Goal: Task Accomplishment & Management: Manage account settings

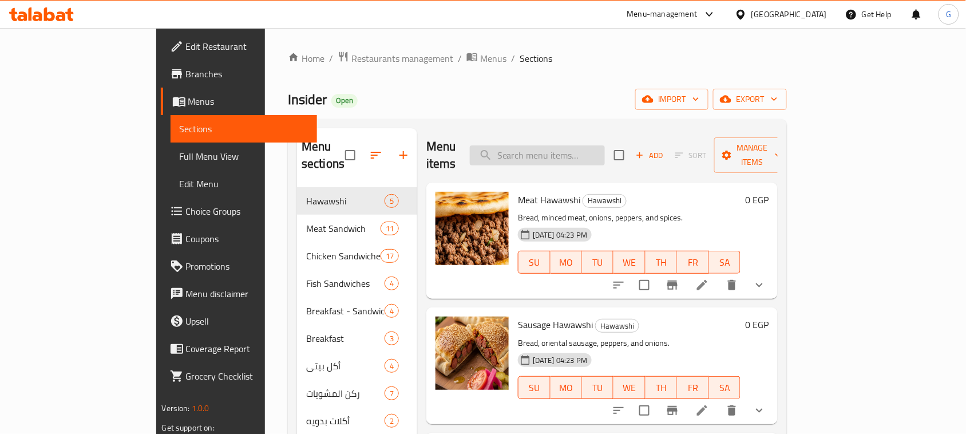
click at [573, 152] on input "search" at bounding box center [537, 155] width 135 height 20
paste input "Shawarma"
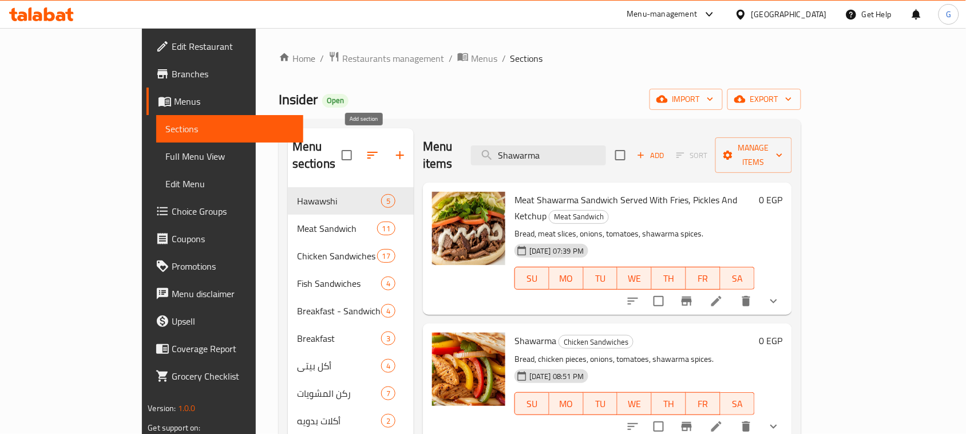
type input "Shawarma"
click at [393, 148] on icon "button" at bounding box center [400, 155] width 14 height 14
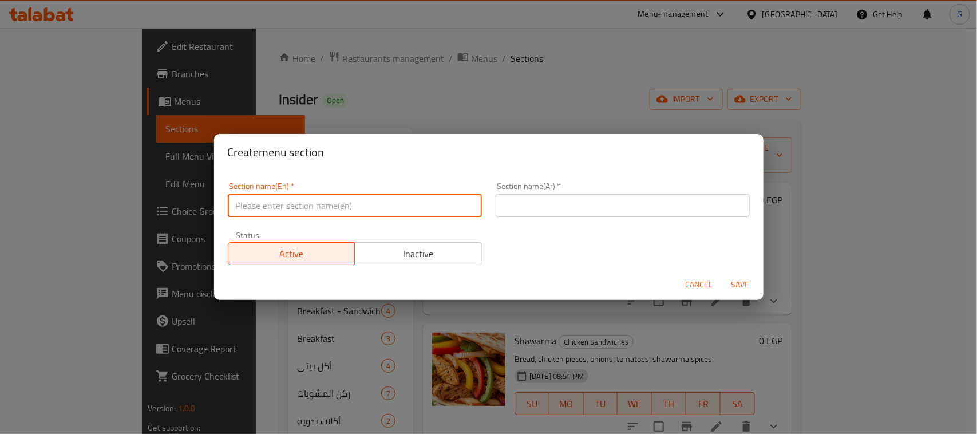
click at [335, 209] on input "text" at bounding box center [355, 205] width 254 height 23
paste input "International [DATE]"
type input "International [DATE]"
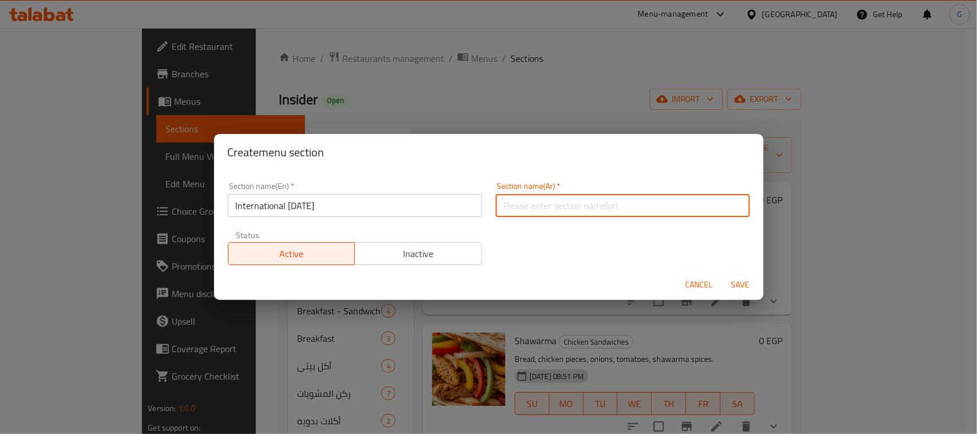
paste input "اليوم العالمي للبطاطس"
type input "اليوم العالمي للبطاطس"
click at [739, 284] on span "Save" at bounding box center [740, 284] width 27 height 14
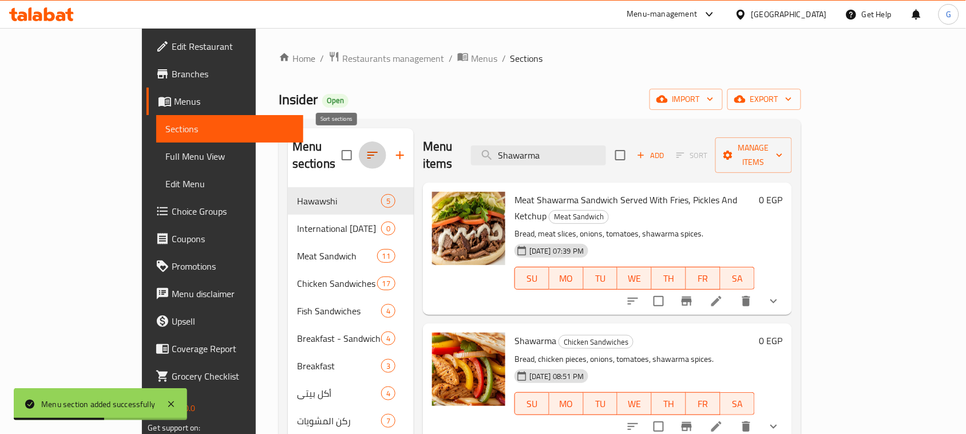
click at [366, 148] on icon "button" at bounding box center [373, 155] width 14 height 14
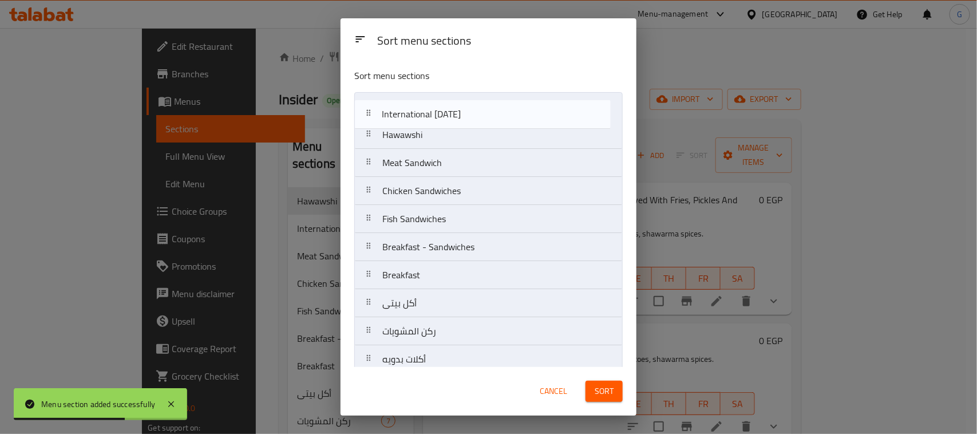
drag, startPoint x: 423, startPoint y: 139, endPoint x: 421, endPoint y: 114, distance: 24.7
click at [421, 114] on nav "Hawawshi International [DATE] Meat Sandwich Chicken Sandwiches Fish Sandwiches …" at bounding box center [488, 345] width 268 height 506
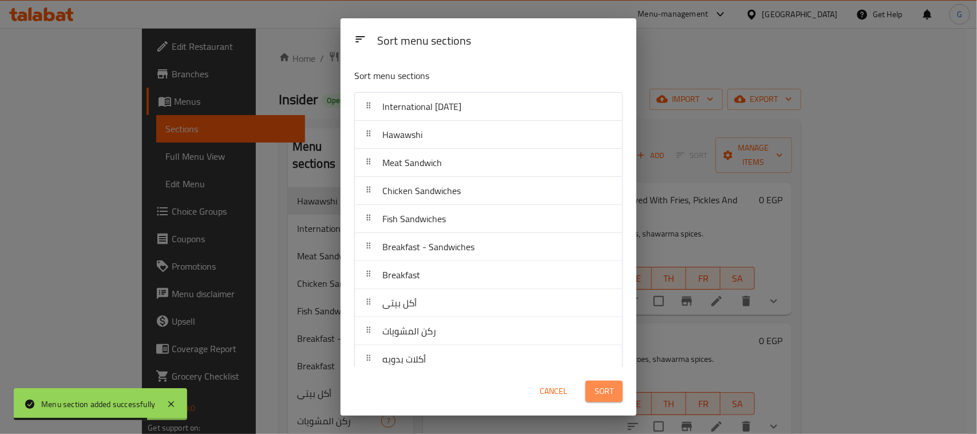
click at [610, 395] on span "Sort" at bounding box center [603, 391] width 19 height 14
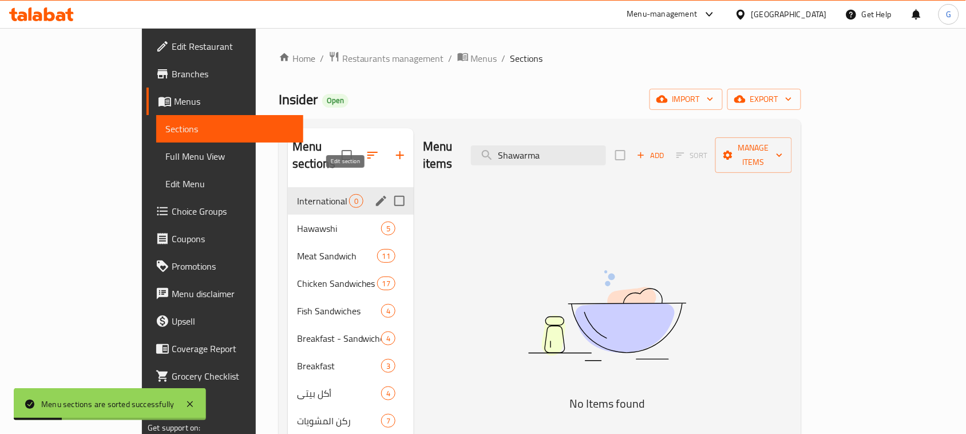
click at [374, 194] on icon "edit" at bounding box center [381, 201] width 14 height 14
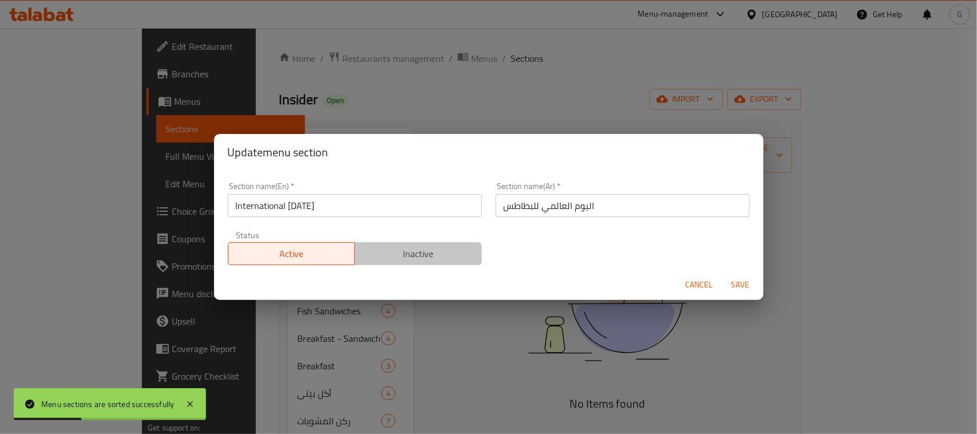
click at [426, 246] on span "Inactive" at bounding box center [418, 253] width 118 height 17
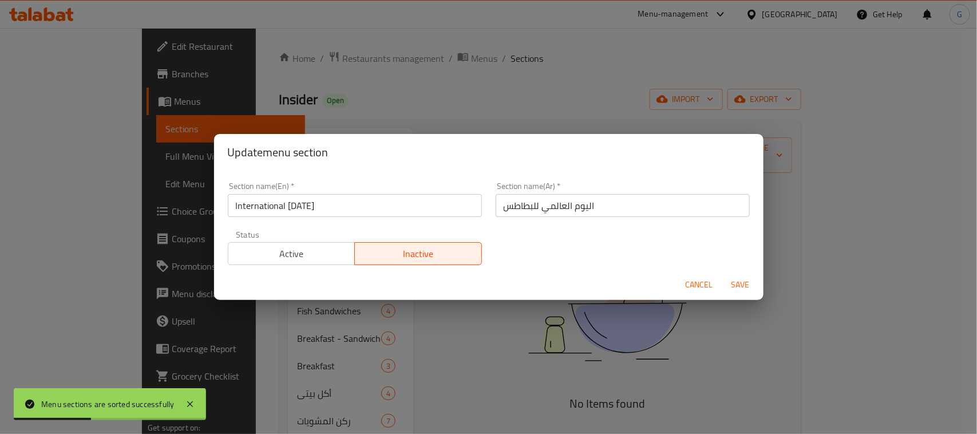
click at [750, 276] on button "Save" at bounding box center [740, 284] width 37 height 21
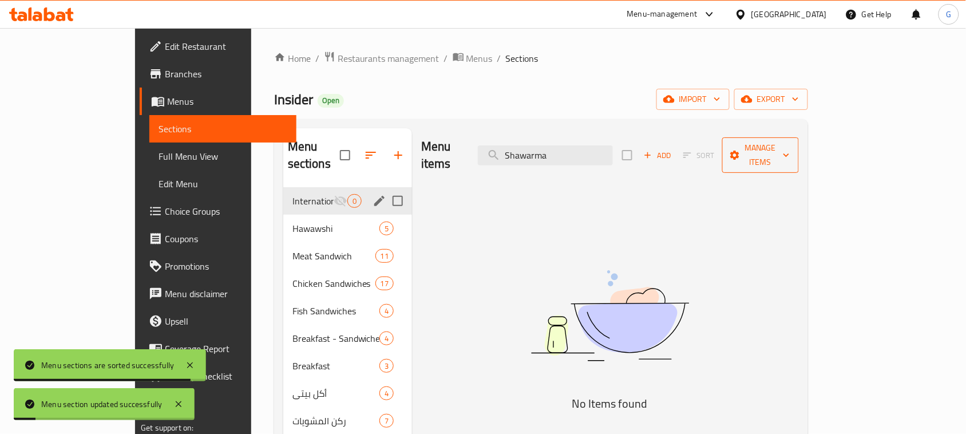
click at [790, 146] on span "Manage items" at bounding box center [760, 155] width 58 height 29
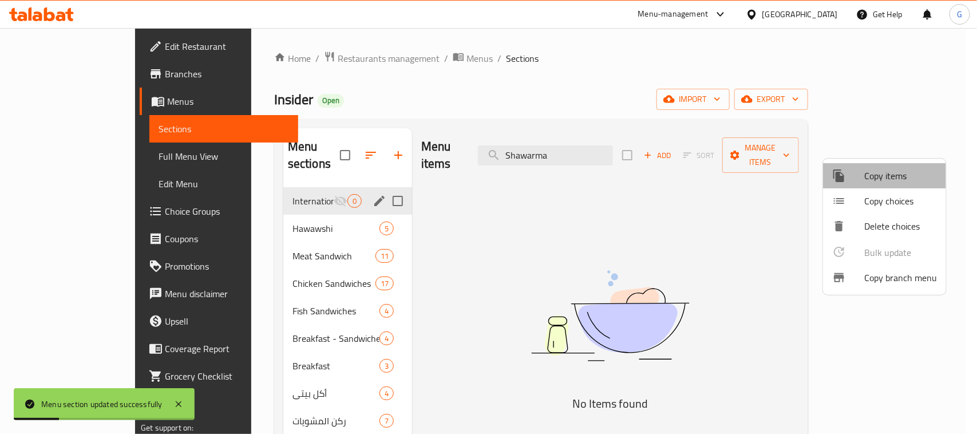
click at [893, 175] on span "Copy items" at bounding box center [900, 176] width 73 height 14
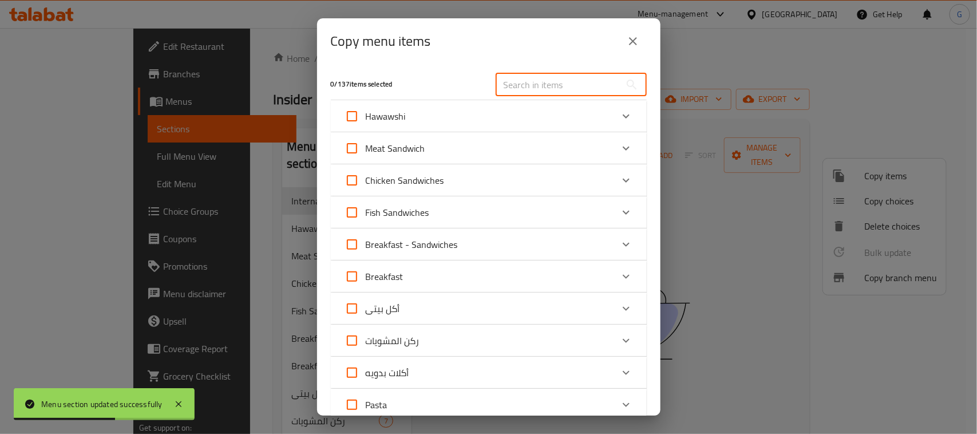
click at [536, 80] on input "text" at bounding box center [557, 84] width 125 height 23
paste input "Shawarma"
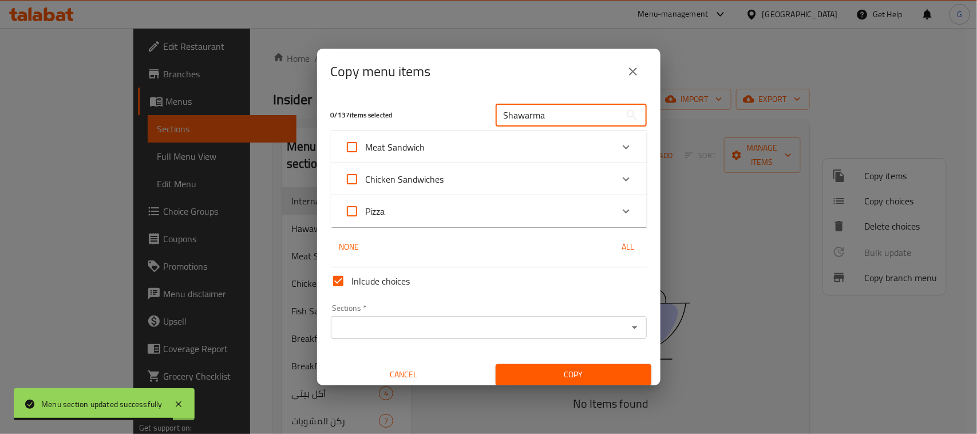
type input "Shawarma"
click at [619, 147] on icon "Expand" at bounding box center [626, 147] width 14 height 14
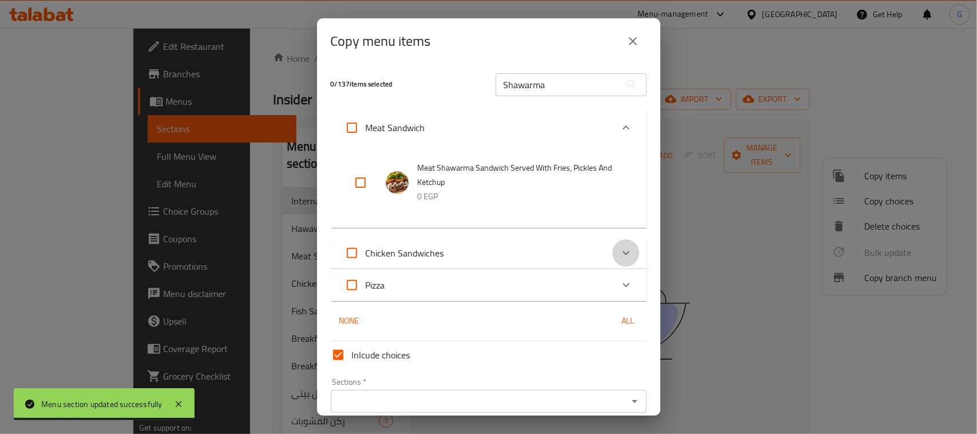
click at [621, 250] on icon "Expand" at bounding box center [626, 253] width 14 height 14
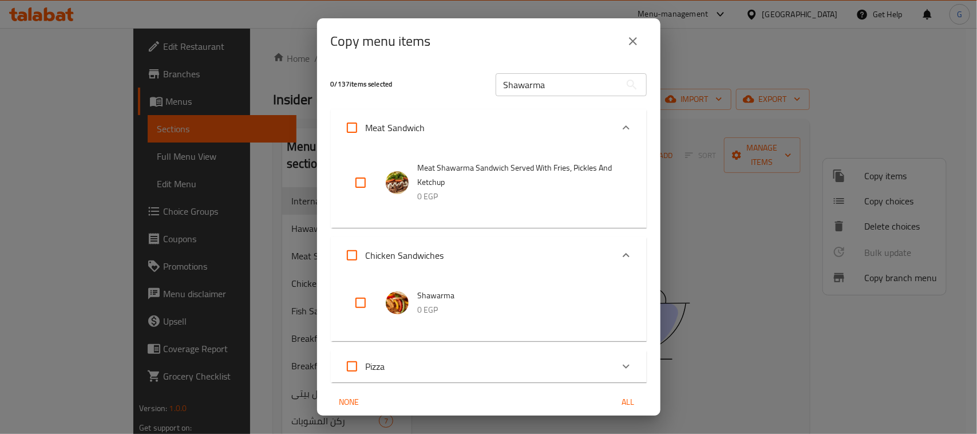
click at [354, 304] on input "checkbox" at bounding box center [360, 302] width 27 height 27
checkbox input "true"
click at [505, 77] on input "Shawarma" at bounding box center [557, 84] width 125 height 23
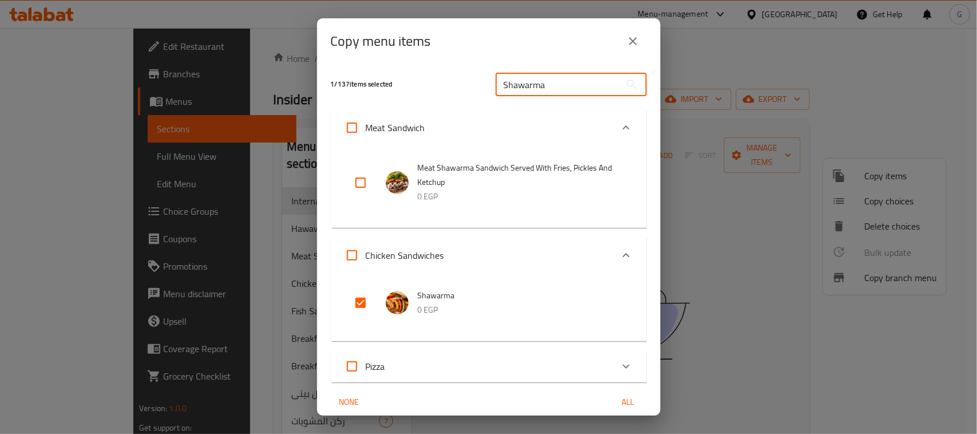
paste input "Meat Kofta Sandwich,"
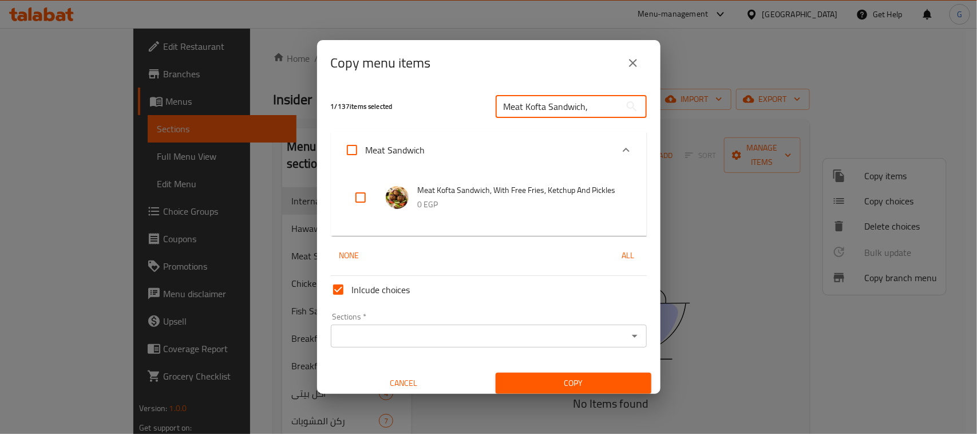
click at [564, 98] on input "Meat Kofta Sandwich," at bounding box center [557, 106] width 125 height 23
paste input "Hawawshi"
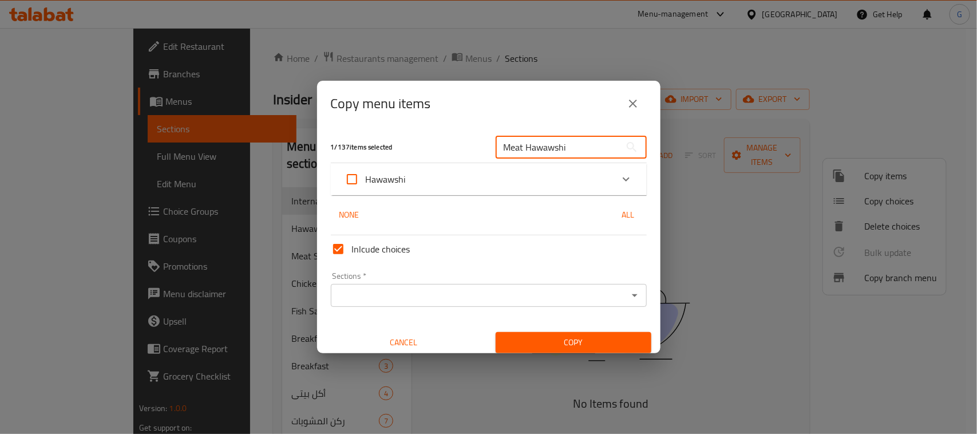
type input "Meat Hawawshi"
click at [392, 175] on span "Hawawshi" at bounding box center [386, 178] width 40 height 17
click at [366, 175] on input "Hawawshi" at bounding box center [351, 178] width 27 height 27
checkbox input "true"
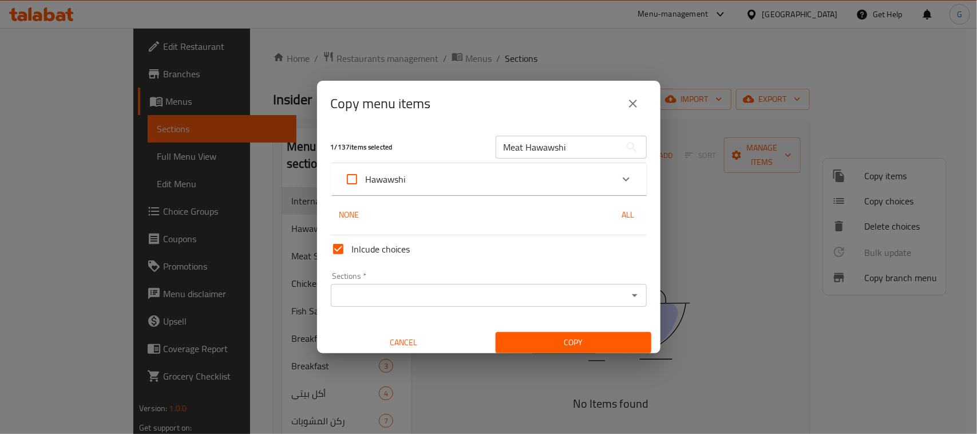
checkbox input "true"
click at [356, 176] on input "Hawawshi" at bounding box center [351, 178] width 27 height 27
checkbox input "false"
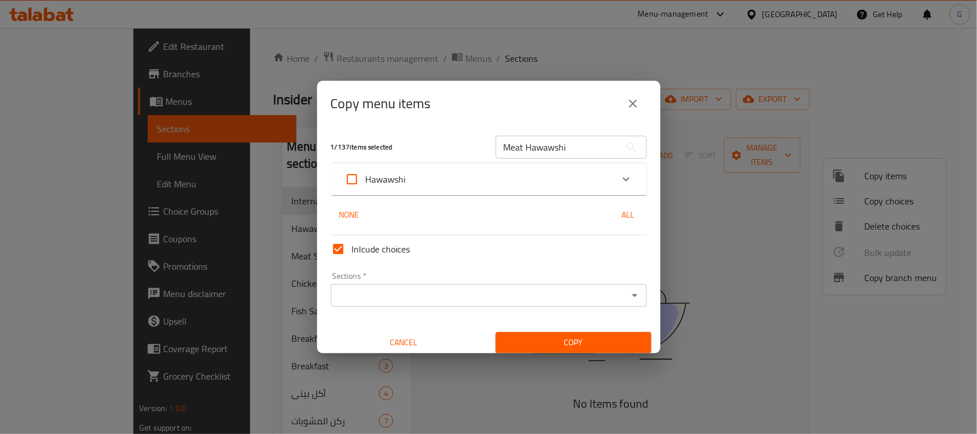
click at [398, 173] on span "Hawawshi" at bounding box center [386, 178] width 40 height 17
click at [366, 173] on input "Hawawshi" at bounding box center [351, 178] width 27 height 27
checkbox input "true"
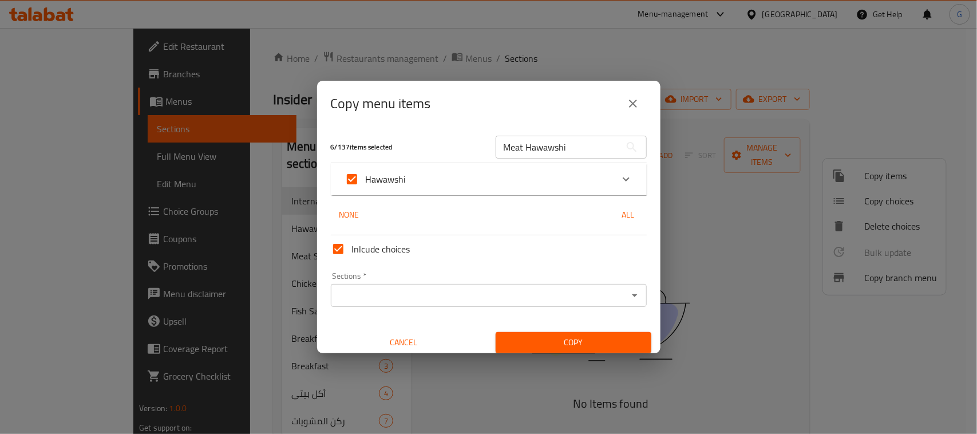
click at [447, 174] on div "Hawawshi" at bounding box center [478, 178] width 268 height 27
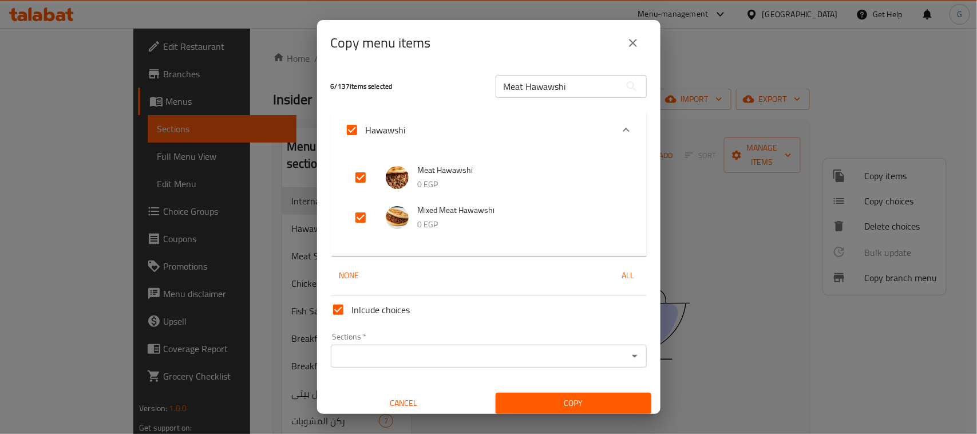
click at [351, 126] on input "Hawawshi" at bounding box center [351, 129] width 27 height 27
checkbox input "false"
click at [358, 176] on input "checkbox" at bounding box center [360, 177] width 27 height 27
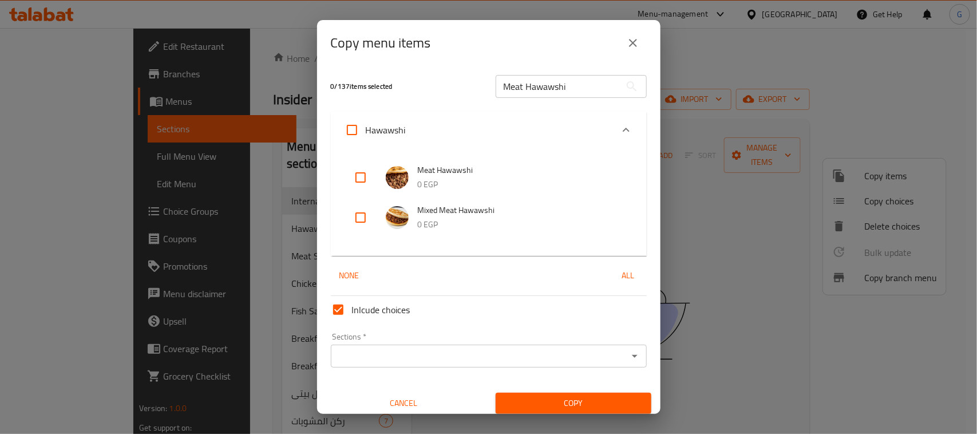
checkbox input "true"
click at [536, 79] on input "Meat Hawawshi" at bounding box center [557, 86] width 125 height 23
paste input "Shawarma"
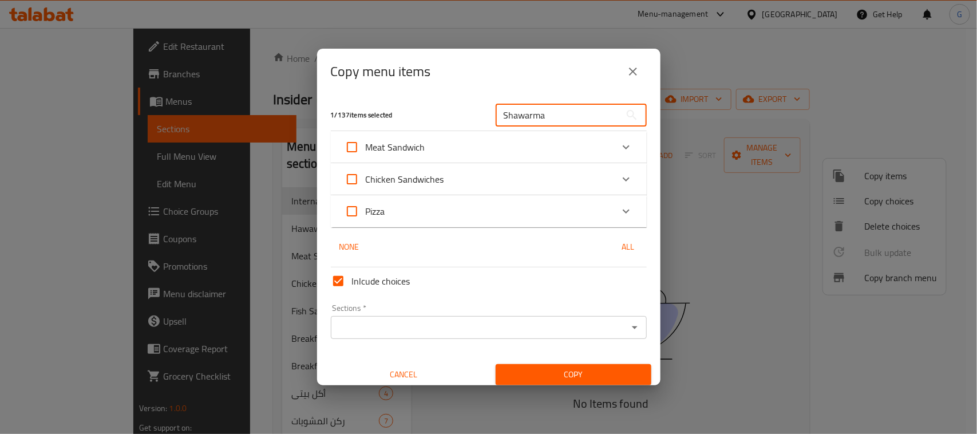
type input "Shawarma"
click at [619, 182] on icon "Expand" at bounding box center [626, 179] width 14 height 14
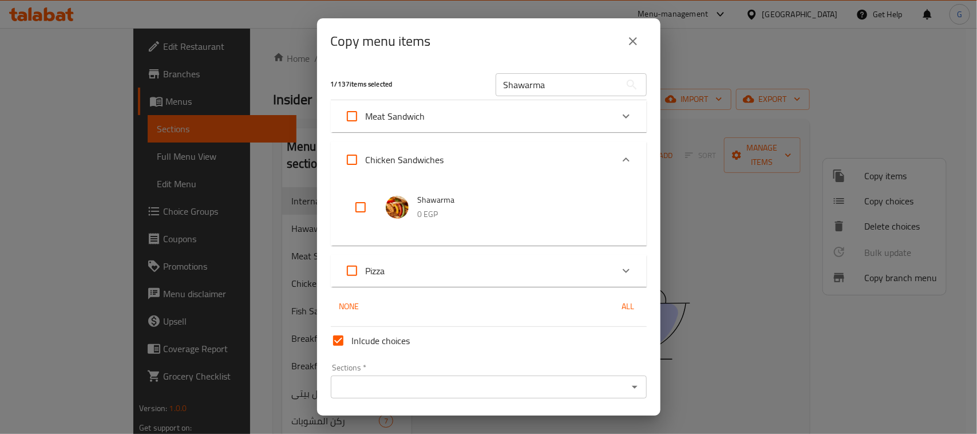
click at [361, 206] on input "checkbox" at bounding box center [360, 206] width 27 height 27
checkbox input "true"
click at [518, 86] on input "Shawarma" at bounding box center [557, 84] width 125 height 23
paste input "[PERSON_NAME]"
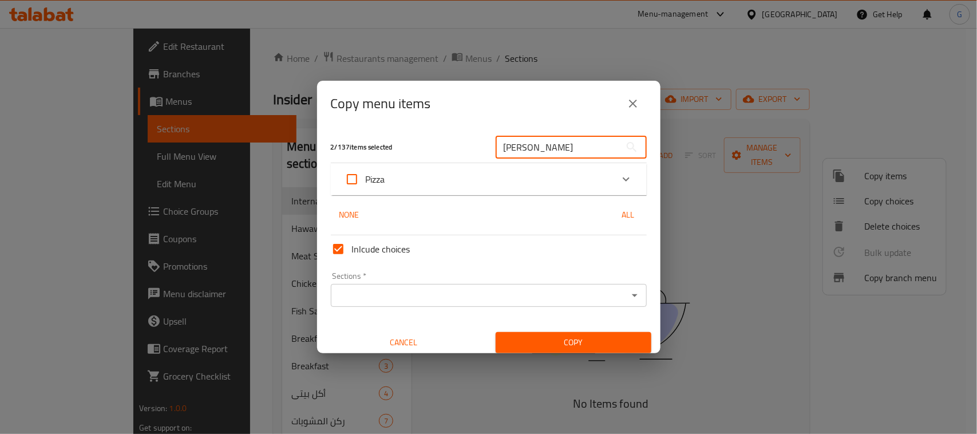
type input "[PERSON_NAME]"
click at [627, 176] on div "Expand" at bounding box center [625, 178] width 27 height 27
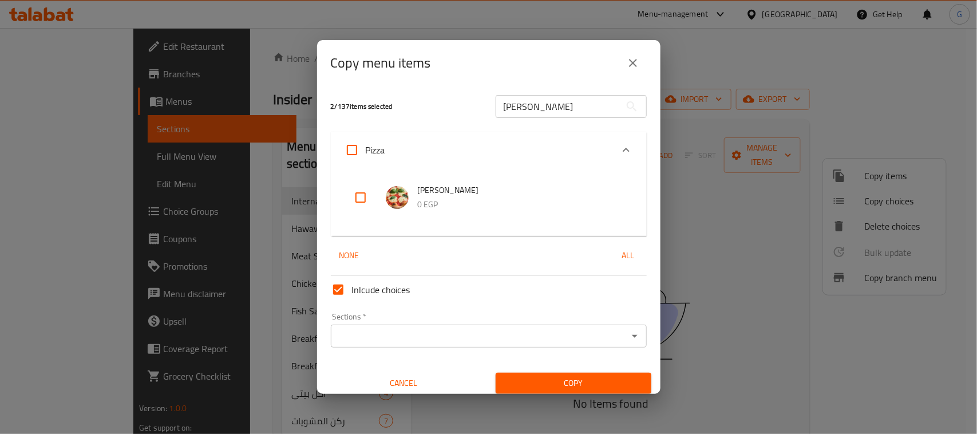
click at [354, 201] on input "checkbox" at bounding box center [360, 197] width 27 height 27
checkbox input "true"
click at [555, 109] on input "[PERSON_NAME]" at bounding box center [557, 106] width 125 height 23
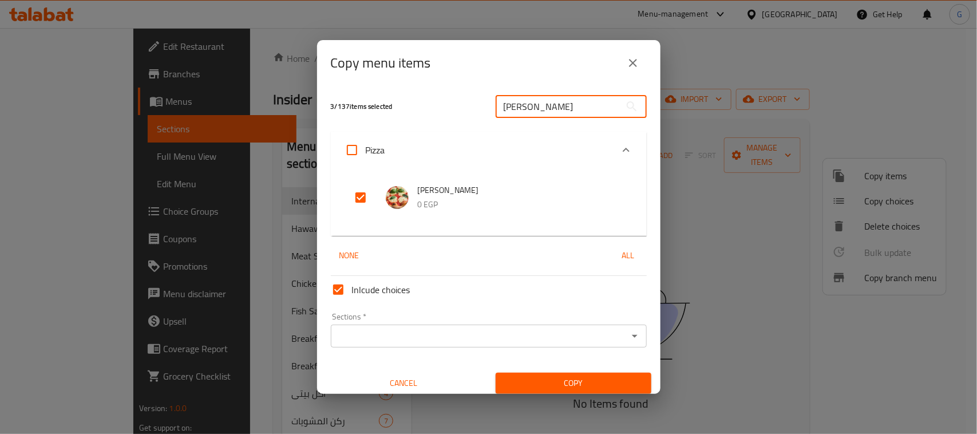
paste input "Cheeseburger Sandwich With Fries And Sauce"
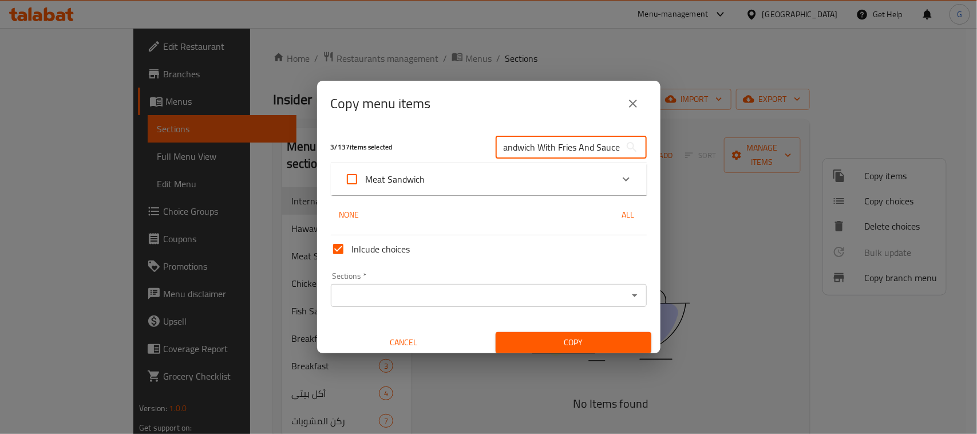
type input "Cheeseburger Sandwich With Fries And Sauce"
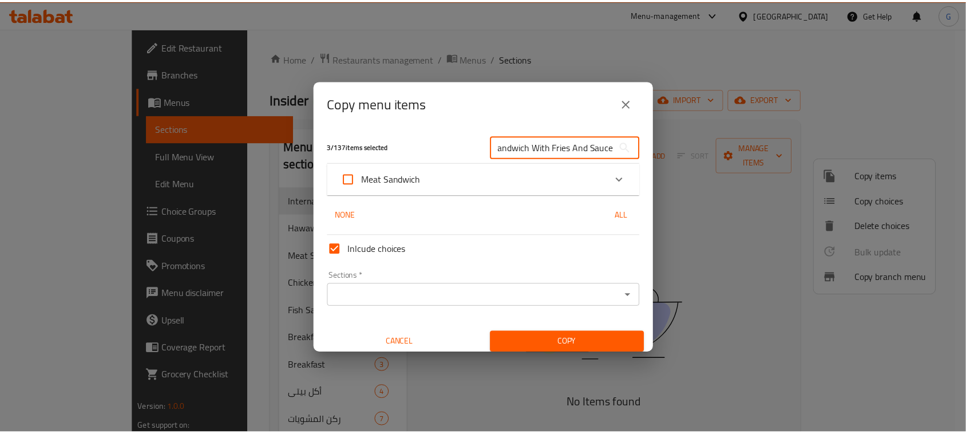
scroll to position [0, 0]
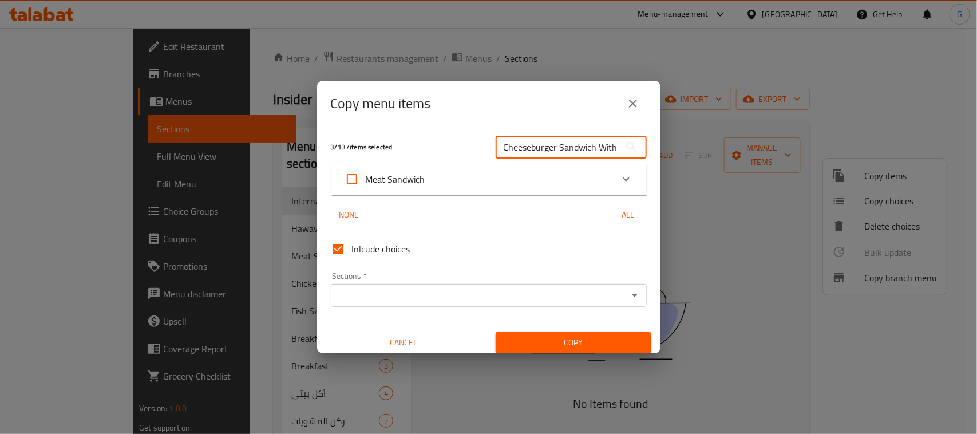
click at [519, 169] on div "Meat Sandwich" at bounding box center [478, 178] width 268 height 27
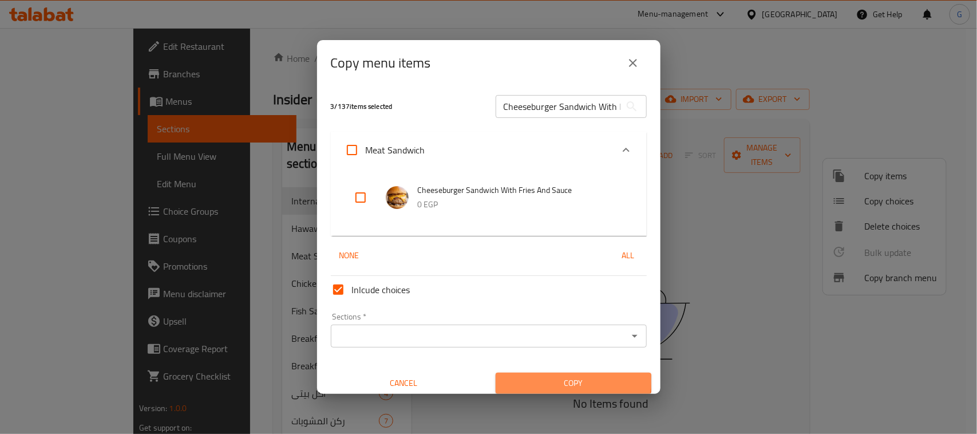
click at [567, 382] on span "Copy" at bounding box center [573, 383] width 137 height 14
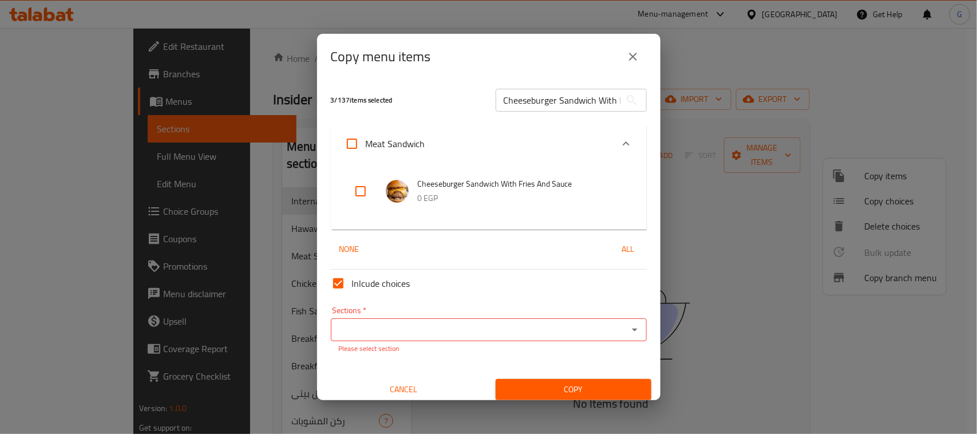
click at [429, 332] on input "Sections   *" at bounding box center [479, 330] width 290 height 16
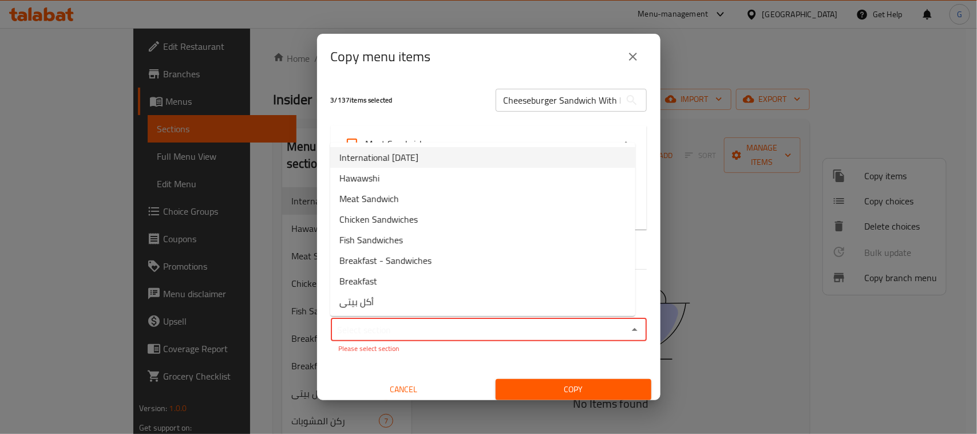
click at [418, 163] on span "International [DATE]" at bounding box center [378, 157] width 79 height 14
type input "International [DATE]"
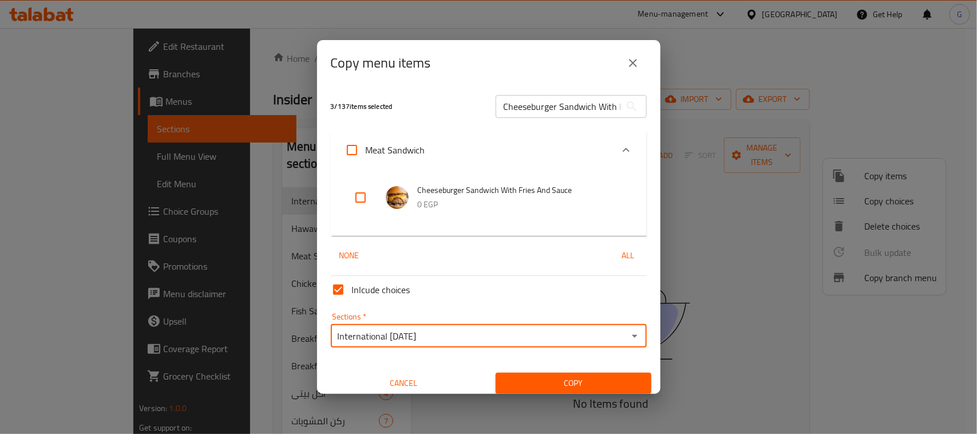
click at [541, 376] on span "Copy" at bounding box center [573, 383] width 137 height 14
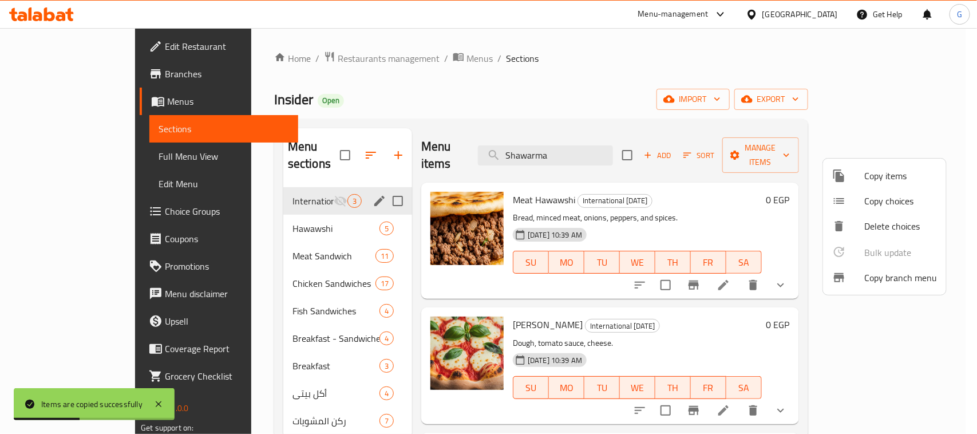
click at [233, 195] on div at bounding box center [488, 217] width 977 height 434
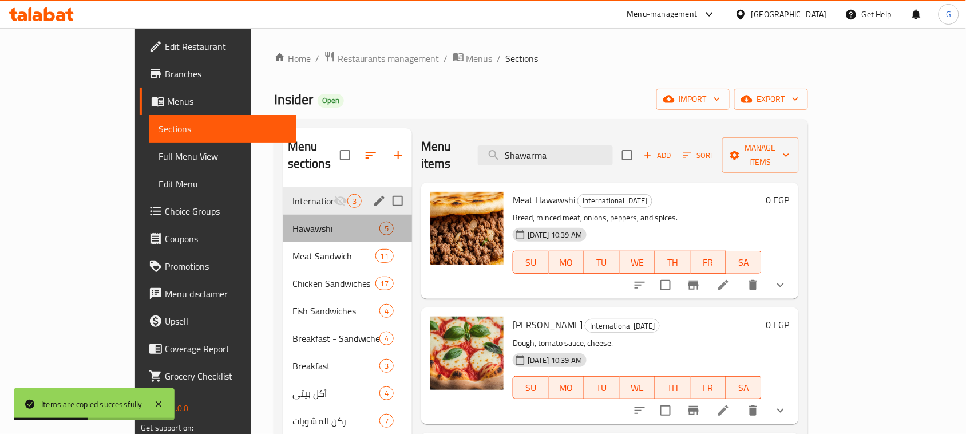
click at [283, 224] on div "Hawawshi 5" at bounding box center [347, 228] width 129 height 27
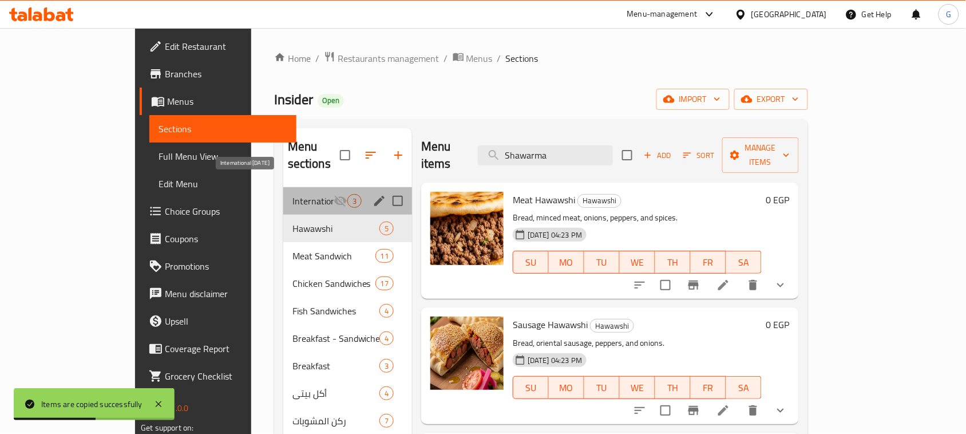
click at [292, 194] on span "International [DATE]" at bounding box center [312, 201] width 41 height 14
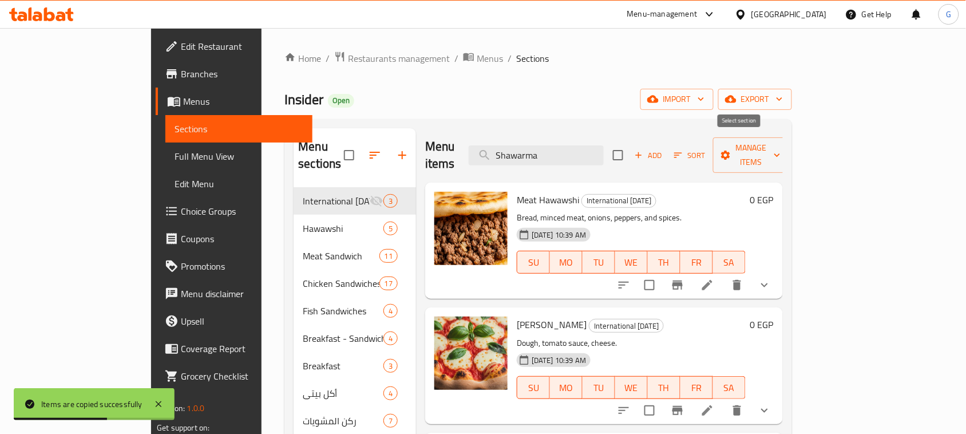
click at [630, 146] on input "checkbox" at bounding box center [618, 155] width 24 height 24
checkbox input "true"
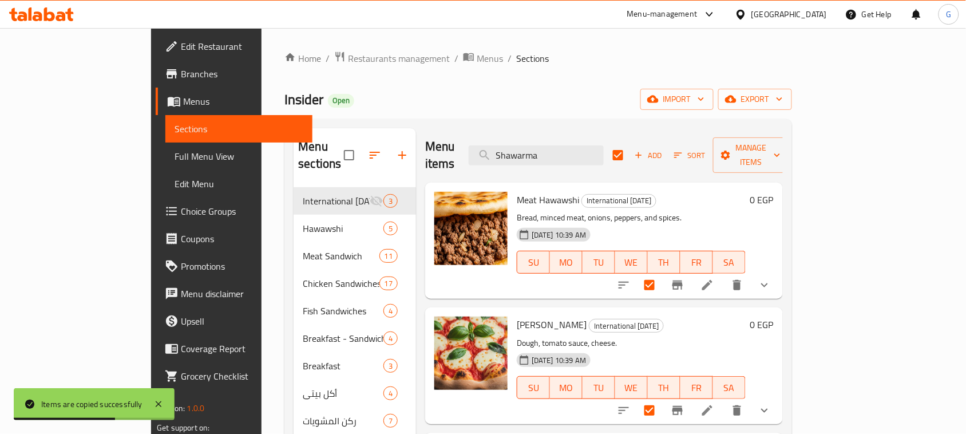
click at [790, 158] on div "Add Sort Manage items" at bounding box center [701, 154] width 177 height 35
click at [780, 153] on span "Manage items" at bounding box center [751, 155] width 58 height 29
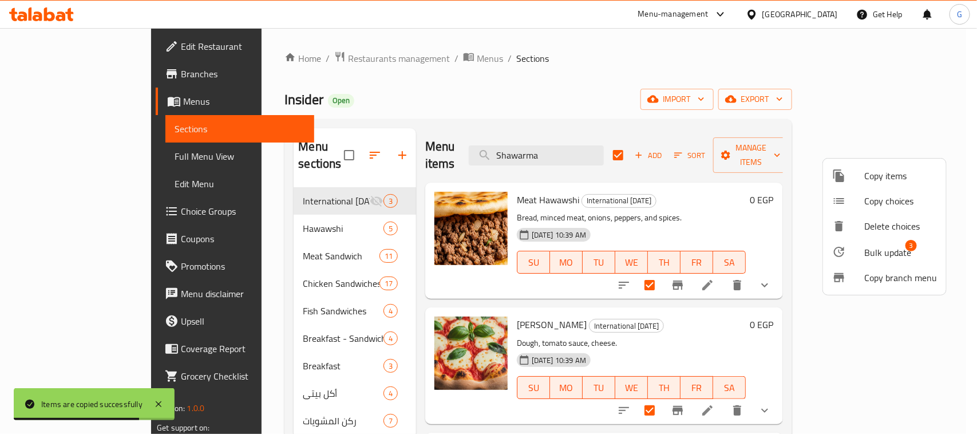
click at [868, 249] on span "Bulk update" at bounding box center [887, 252] width 47 height 14
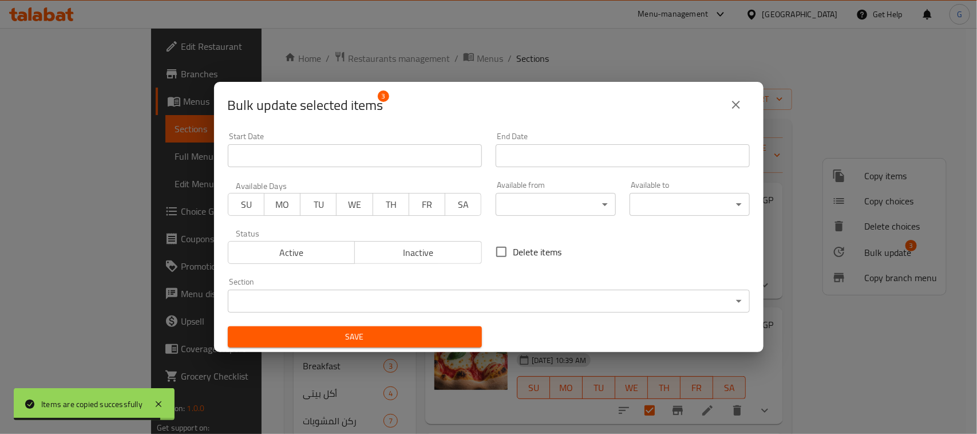
click at [389, 155] on input "Start Date" at bounding box center [355, 155] width 254 height 23
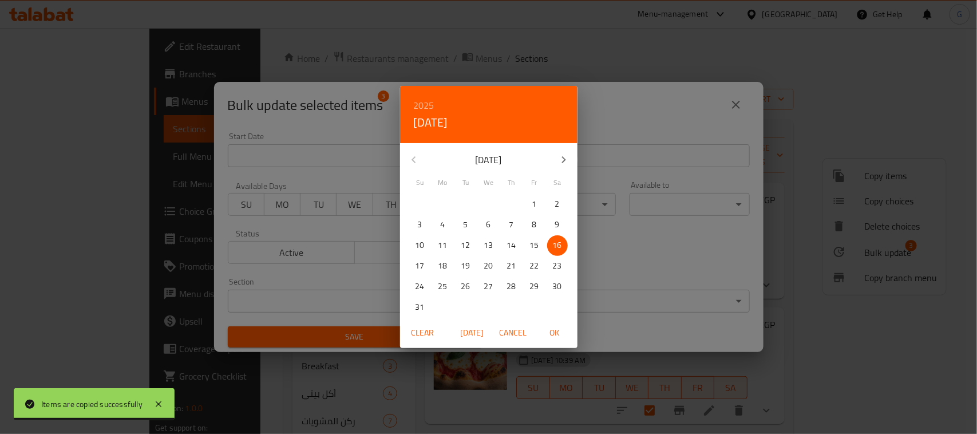
click at [458, 261] on span "19" at bounding box center [465, 266] width 21 height 14
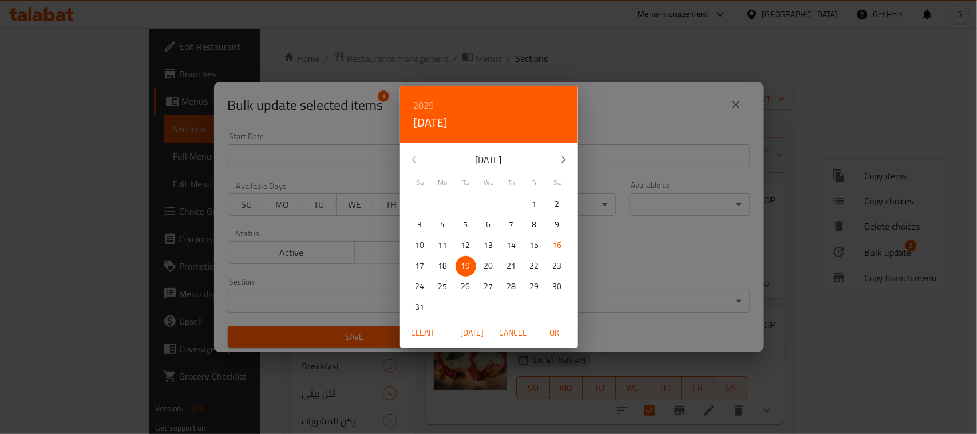
click at [547, 336] on span "OK" at bounding box center [554, 333] width 27 height 14
type input "[DATE]"
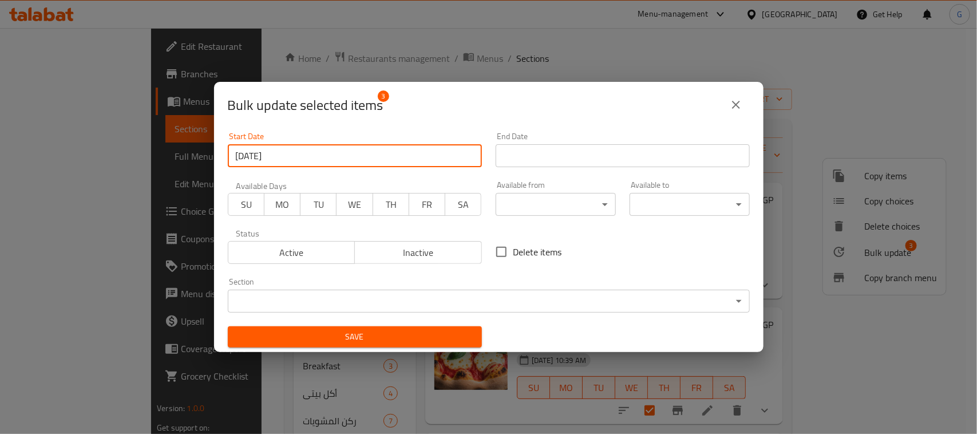
click at [638, 145] on input "Start Date" at bounding box center [622, 155] width 254 height 23
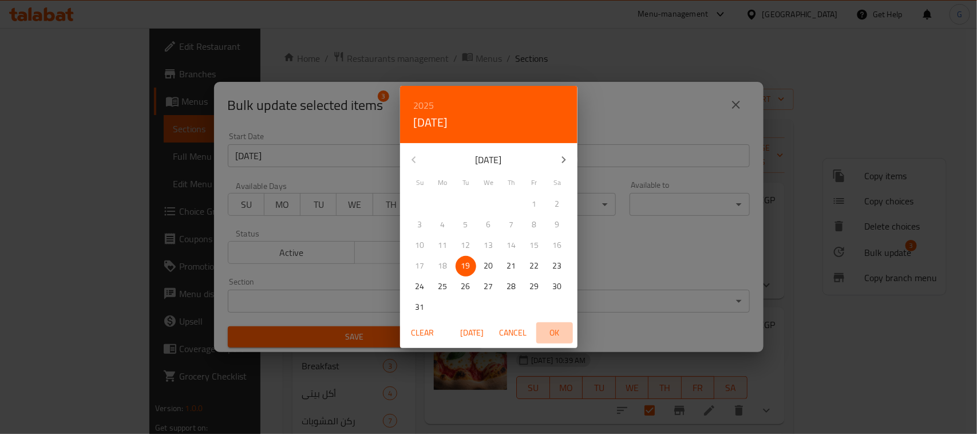
drag, startPoint x: 558, startPoint y: 330, endPoint x: 530, endPoint y: 327, distance: 27.6
click at [557, 329] on span "OK" at bounding box center [554, 333] width 27 height 14
type input "[DATE]"
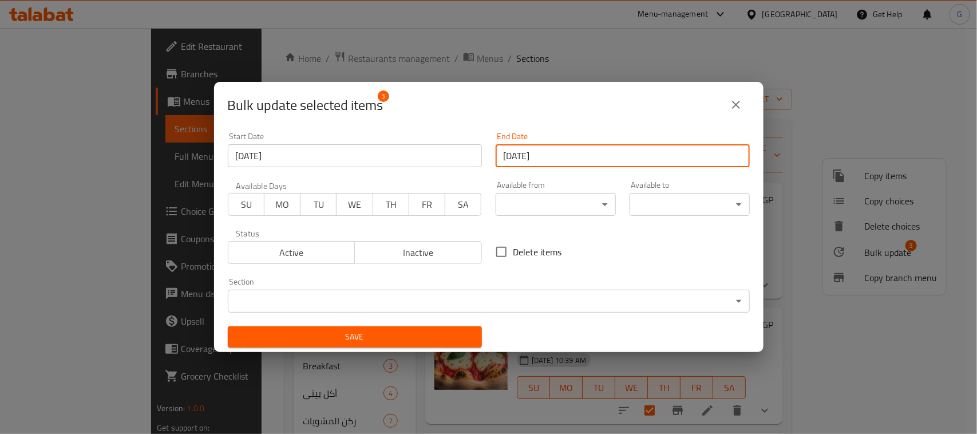
click at [385, 298] on body "​ Menu-management [GEOGRAPHIC_DATA] Get Help G Edit Restaurant Branches Menus S…" at bounding box center [488, 231] width 977 height 406
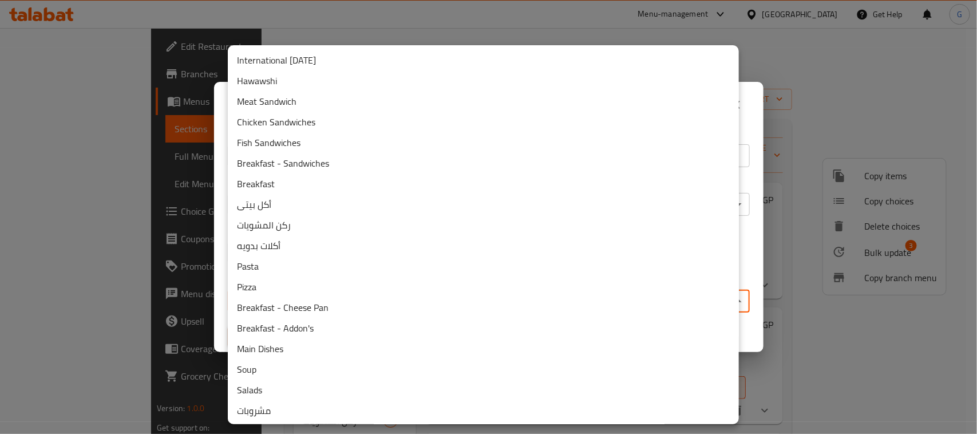
click at [382, 58] on li "International [DATE]" at bounding box center [483, 60] width 511 height 21
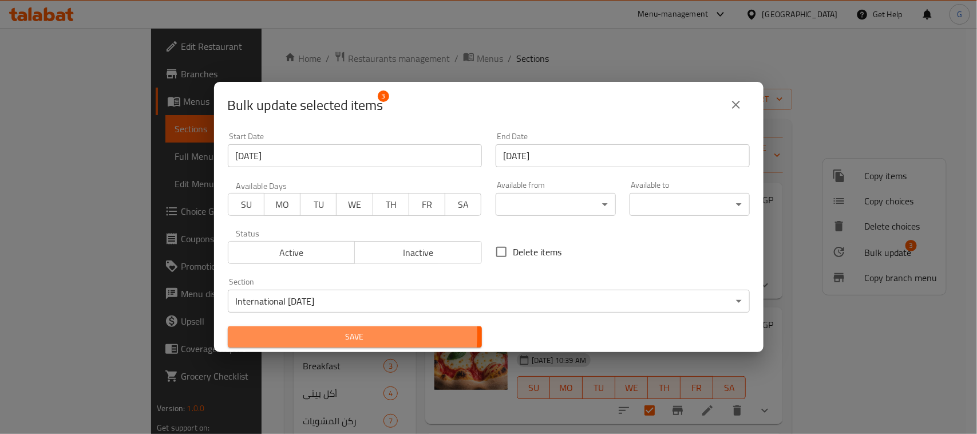
click at [295, 334] on span "Save" at bounding box center [355, 337] width 236 height 14
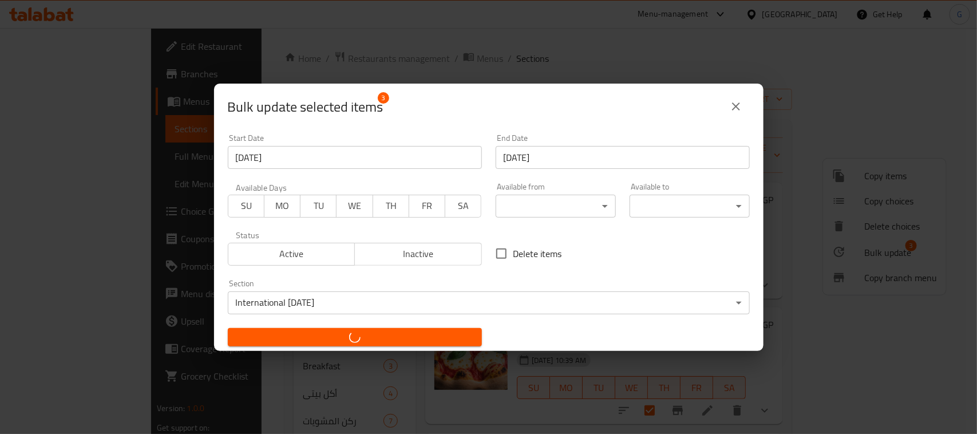
checkbox input "false"
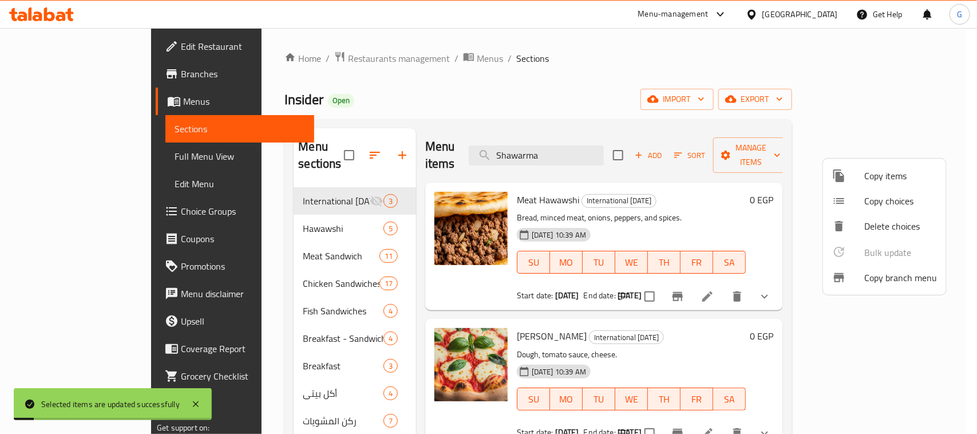
click at [671, 86] on div at bounding box center [488, 217] width 977 height 434
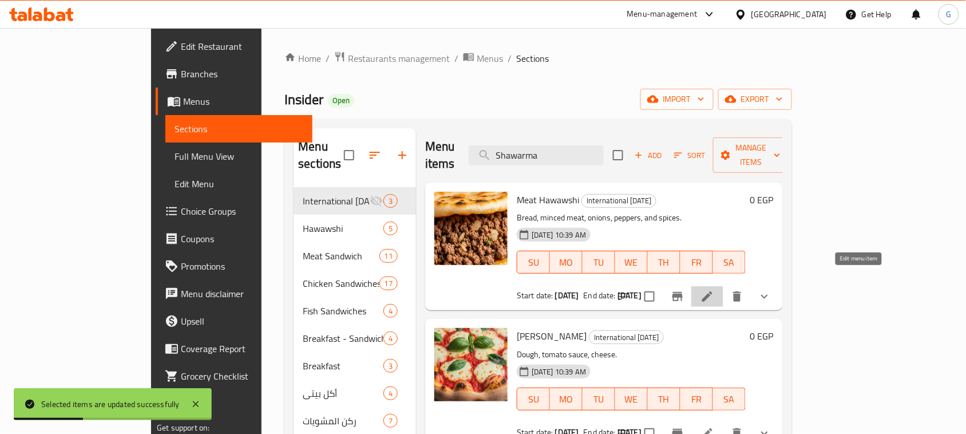
click at [714, 289] on icon at bounding box center [707, 296] width 14 height 14
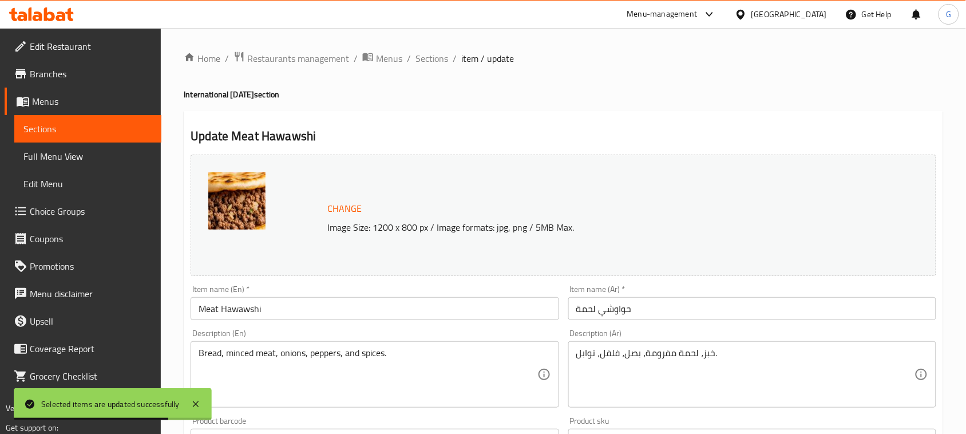
click at [292, 313] on input "Meat Hawawshi" at bounding box center [375, 308] width 368 height 23
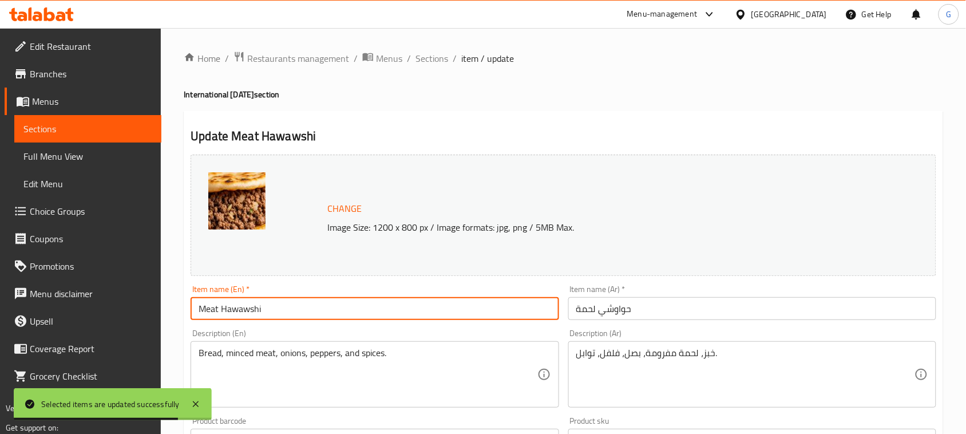
paste input "Comes with A Free Potato"
type input "Meat Hawawshi Comes with A Free Potato"
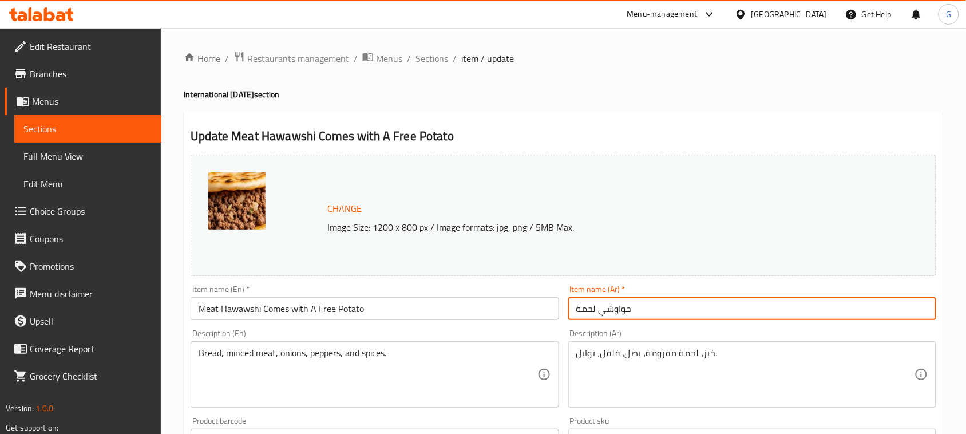
click at [790, 313] on input "حواوشي لحمة" at bounding box center [752, 308] width 368 height 23
paste input "يأتي معه بطاطس مجانية"
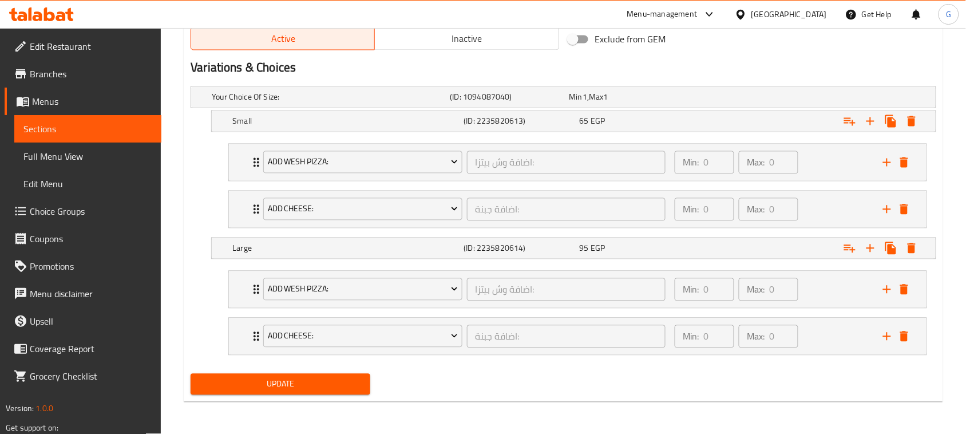
type input "حواوشي لحمة يأتي معه بطاطس مجانية"
click at [295, 396] on div "Update" at bounding box center [280, 384] width 189 height 30
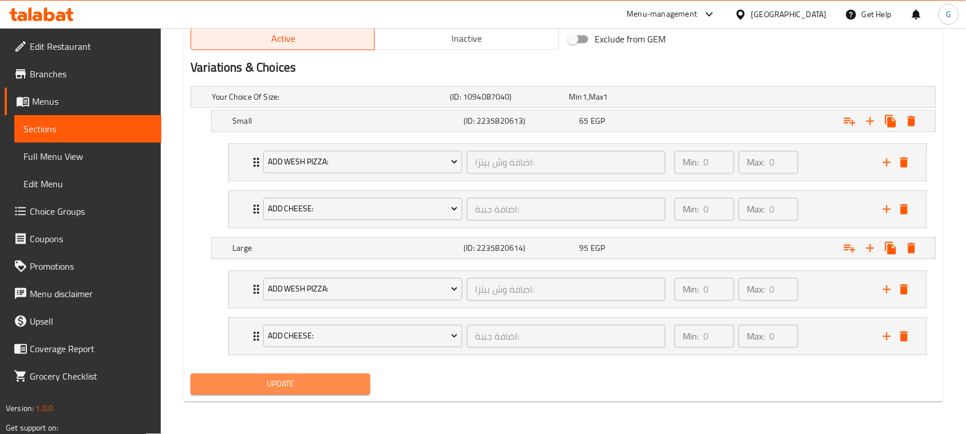
click at [292, 380] on span "Update" at bounding box center [280, 384] width 161 height 14
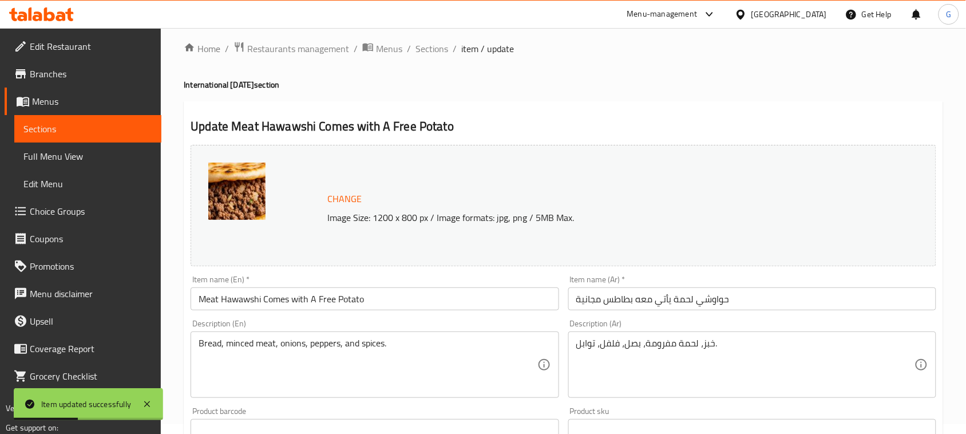
scroll to position [0, 0]
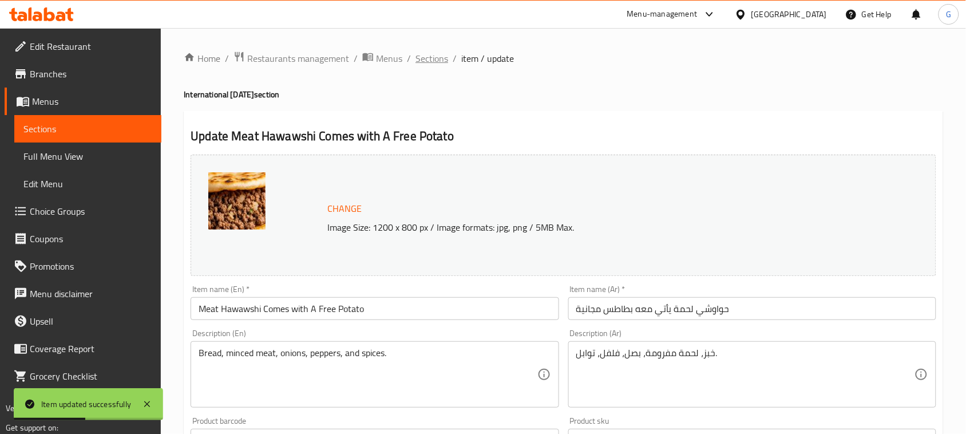
click at [437, 58] on span "Sections" at bounding box center [431, 58] width 33 height 14
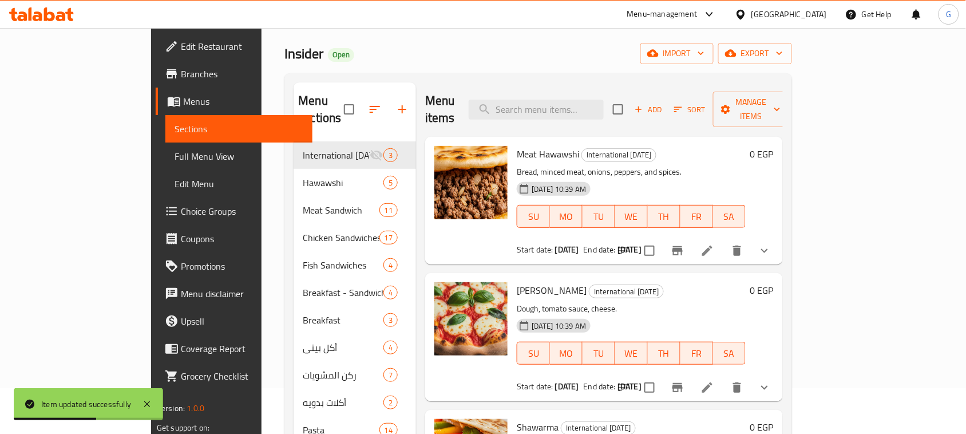
scroll to position [72, 0]
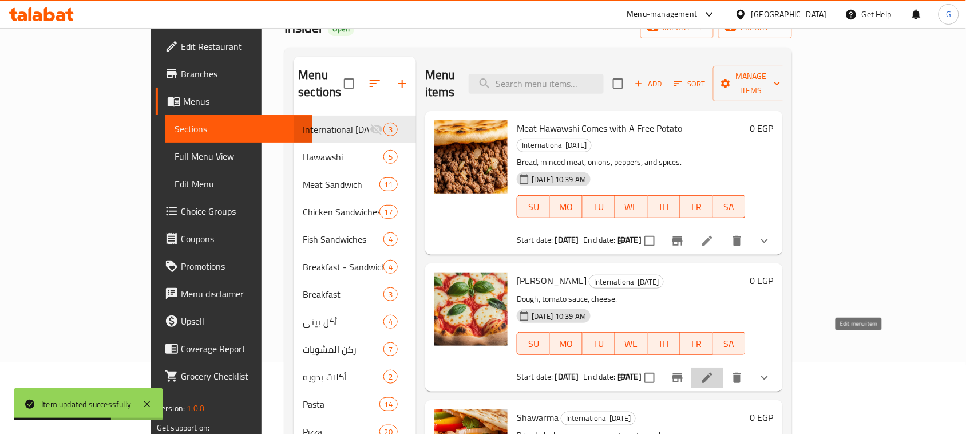
click at [714, 371] on icon at bounding box center [707, 378] width 14 height 14
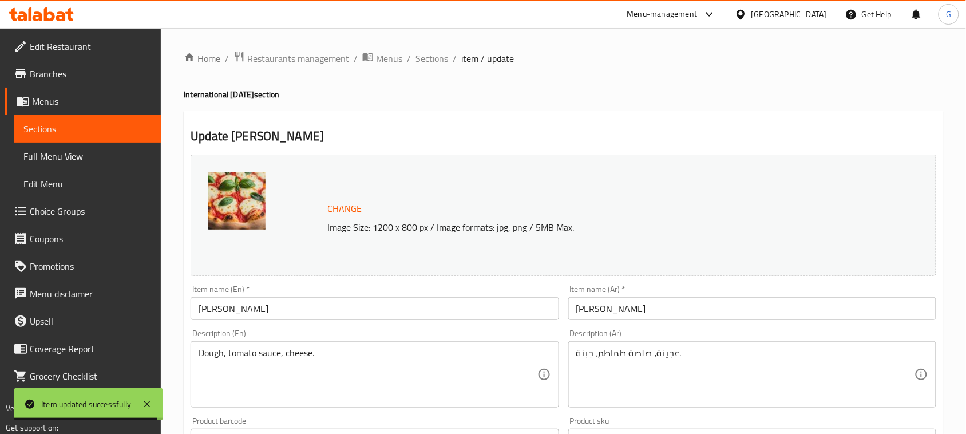
click at [784, 318] on input "[PERSON_NAME]" at bounding box center [752, 308] width 368 height 23
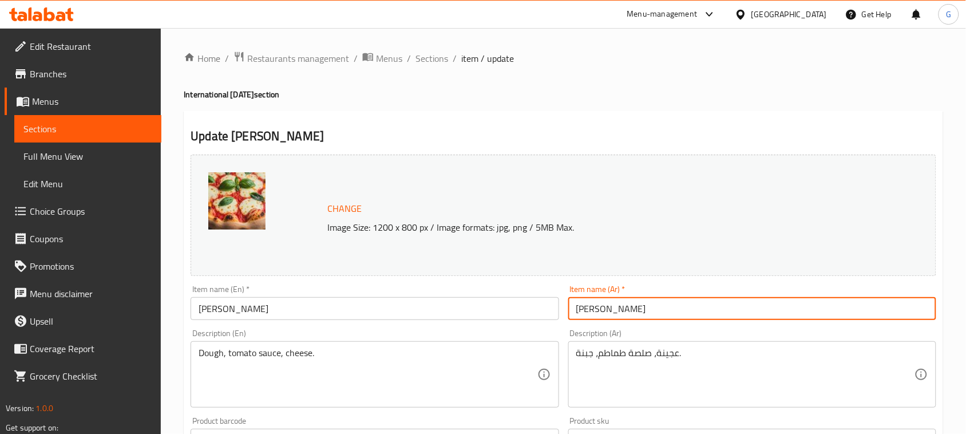
paste input "يأتي معه بطاطس مجانية"
click at [636, 307] on input "[PERSON_NAME] يأتي معه بطاطس مجانية" at bounding box center [752, 308] width 368 height 23
drag, startPoint x: 810, startPoint y: 311, endPoint x: 785, endPoint y: 307, distance: 25.5
click at [805, 313] on input "[PERSON_NAME] يأتي معه بطاطس مجانية" at bounding box center [752, 308] width 368 height 23
click at [648, 310] on input "[PERSON_NAME] يأتي معه بطاطس مجانية" at bounding box center [752, 308] width 368 height 23
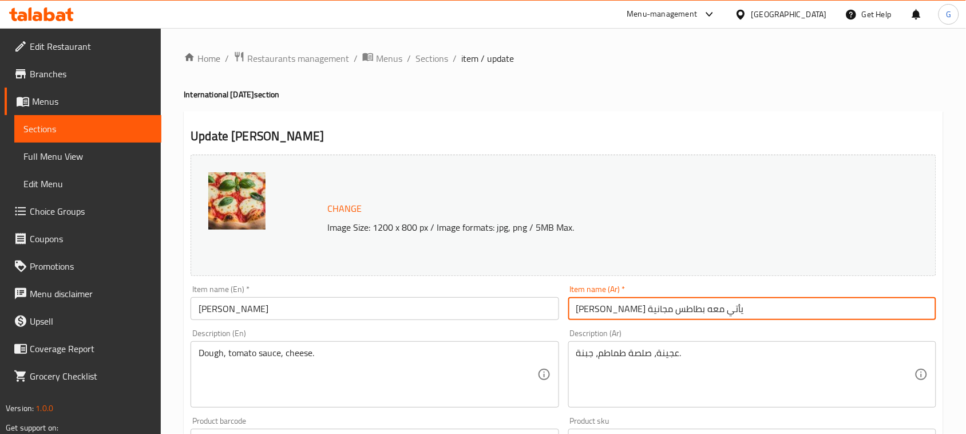
click at [648, 310] on input "[PERSON_NAME] يأتي معه بطاطس مجانية" at bounding box center [752, 308] width 368 height 23
paste input "ا"
type input "بيتزا مارجرينا يأتي معها بطاطس مجانية"
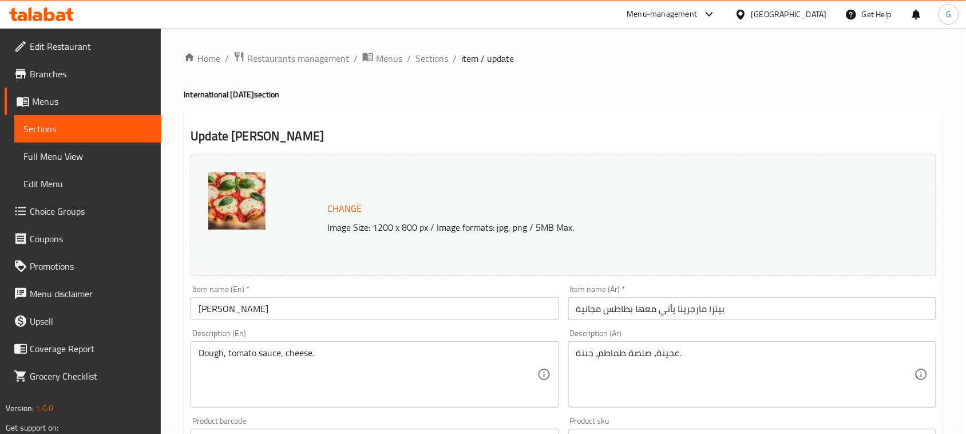
click at [308, 307] on input "[PERSON_NAME]" at bounding box center [375, 308] width 368 height 23
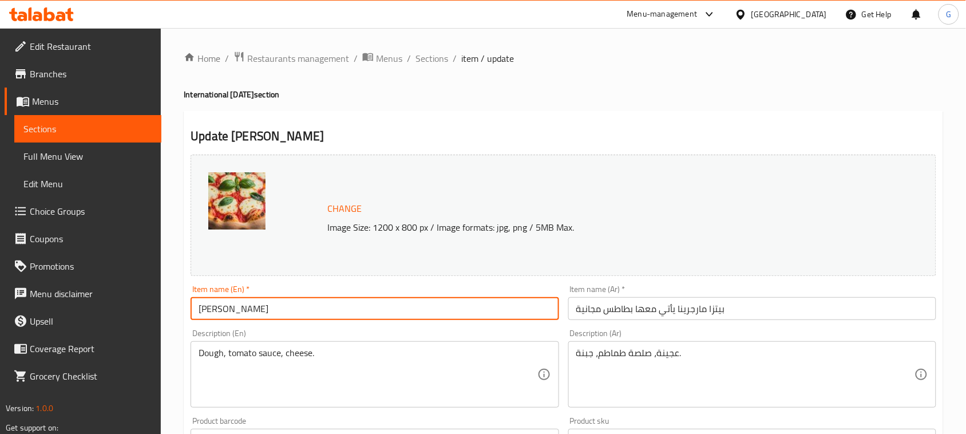
paste input "Comes with A Free Potato"
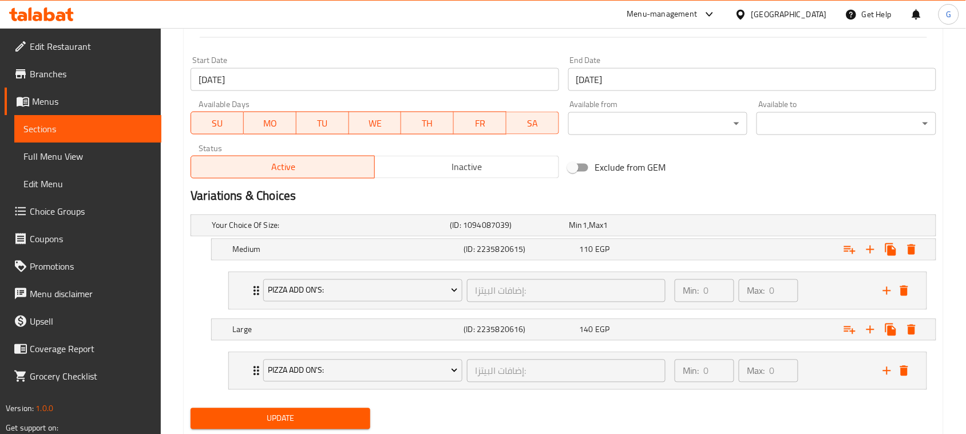
scroll to position [512, 0]
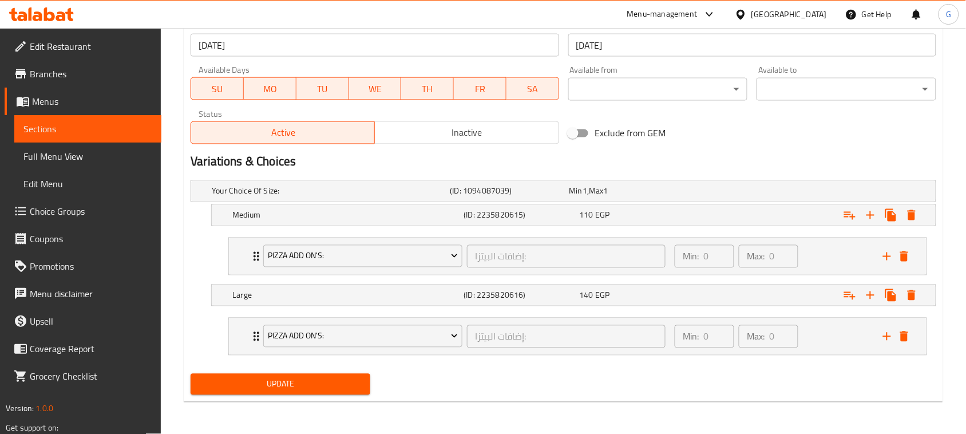
type input "[PERSON_NAME] Comes with A Free Potato"
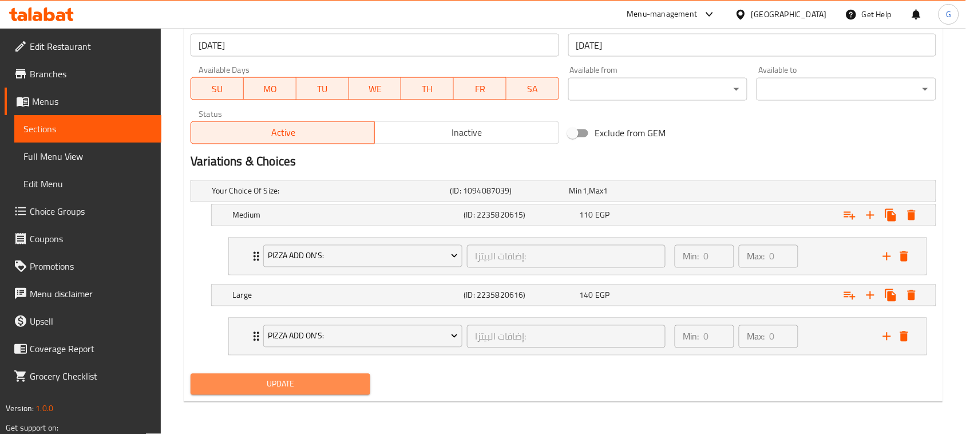
click at [281, 392] on button "Update" at bounding box center [281, 384] width 180 height 21
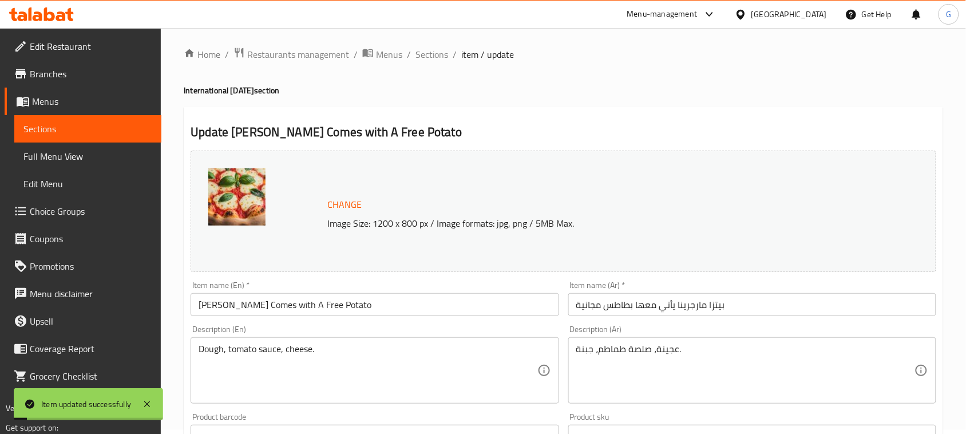
scroll to position [0, 0]
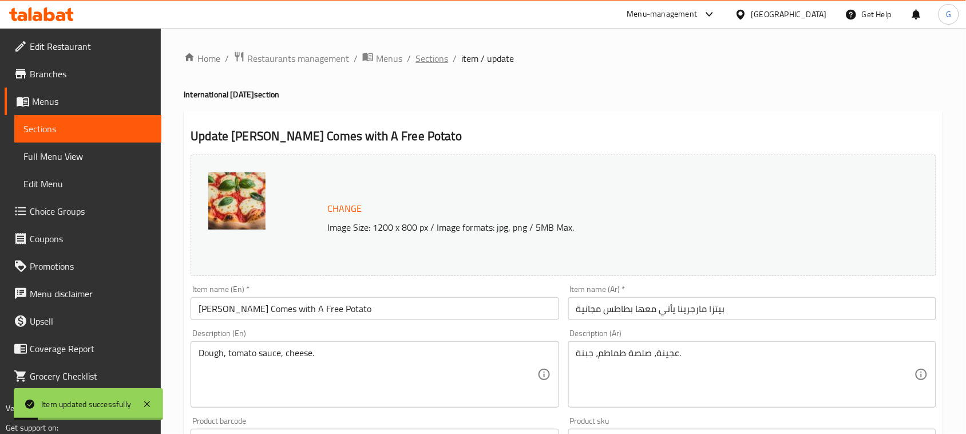
click at [425, 57] on span "Sections" at bounding box center [431, 58] width 33 height 14
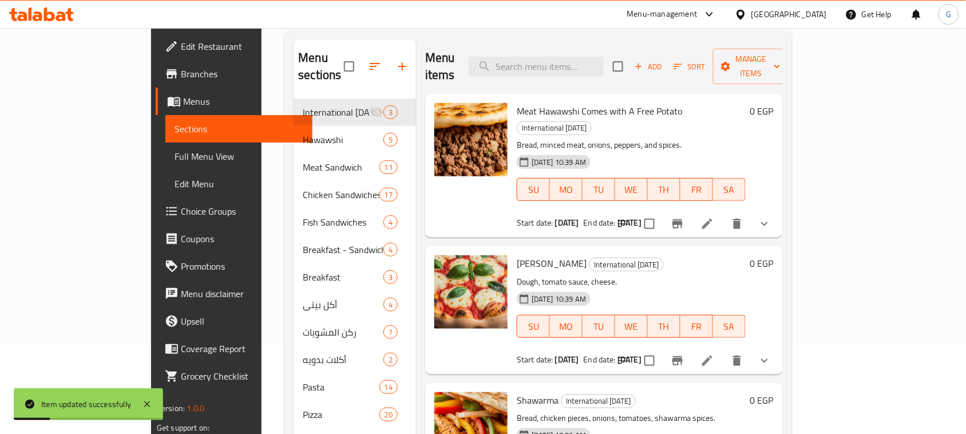
scroll to position [215, 0]
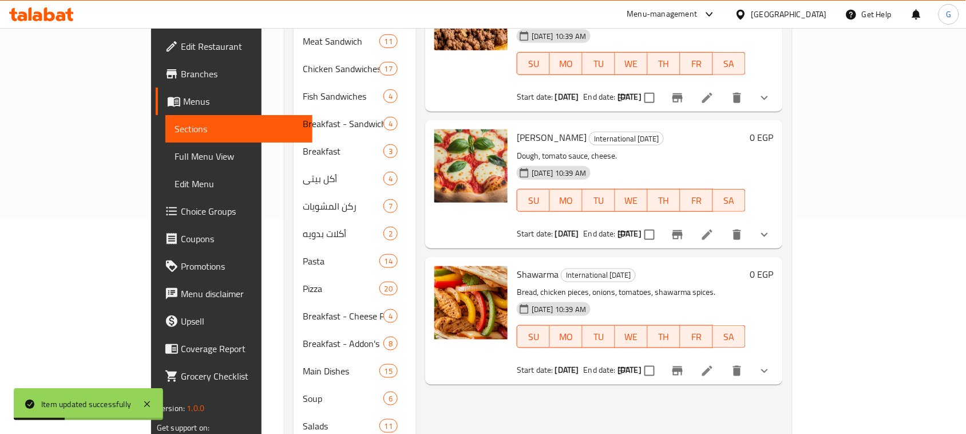
click at [714, 364] on icon at bounding box center [707, 371] width 14 height 14
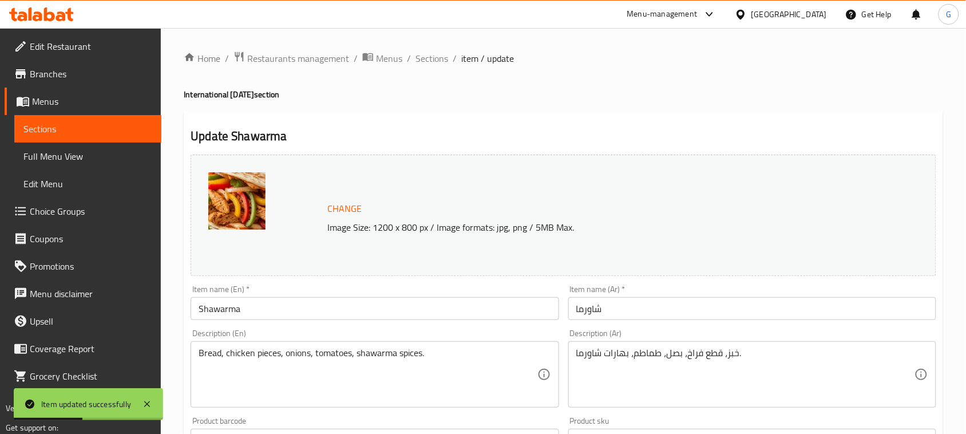
click at [458, 309] on input "Shawarma" at bounding box center [375, 308] width 368 height 23
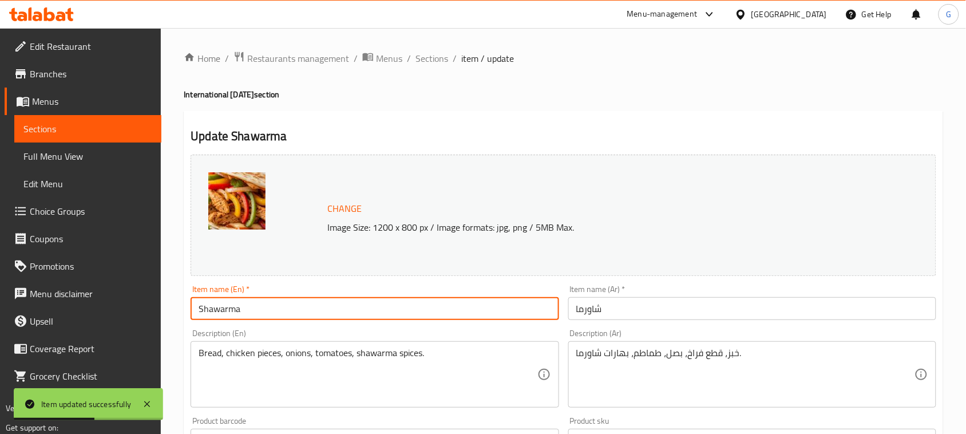
paste input "Comes with A Free Potato"
type input "Shawarma Comes with A Free Potato"
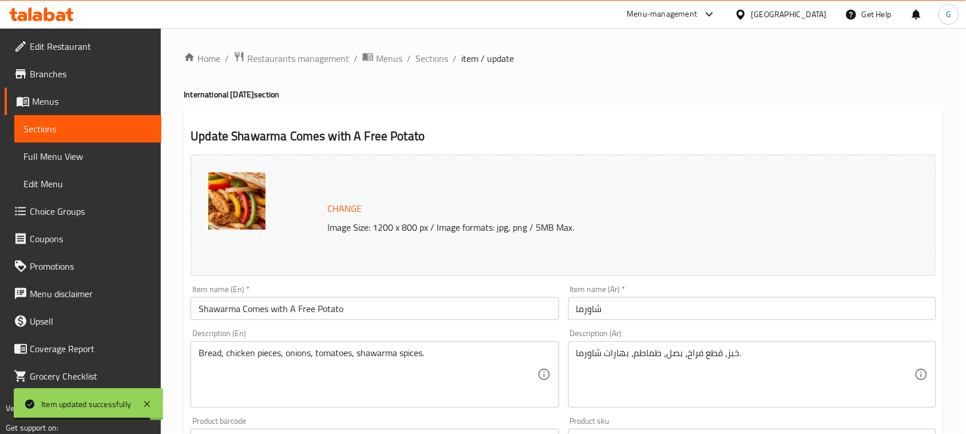
click at [856, 304] on input "شاورما" at bounding box center [752, 308] width 368 height 23
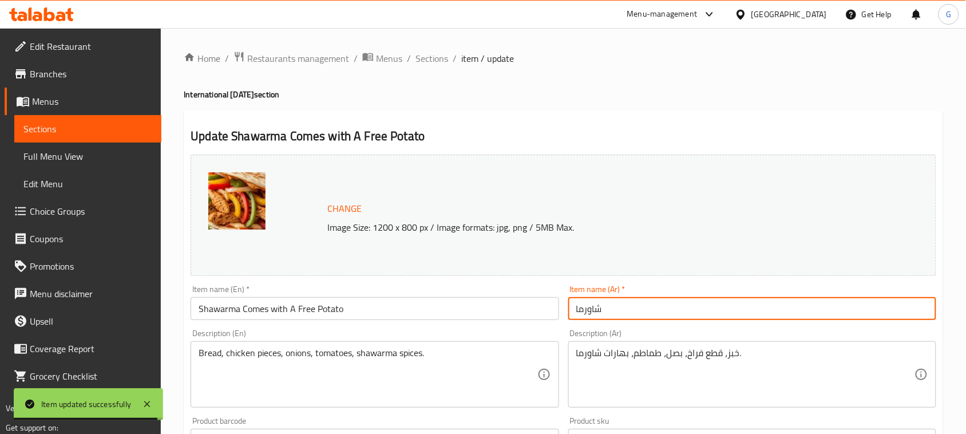
paste input "يأتي معها بطاطس مجانية"
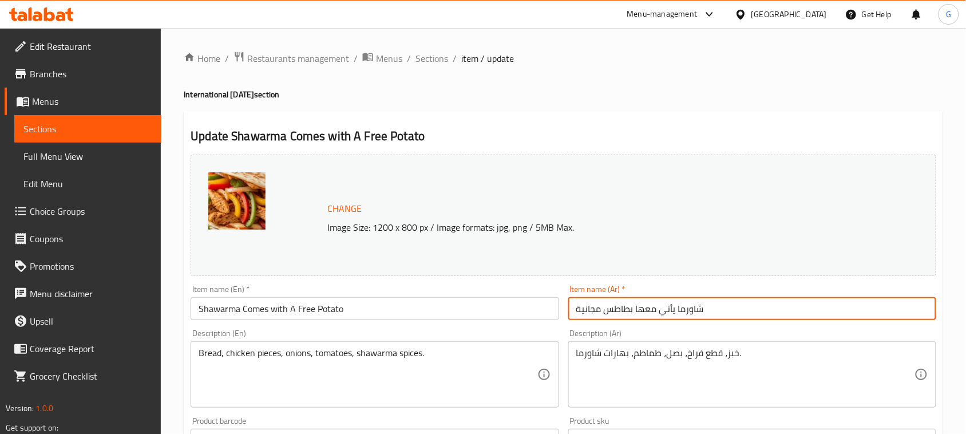
scroll to position [450, 0]
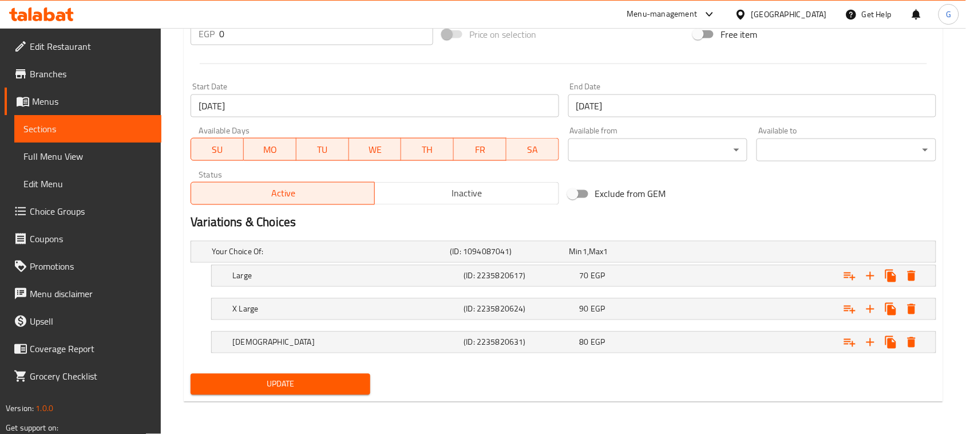
type input "شاورما يأتي معها بطاطس مجانية"
click at [295, 395] on button "Update" at bounding box center [281, 384] width 180 height 21
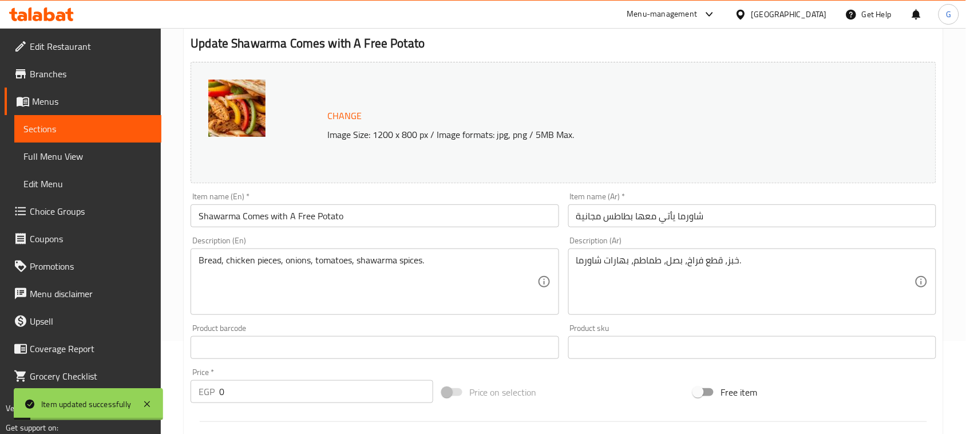
scroll to position [0, 0]
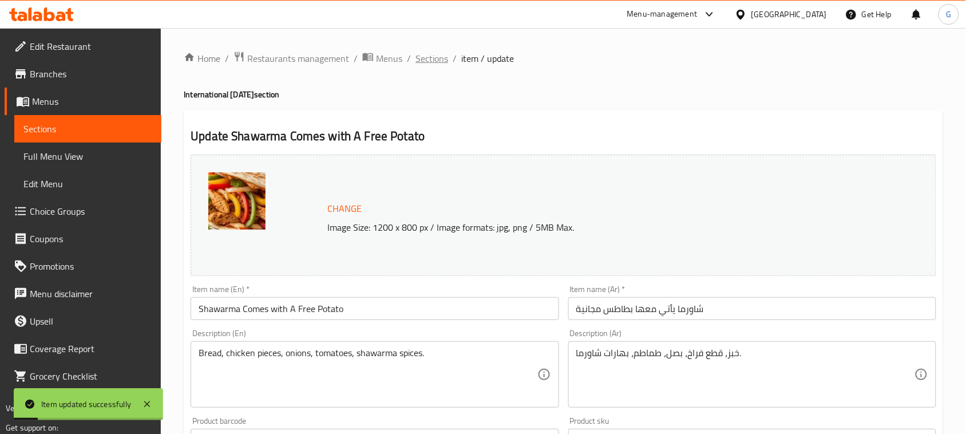
click at [435, 53] on span "Sections" at bounding box center [431, 58] width 33 height 14
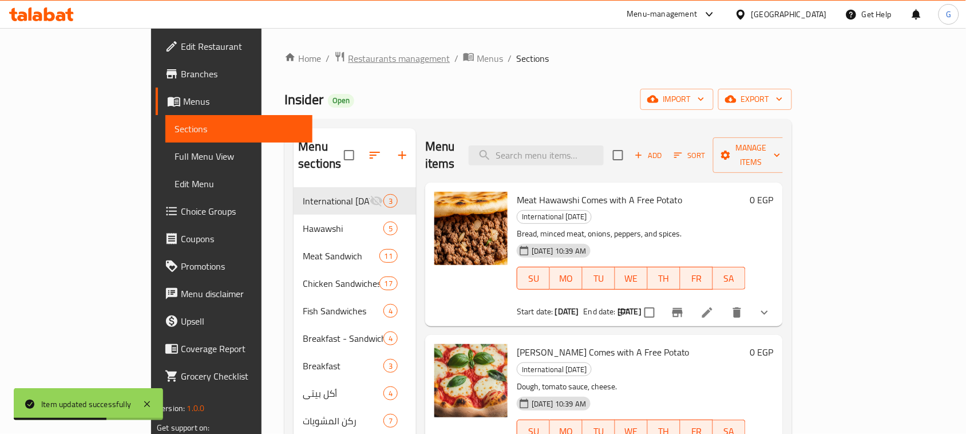
click at [348, 58] on span "Restaurants management" at bounding box center [399, 58] width 102 height 14
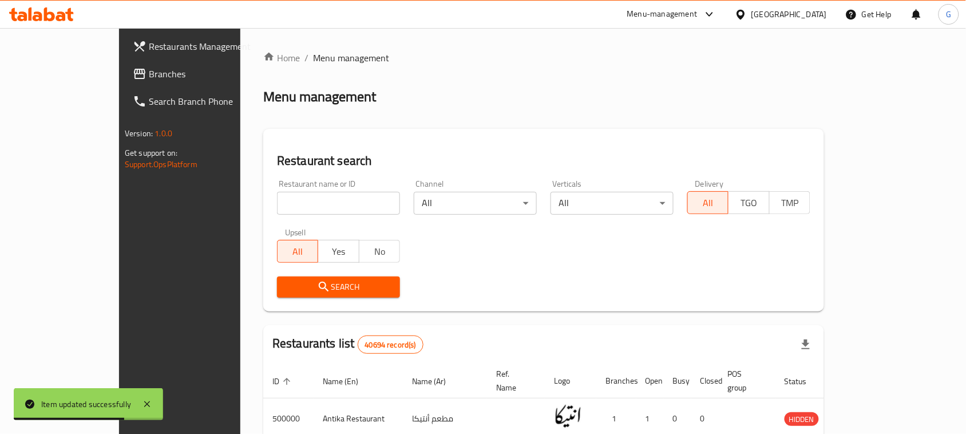
click at [348, 204] on input "search" at bounding box center [338, 203] width 123 height 23
paste input "702324"
type input "702324"
click button "Search" at bounding box center [338, 286] width 123 height 21
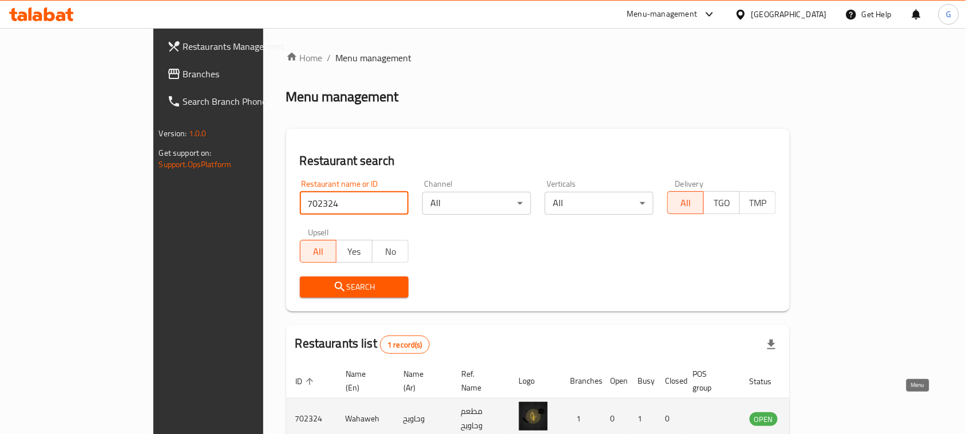
click at [823, 414] on icon "enhanced table" at bounding box center [816, 419] width 13 height 10
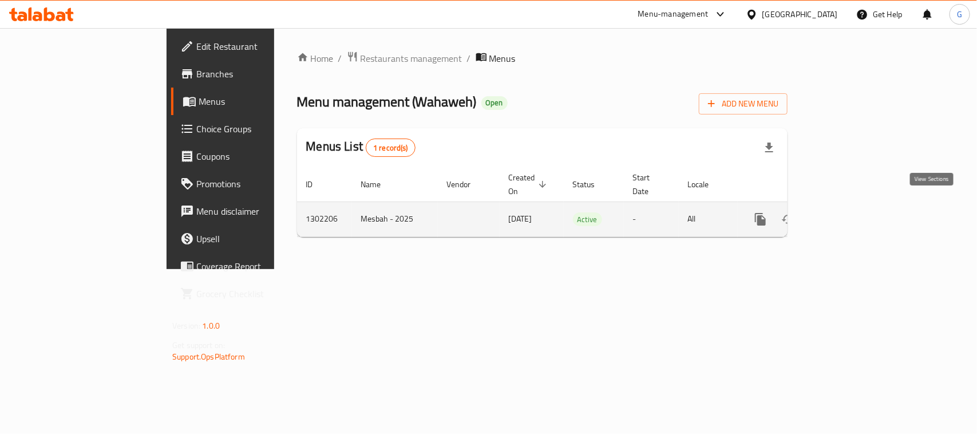
click at [850, 212] on icon "enhanced table" at bounding box center [843, 219] width 14 height 14
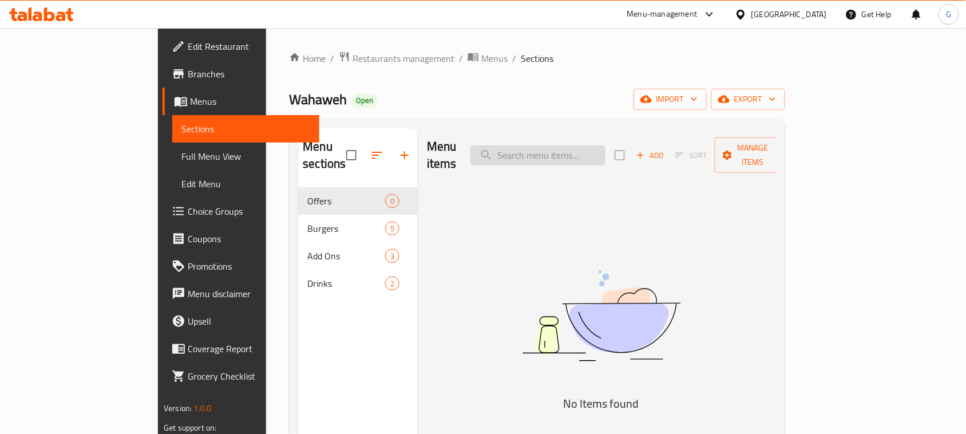
click at [571, 145] on input "search" at bounding box center [537, 155] width 135 height 20
paste input "original fire"
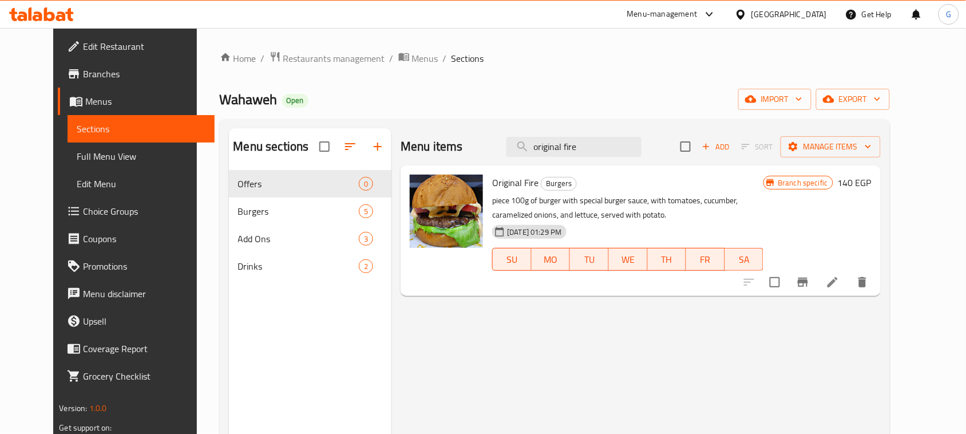
type input "original fire"
click at [372, 148] on button "button" at bounding box center [377, 146] width 27 height 27
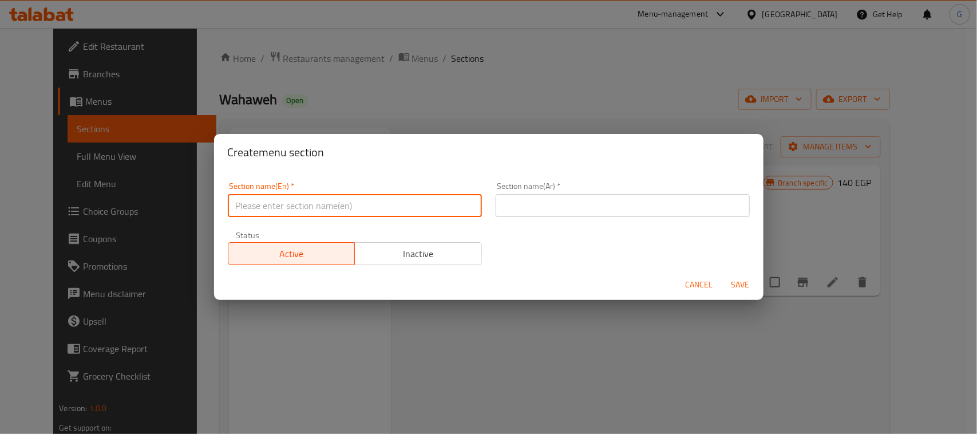
click at [235, 204] on input "text" at bounding box center [355, 205] width 254 height 23
paste input "International [DATE]"
type input "International [DATE]"
click at [629, 197] on input "text" at bounding box center [622, 205] width 254 height 23
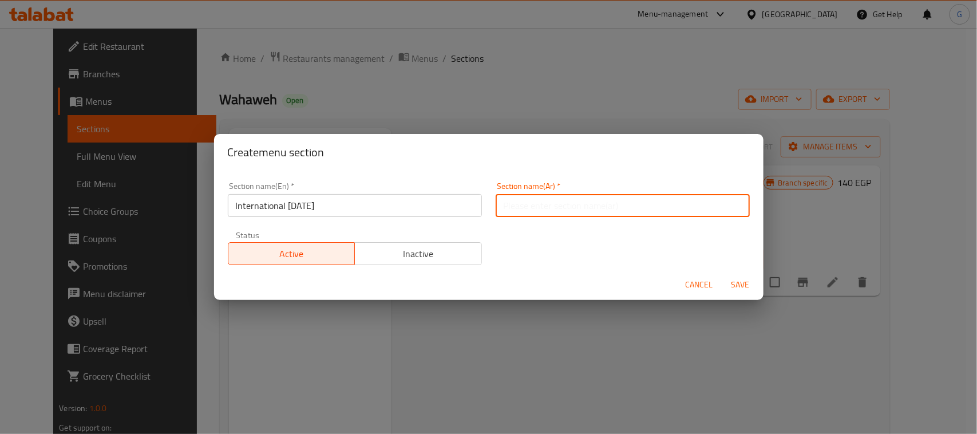
paste input "اليوم العالمي للبطاطس"
type input "اليوم العالمي للبطاطس"
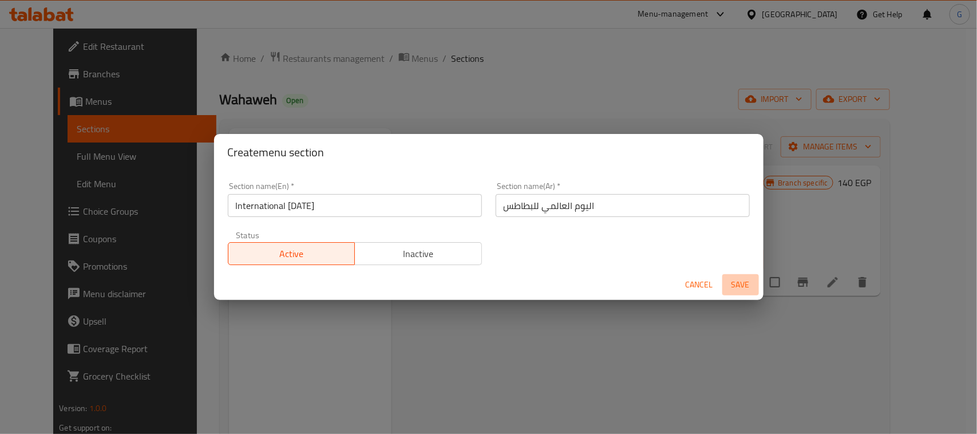
click at [752, 292] on button "Save" at bounding box center [740, 284] width 37 height 21
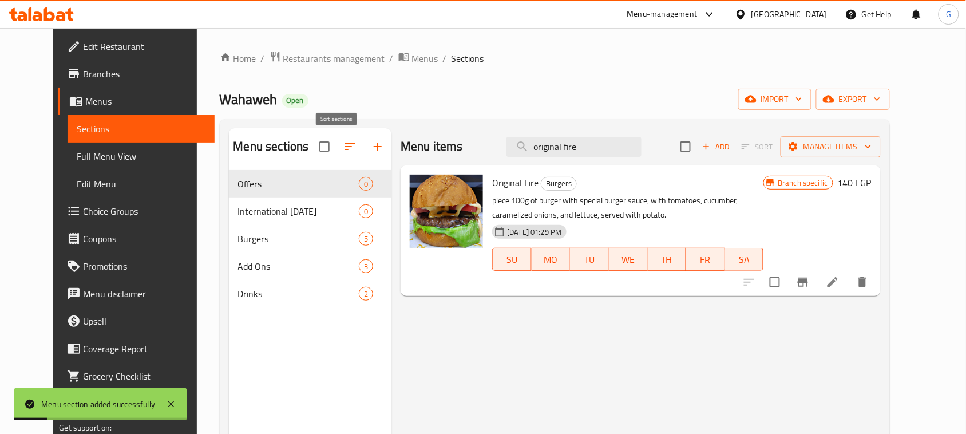
click at [338, 154] on button "button" at bounding box center [349, 146] width 27 height 27
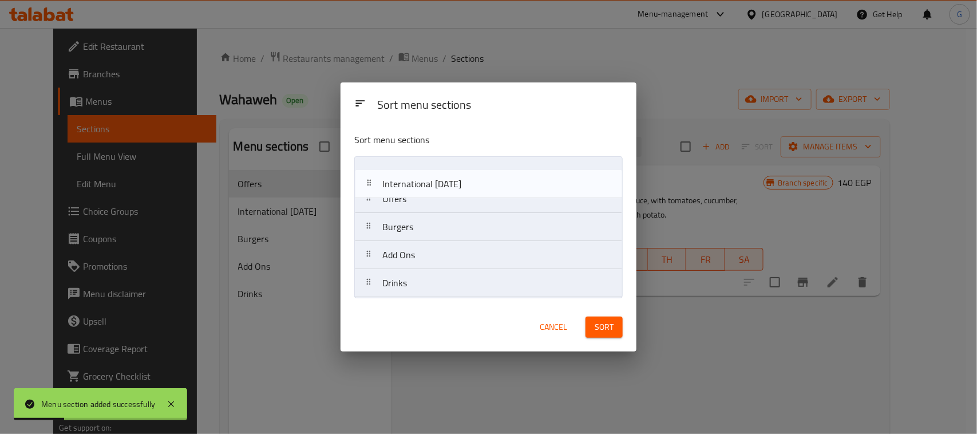
drag, startPoint x: 422, startPoint y: 202, endPoint x: 422, endPoint y: 182, distance: 20.0
click at [422, 182] on nav "Offers International [DATE] Burgers Add Ons Drinks" at bounding box center [488, 226] width 268 height 141
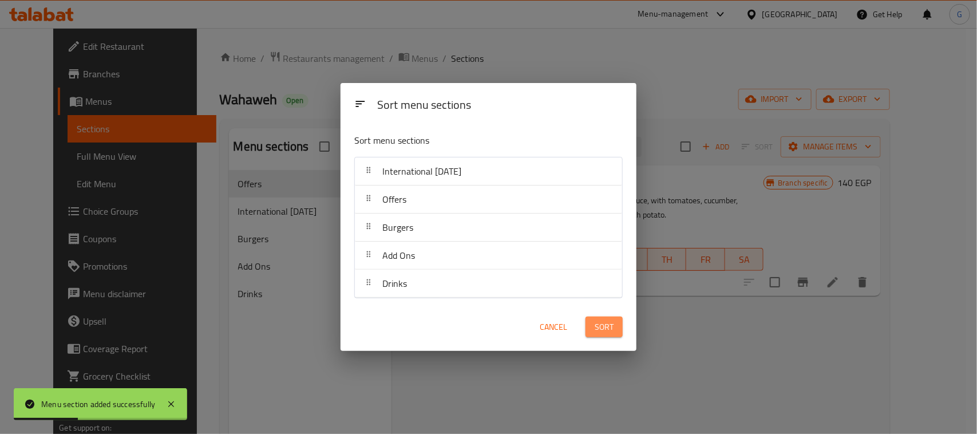
click at [599, 334] on span "Sort" at bounding box center [603, 327] width 19 height 14
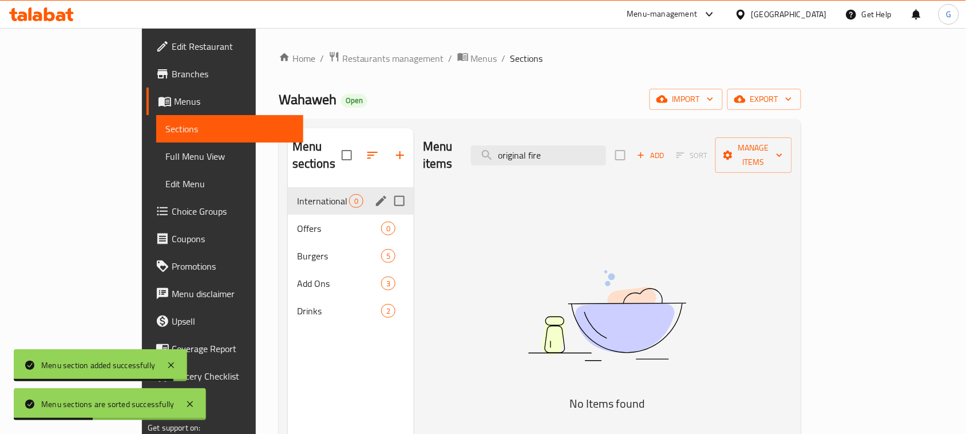
click at [387, 189] on input "Menu sections" at bounding box center [399, 201] width 24 height 24
checkbox input "true"
click at [376, 196] on icon "edit" at bounding box center [381, 201] width 10 height 10
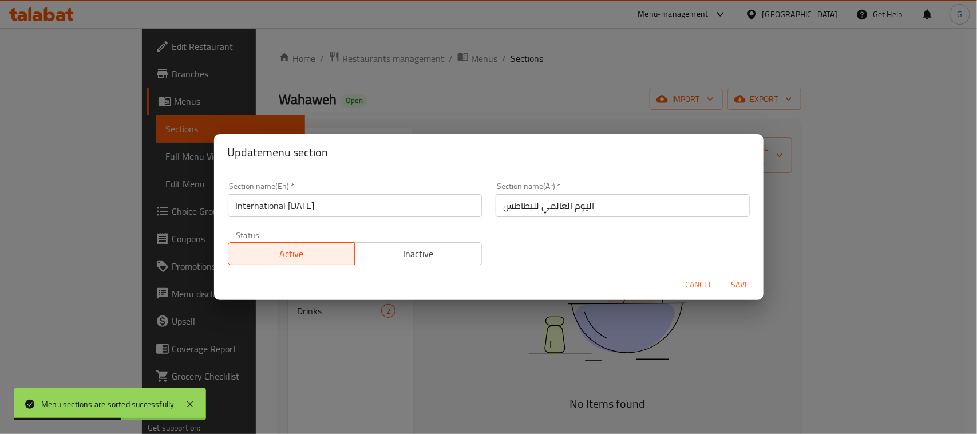
click at [402, 264] on button "Inactive" at bounding box center [418, 253] width 128 height 23
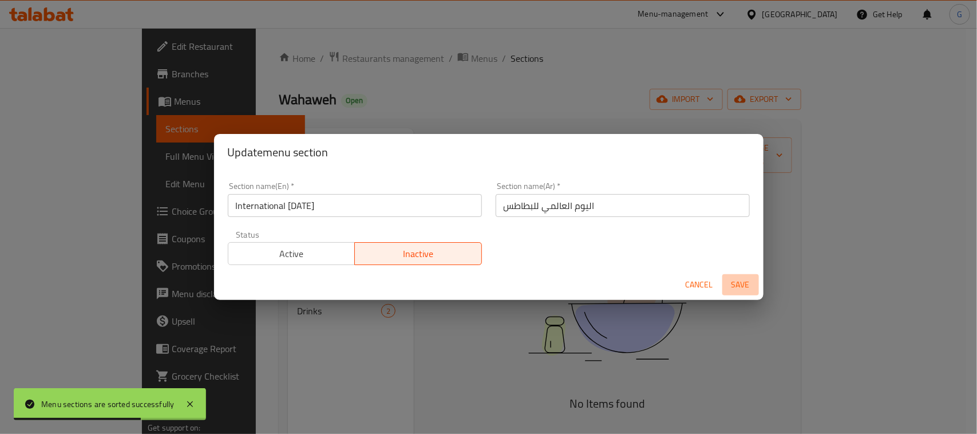
click at [739, 286] on span "Save" at bounding box center [740, 284] width 27 height 14
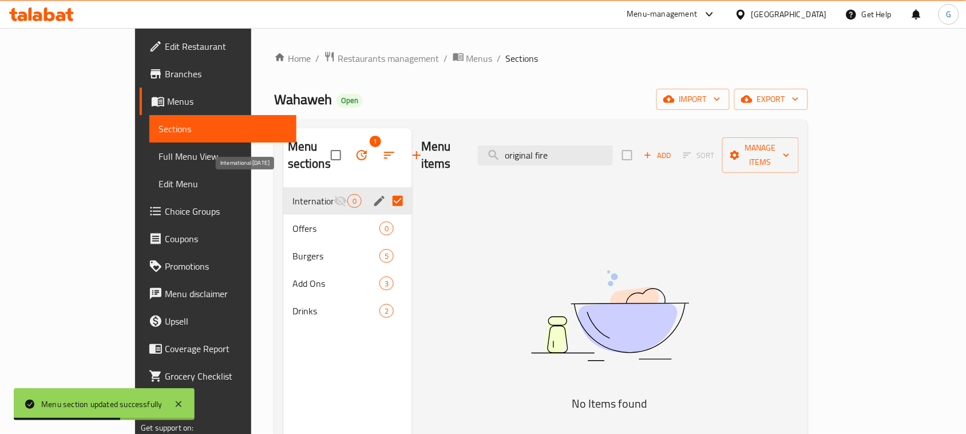
click at [292, 194] on span "International [DATE]" at bounding box center [312, 201] width 41 height 14
click at [790, 143] on span "Manage items" at bounding box center [760, 155] width 58 height 29
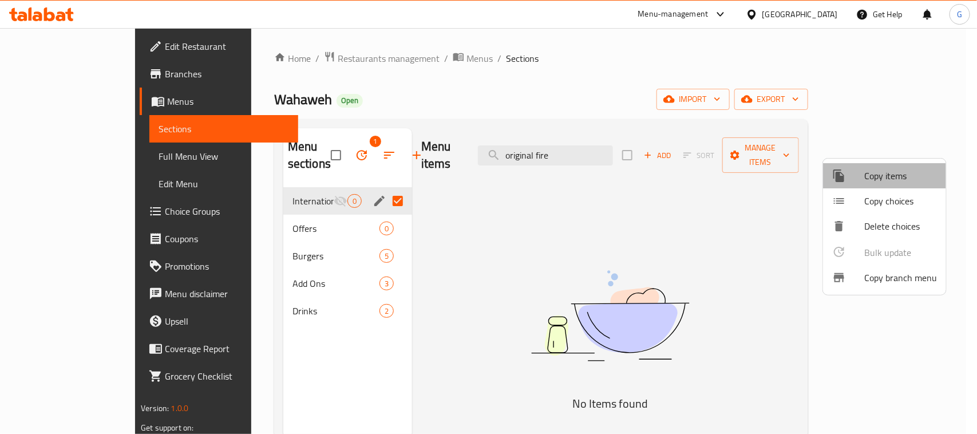
click at [907, 174] on span "Copy items" at bounding box center [900, 176] width 73 height 14
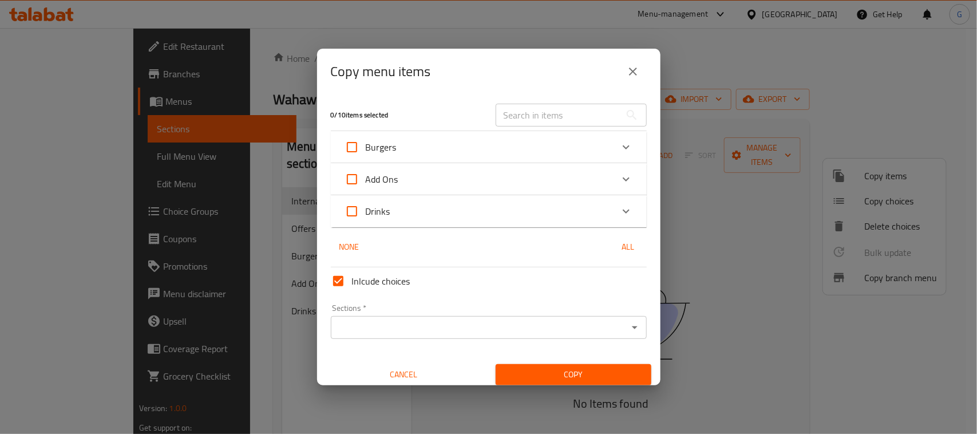
click at [534, 121] on input "text" at bounding box center [557, 115] width 125 height 23
paste input "original fire"
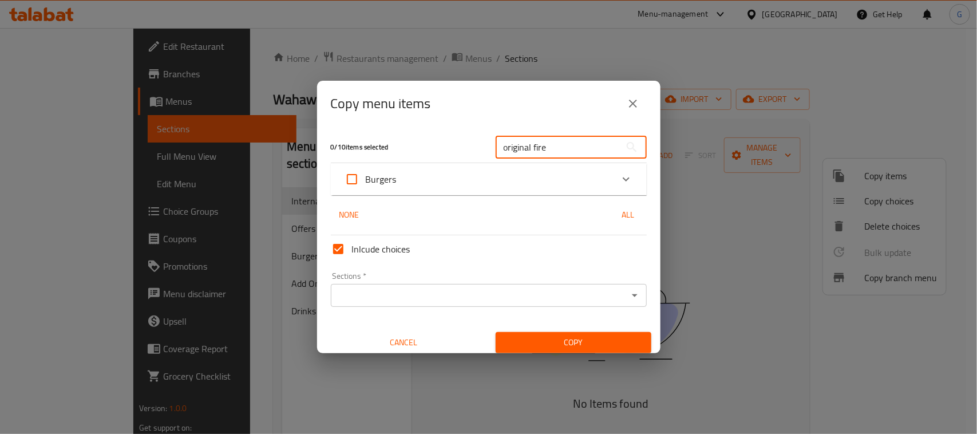
type input "original fire"
click at [478, 184] on div "Burgers" at bounding box center [478, 178] width 268 height 27
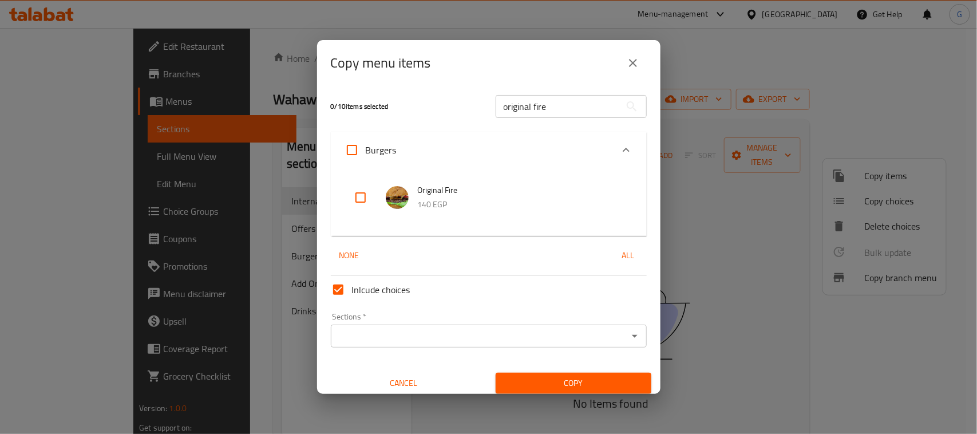
click at [358, 203] on input "checkbox" at bounding box center [360, 197] width 27 height 27
checkbox input "true"
click at [538, 109] on input "original fire" at bounding box center [557, 106] width 125 height 23
paste input "Cheese bomb"
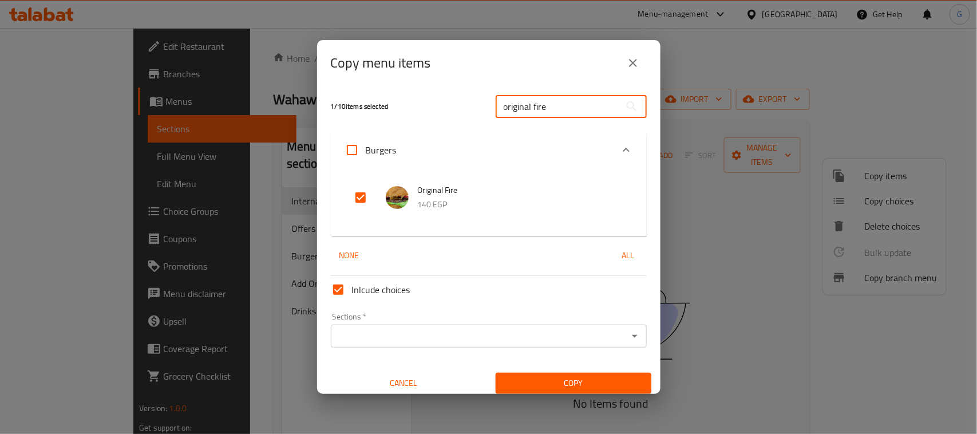
click at [538, 109] on input "original fire" at bounding box center [557, 106] width 125 height 23
type input "Cheese bomb"
click at [355, 195] on input "checkbox" at bounding box center [360, 197] width 27 height 27
checkbox input "true"
click at [518, 103] on input "Cheese bomb" at bounding box center [557, 106] width 125 height 23
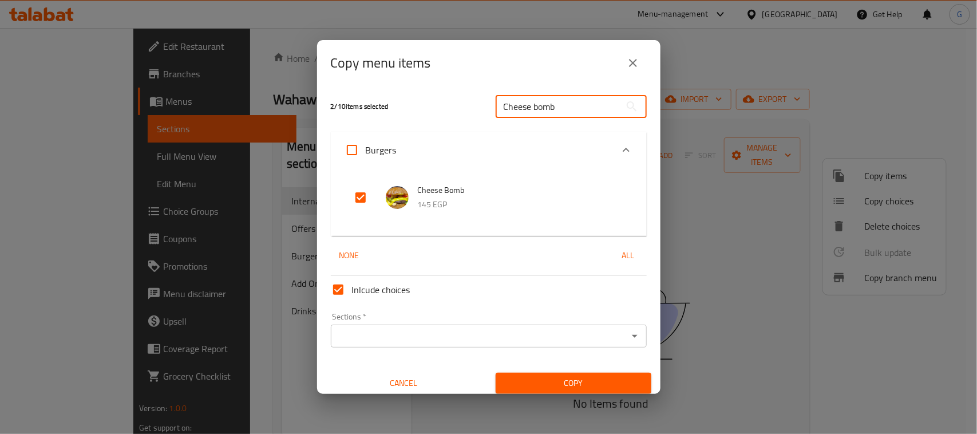
click at [518, 103] on input "Cheese bomb" at bounding box center [557, 106] width 125 height 23
paste input "double power"
type input "double power"
click at [372, 196] on input "checkbox" at bounding box center [360, 197] width 27 height 27
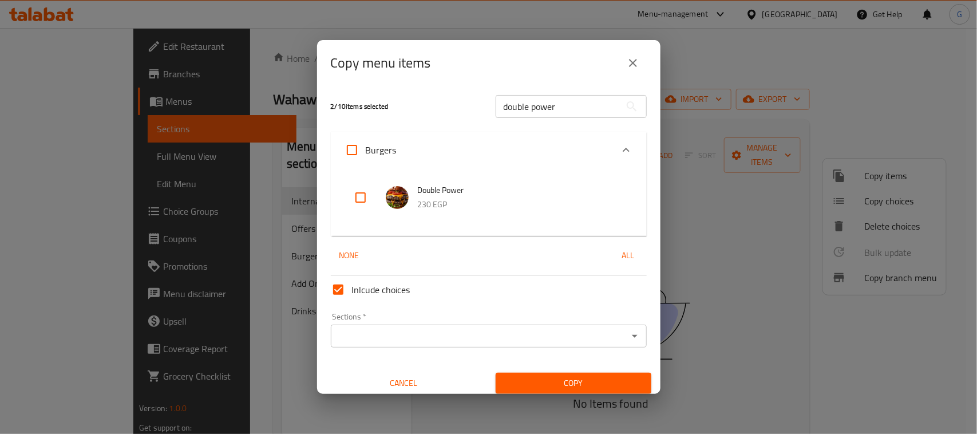
checkbox input "true"
click at [537, 96] on input "double power" at bounding box center [557, 106] width 125 height 23
paste input "crispy zone"
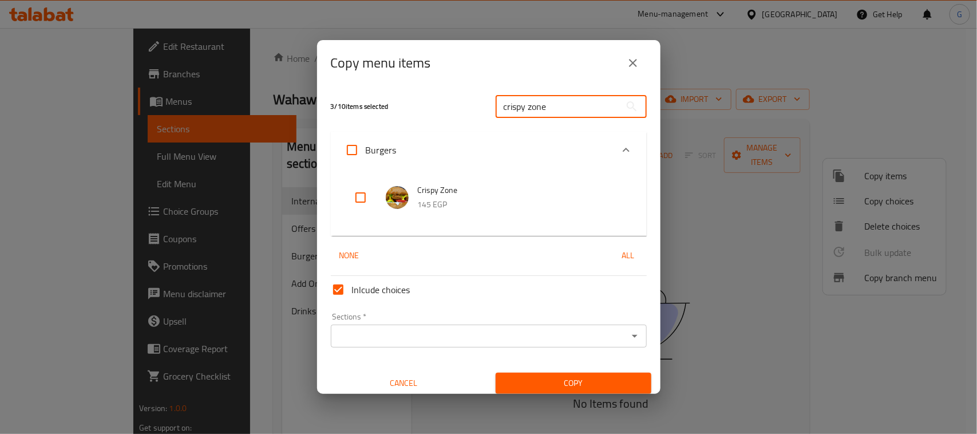
type input "crispy zone"
click at [358, 199] on input "checkbox" at bounding box center [360, 197] width 27 height 27
checkbox input "true"
click at [519, 100] on input "crispy zone" at bounding box center [557, 106] width 125 height 23
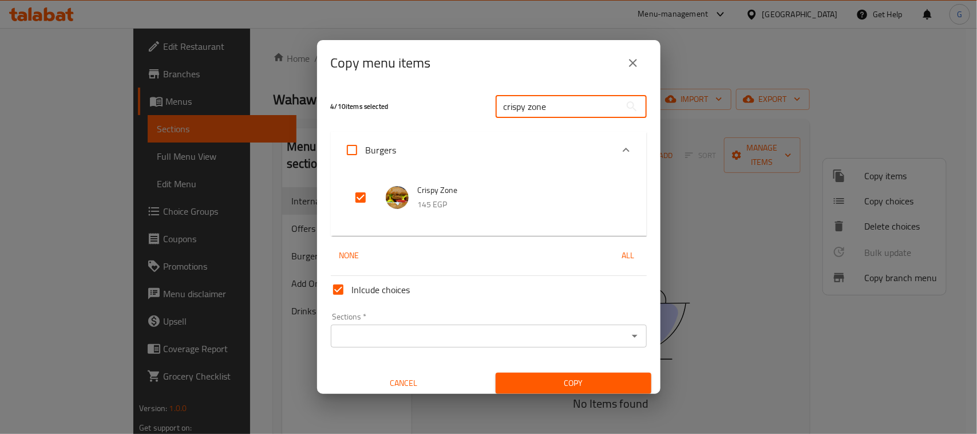
click at [519, 100] on input "crispy zone" at bounding box center [557, 106] width 125 height 23
paste input "mix king"
type input "mix king"
click at [363, 195] on input "checkbox" at bounding box center [360, 197] width 27 height 27
checkbox input "true"
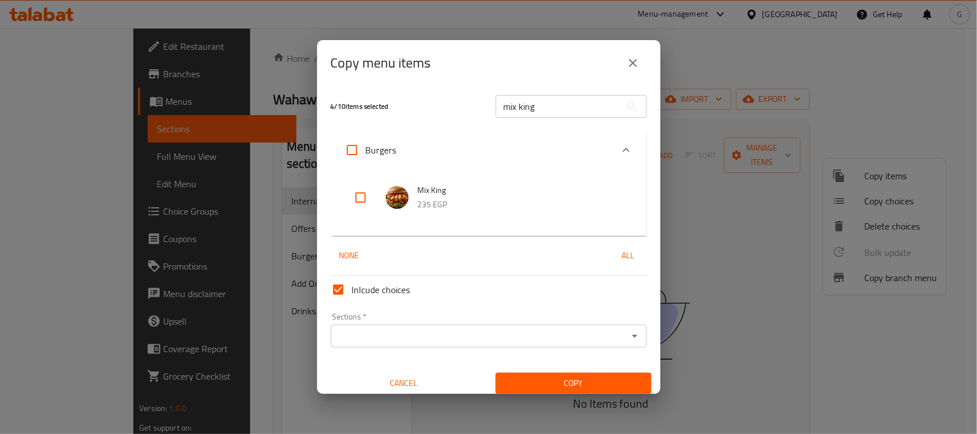
checkbox input "true"
click at [487, 329] on input "Sections   *" at bounding box center [479, 336] width 290 height 16
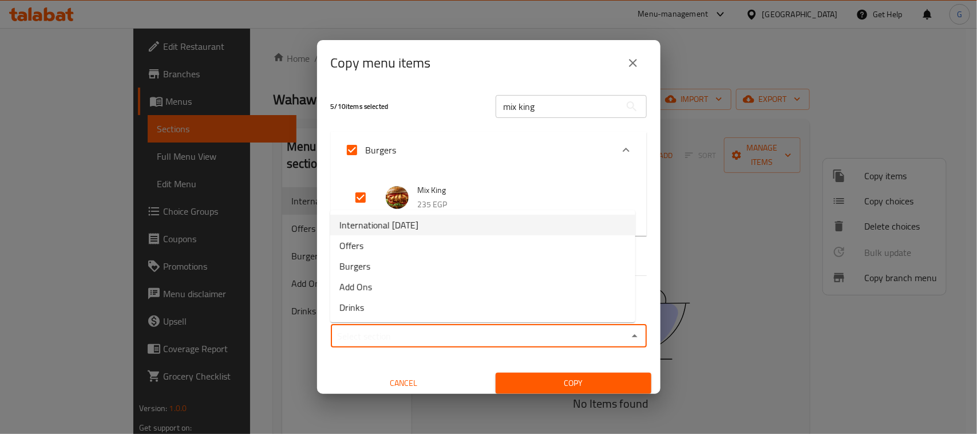
click at [461, 230] on li "International [DATE]" at bounding box center [482, 225] width 305 height 21
type input "International [DATE]"
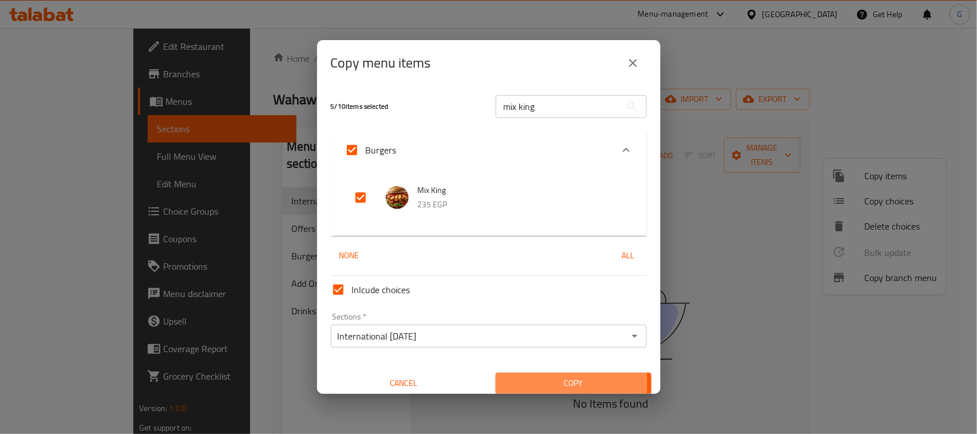
click at [530, 383] on span "Copy" at bounding box center [573, 383] width 137 height 14
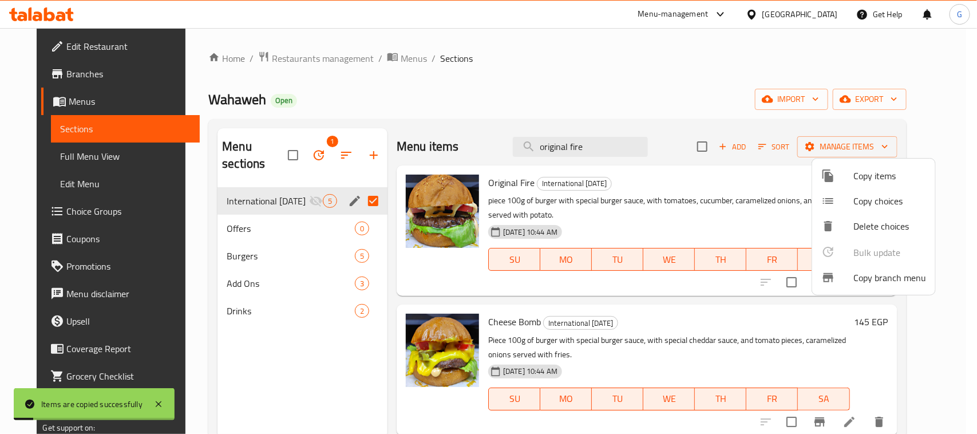
click at [707, 105] on div at bounding box center [488, 217] width 977 height 434
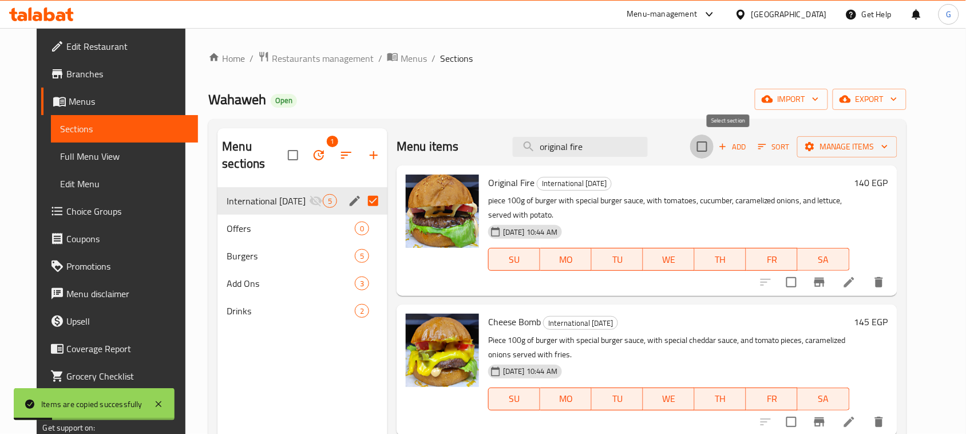
click at [714, 146] on input "checkbox" at bounding box center [702, 146] width 24 height 24
checkbox input "true"
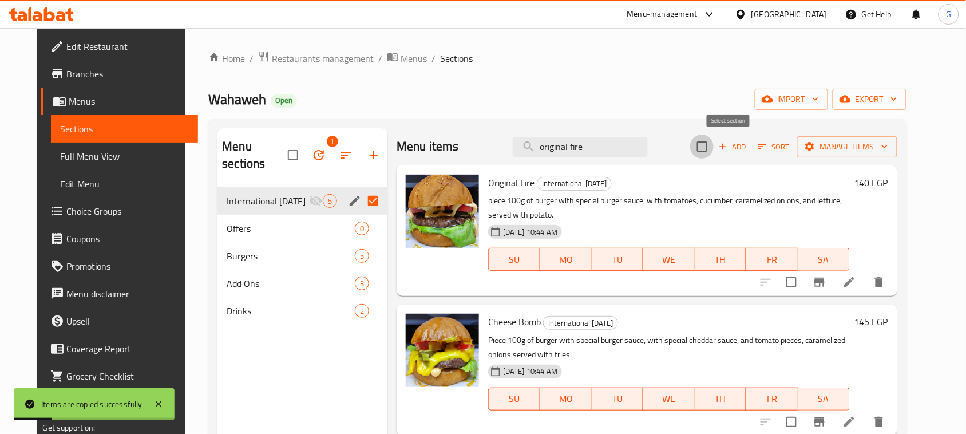
checkbox input "true"
click at [853, 153] on span "Manage items" at bounding box center [847, 147] width 82 height 14
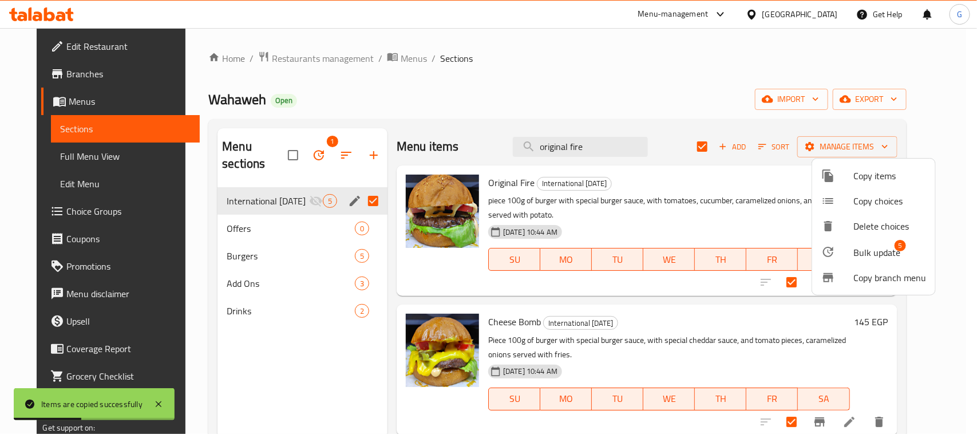
click at [867, 253] on span "Bulk update" at bounding box center [876, 252] width 47 height 14
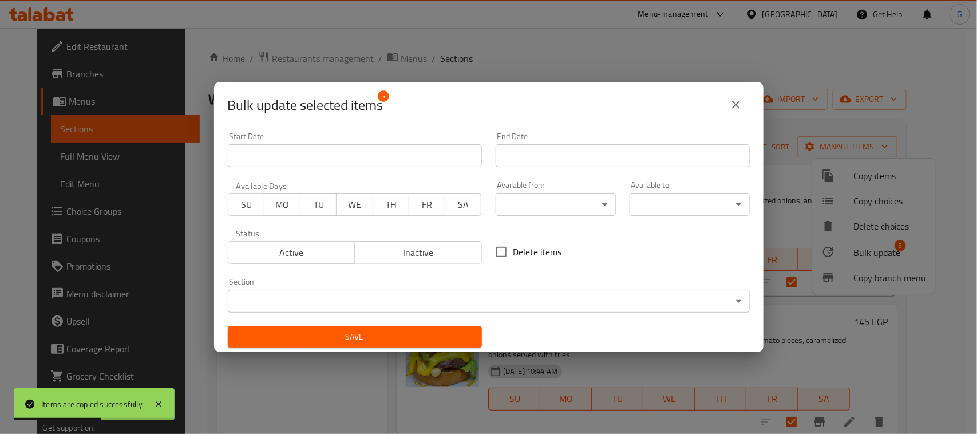
click at [299, 161] on input "Start Date" at bounding box center [355, 155] width 254 height 23
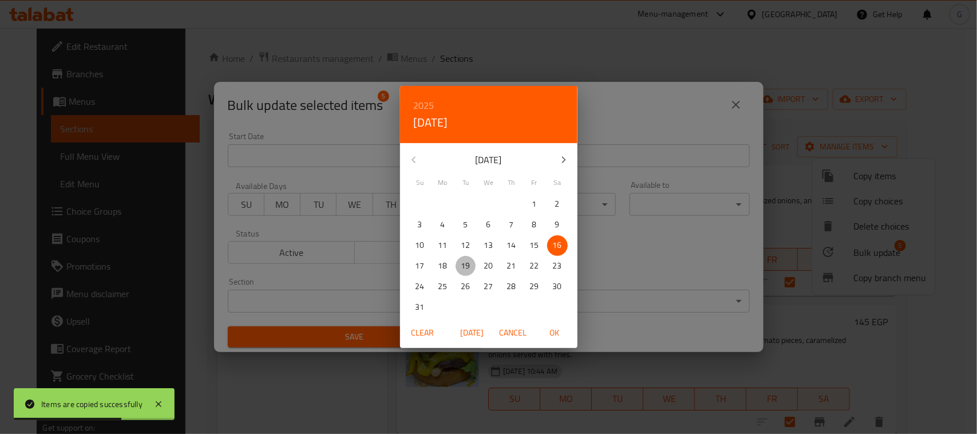
click at [464, 272] on p "19" at bounding box center [465, 266] width 9 height 14
click at [552, 342] on button "OK" at bounding box center [554, 332] width 37 height 21
type input "[DATE]"
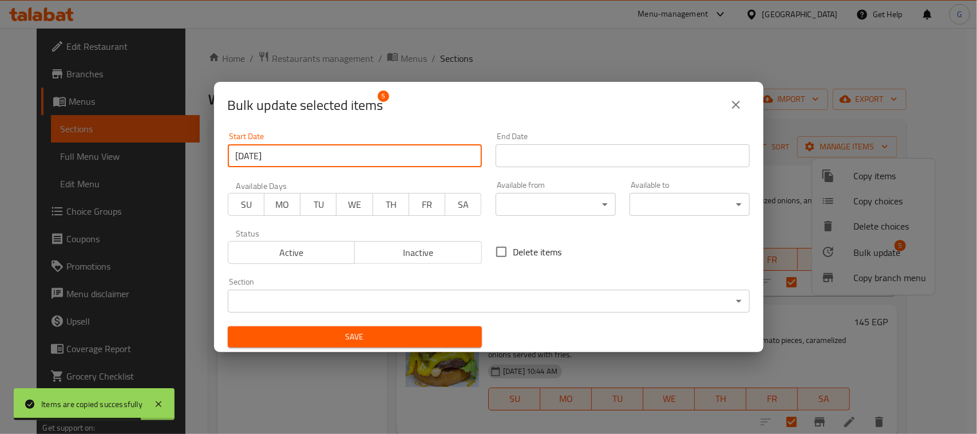
click at [581, 162] on input "Start Date" at bounding box center [622, 155] width 254 height 23
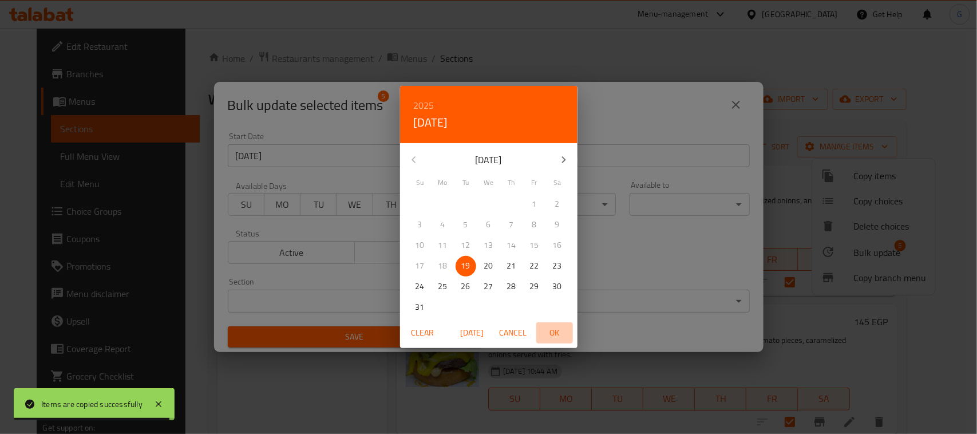
click at [550, 323] on button "OK" at bounding box center [554, 332] width 37 height 21
type input "[DATE]"
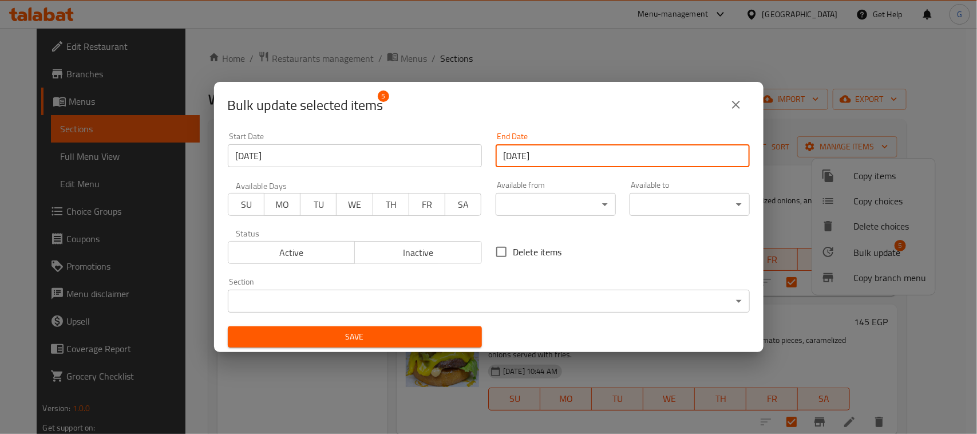
click at [401, 333] on span "Save" at bounding box center [355, 337] width 236 height 14
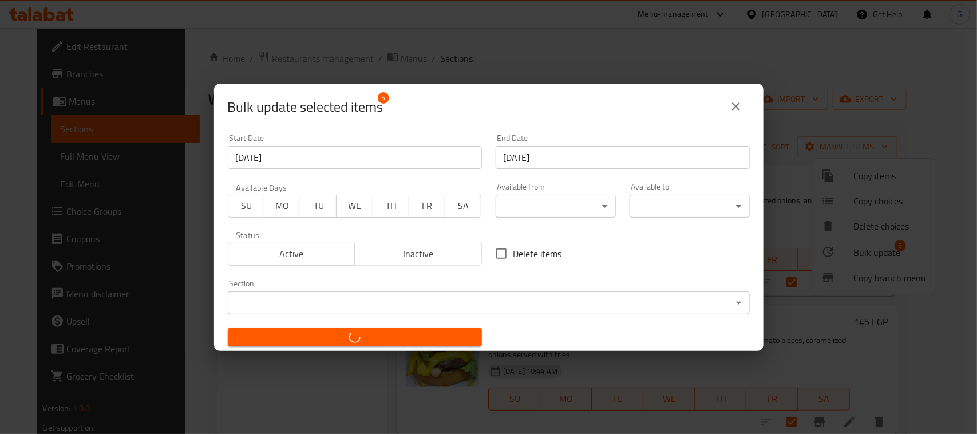
checkbox input "false"
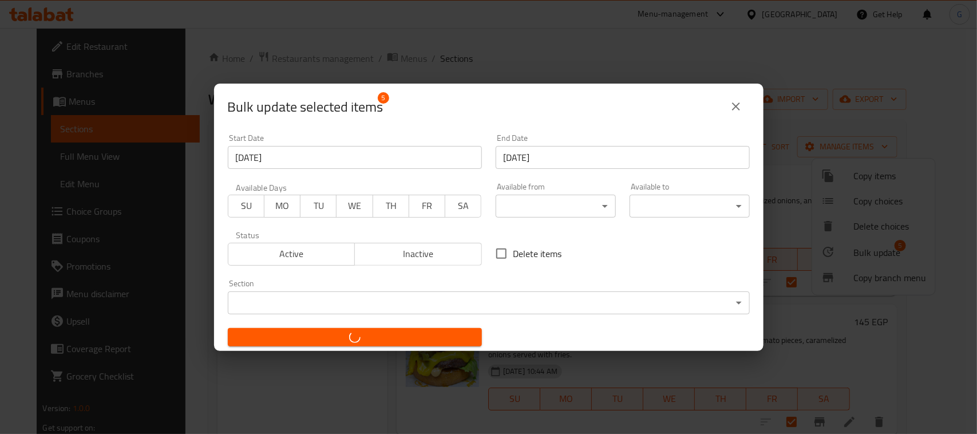
checkbox input "false"
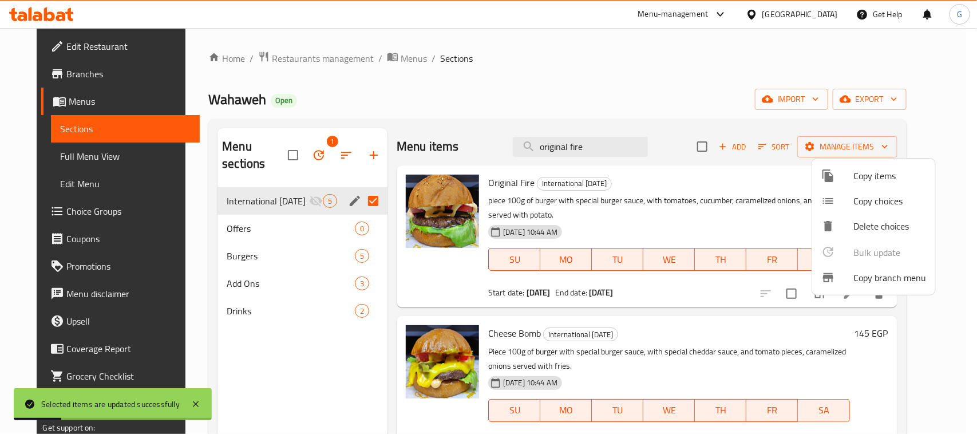
click at [756, 197] on div at bounding box center [488, 217] width 977 height 434
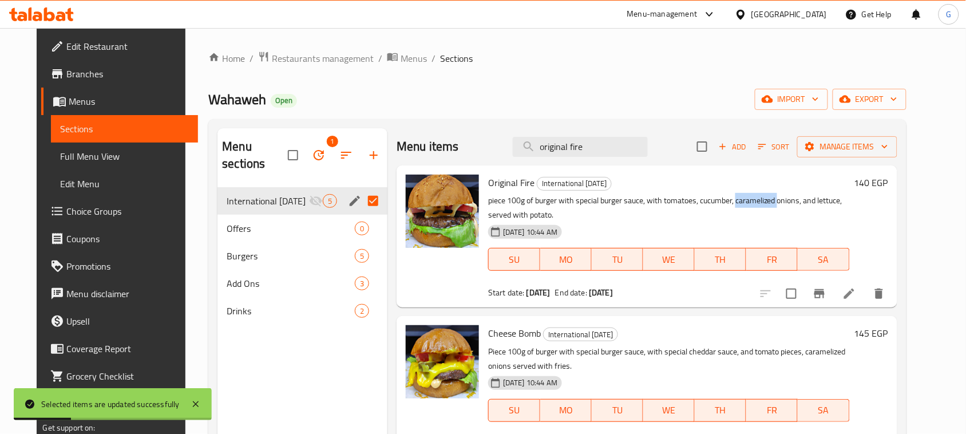
click at [756, 197] on p "piece 100g of burger with special burger sauce, with tomatoes, cucumber, carame…" at bounding box center [668, 207] width 361 height 29
click at [856, 288] on icon at bounding box center [849, 294] width 14 height 14
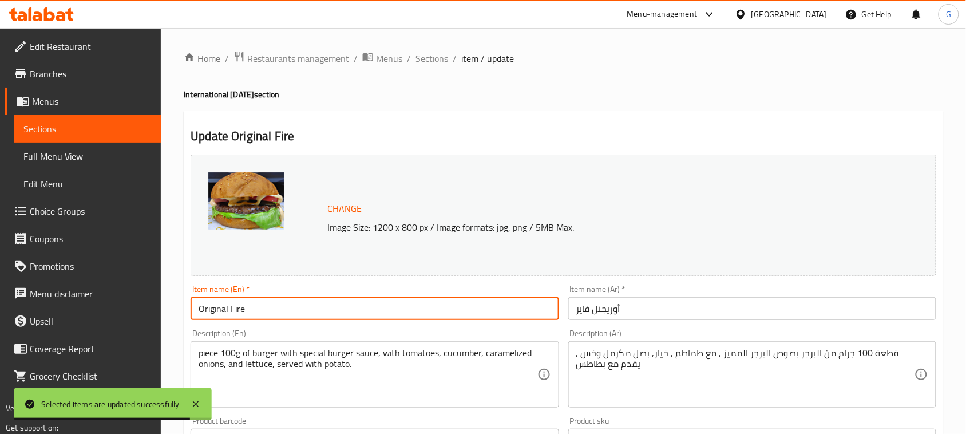
click at [253, 310] on input "Original Fire" at bounding box center [375, 308] width 368 height 23
paste input "Comes with A Free Potato"
type input "Original Fire Comes with A Free Potato"
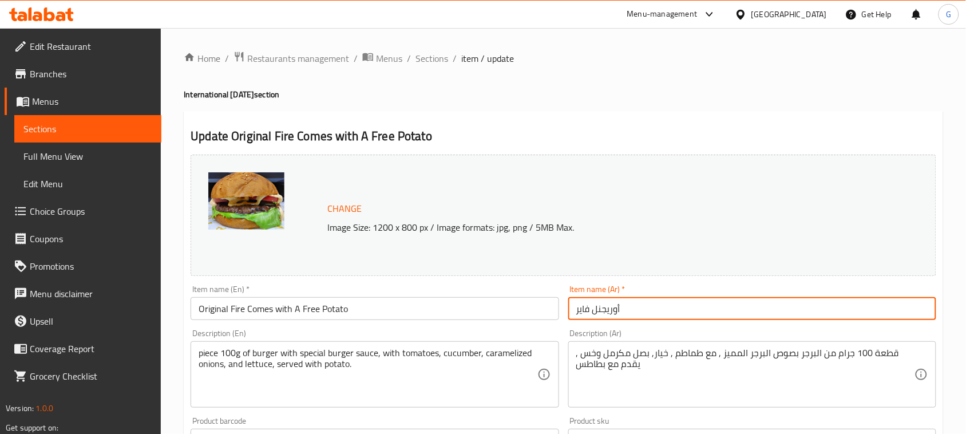
click at [842, 319] on input "أوريجنل فاير" at bounding box center [752, 308] width 368 height 23
paste input "يأتي معه بطاطس مجانية"
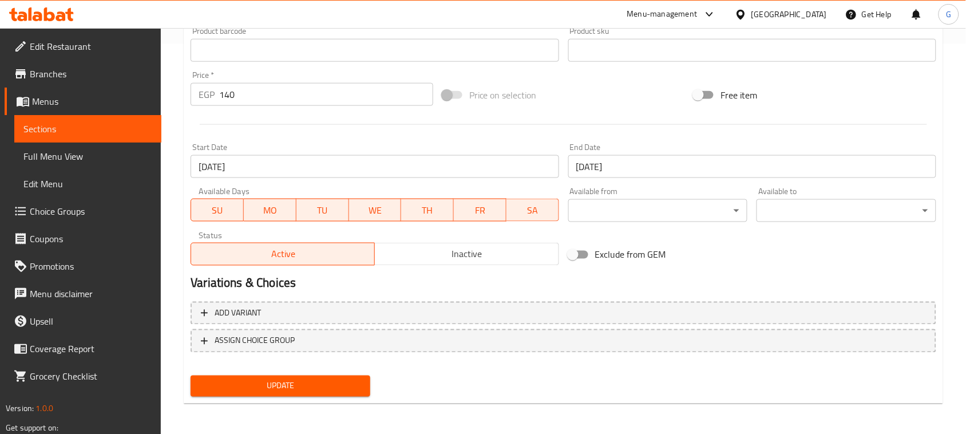
type input "أوريجنل فاير يأتي معه بطاطس مجانية"
click at [278, 383] on span "Update" at bounding box center [280, 386] width 161 height 14
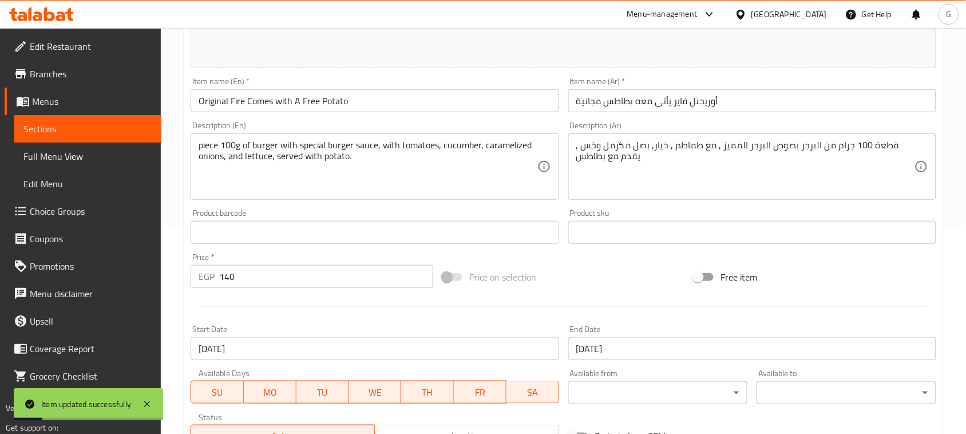
scroll to position [104, 0]
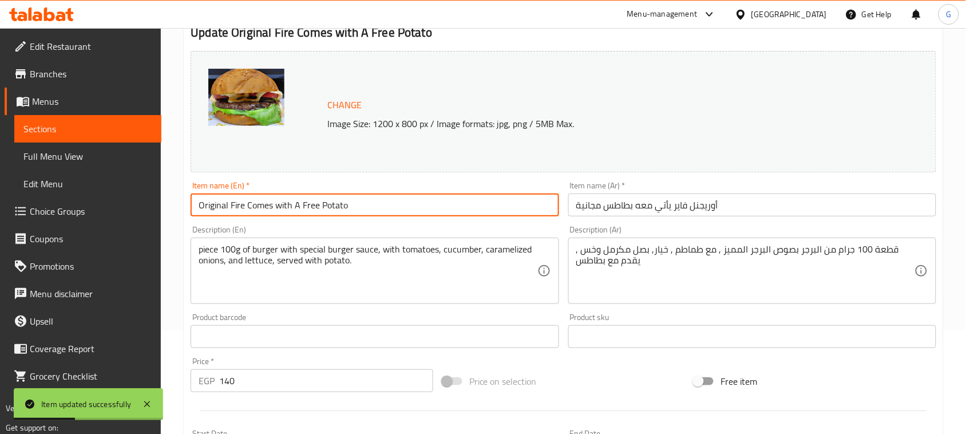
drag, startPoint x: 275, startPoint y: 207, endPoint x: 425, endPoint y: 208, distance: 149.9
click at [425, 208] on input "Original Fire Comes with A Free Potato" at bounding box center [375, 204] width 368 height 23
type input "Original Fire Comes"
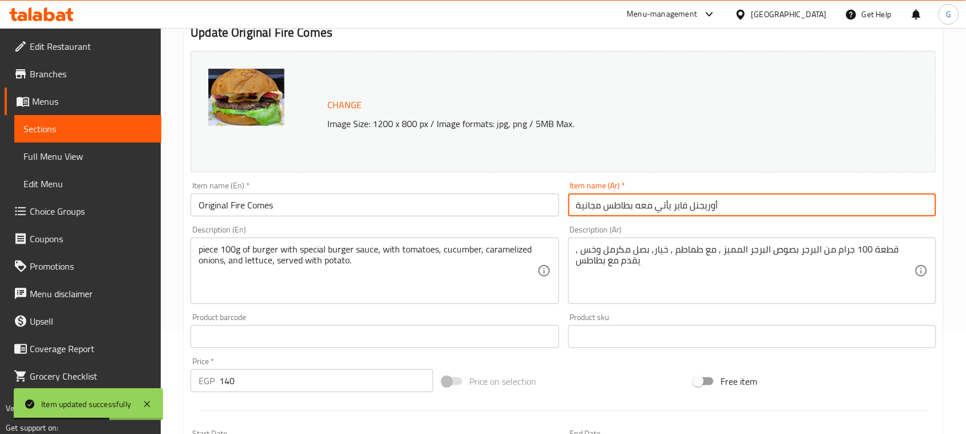
drag, startPoint x: 674, startPoint y: 201, endPoint x: 523, endPoint y: 211, distance: 150.7
click at [523, 211] on div "Change Image Size: 1200 x 800 px / Image formats: jpg, png / 5MB Max. Item name…" at bounding box center [563, 301] width 755 height 510
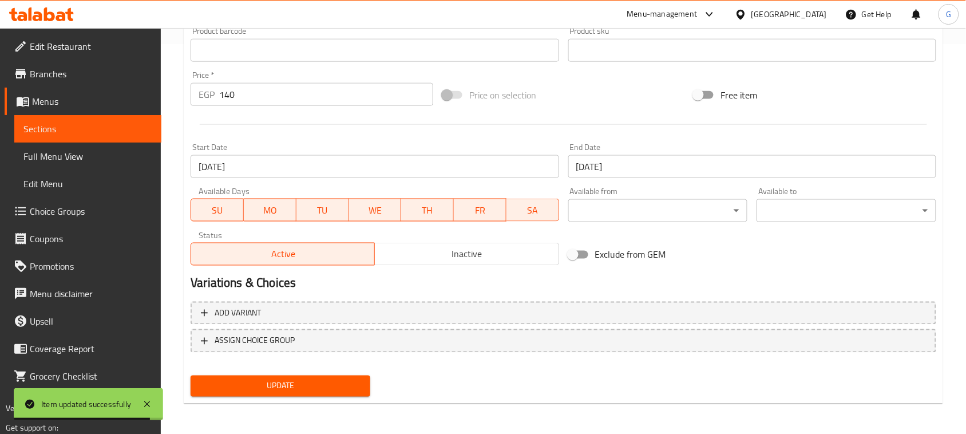
type input "أوريجنل فاير"
click at [200, 381] on span "Update" at bounding box center [280, 386] width 161 height 14
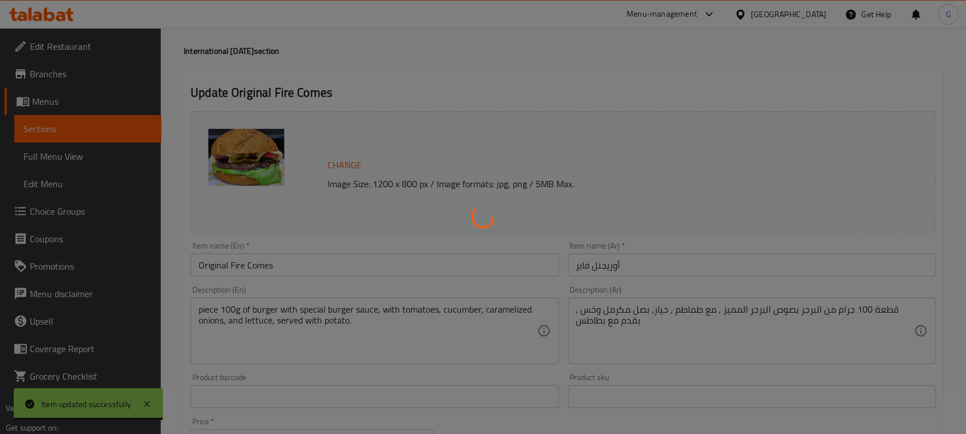
scroll to position [0, 0]
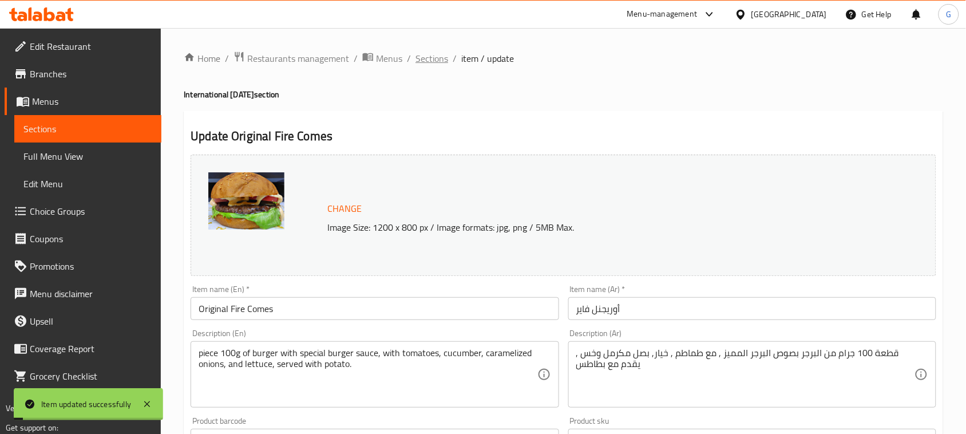
click at [438, 59] on span "Sections" at bounding box center [431, 58] width 33 height 14
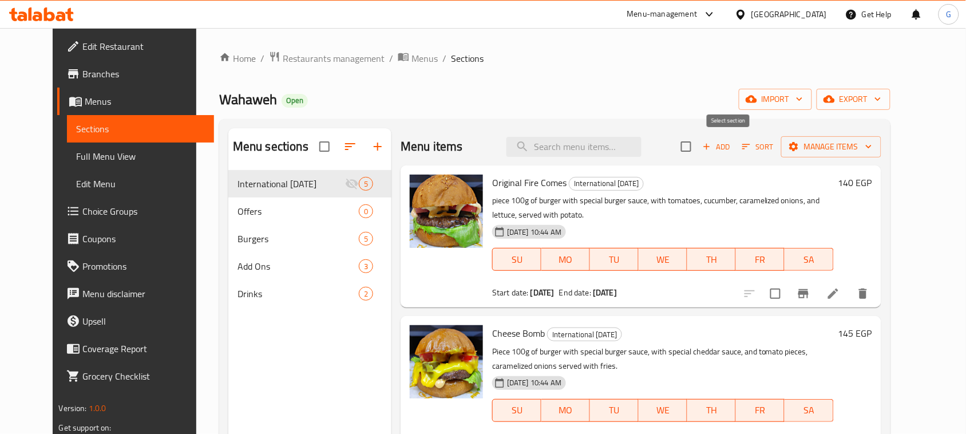
click at [698, 142] on input "checkbox" at bounding box center [686, 146] width 24 height 24
checkbox input "true"
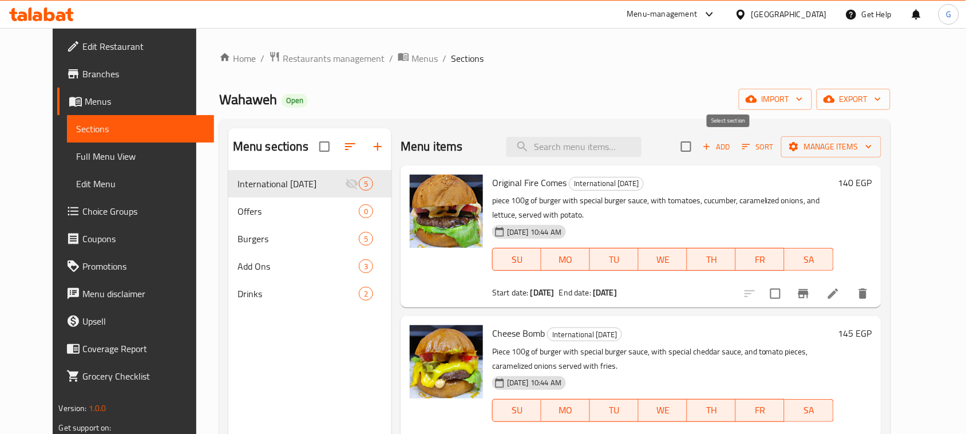
checkbox input "true"
click at [867, 296] on icon "delete" at bounding box center [863, 293] width 8 height 10
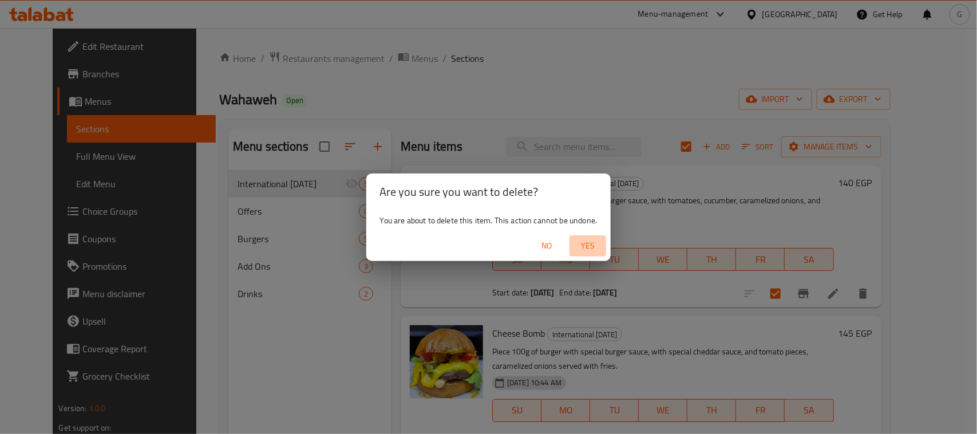
click at [600, 239] on span "Yes" at bounding box center [587, 246] width 27 height 14
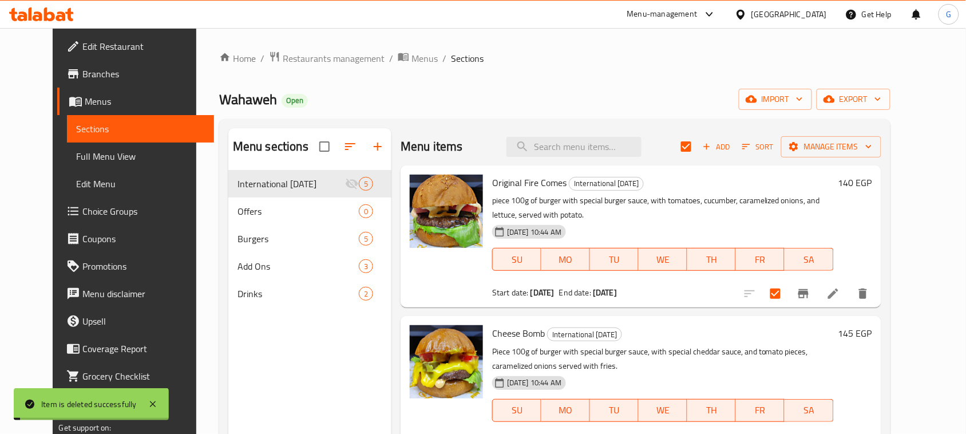
checkbox input "false"
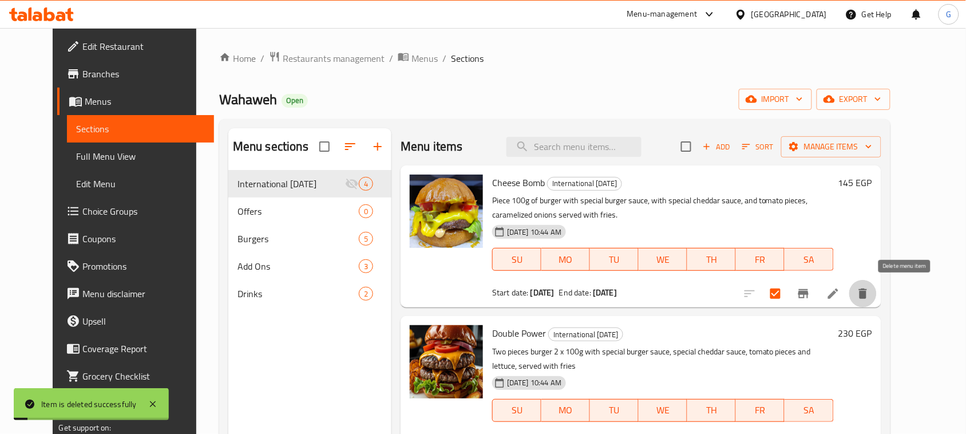
click at [870, 295] on icon "delete" at bounding box center [863, 294] width 14 height 14
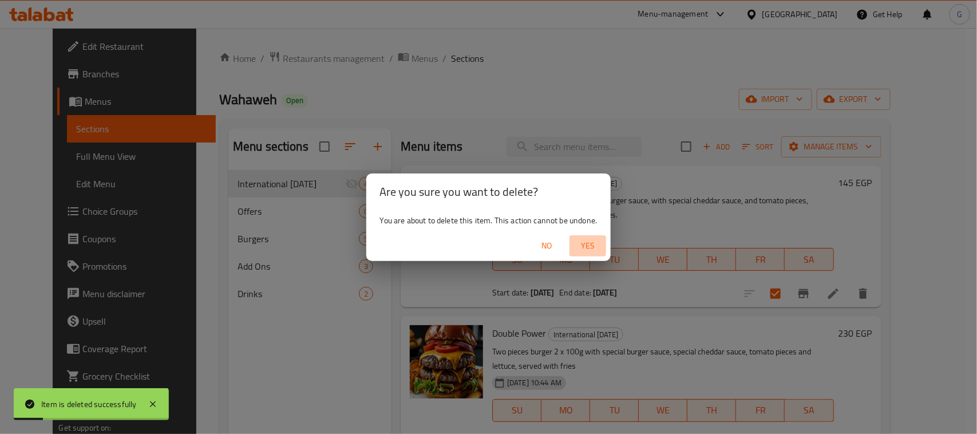
click at [590, 247] on span "Yes" at bounding box center [587, 246] width 27 height 14
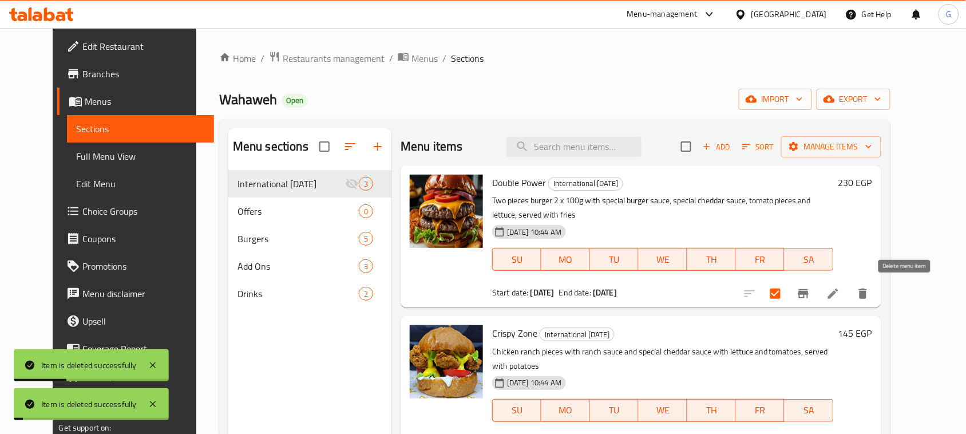
click at [867, 296] on icon "delete" at bounding box center [863, 293] width 8 height 10
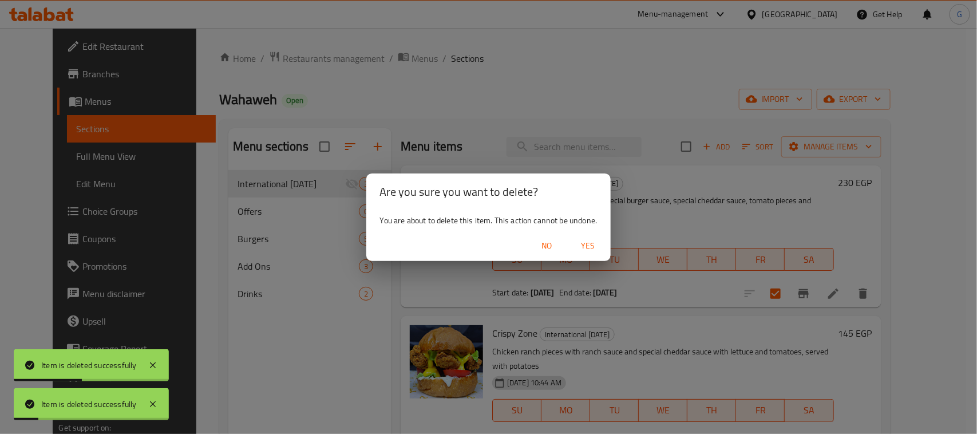
click at [589, 241] on span "Yes" at bounding box center [587, 246] width 27 height 14
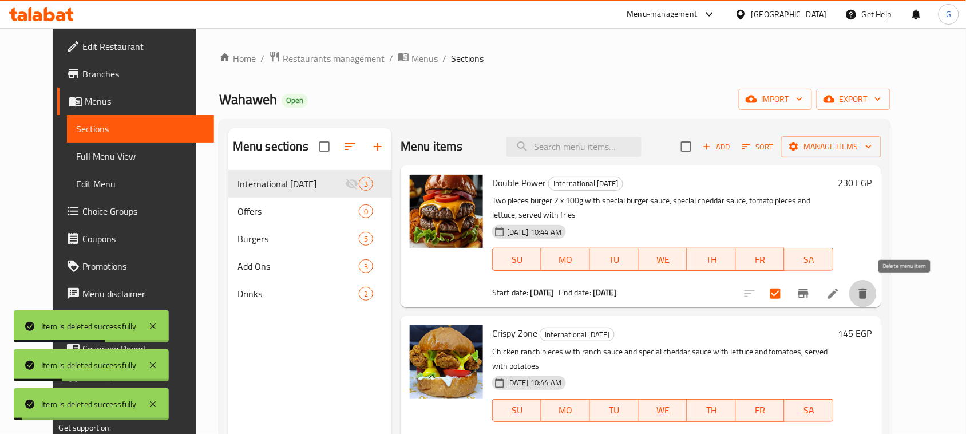
click at [876, 299] on button "delete" at bounding box center [862, 293] width 27 height 27
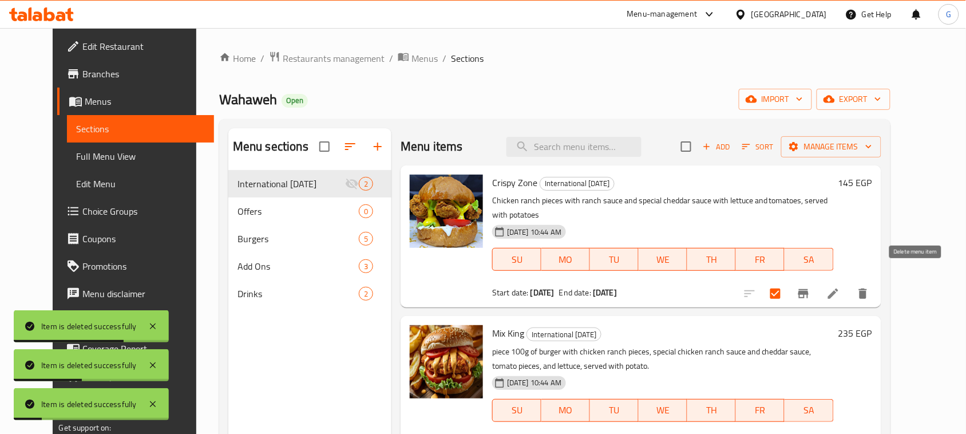
click at [870, 287] on icon "delete" at bounding box center [863, 294] width 14 height 14
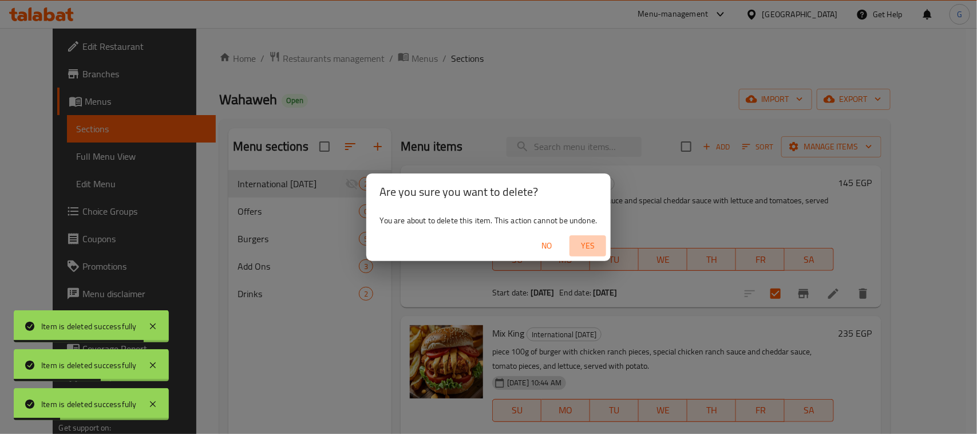
click at [586, 241] on span "Yes" at bounding box center [587, 246] width 27 height 14
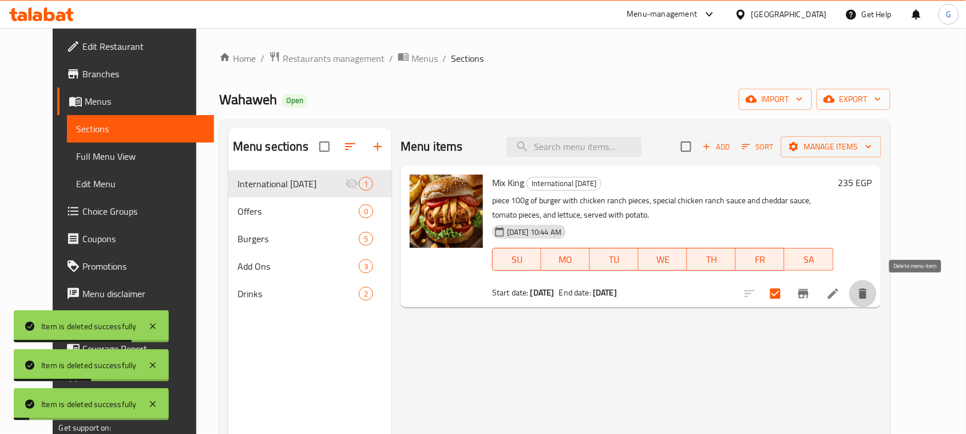
click at [876, 294] on button "delete" at bounding box center [862, 293] width 27 height 27
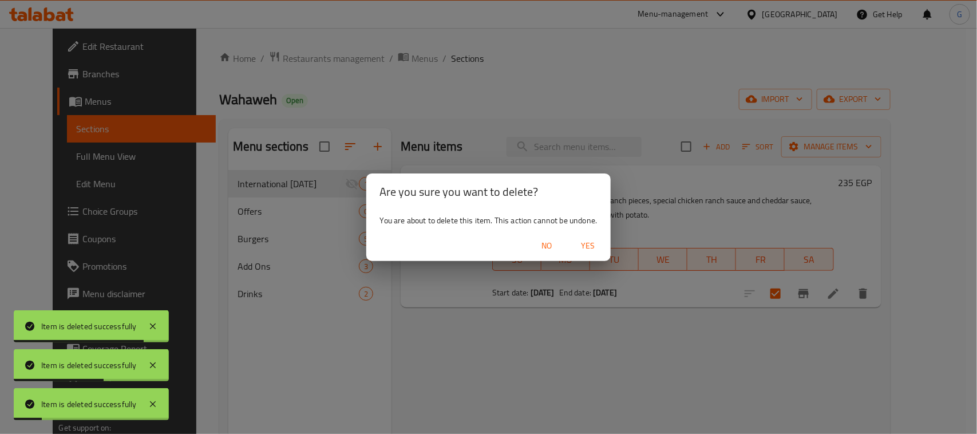
click at [584, 244] on span "Yes" at bounding box center [587, 246] width 27 height 14
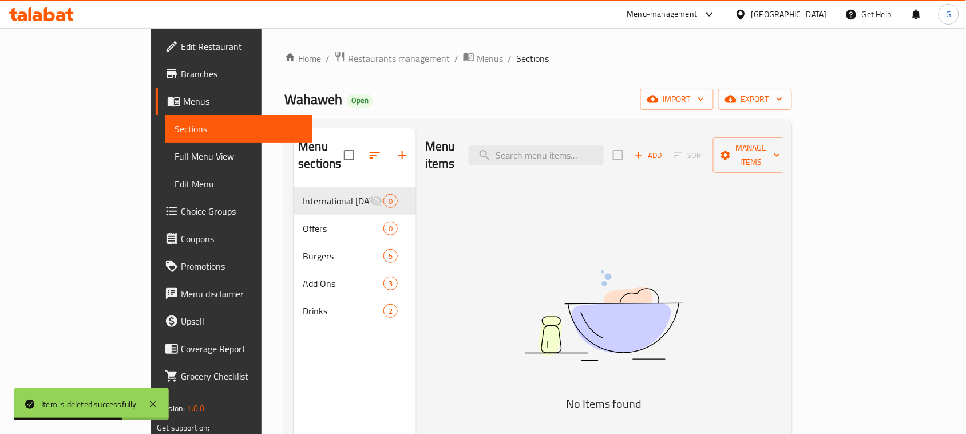
click at [321, 66] on div "Home / Restaurants management / Menus / Sections Wahaweh Open import export Men…" at bounding box center [537, 311] width 507 height 520
click at [348, 58] on span "Restaurants management" at bounding box center [399, 58] width 102 height 14
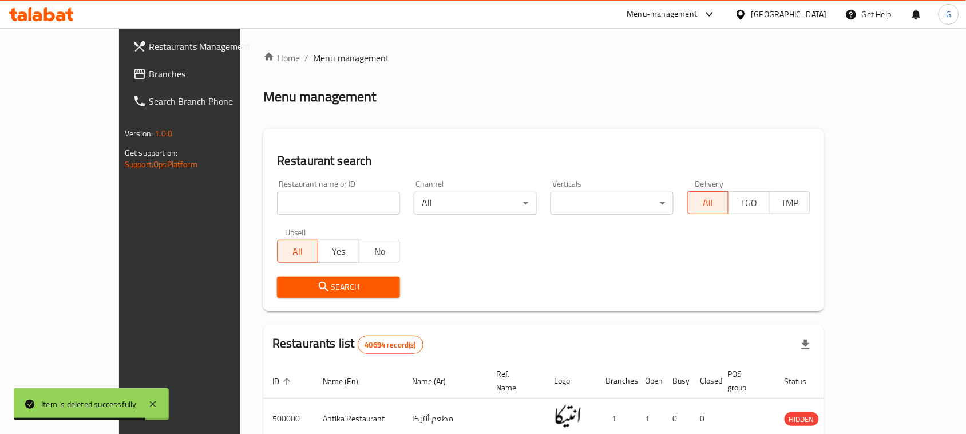
click at [324, 197] on input "search" at bounding box center [338, 203] width 123 height 23
paste input "701390"
type input "701390"
click button "Search" at bounding box center [338, 286] width 123 height 21
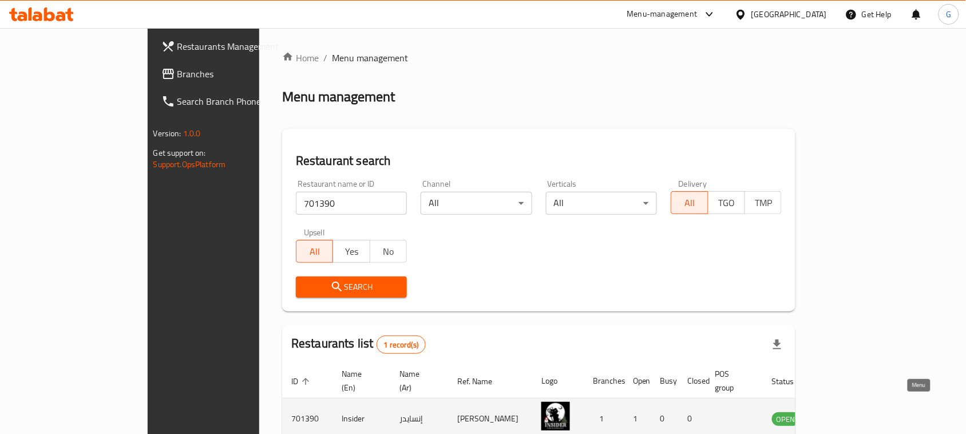
click at [846, 411] on icon "enhanced table" at bounding box center [839, 418] width 14 height 14
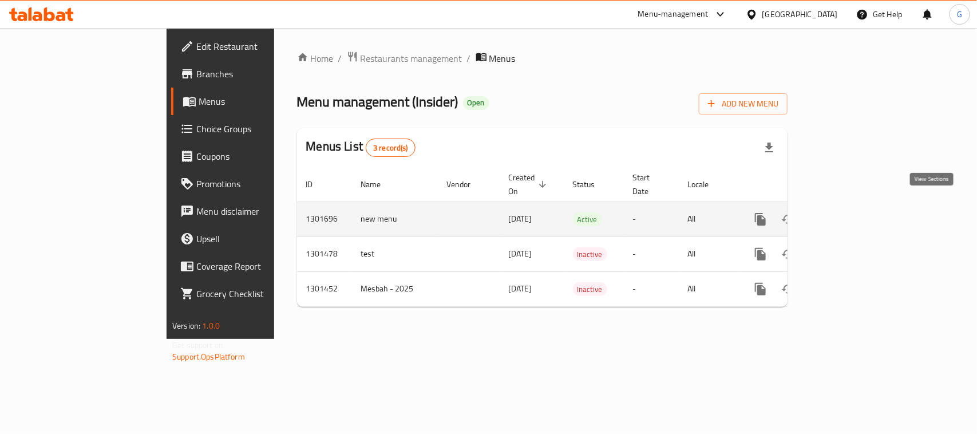
click at [856, 205] on link "enhanced table" at bounding box center [842, 218] width 27 height 27
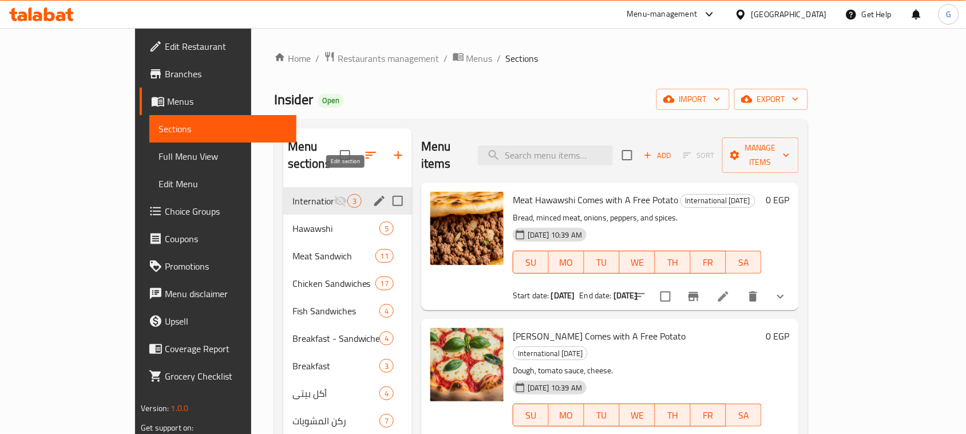
click at [372, 194] on icon "edit" at bounding box center [379, 201] width 14 height 14
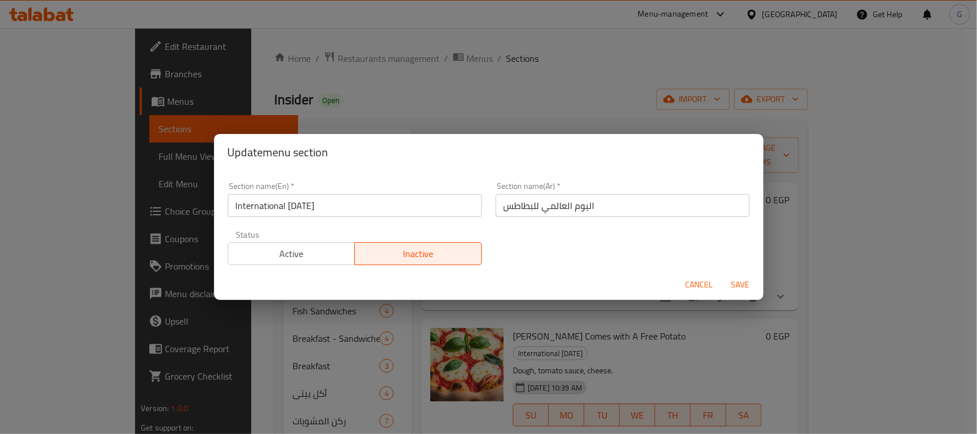
drag, startPoint x: 292, startPoint y: 253, endPoint x: 316, endPoint y: 255, distance: 24.1
click at [292, 253] on span "Active" at bounding box center [292, 253] width 118 height 17
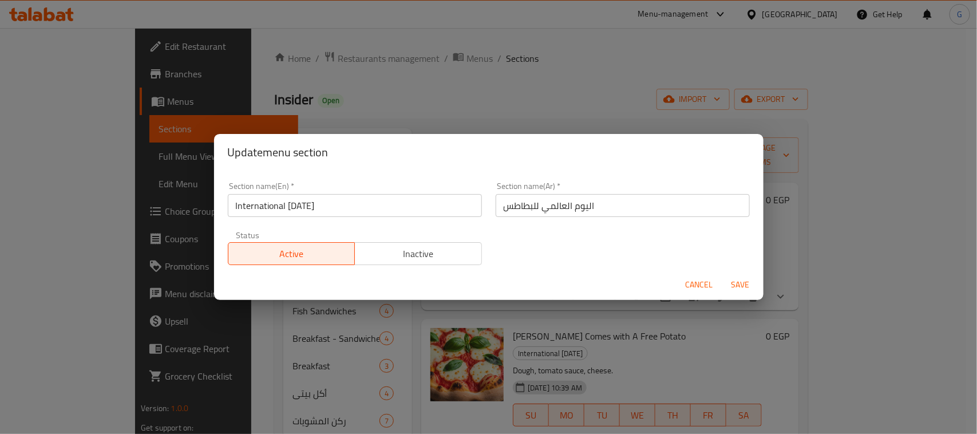
click at [745, 290] on span "Save" at bounding box center [740, 284] width 27 height 14
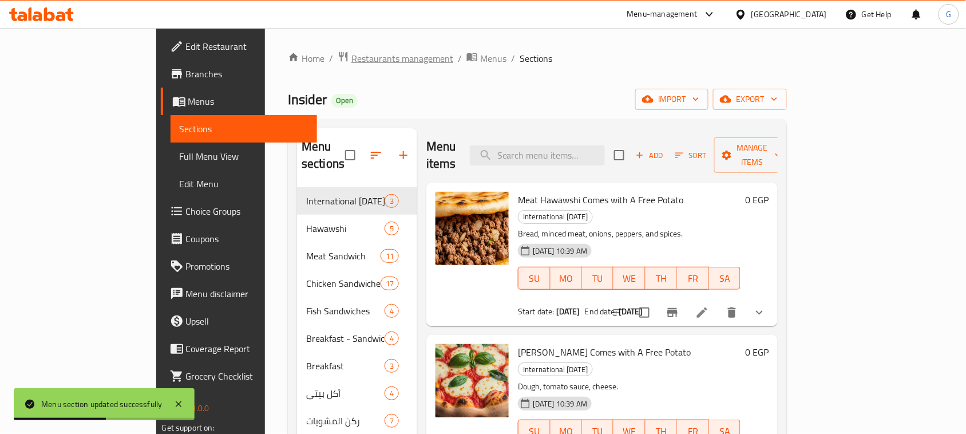
click at [351, 58] on span "Restaurants management" at bounding box center [402, 58] width 102 height 14
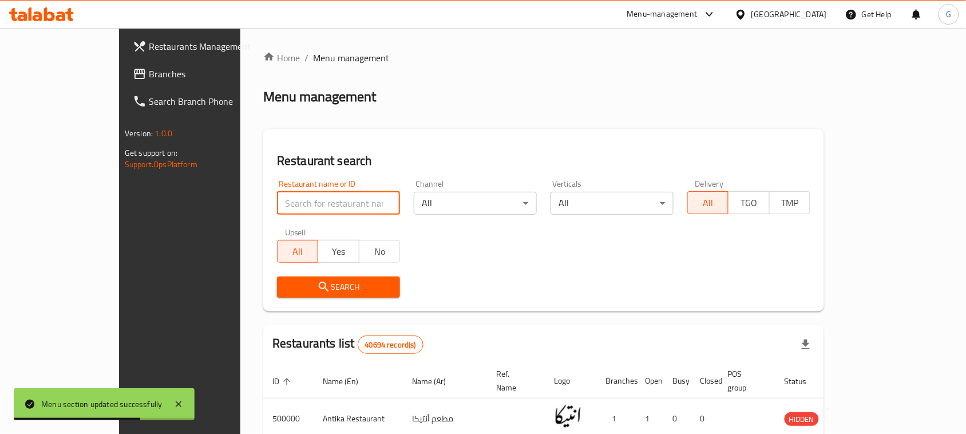
paste input "654133"
type input "654133"
click button "Search" at bounding box center [338, 286] width 123 height 21
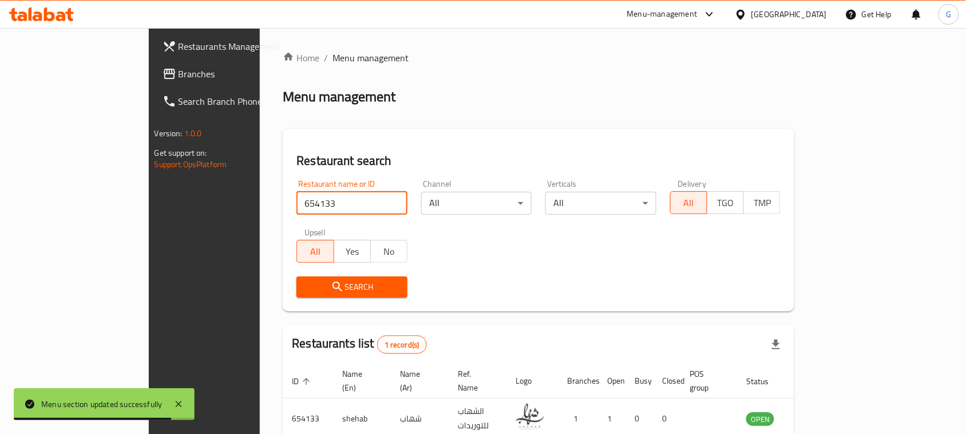
scroll to position [54, 0]
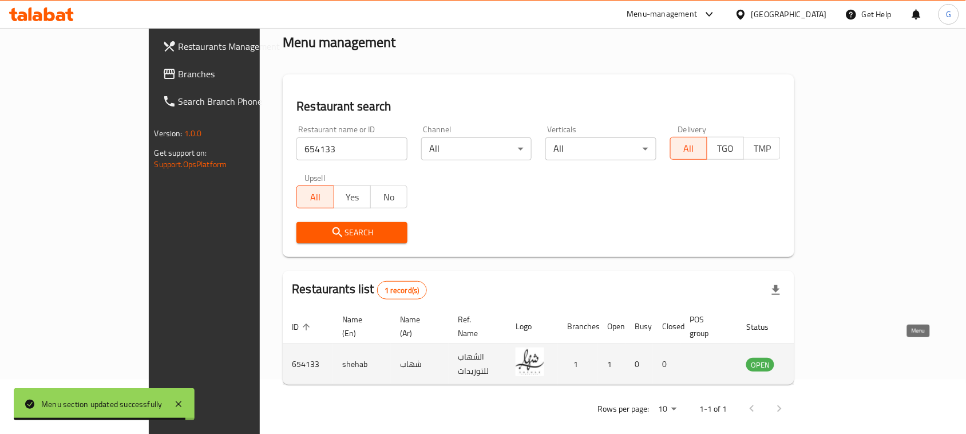
click at [820, 358] on icon "enhanced table" at bounding box center [813, 364] width 14 height 14
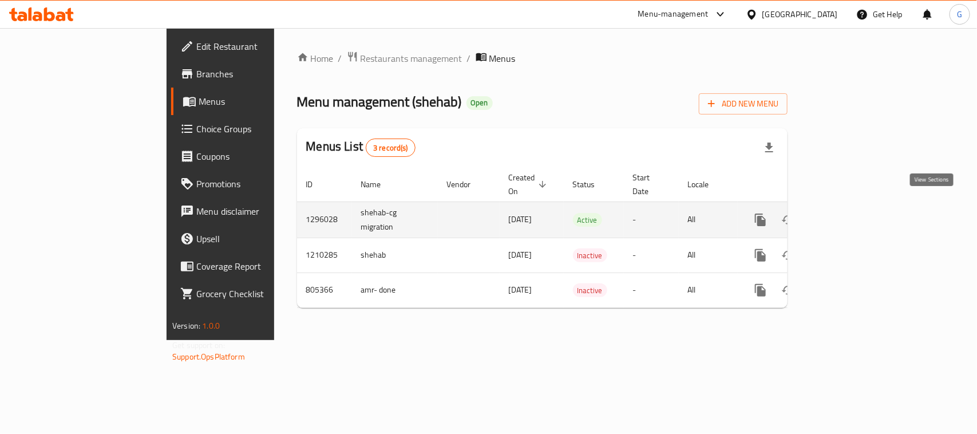
click at [848, 215] on icon "enhanced table" at bounding box center [843, 220] width 10 height 10
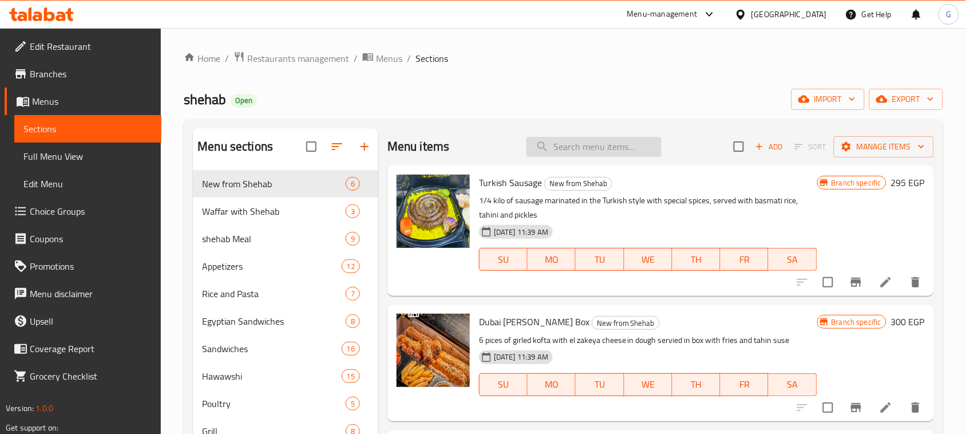
click at [564, 152] on input "search" at bounding box center [593, 147] width 135 height 20
paste input "Meat Hawawshi"
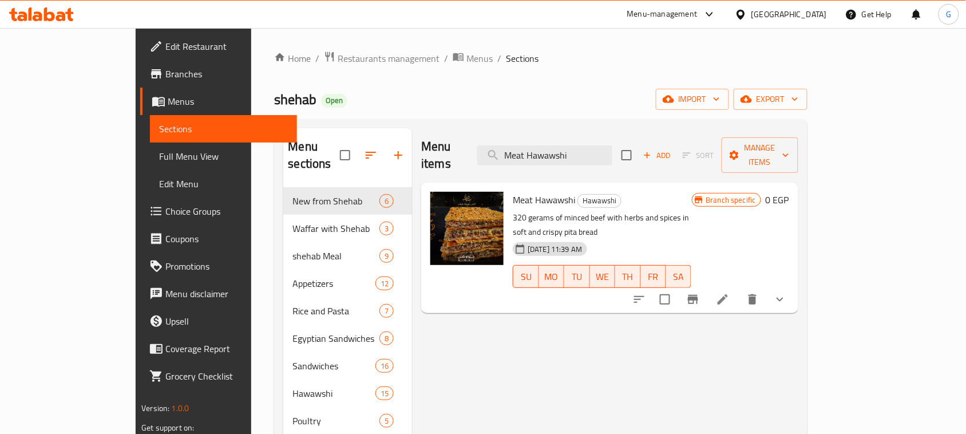
type input "Meat Hawawshi"
click at [391, 148] on icon "button" at bounding box center [398, 155] width 14 height 14
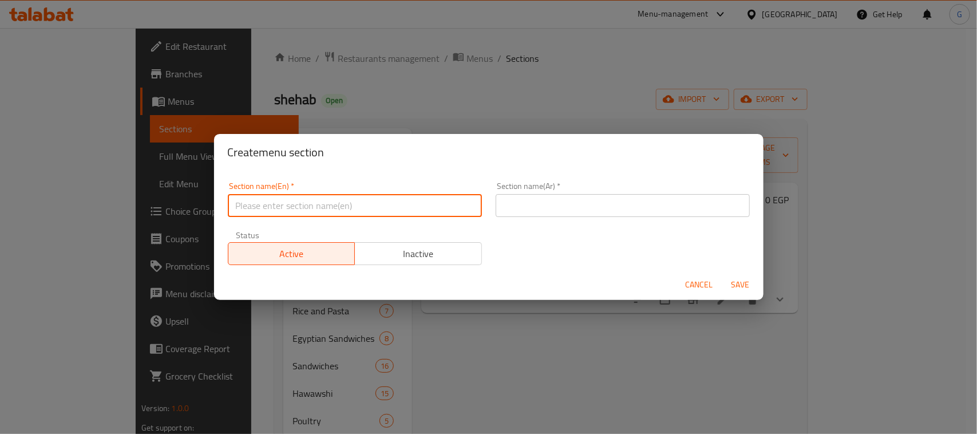
paste input "International [DATE]"
type input "International [DATE]"
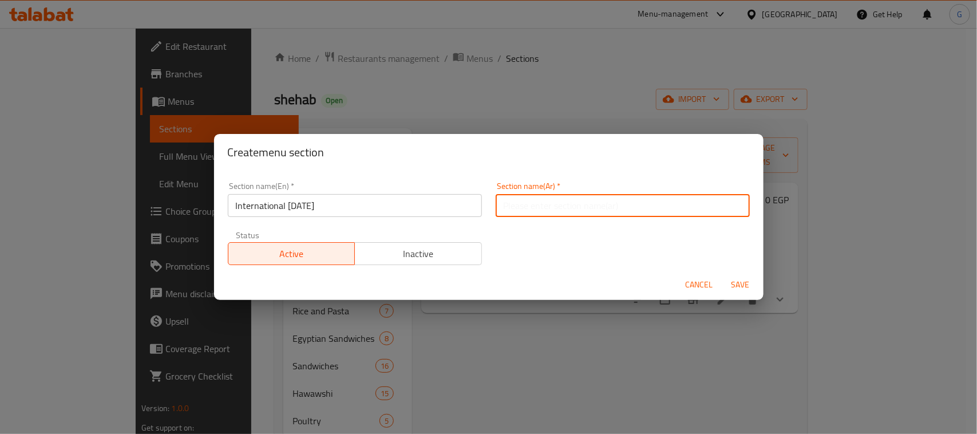
paste input "اليوم العالمي للبطاطس"
type input "اليوم العالمي للبطاطس"
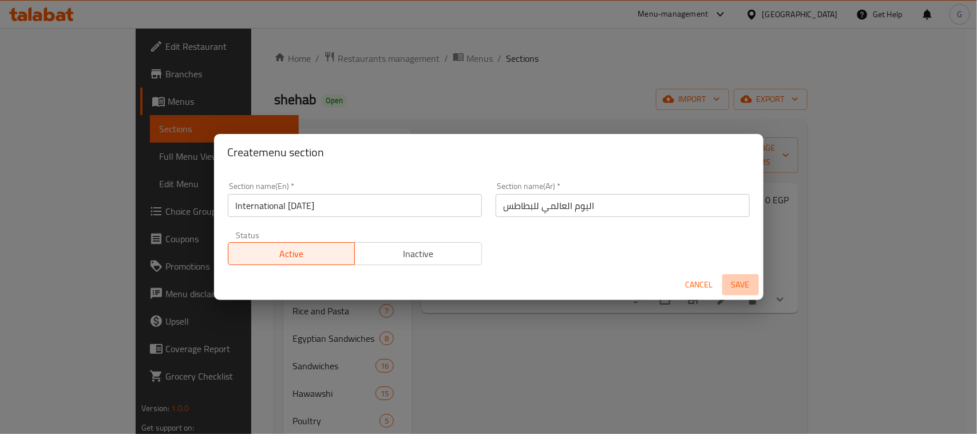
click at [735, 288] on span "Save" at bounding box center [740, 284] width 27 height 14
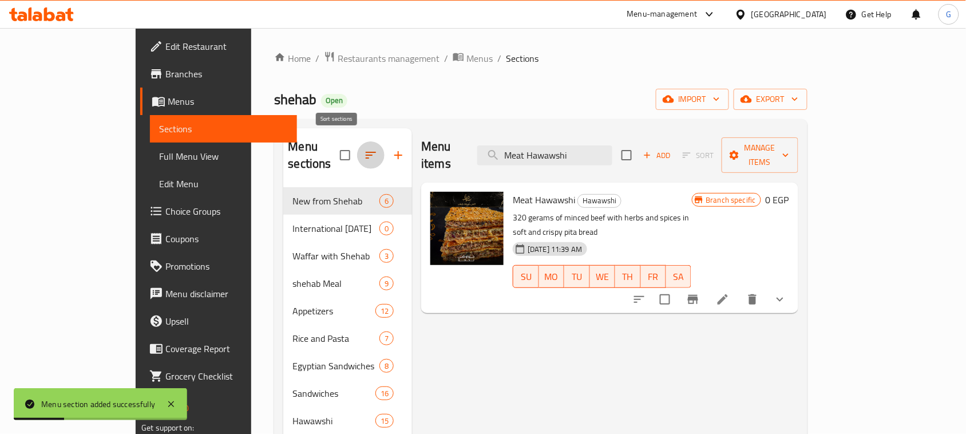
click at [364, 148] on icon "button" at bounding box center [371, 155] width 14 height 14
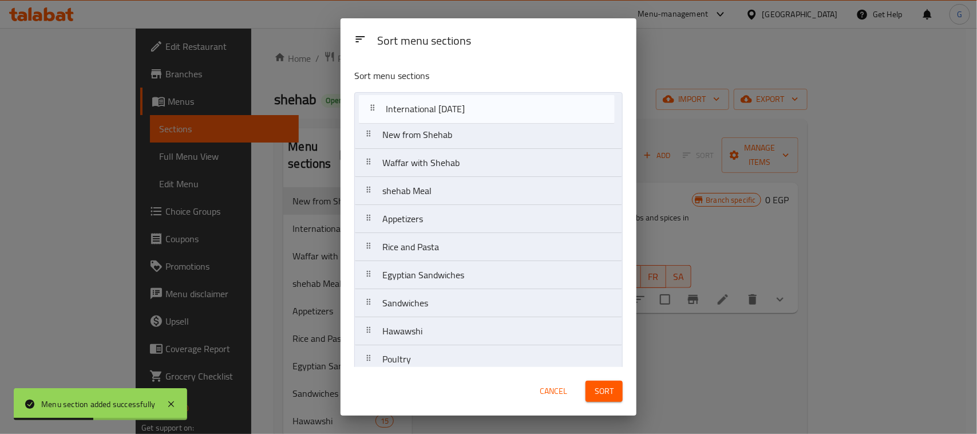
drag, startPoint x: 465, startPoint y: 146, endPoint x: 468, endPoint y: 107, distance: 39.1
click at [468, 107] on nav "New from Shehab International [DATE] Waffar with [PERSON_NAME] Meal Appetizers …" at bounding box center [488, 261] width 268 height 338
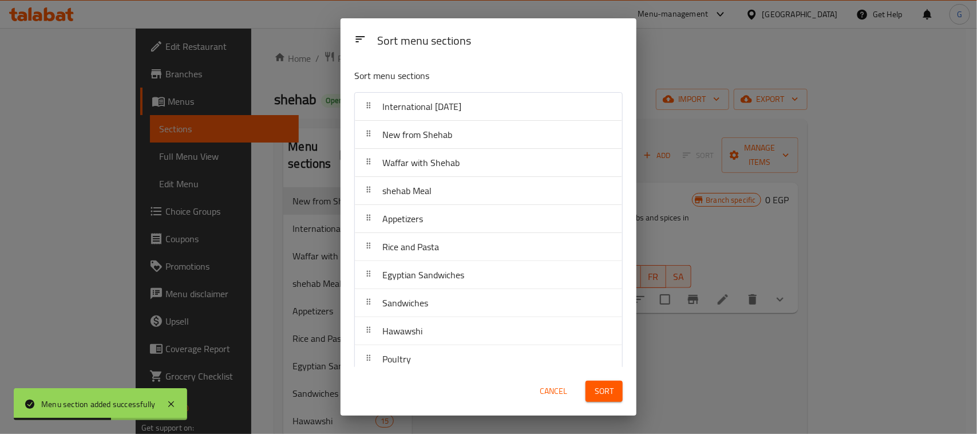
click at [609, 392] on span "Sort" at bounding box center [603, 391] width 19 height 14
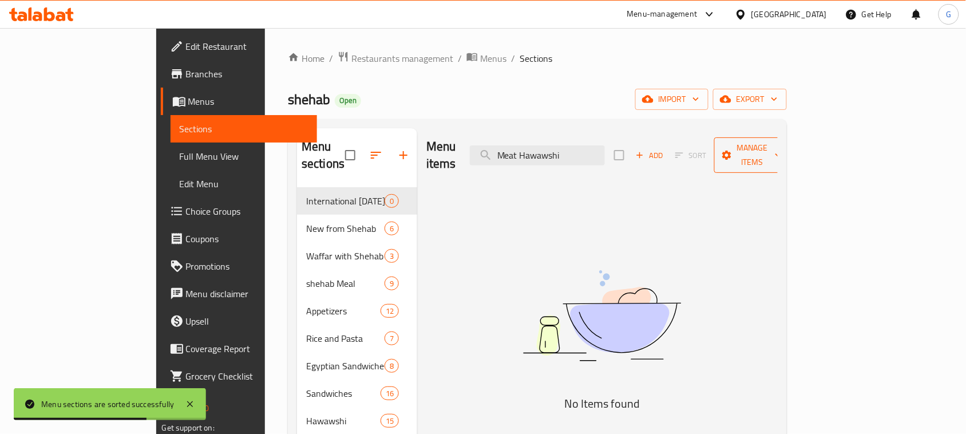
click at [782, 153] on span "Manage items" at bounding box center [752, 155] width 58 height 29
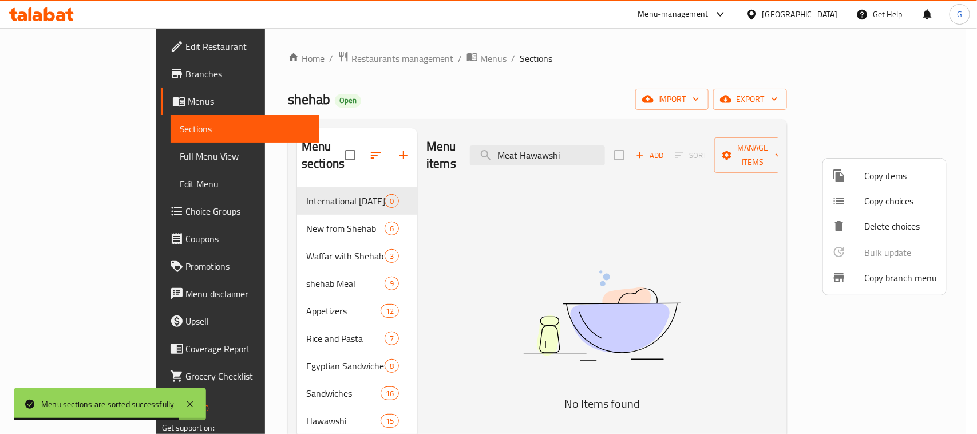
click at [907, 173] on span "Copy items" at bounding box center [900, 176] width 73 height 14
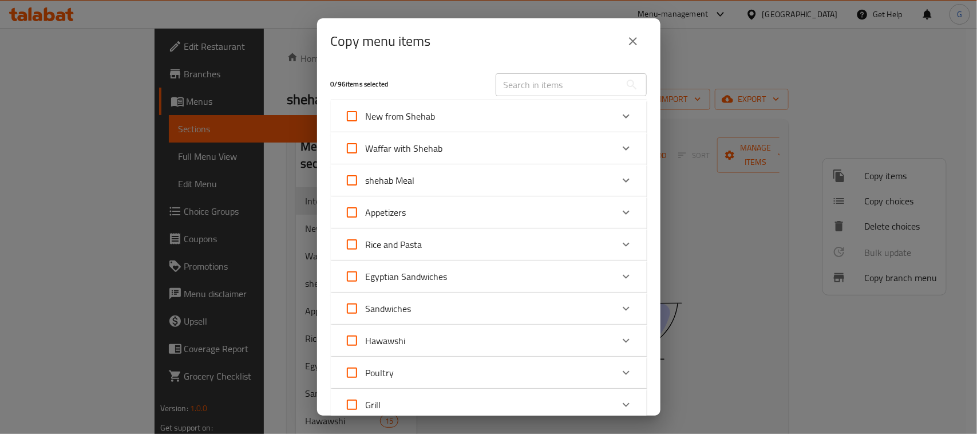
click at [580, 90] on input "text" at bounding box center [557, 84] width 125 height 23
paste input "Meat Hawawshi"
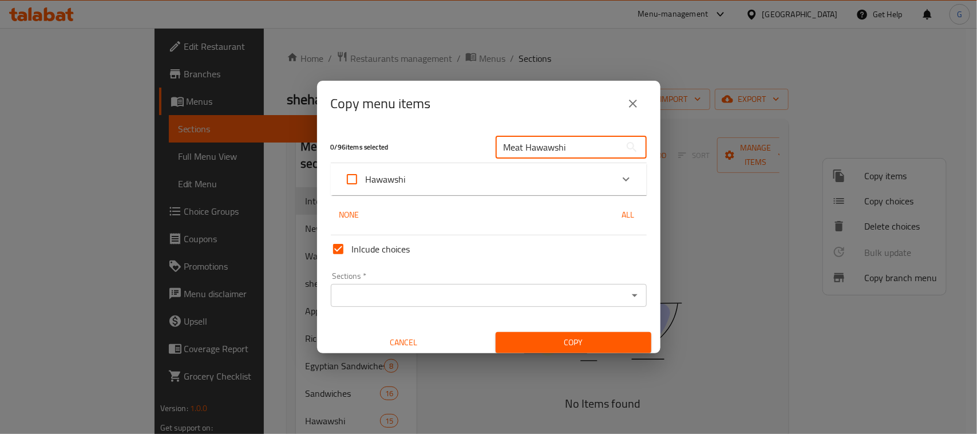
type input "Meat Hawawshi"
click at [498, 173] on div "Hawawshi" at bounding box center [478, 178] width 268 height 27
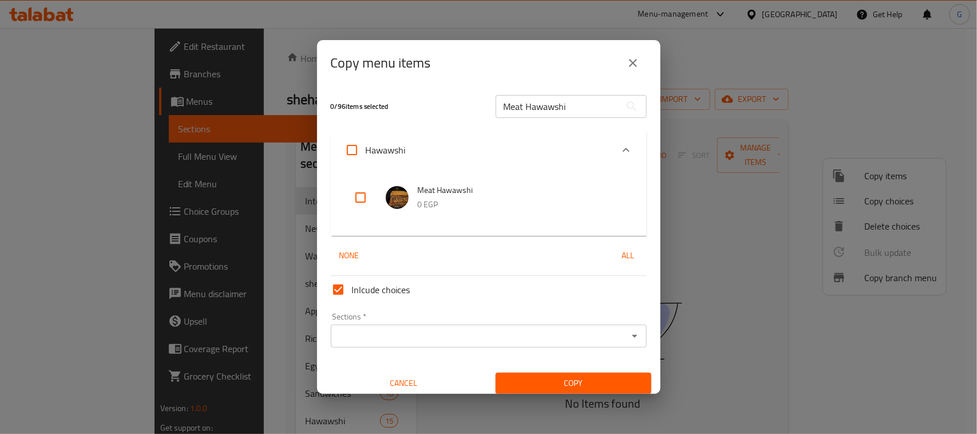
click at [355, 192] on input "checkbox" at bounding box center [360, 197] width 27 height 27
checkbox input "true"
click at [515, 106] on input "Meat Hawawshi" at bounding box center [557, 106] width 125 height 23
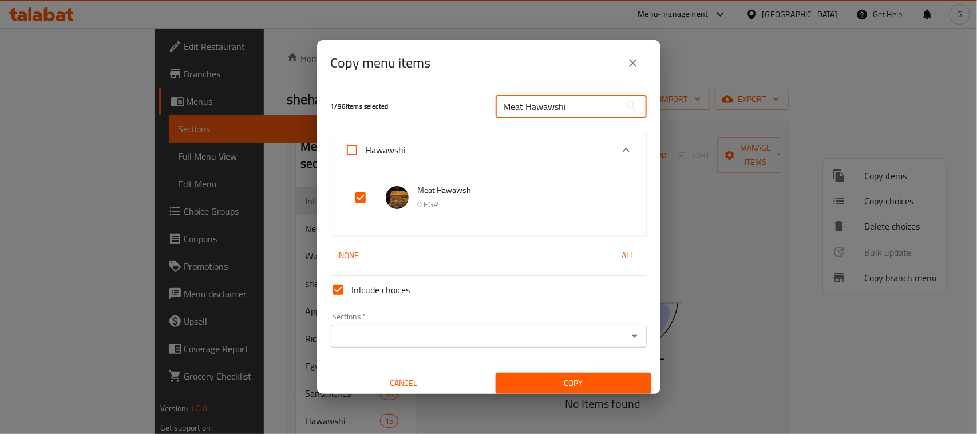
paste input "Sausage"
type input "Sausage Hawawshi"
click at [359, 195] on input "checkbox" at bounding box center [360, 197] width 27 height 27
checkbox input "true"
click at [382, 344] on div "Sections *" at bounding box center [489, 335] width 316 height 23
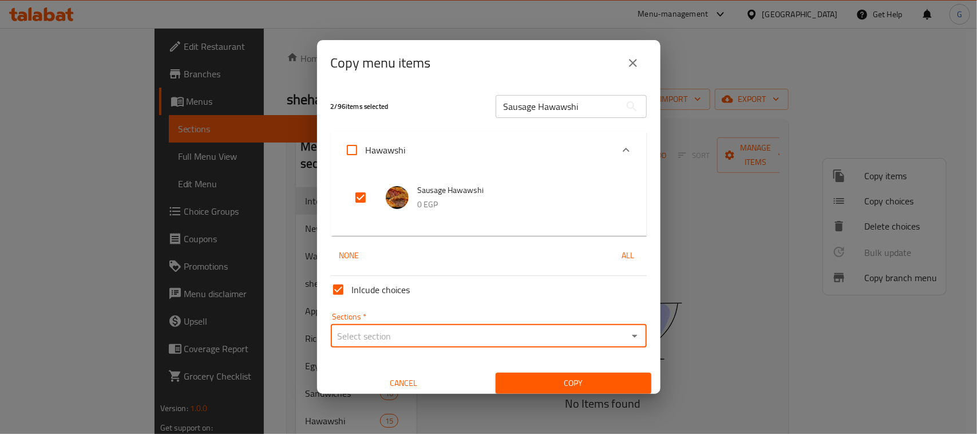
click at [382, 344] on div "Sections *" at bounding box center [489, 335] width 316 height 23
click at [404, 335] on input "Sections   *" at bounding box center [479, 336] width 290 height 16
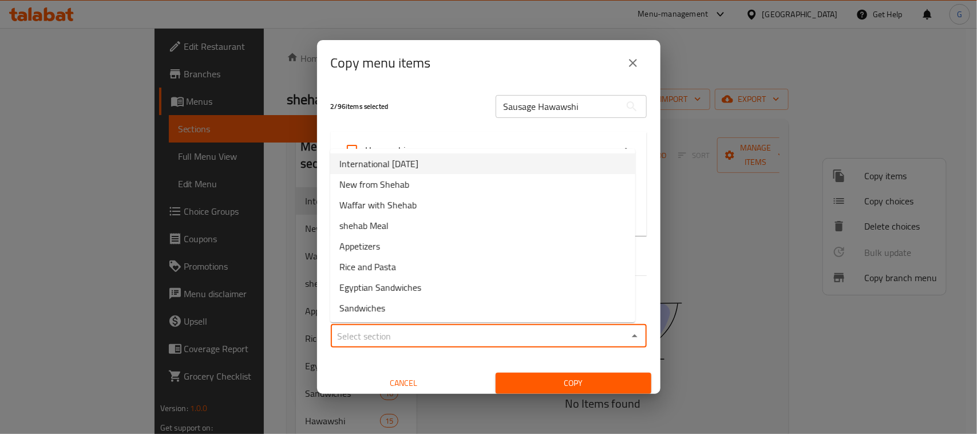
click at [409, 157] on span "International [DATE]" at bounding box center [378, 164] width 79 height 14
type input "International [DATE]"
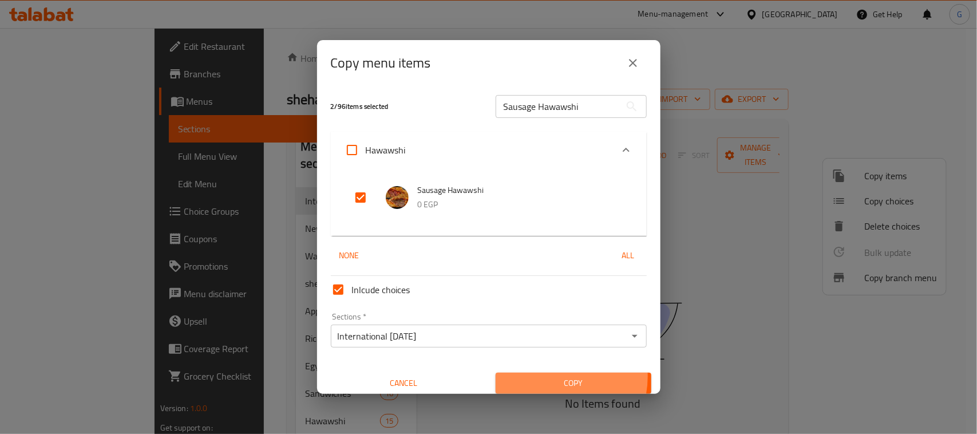
click at [548, 376] on span "Copy" at bounding box center [573, 383] width 137 height 14
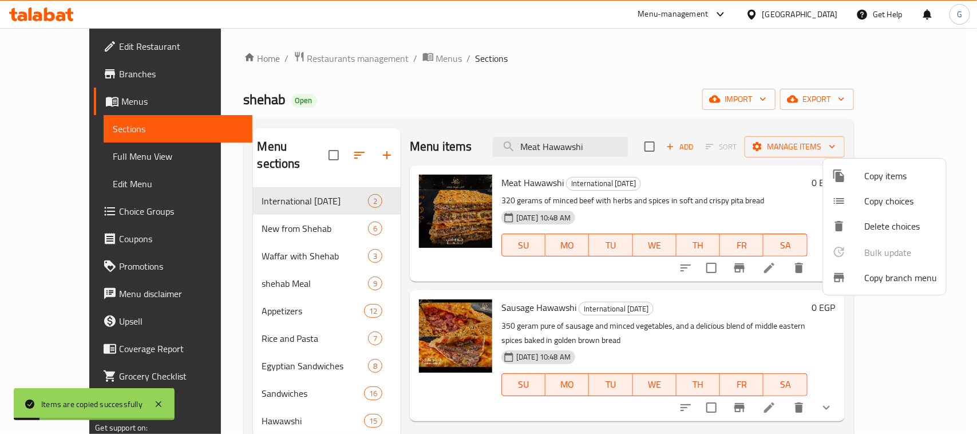
click at [670, 103] on div at bounding box center [488, 217] width 977 height 434
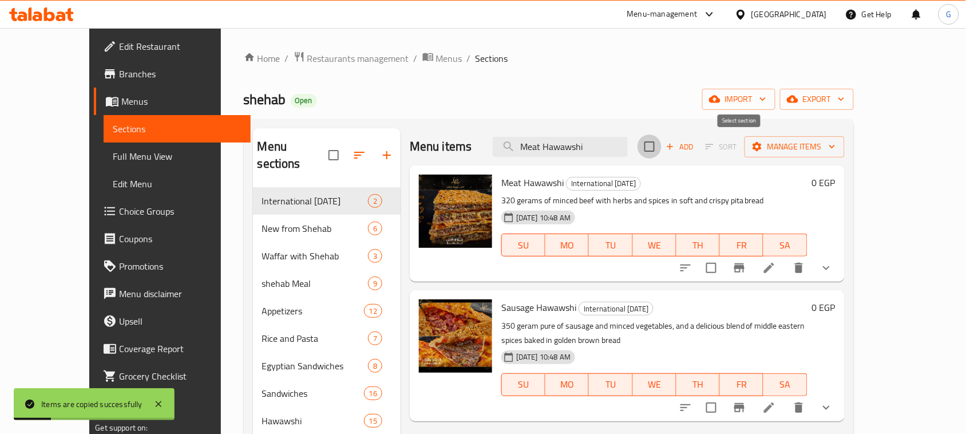
click at [661, 149] on input "checkbox" at bounding box center [649, 146] width 24 height 24
checkbox input "true"
click at [835, 146] on span "Manage items" at bounding box center [794, 147] width 82 height 14
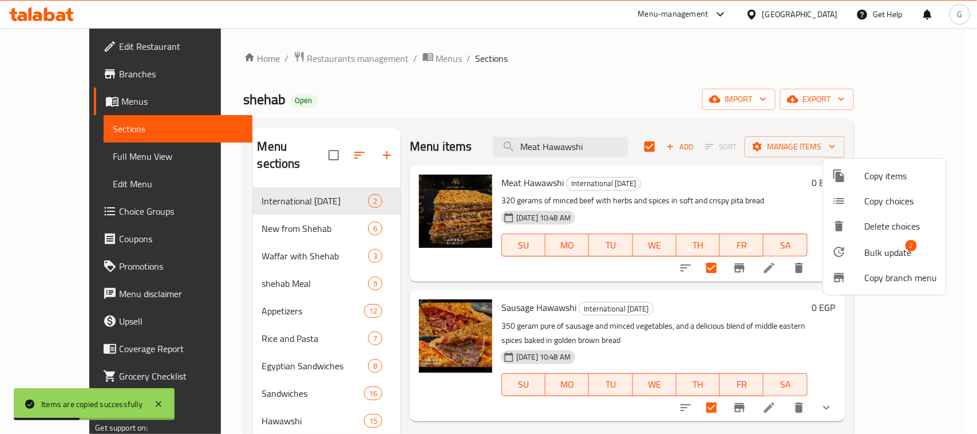
click at [875, 249] on span "Bulk update" at bounding box center [887, 252] width 47 height 14
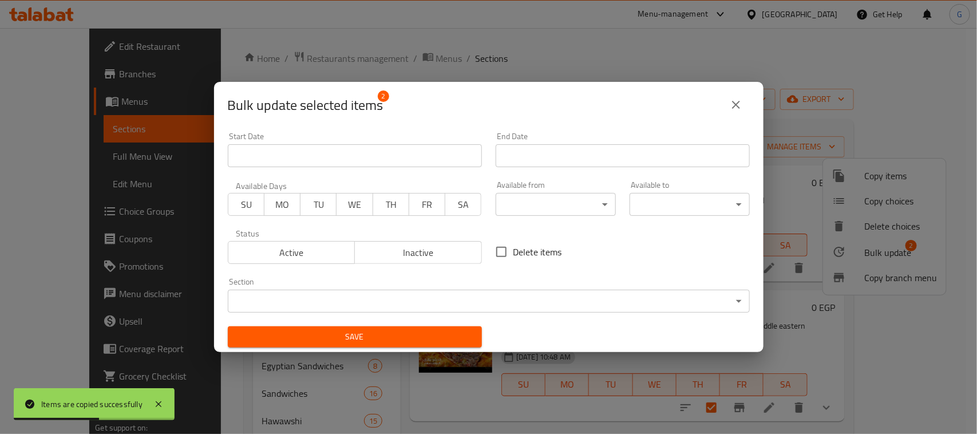
click at [370, 158] on input "Start Date" at bounding box center [355, 155] width 254 height 23
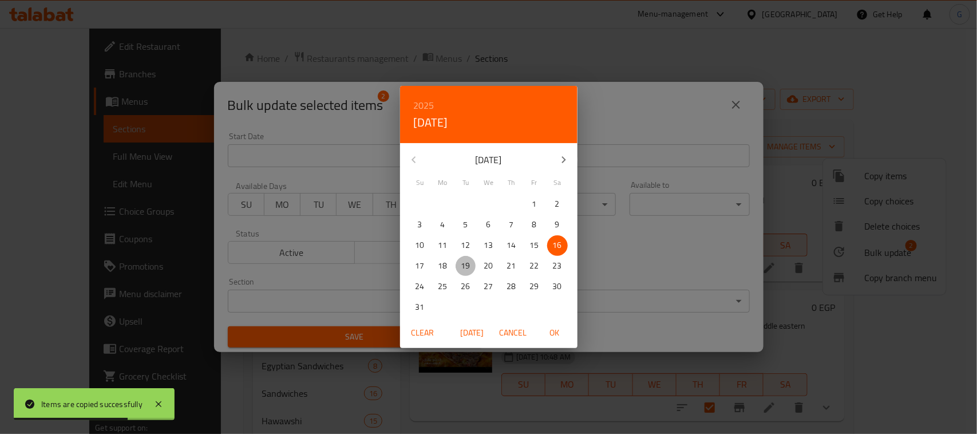
click at [465, 264] on p "19" at bounding box center [465, 266] width 9 height 14
click at [557, 332] on span "OK" at bounding box center [554, 333] width 27 height 14
type input "[DATE]"
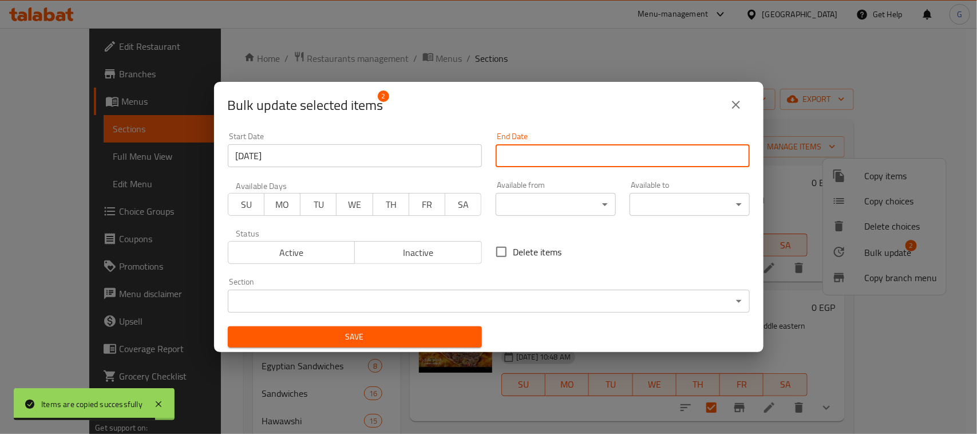
click at [619, 161] on input "Start Date" at bounding box center [622, 155] width 254 height 23
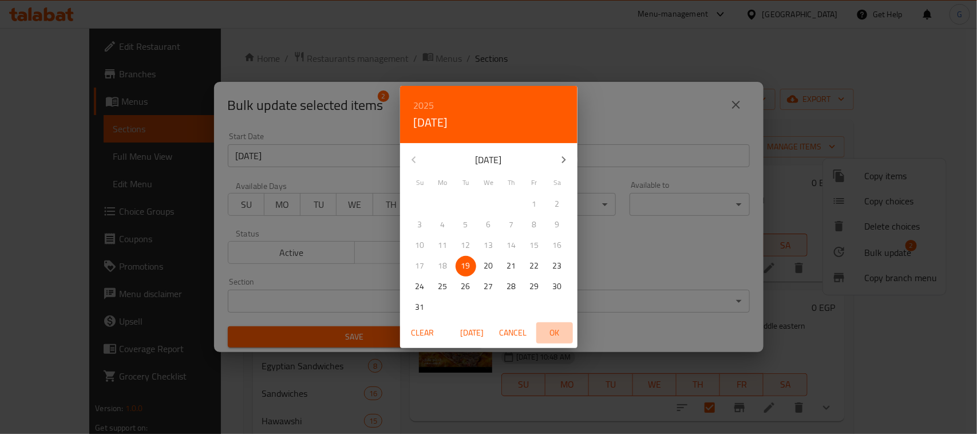
click at [555, 326] on span "OK" at bounding box center [554, 333] width 27 height 14
type input "[DATE]"
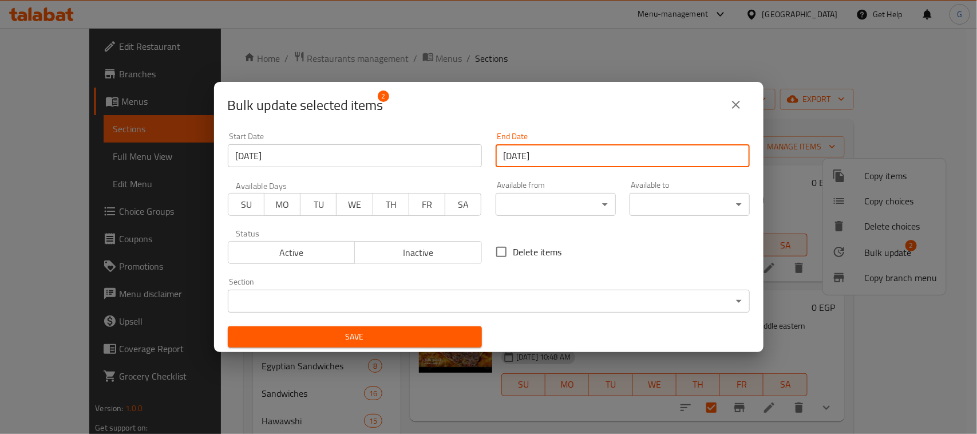
click at [376, 330] on span "Save" at bounding box center [355, 337] width 236 height 14
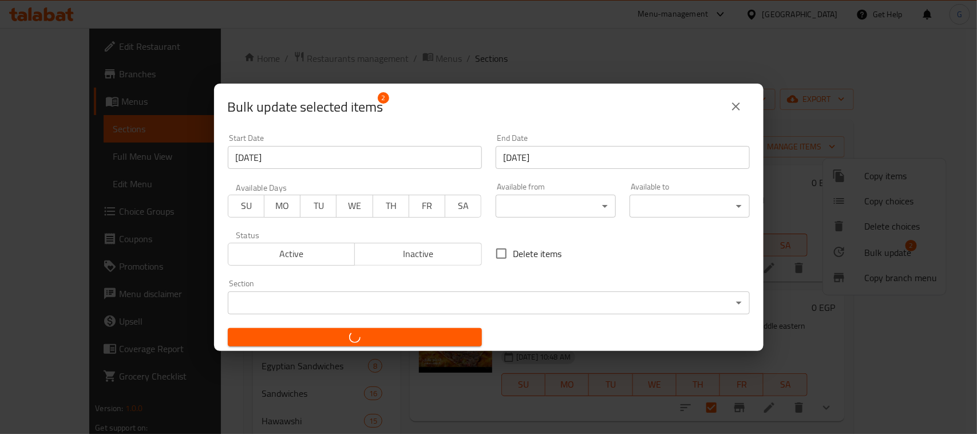
checkbox input "false"
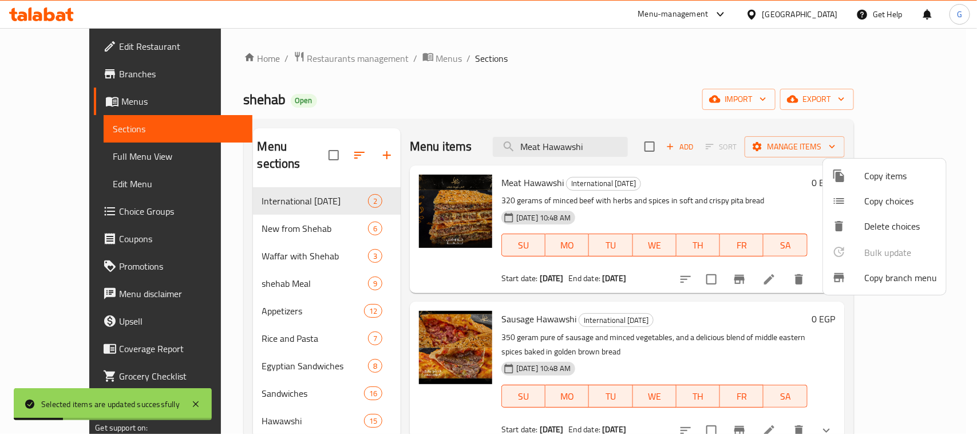
click at [645, 46] on div at bounding box center [488, 217] width 977 height 434
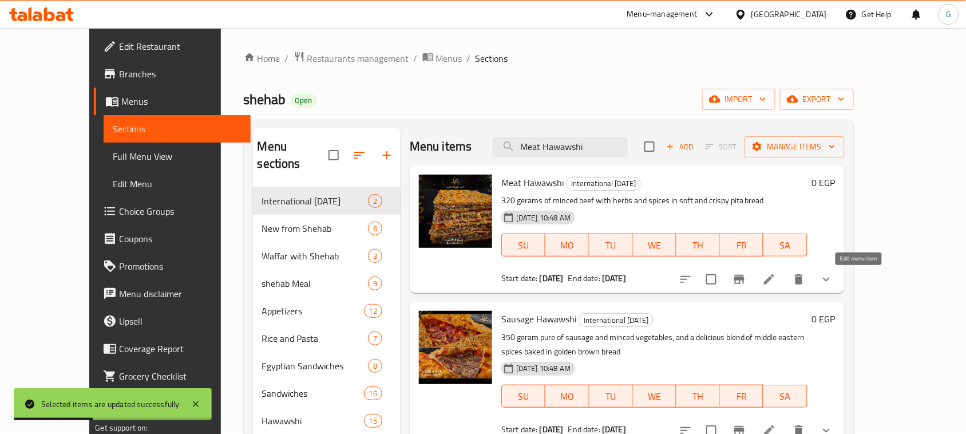
click at [776, 281] on icon at bounding box center [769, 279] width 14 height 14
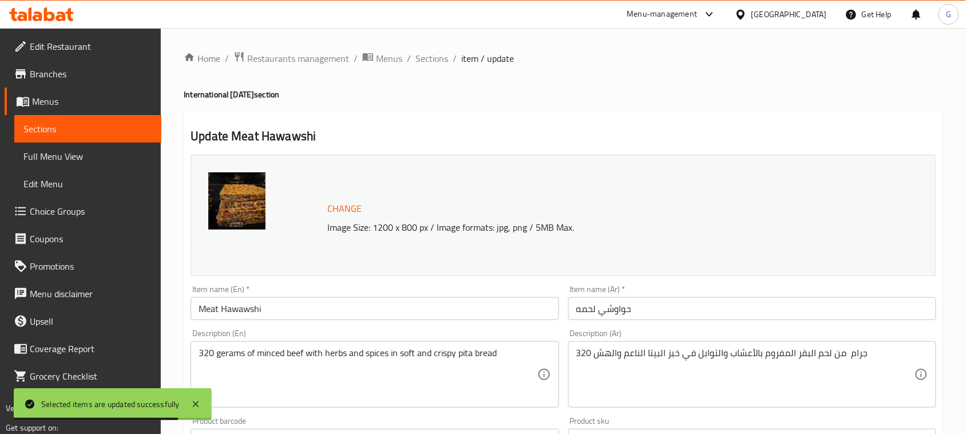
click at [277, 311] on input "Meat Hawawshi" at bounding box center [375, 308] width 368 height 23
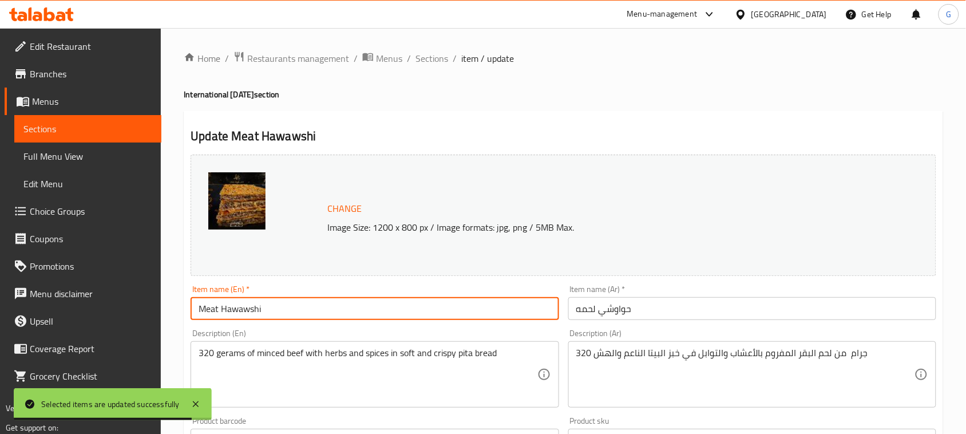
paste input "Comes with A Free Potato"
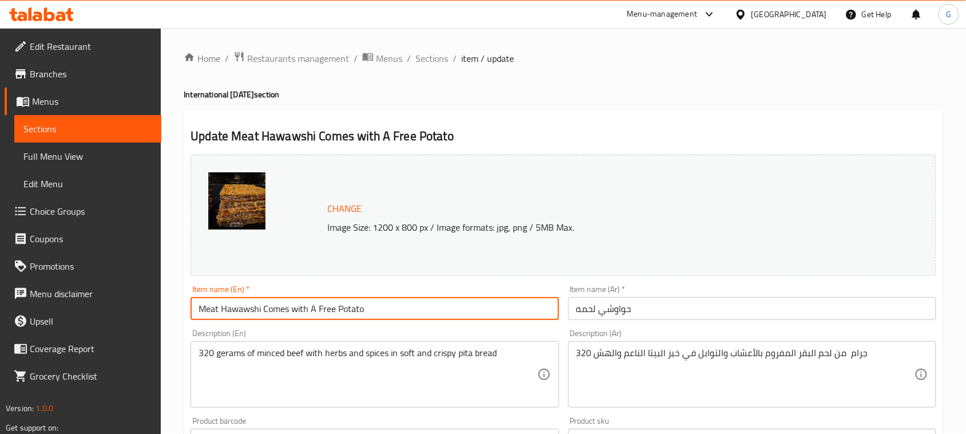
type input "Meat Hawawshi Comes with A Free Potato"
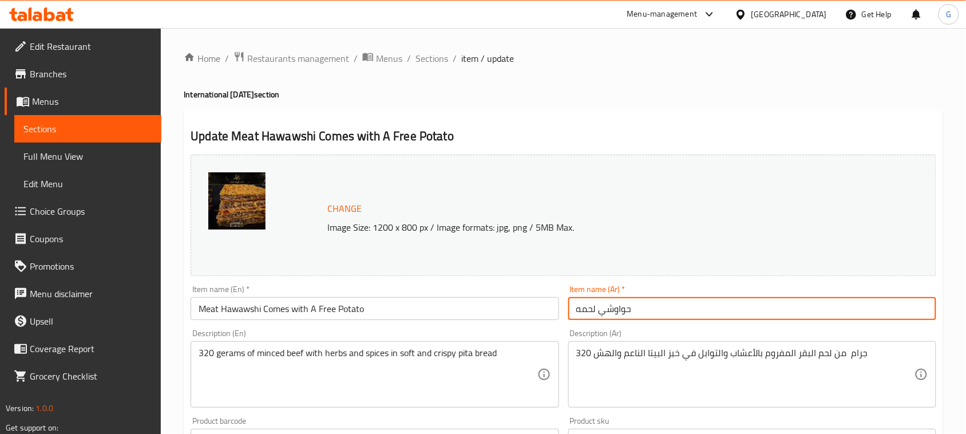
click at [813, 303] on input "حواوشي لحمه" at bounding box center [752, 308] width 368 height 23
paste input "يأتي معه بطاطس مجانية"
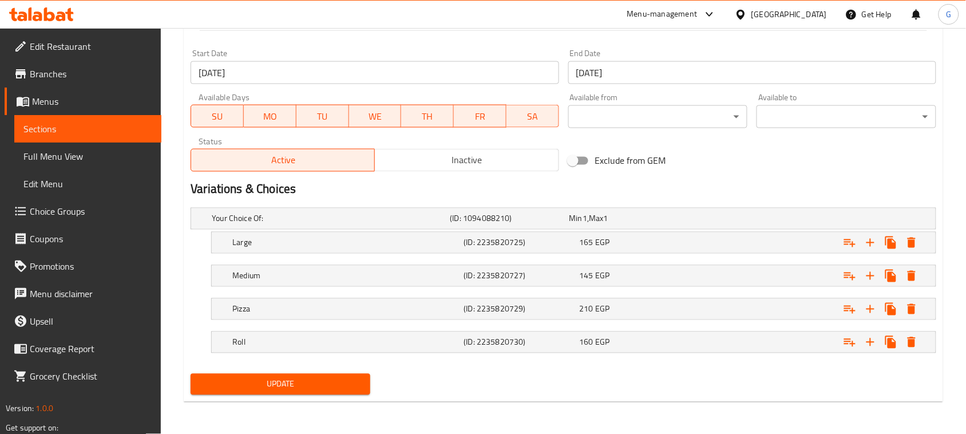
type input "حواوشي لحمه يأتي معه بطاطس مجانية"
click at [217, 391] on span "Update" at bounding box center [280, 384] width 161 height 14
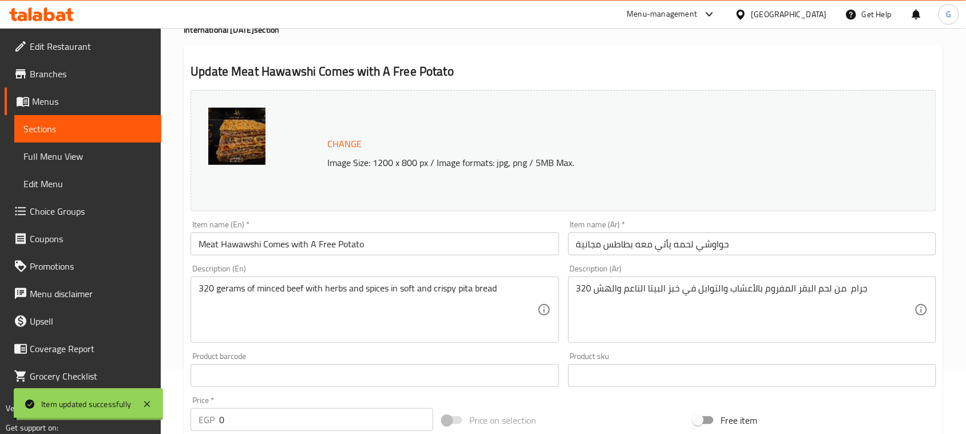
scroll to position [0, 0]
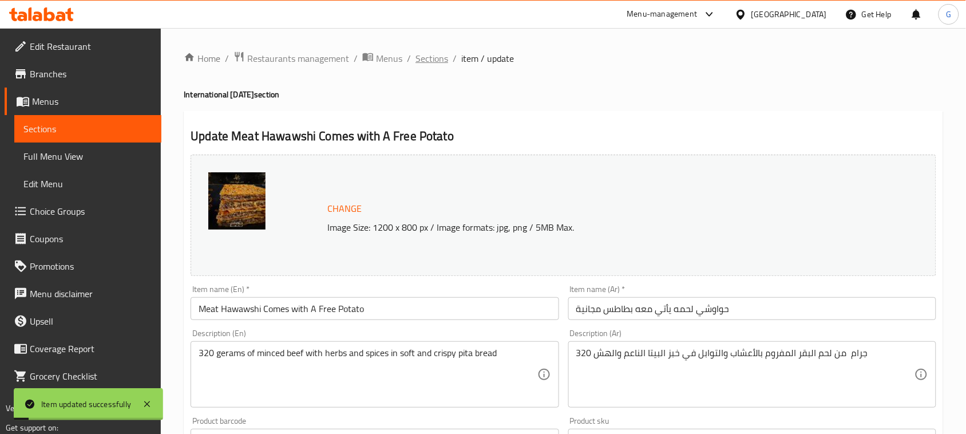
click at [433, 54] on span "Sections" at bounding box center [431, 58] width 33 height 14
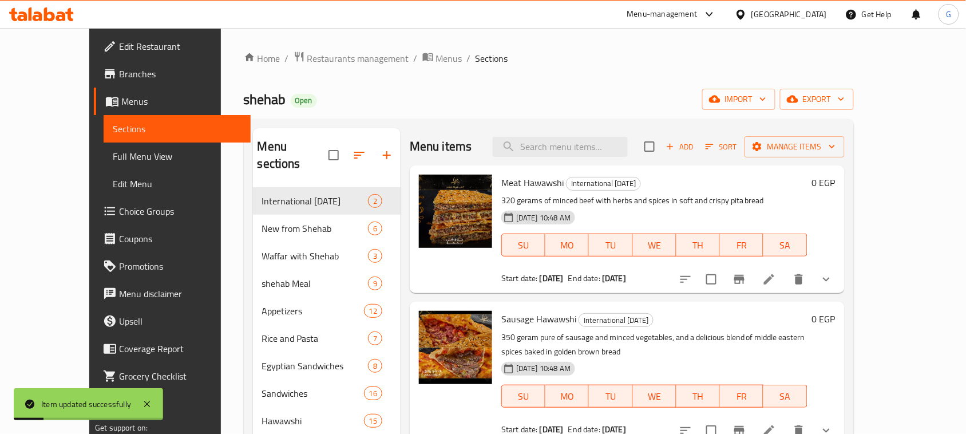
scroll to position [89, 0]
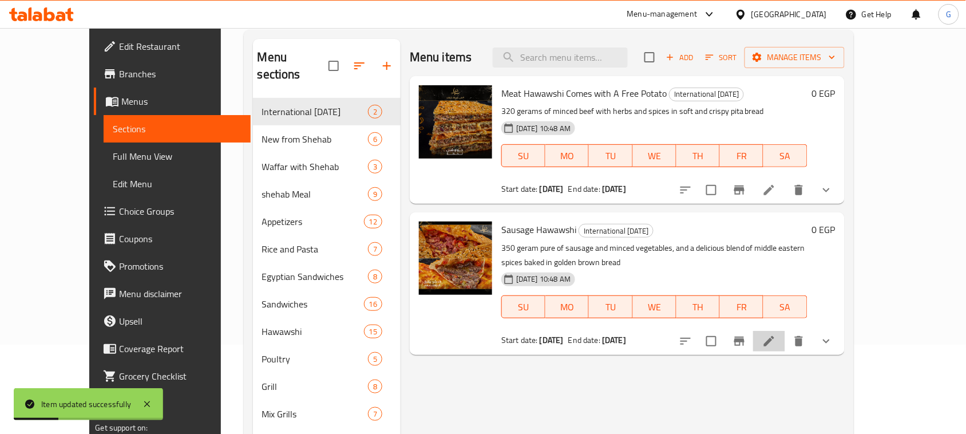
click at [785, 333] on li at bounding box center [769, 341] width 32 height 21
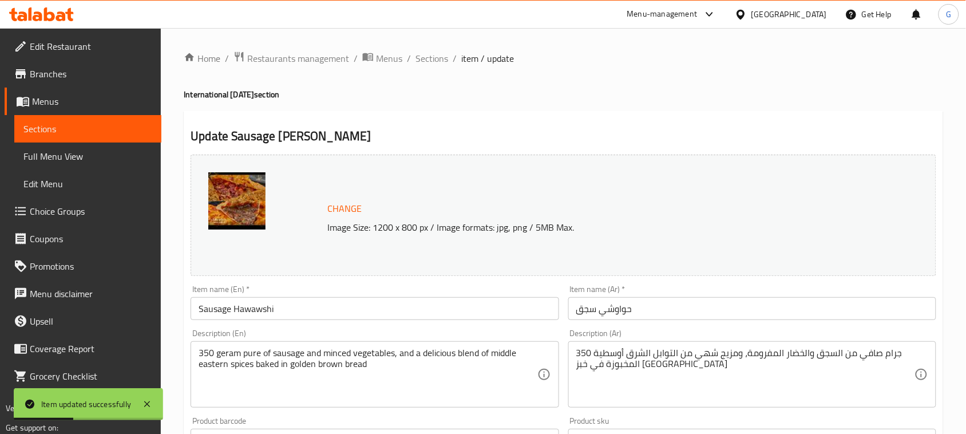
click at [677, 307] on input "حواوشي سجق" at bounding box center [752, 308] width 368 height 23
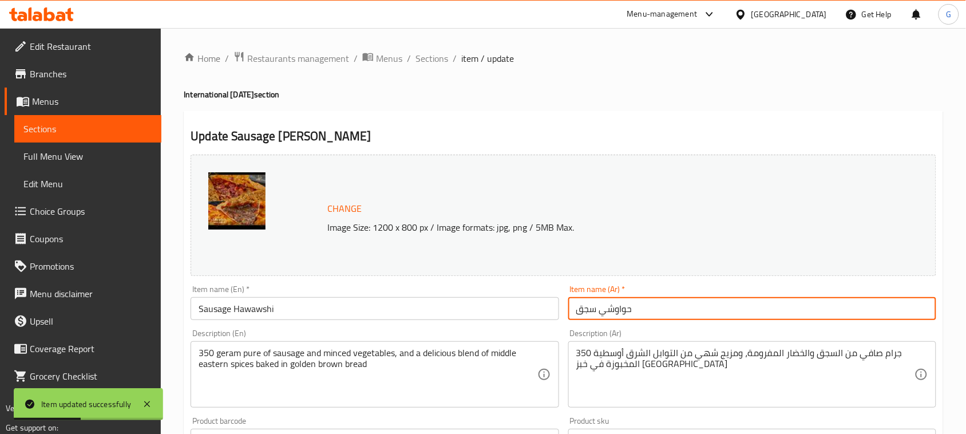
paste input "يأتي معه بطاطس مجانية"
type input "حواوشي سجق يأتي معه بطاطس مجانية"
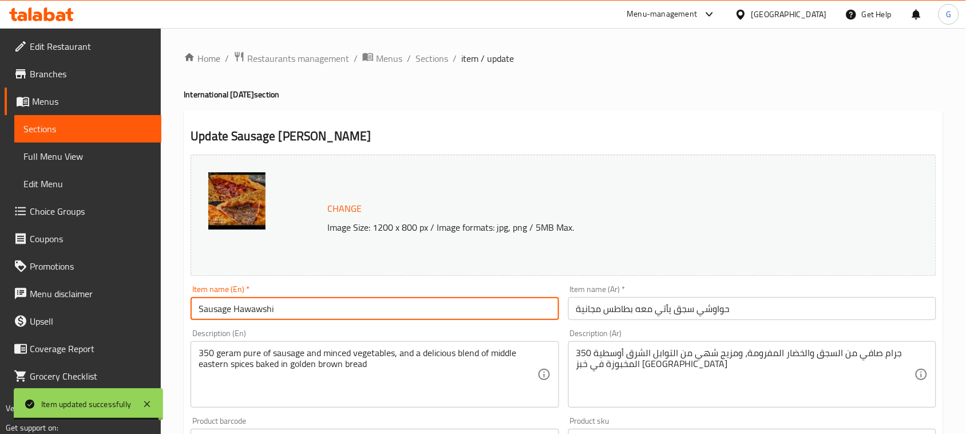
click at [279, 312] on input "Sausage Hawawshi" at bounding box center [375, 308] width 368 height 23
paste input "Comes with A Free Potato"
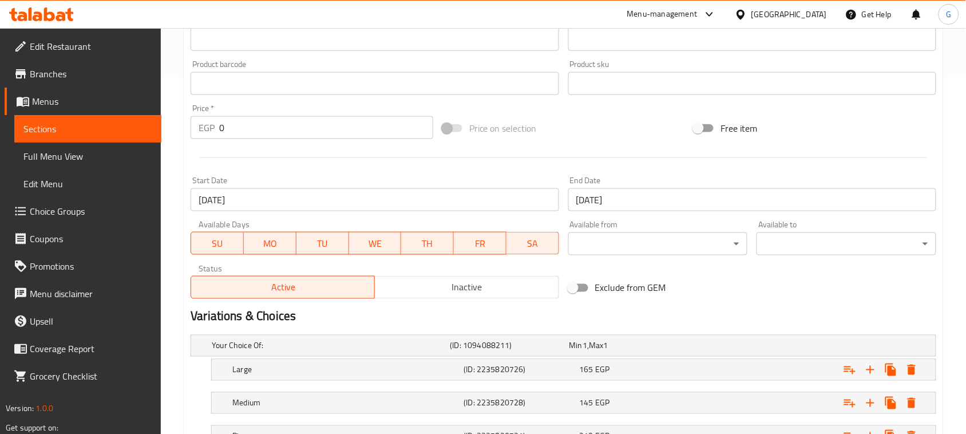
scroll to position [458, 0]
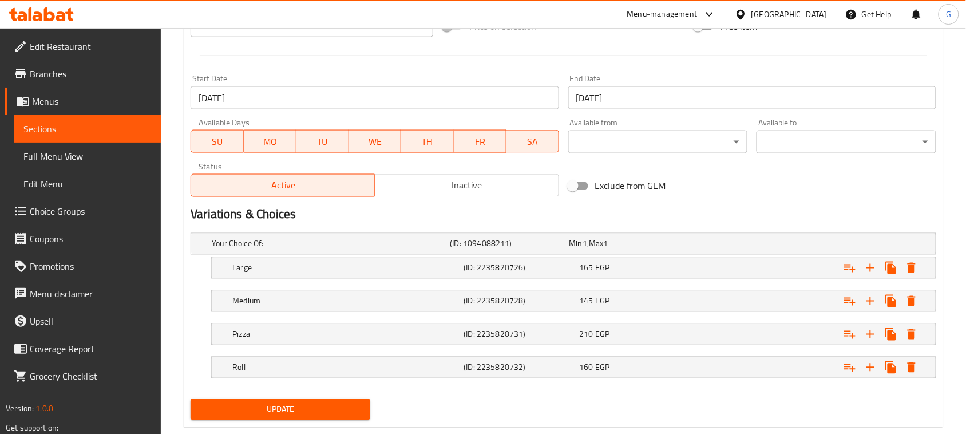
type input "Sausage Hawawshi Comes with A Free Potato"
click at [235, 415] on span "Update" at bounding box center [280, 409] width 161 height 14
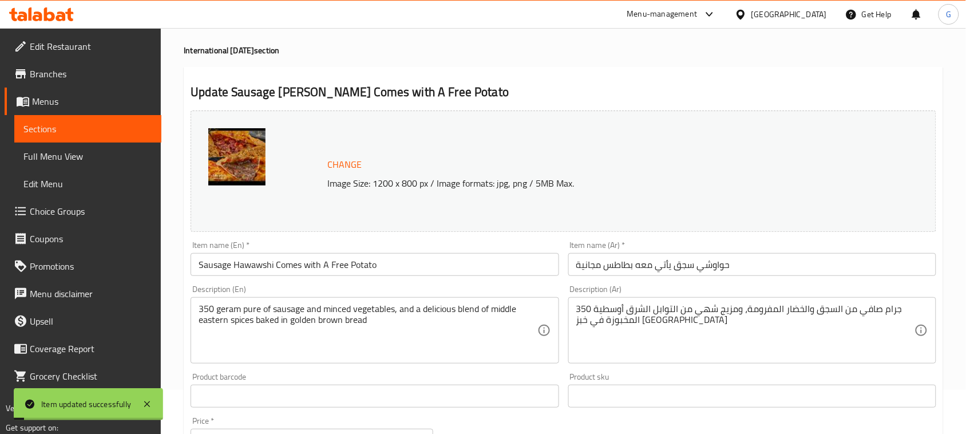
scroll to position [0, 0]
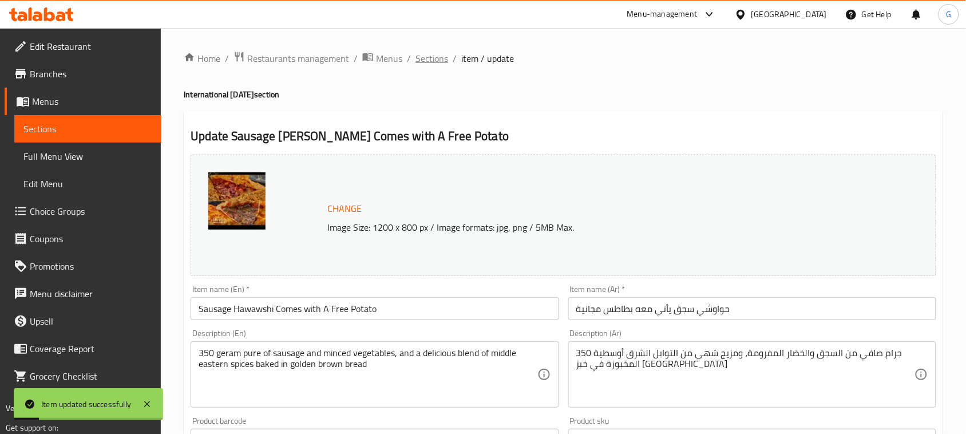
click at [438, 64] on span "Sections" at bounding box center [431, 58] width 33 height 14
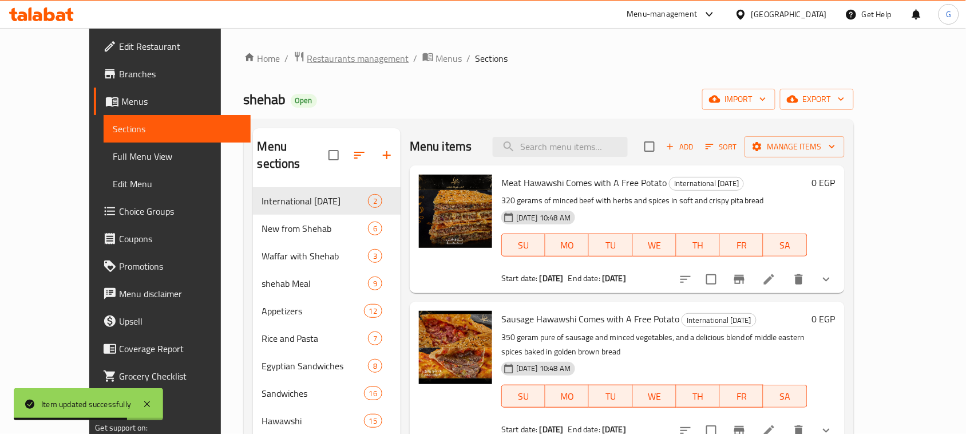
click at [318, 58] on span "Restaurants management" at bounding box center [358, 58] width 102 height 14
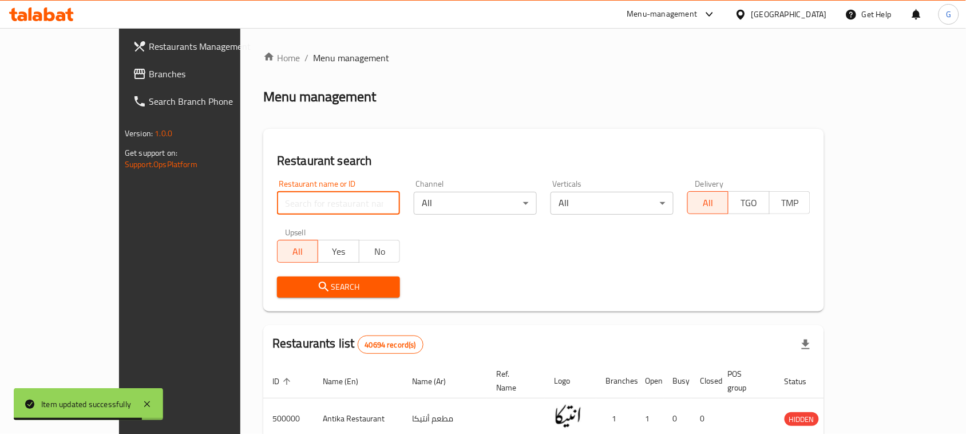
click at [341, 197] on input "search" at bounding box center [338, 203] width 123 height 23
paste input "661518"
type input "661518"
click button "Search" at bounding box center [338, 286] width 123 height 21
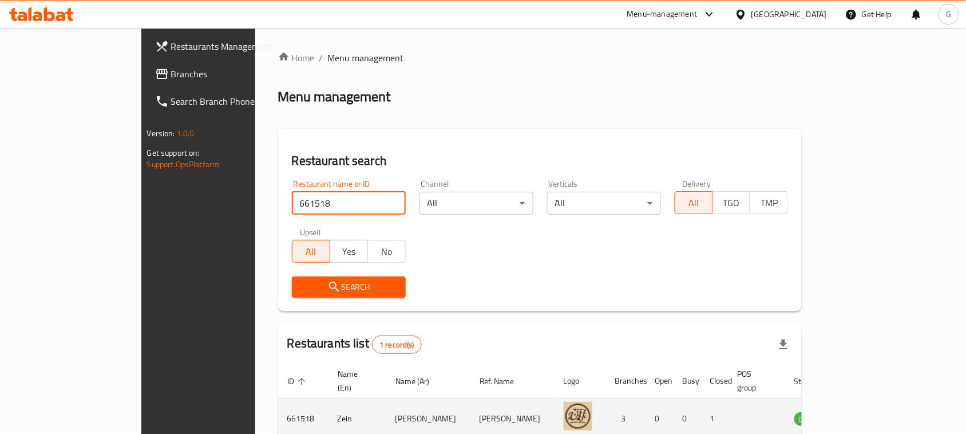
click at [868, 411] on icon "enhanced table" at bounding box center [861, 418] width 14 height 14
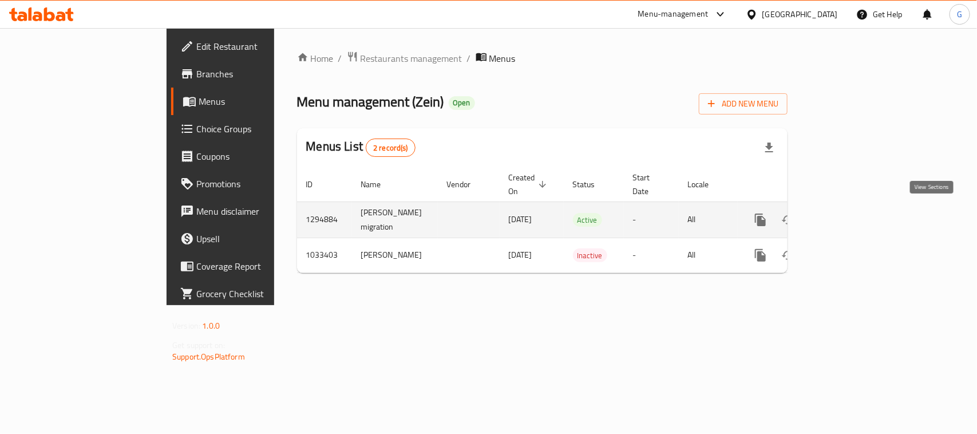
click at [850, 213] on icon "enhanced table" at bounding box center [843, 220] width 14 height 14
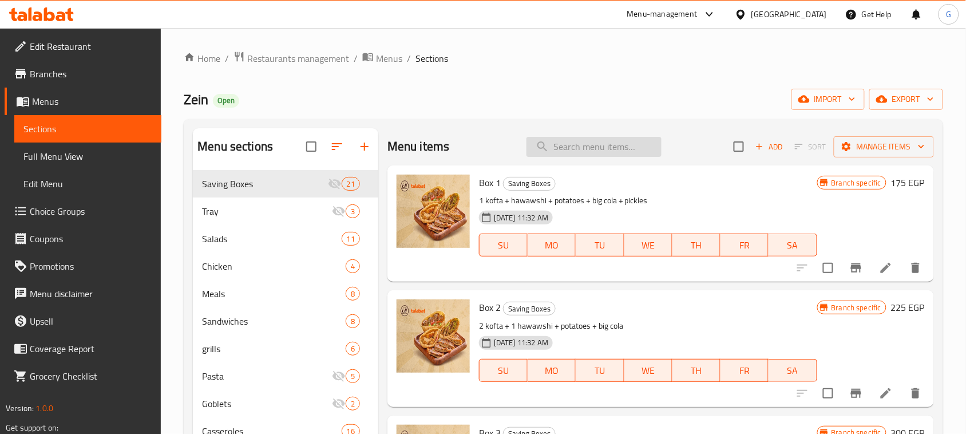
click at [580, 138] on input "search" at bounding box center [593, 147] width 135 height 20
paste input "Mix grill 2"
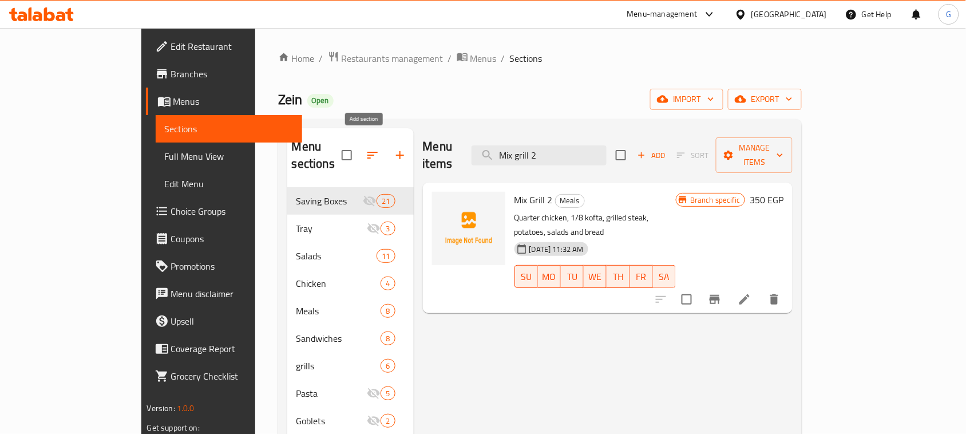
type input "Mix grill 2"
click at [393, 148] on icon "button" at bounding box center [400, 155] width 14 height 14
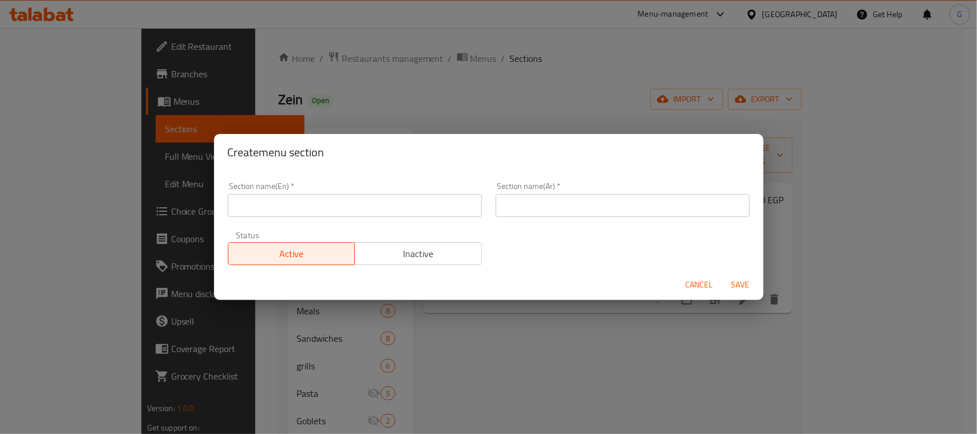
click at [364, 218] on div "Section name(En)   * Section name(En) *" at bounding box center [355, 199] width 268 height 49
paste input "International [DATE]"
click at [364, 212] on input "text" at bounding box center [355, 205] width 254 height 23
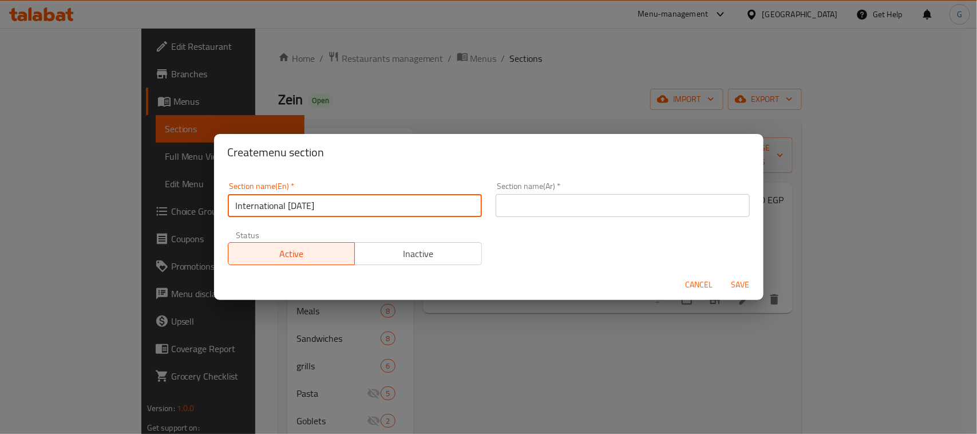
type input "International [DATE]"
click at [616, 219] on div "Section name(Ar)   * Section name(Ar) *" at bounding box center [623, 199] width 268 height 49
click at [613, 212] on input "text" at bounding box center [622, 205] width 254 height 23
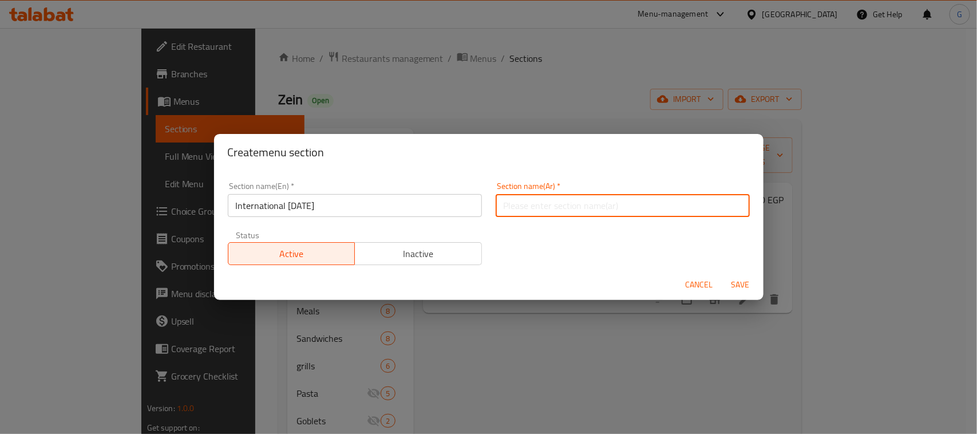
paste input "اليوم العالمي للبطاطس"
type input "اليوم العالمي للبطاطس"
click at [734, 264] on div "Section name(En)   * International [DATE] Section name(En) * Section name(Ar)  …" at bounding box center [489, 223] width 536 height 97
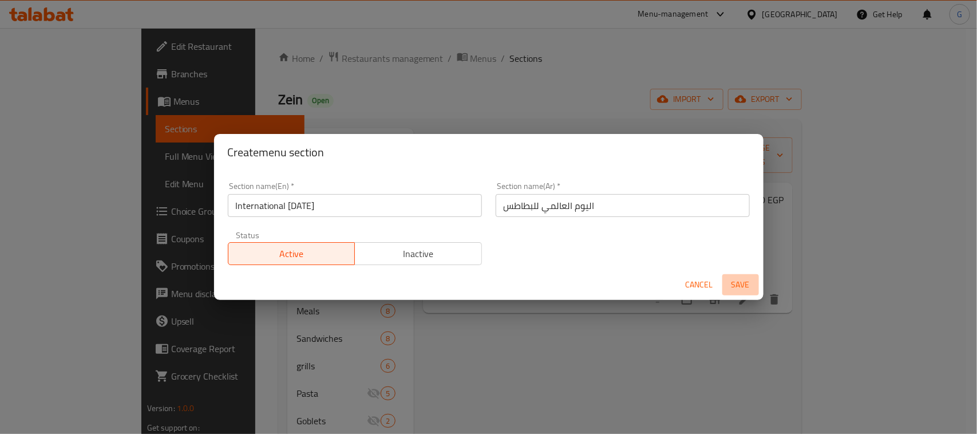
click at [734, 281] on span "Save" at bounding box center [740, 284] width 27 height 14
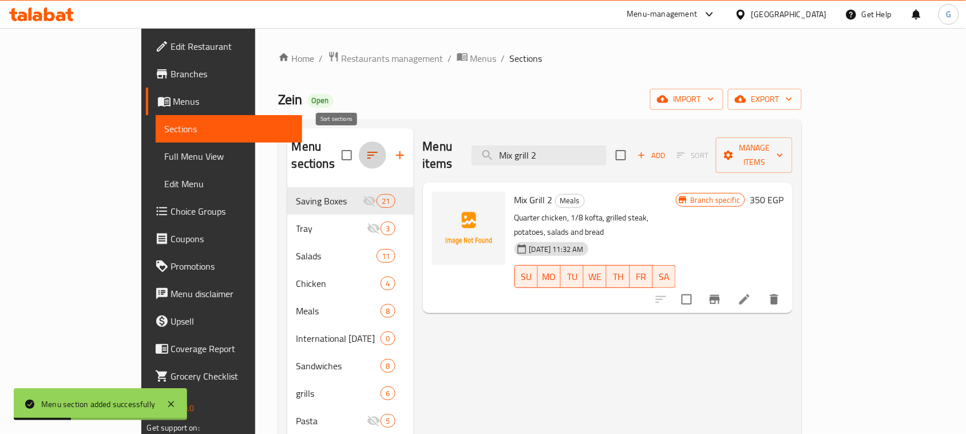
click at [359, 148] on button "button" at bounding box center [372, 154] width 27 height 27
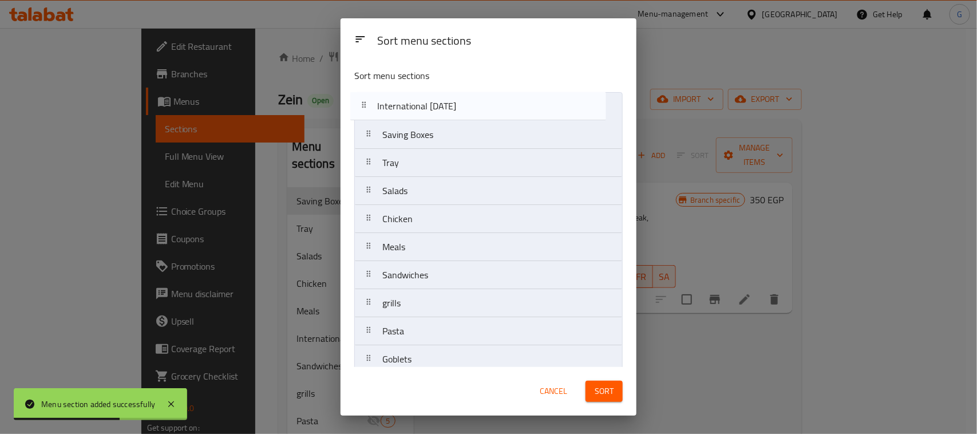
drag, startPoint x: 442, startPoint y: 251, endPoint x: 437, endPoint y: 104, distance: 147.1
click at [437, 104] on nav "Saving Boxes Tray Salads Chicken Meals International [DATE] Sandwiches grills P…" at bounding box center [488, 261] width 268 height 338
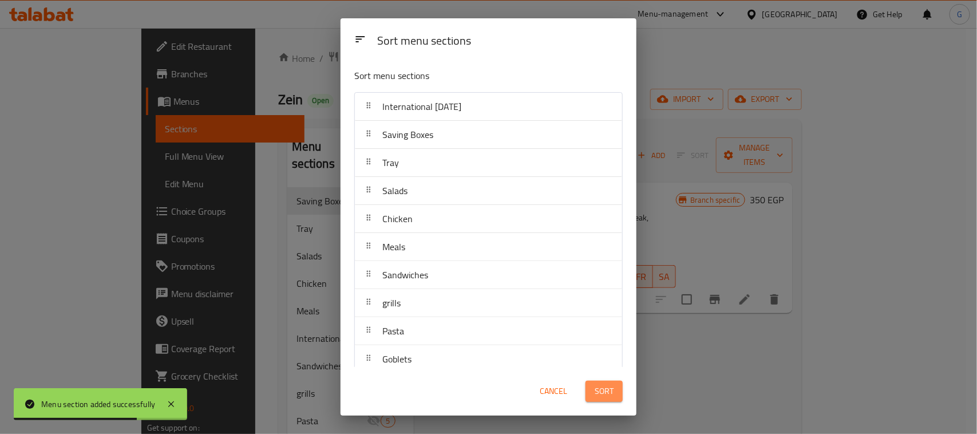
click at [604, 386] on span "Sort" at bounding box center [603, 391] width 19 height 14
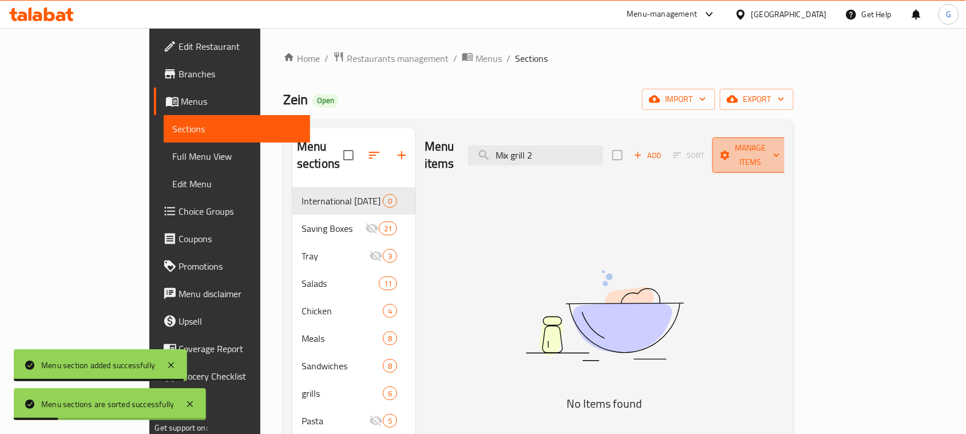
click at [789, 154] on button "Manage items" at bounding box center [750, 154] width 77 height 35
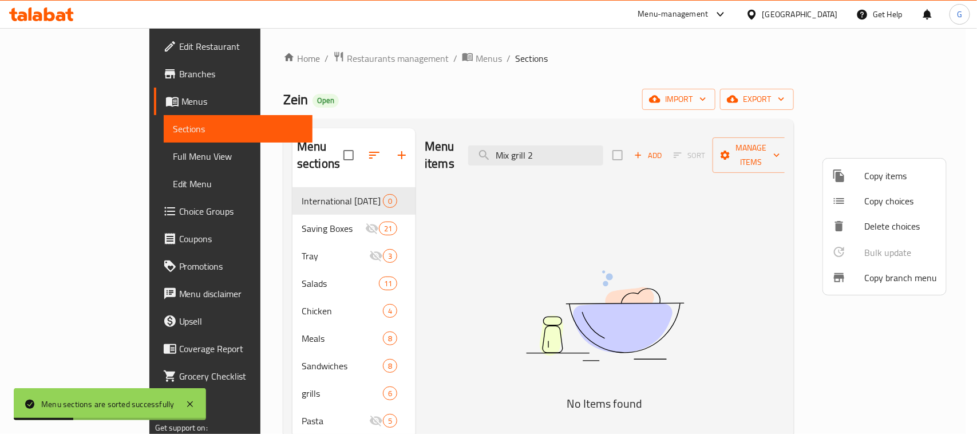
click at [870, 178] on span "Copy items" at bounding box center [900, 176] width 73 height 14
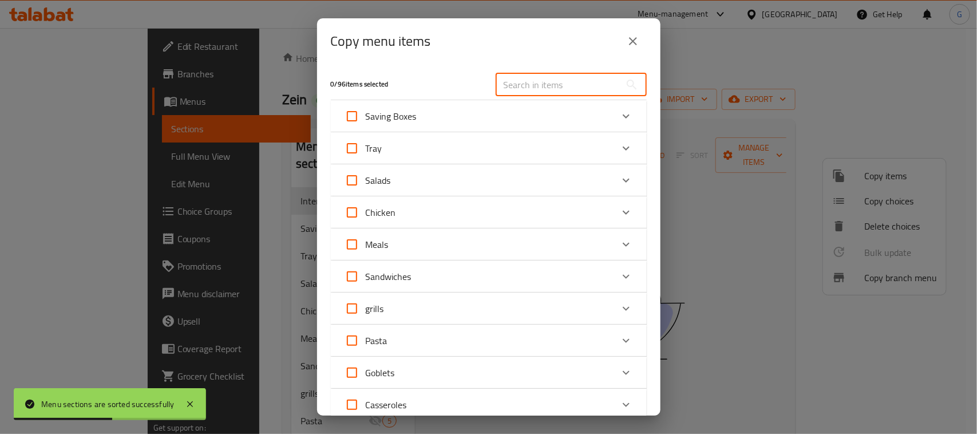
click at [524, 92] on input "text" at bounding box center [557, 84] width 125 height 23
paste input "Mix grill 2"
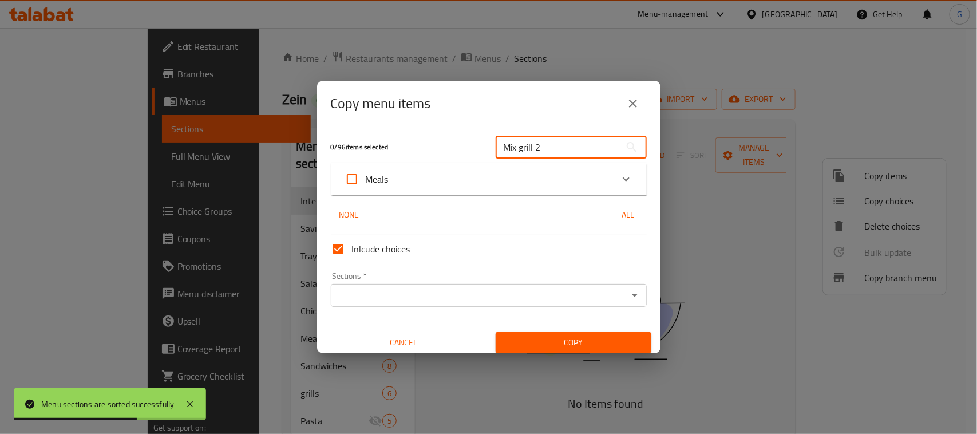
type input "Mix grill 2"
click at [550, 178] on div "Meals" at bounding box center [478, 178] width 268 height 27
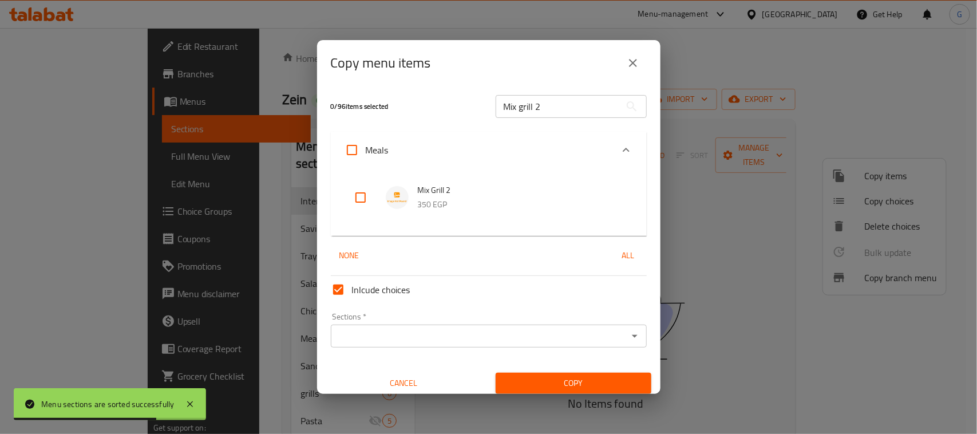
click at [356, 208] on input "checkbox" at bounding box center [360, 197] width 27 height 27
checkbox input "true"
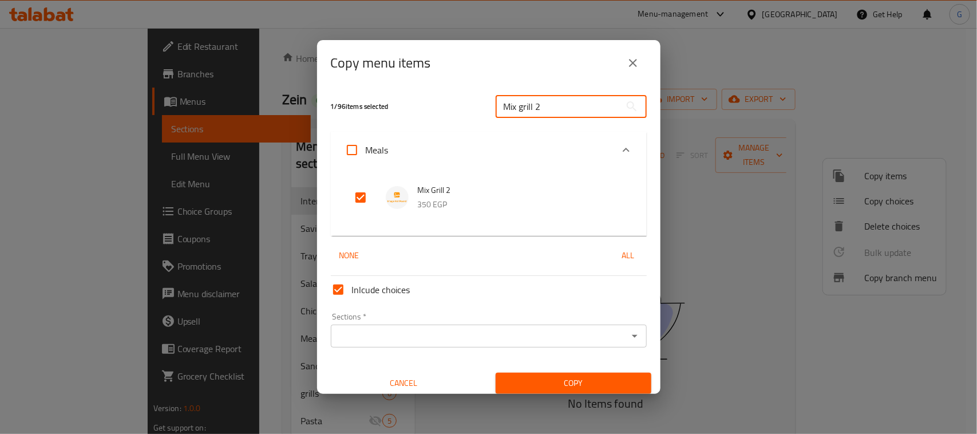
drag, startPoint x: 528, startPoint y: 107, endPoint x: 579, endPoint y: 109, distance: 51.5
click at [579, 109] on input "Mix grill 2" at bounding box center [557, 106] width 125 height 23
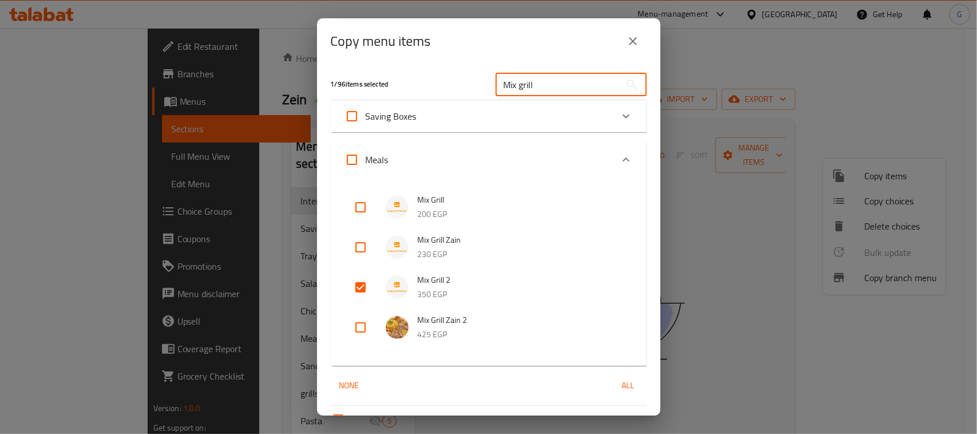
type input "Mix grill"
click at [364, 325] on input "checkbox" at bounding box center [360, 327] width 27 height 27
checkbox input "true"
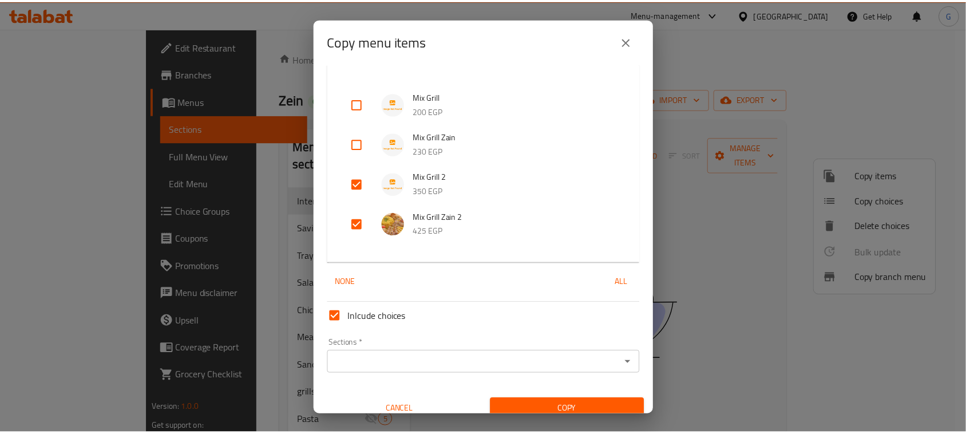
scroll to position [114, 0]
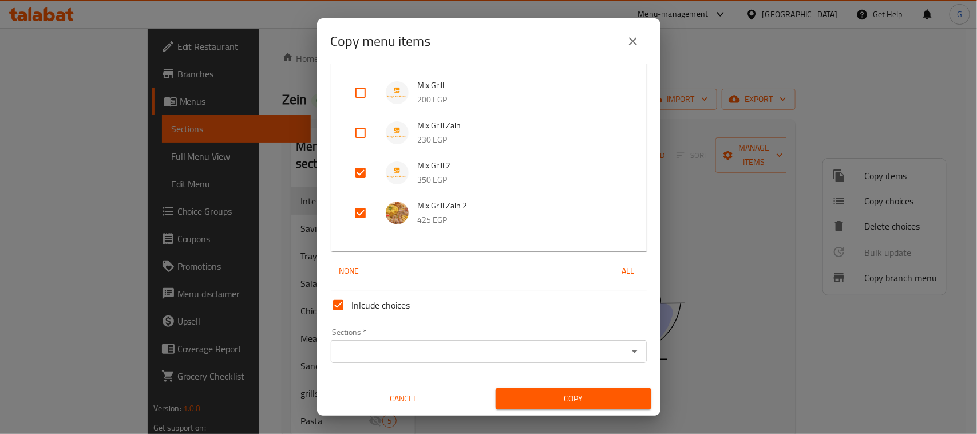
click at [542, 409] on div "Copy" at bounding box center [573, 398] width 169 height 35
click at [542, 399] on span "Copy" at bounding box center [573, 398] width 137 height 14
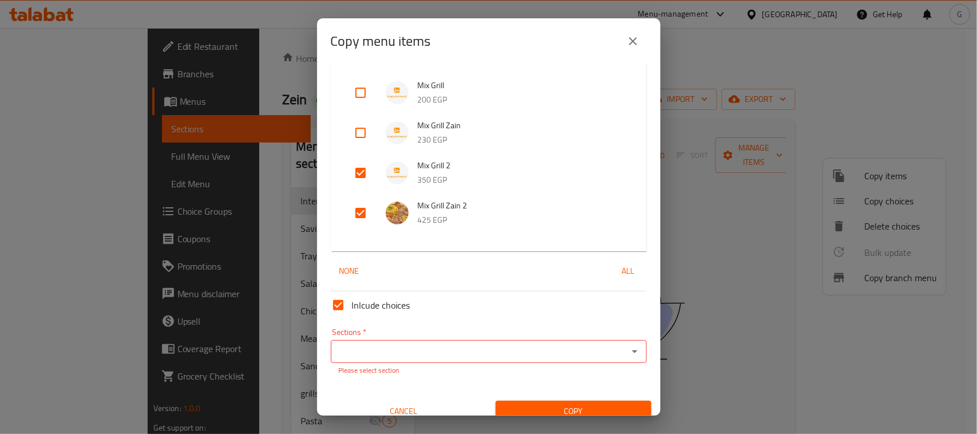
click at [522, 335] on div "Sections   * Sections * Please select section" at bounding box center [489, 351] width 316 height 47
click at [516, 344] on input "Sections   *" at bounding box center [479, 351] width 290 height 16
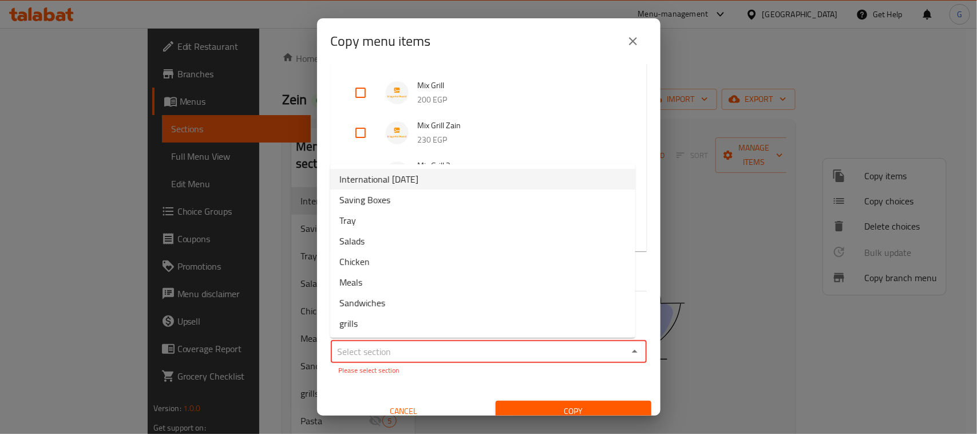
click at [487, 184] on li "International [DATE]" at bounding box center [482, 179] width 305 height 21
type input "International [DATE]"
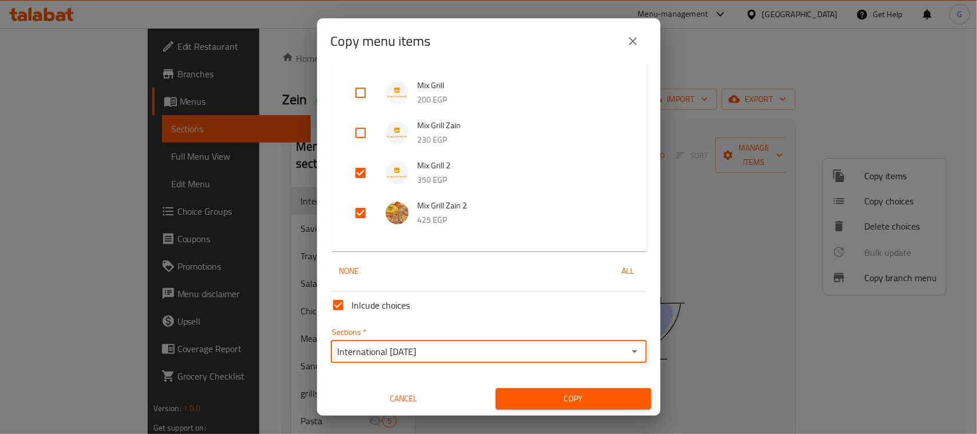
click at [530, 399] on span "Copy" at bounding box center [573, 398] width 137 height 14
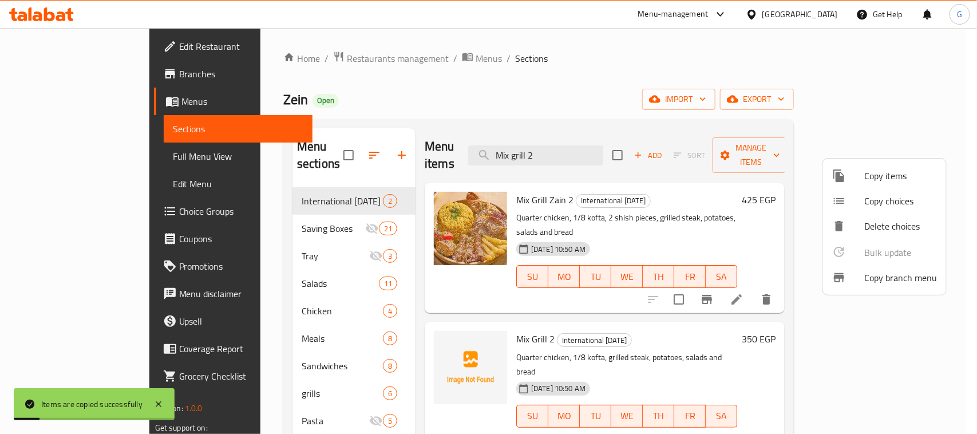
click at [679, 112] on div at bounding box center [488, 217] width 977 height 434
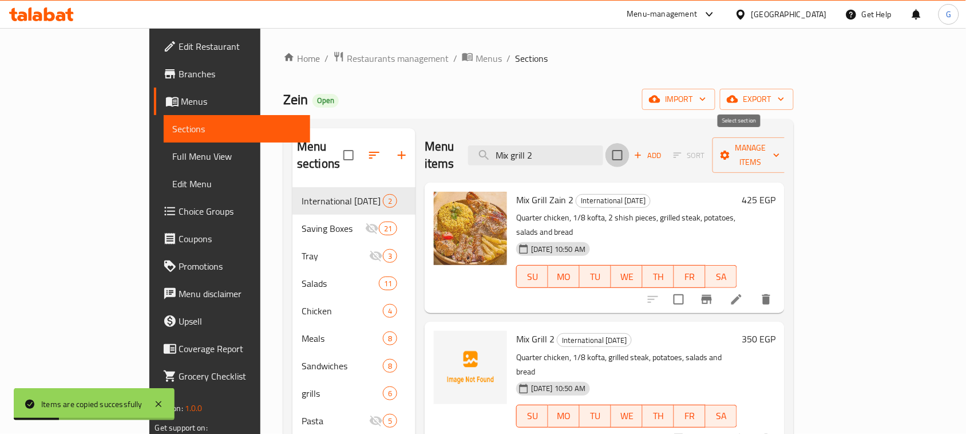
click at [629, 148] on input "checkbox" at bounding box center [617, 155] width 24 height 24
checkbox input "true"
click at [780, 144] on span "Manage items" at bounding box center [750, 155] width 58 height 29
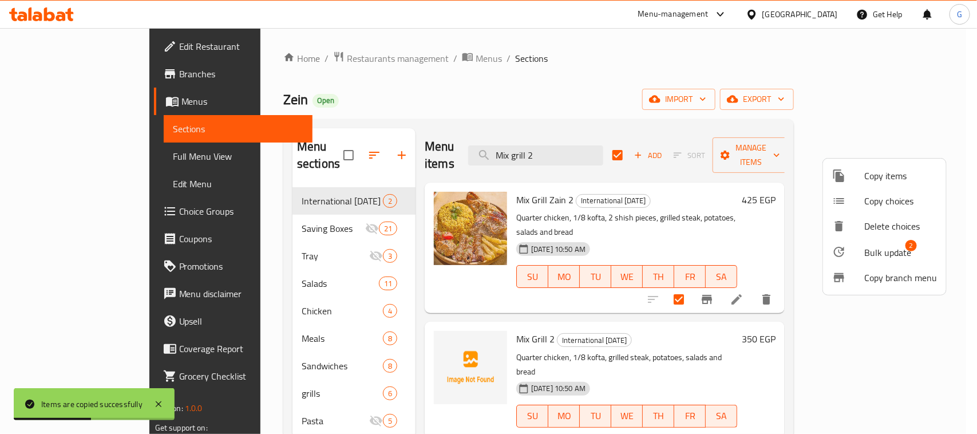
click at [883, 255] on span "Bulk update" at bounding box center [887, 252] width 47 height 14
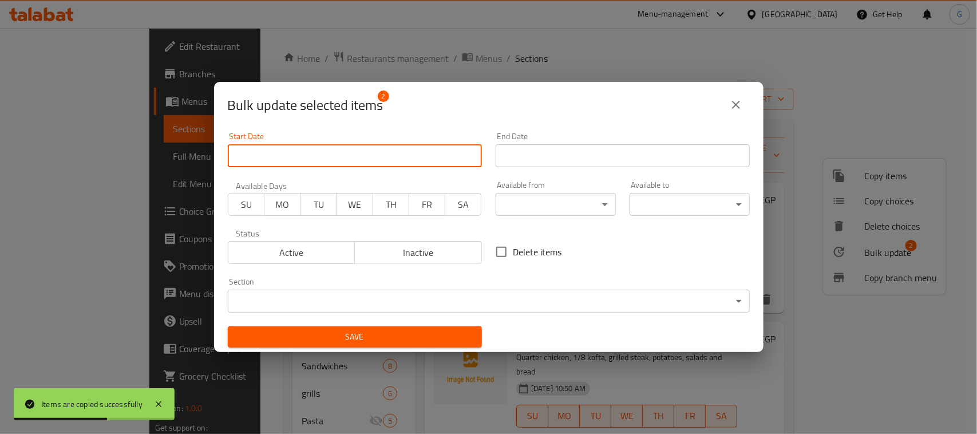
click at [289, 152] on input "Start Date" at bounding box center [355, 155] width 254 height 23
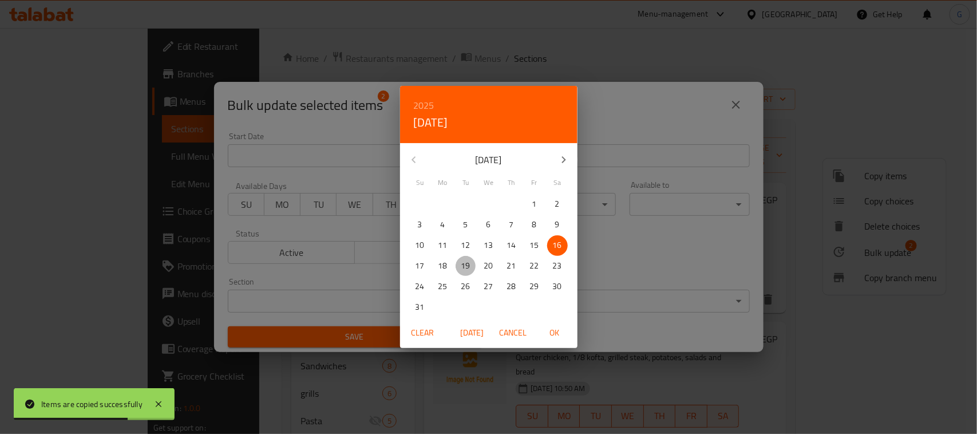
click at [459, 267] on span "19" at bounding box center [465, 266] width 21 height 14
click at [553, 339] on span "OK" at bounding box center [554, 333] width 27 height 14
type input "[DATE]"
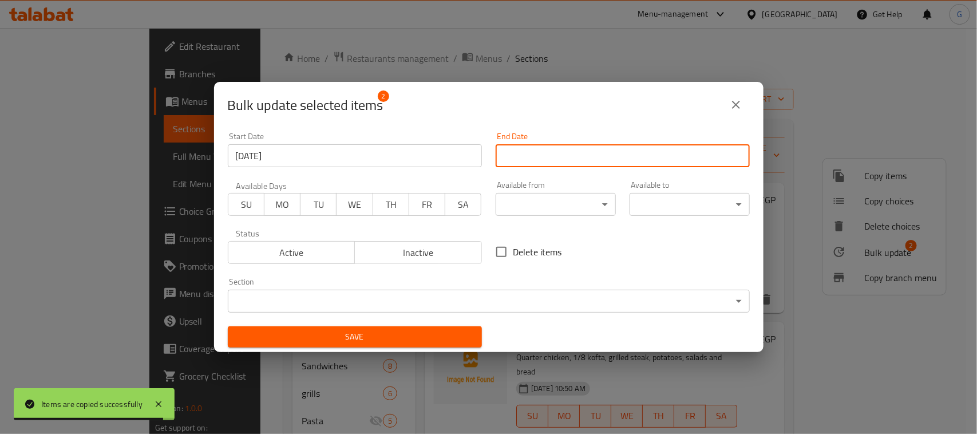
click at [588, 152] on input "Start Date" at bounding box center [622, 155] width 254 height 23
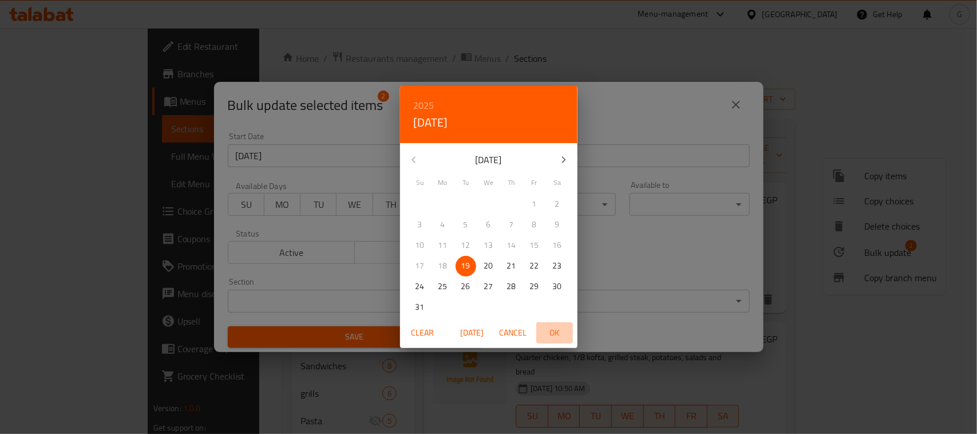
click at [561, 329] on span "OK" at bounding box center [554, 333] width 27 height 14
type input "[DATE]"
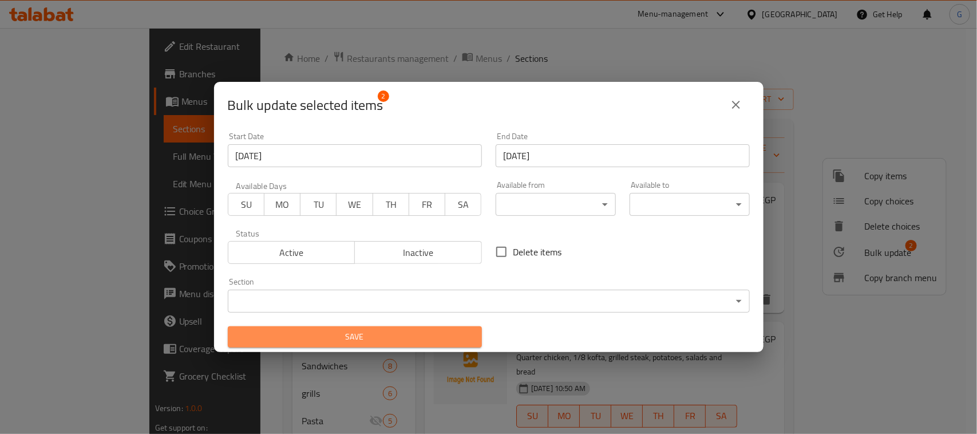
click at [376, 331] on span "Save" at bounding box center [355, 337] width 236 height 14
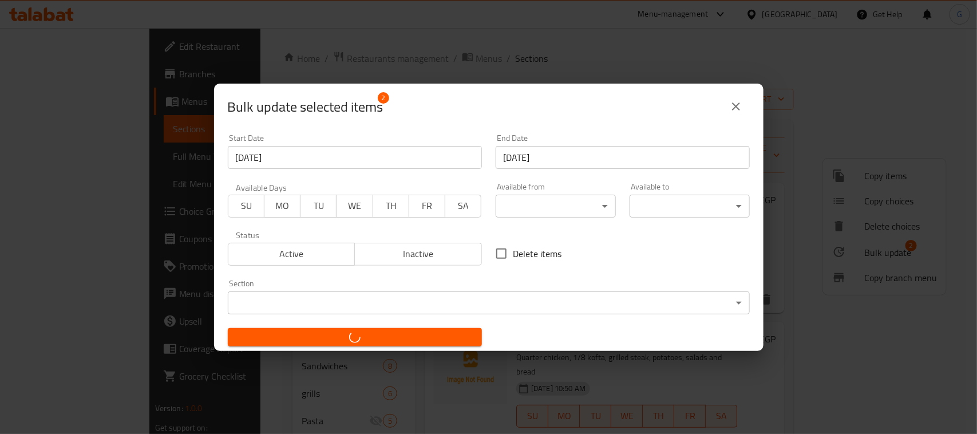
checkbox input "false"
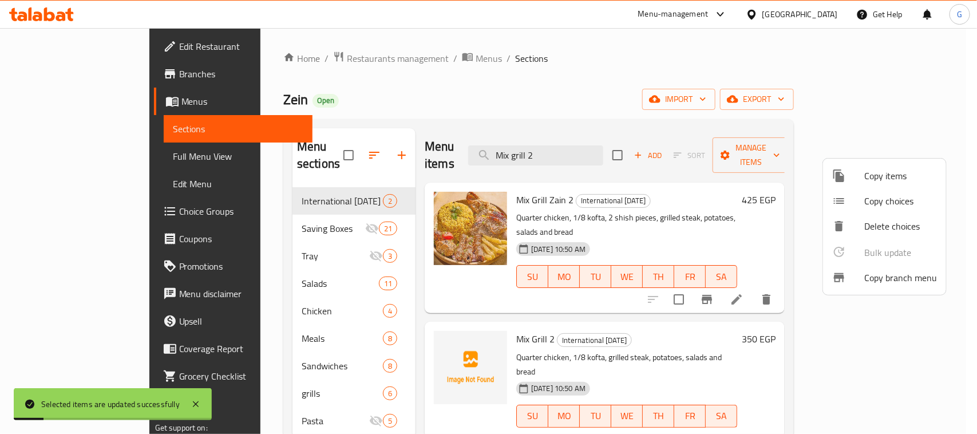
click at [667, 105] on div at bounding box center [488, 217] width 977 height 434
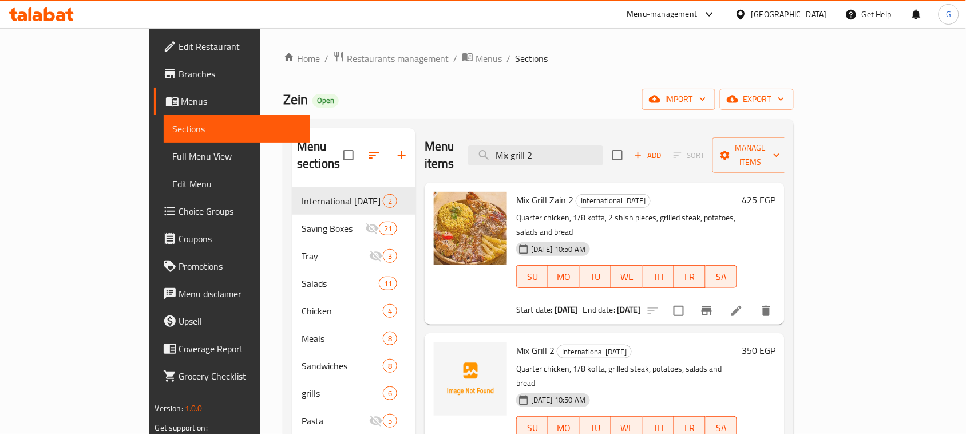
click at [622, 362] on p "Quarter chicken, 1/8 kofta, grilled steak, potatoes, salads and bread" at bounding box center [626, 376] width 221 height 29
click at [691, 299] on input "checkbox" at bounding box center [679, 311] width 24 height 24
checkbox input "true"
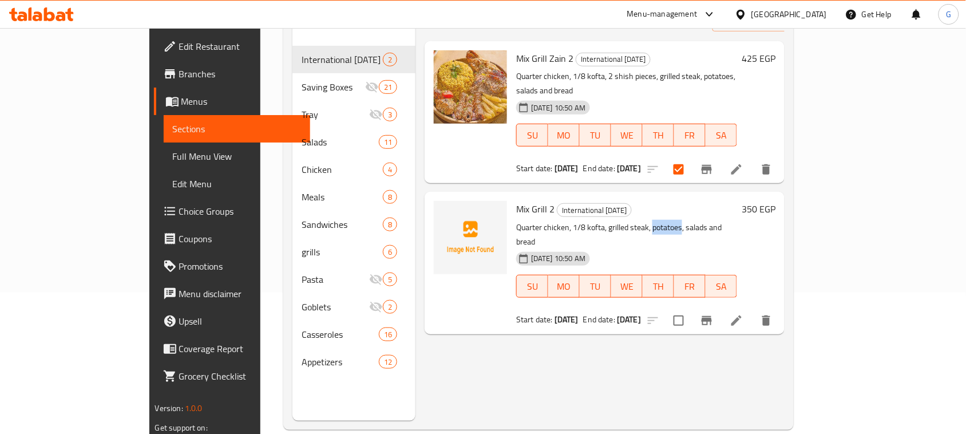
scroll to position [143, 0]
click at [691, 307] on input "checkbox" at bounding box center [679, 319] width 24 height 24
checkbox input "true"
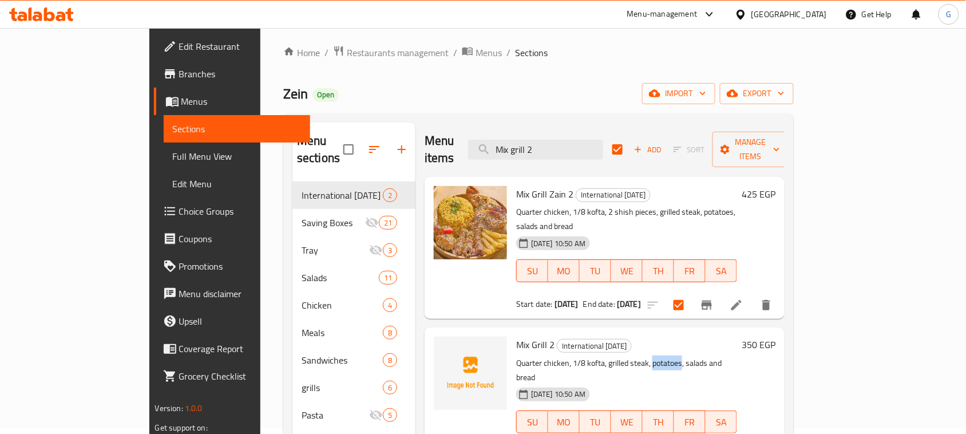
scroll to position [0, 0]
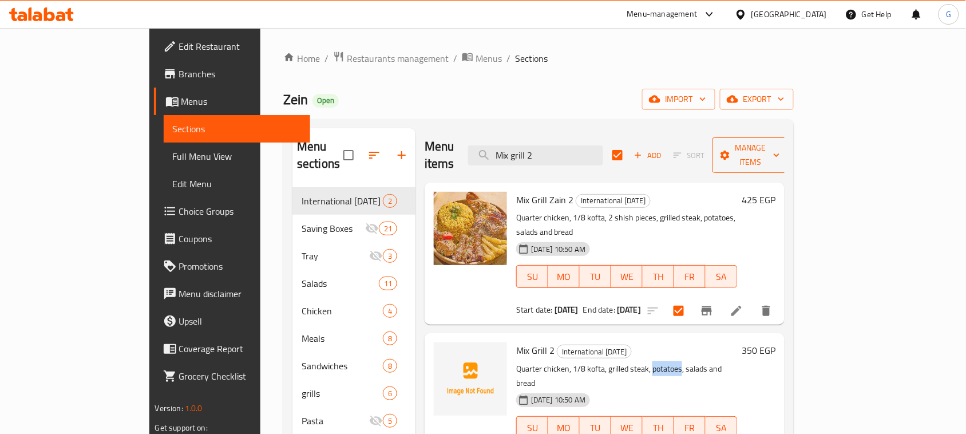
click at [780, 144] on span "Manage items" at bounding box center [750, 155] width 58 height 29
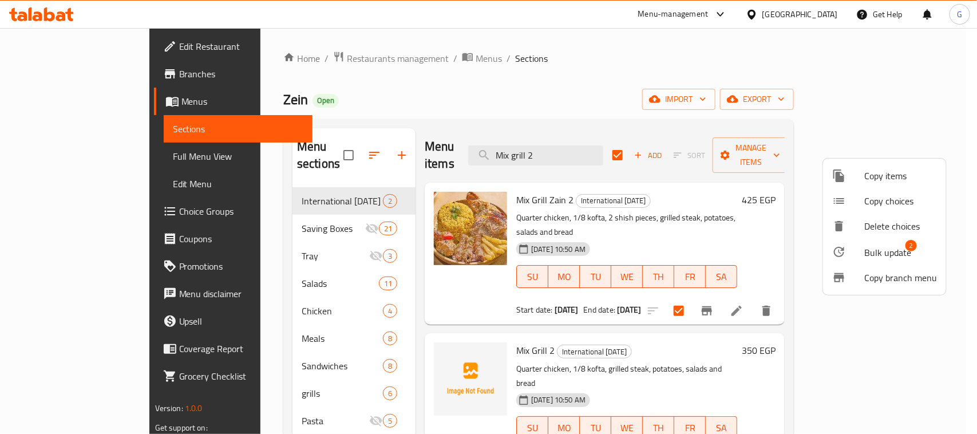
click at [733, 206] on div at bounding box center [488, 217] width 977 height 434
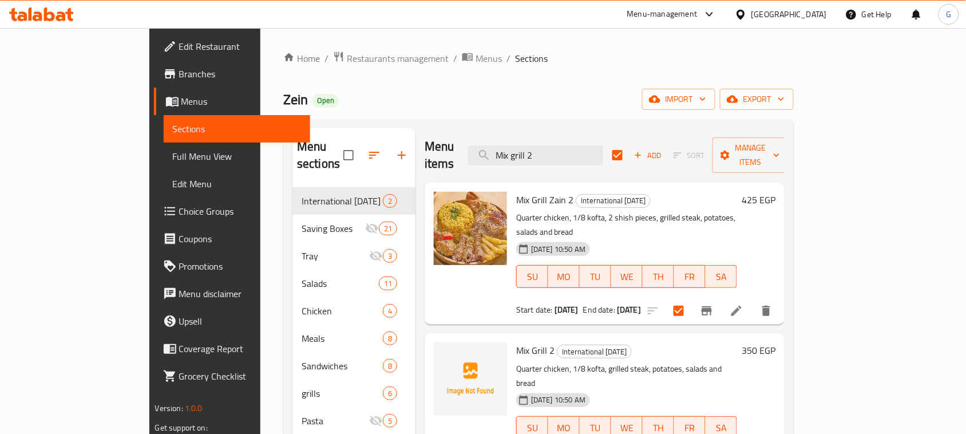
click at [773, 304] on icon "delete" at bounding box center [766, 311] width 14 height 14
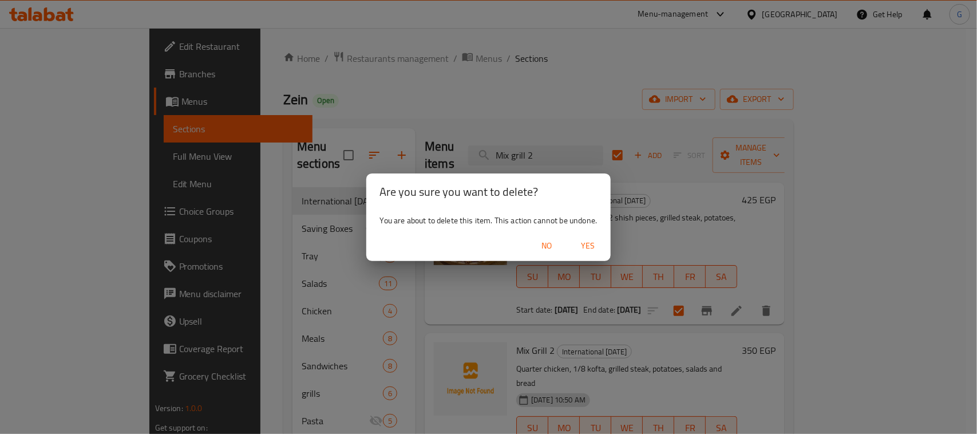
click at [594, 235] on button "Yes" at bounding box center [587, 245] width 37 height 21
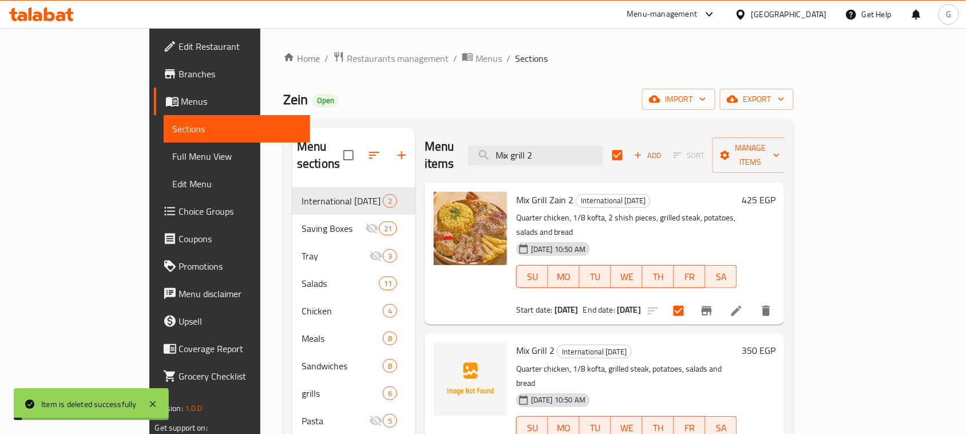
checkbox input "false"
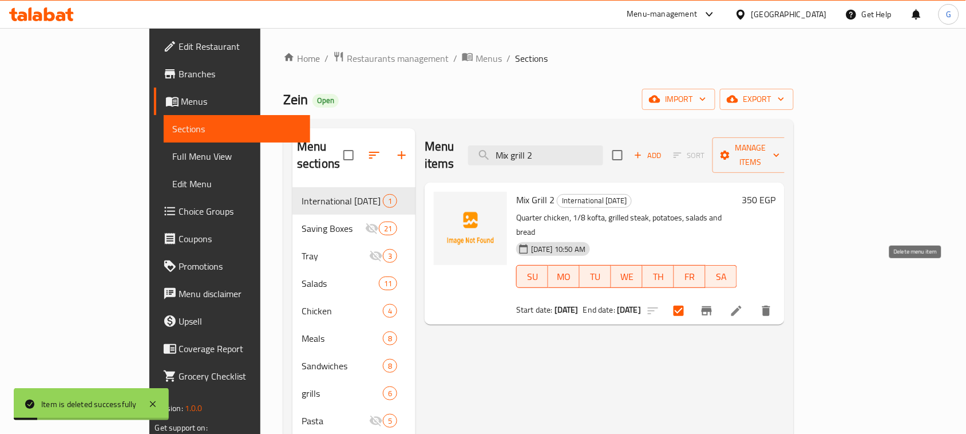
click at [773, 304] on icon "delete" at bounding box center [766, 311] width 14 height 14
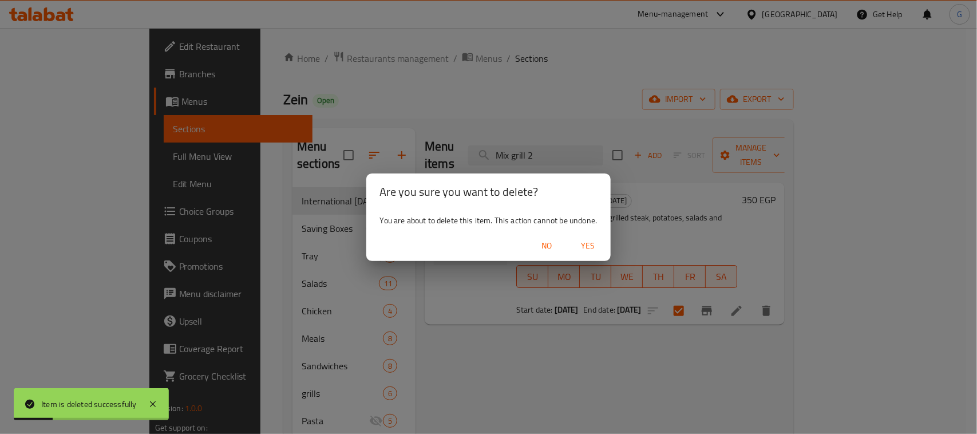
click at [584, 246] on span "Yes" at bounding box center [587, 246] width 27 height 14
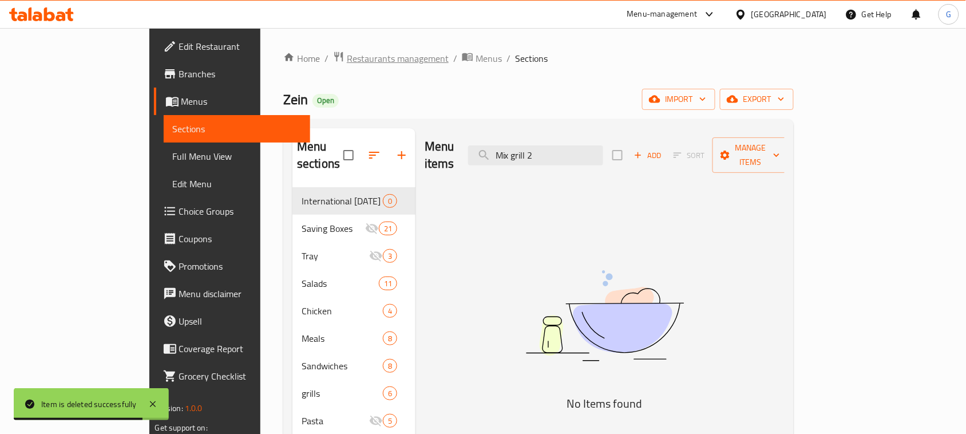
click at [347, 52] on span "Restaurants management" at bounding box center [398, 58] width 102 height 14
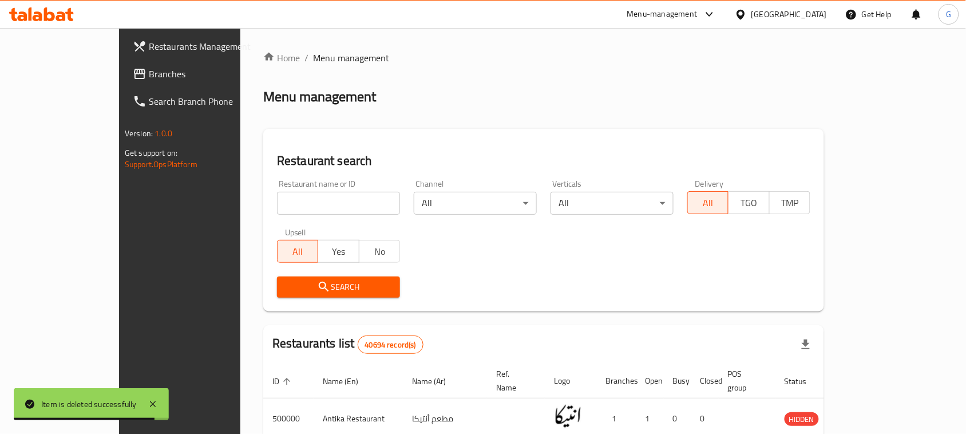
click at [299, 205] on input "search" at bounding box center [338, 203] width 123 height 23
paste input "695477"
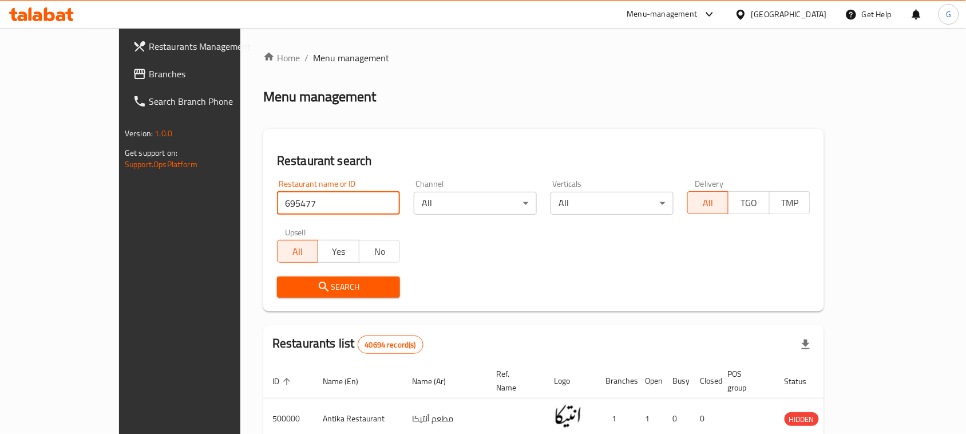
type input "695477"
click button "Search" at bounding box center [338, 286] width 123 height 21
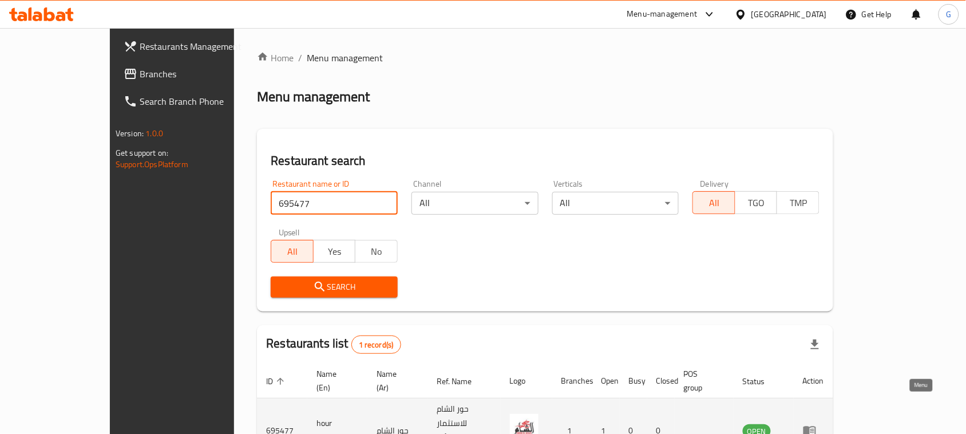
click at [816, 423] on icon "enhanced table" at bounding box center [810, 430] width 14 height 14
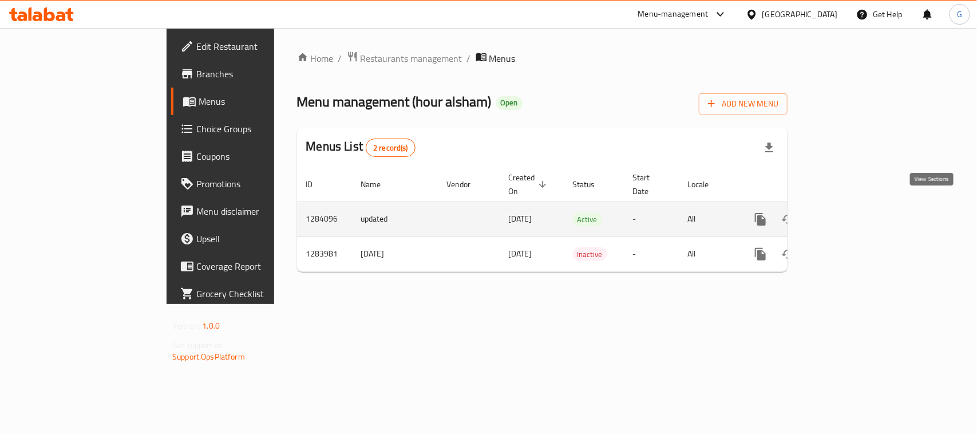
click at [856, 212] on link "enhanced table" at bounding box center [842, 218] width 27 height 27
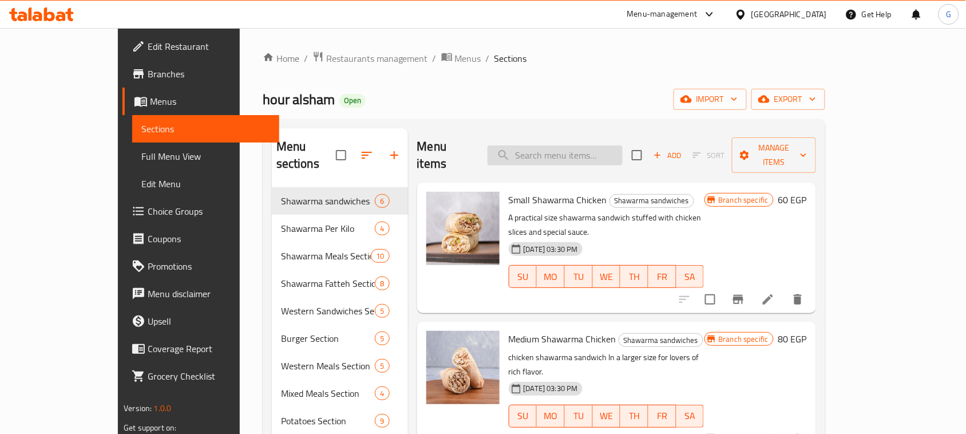
click at [574, 145] on input "search" at bounding box center [554, 155] width 135 height 20
paste input "[PERSON_NAME] shawerma meal"
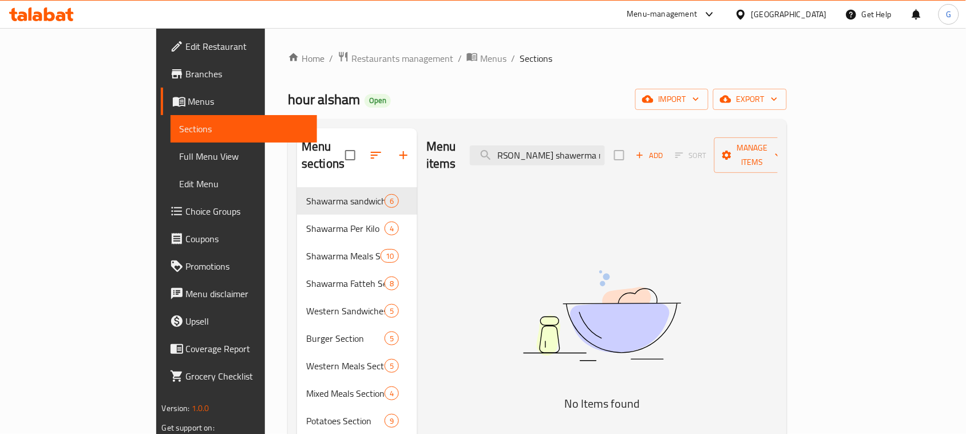
scroll to position [0, 14]
drag, startPoint x: 631, startPoint y: 145, endPoint x: 804, endPoint y: 140, distance: 173.4
click at [778, 140] on div "Menu items [PERSON_NAME] chicken shawerma meal Add Sort Manage items" at bounding box center [601, 155] width 351 height 54
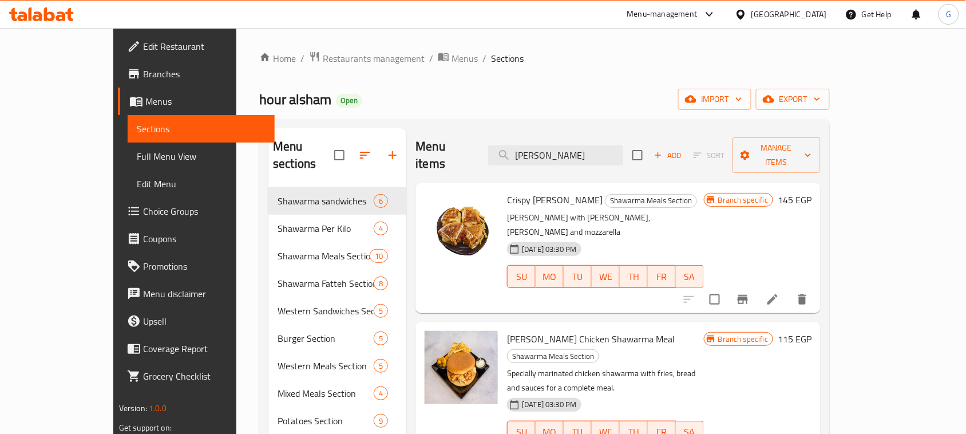
type input "[PERSON_NAME]"
click at [513, 330] on span "[PERSON_NAME] Chicken Shawarma Meal" at bounding box center [591, 338] width 168 height 17
click at [323, 58] on span "Restaurants management" at bounding box center [374, 58] width 102 height 14
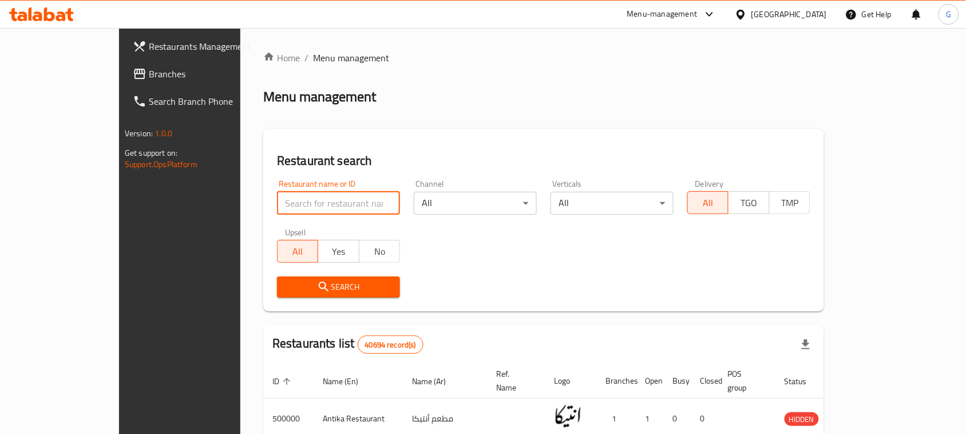
click at [283, 206] on input "search" at bounding box center [338, 203] width 123 height 23
paste input "634604"
type input "634604"
click button "Search" at bounding box center [338, 286] width 123 height 21
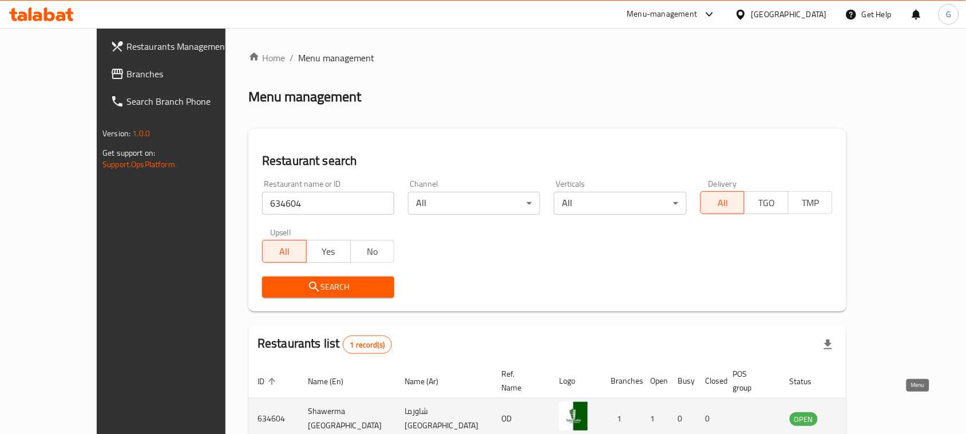
click at [863, 414] on icon "enhanced table" at bounding box center [856, 419] width 13 height 10
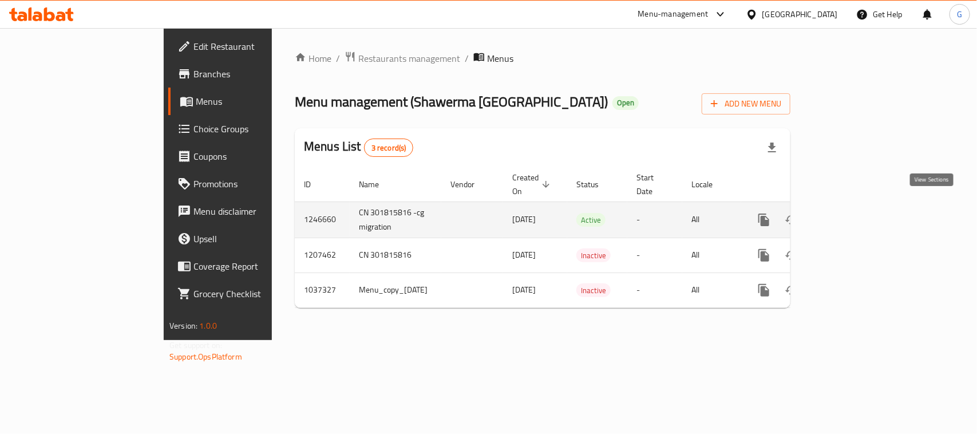
click at [853, 213] on icon "enhanced table" at bounding box center [846, 220] width 14 height 14
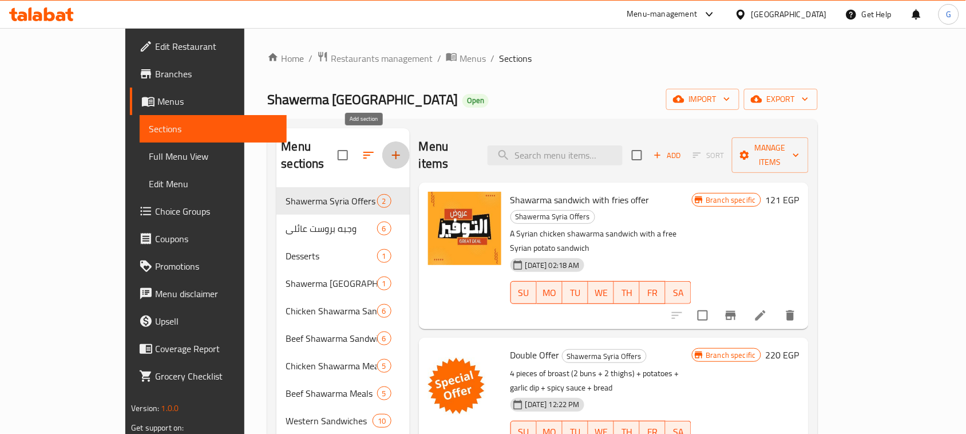
click at [382, 141] on button "button" at bounding box center [395, 154] width 27 height 27
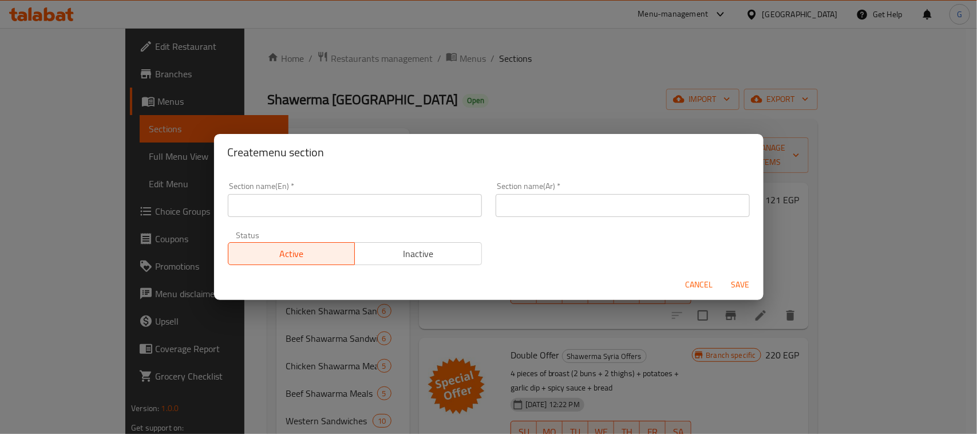
click at [285, 204] on input "text" at bounding box center [355, 205] width 254 height 23
paste input "International [DATE]"
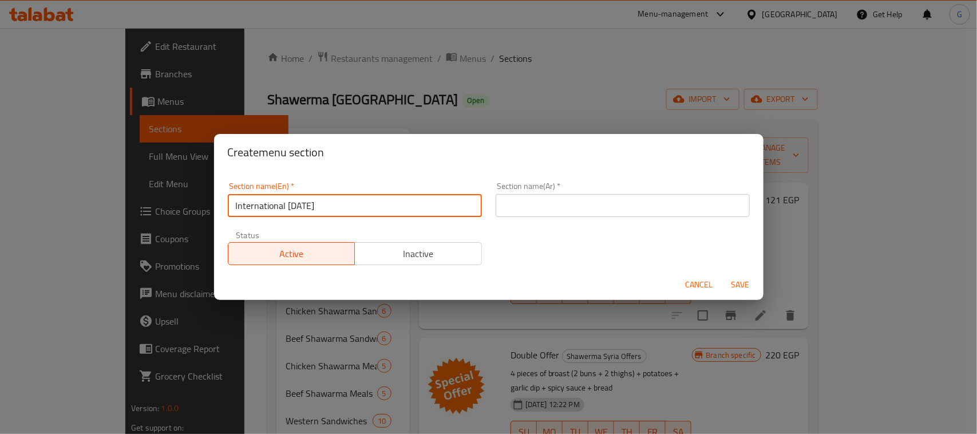
type input "International [DATE]"
click at [663, 199] on input "text" at bounding box center [622, 205] width 254 height 23
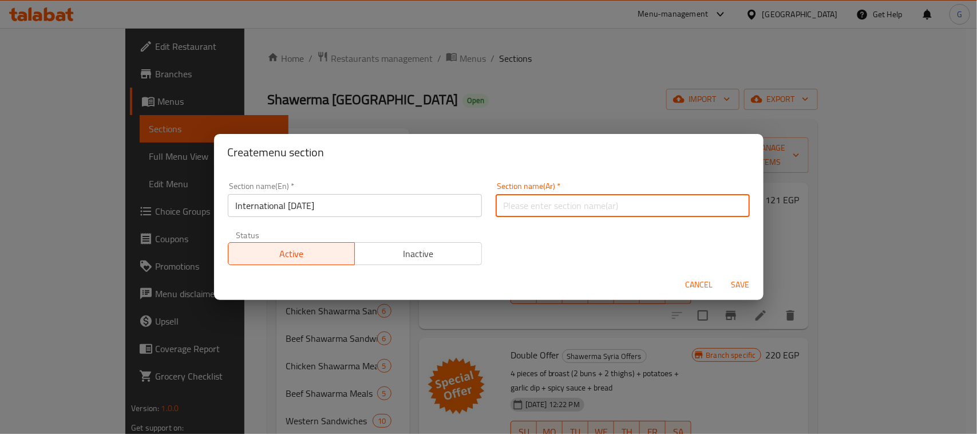
paste input "اليوم العالمي للبطاطس"
type input "اليوم العالمي للبطاطس"
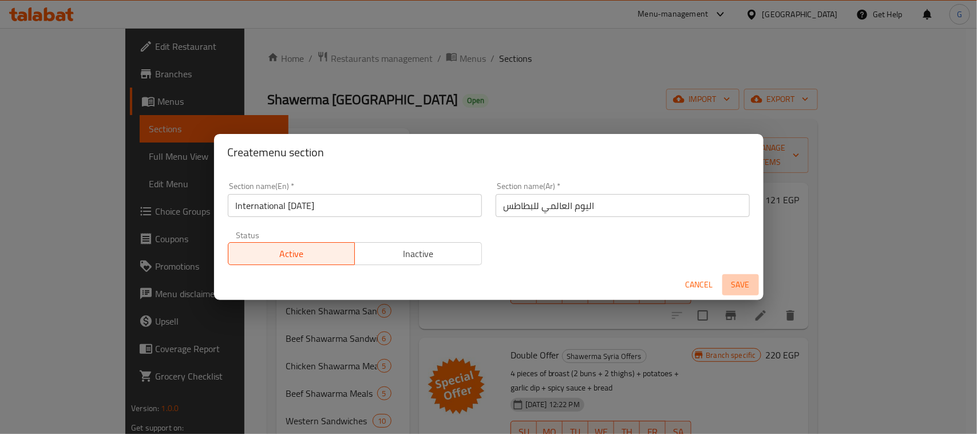
click at [737, 291] on span "Save" at bounding box center [740, 284] width 27 height 14
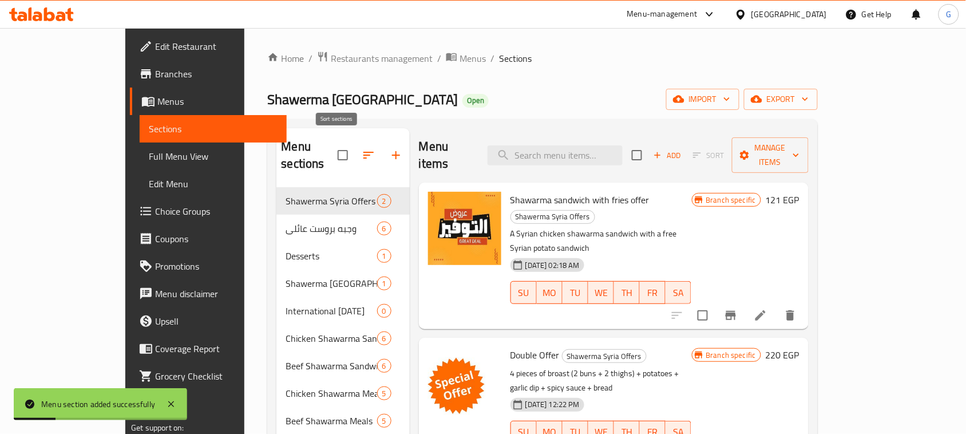
click at [355, 141] on button "button" at bounding box center [368, 154] width 27 height 27
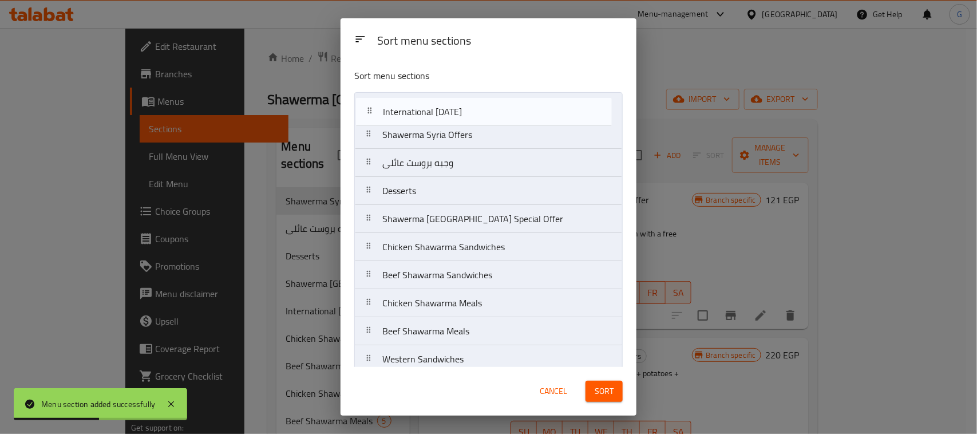
drag, startPoint x: 465, startPoint y: 228, endPoint x: 466, endPoint y: 107, distance: 120.7
click at [466, 107] on nav "Shawerma Syria Offers وجبه بروست عائلى Desserts Shawerma [GEOGRAPHIC_DATA] Spec…" at bounding box center [488, 373] width 268 height 562
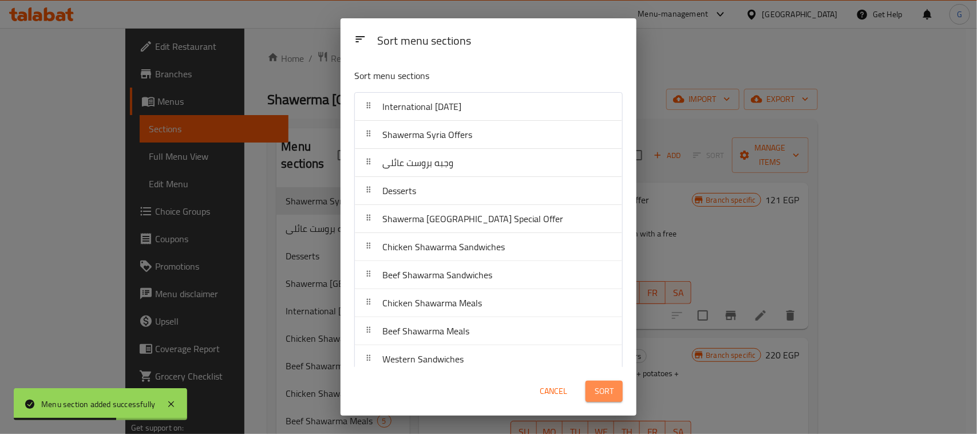
click at [598, 390] on span "Sort" at bounding box center [603, 391] width 19 height 14
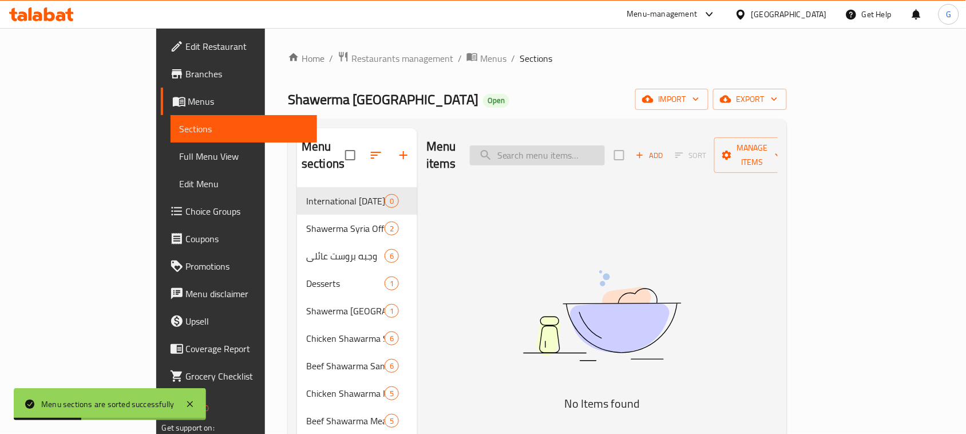
click at [562, 147] on input "search" at bounding box center [537, 155] width 135 height 20
paste input "Prince box"
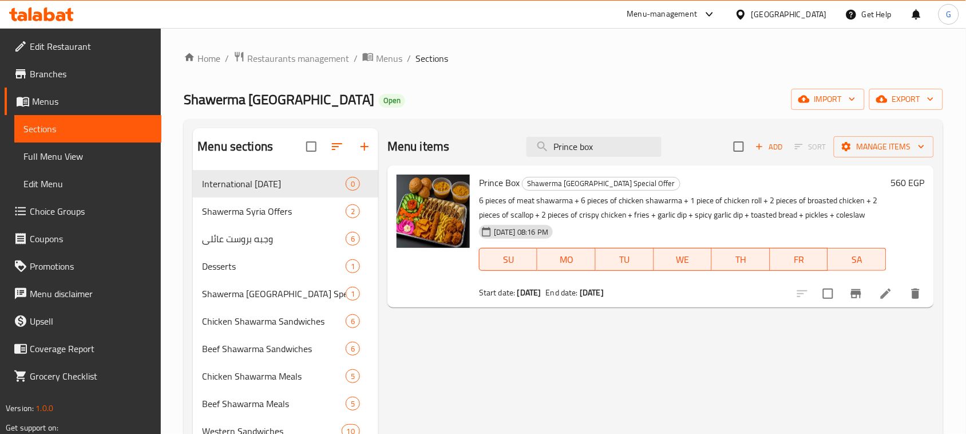
type input "Prince box"
click at [322, 61] on span "Restaurants management" at bounding box center [298, 58] width 102 height 14
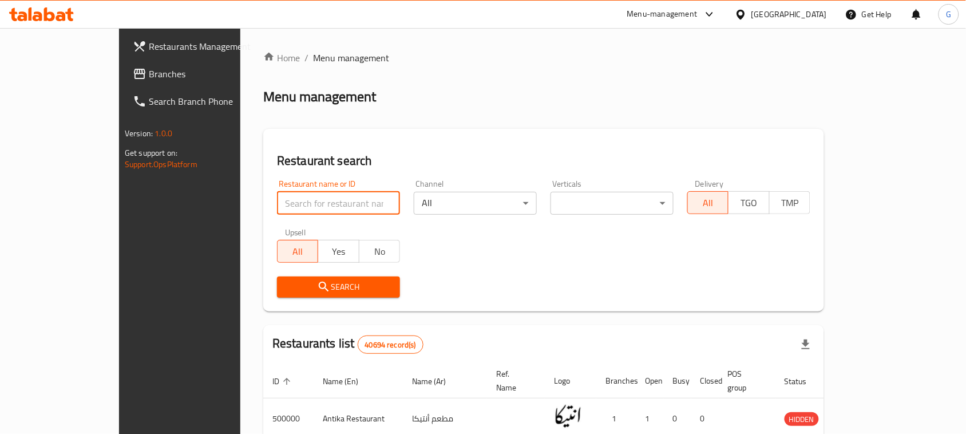
click at [290, 213] on input "search" at bounding box center [338, 203] width 123 height 23
paste input "695477"
type input "695477"
click button "Search" at bounding box center [338, 286] width 123 height 21
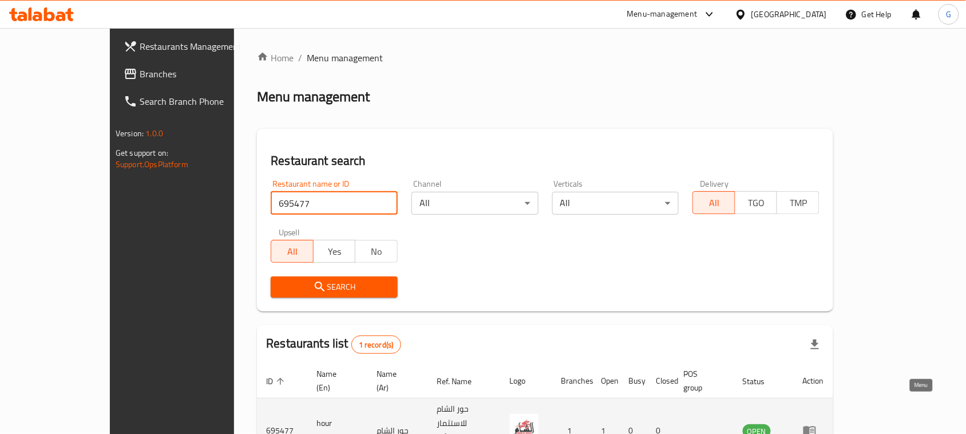
click at [824, 423] on link "enhanced table" at bounding box center [813, 430] width 21 height 14
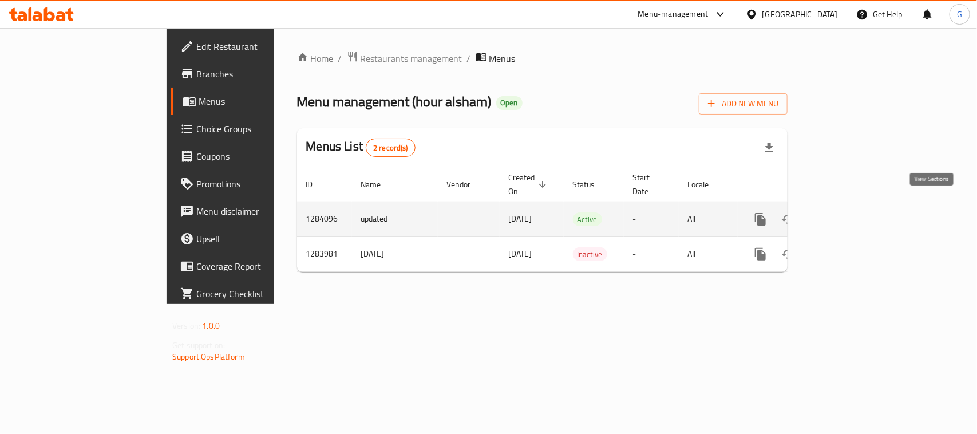
click at [850, 212] on icon "enhanced table" at bounding box center [843, 219] width 14 height 14
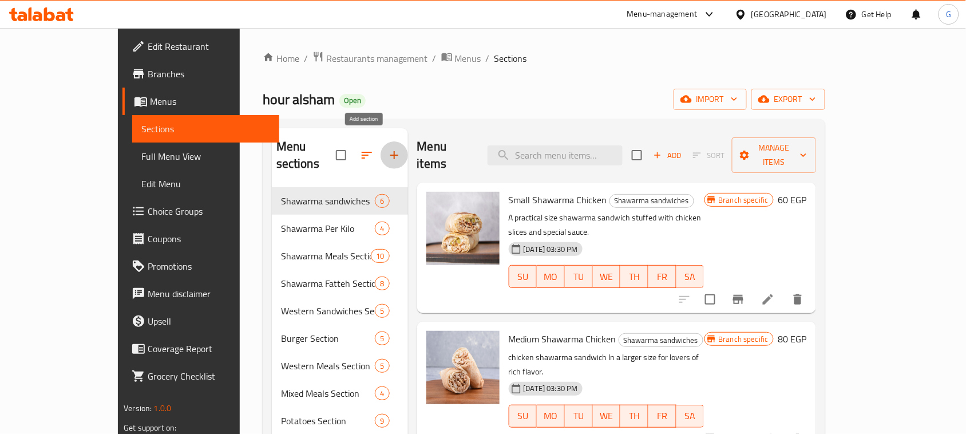
click at [387, 148] on icon "button" at bounding box center [394, 155] width 14 height 14
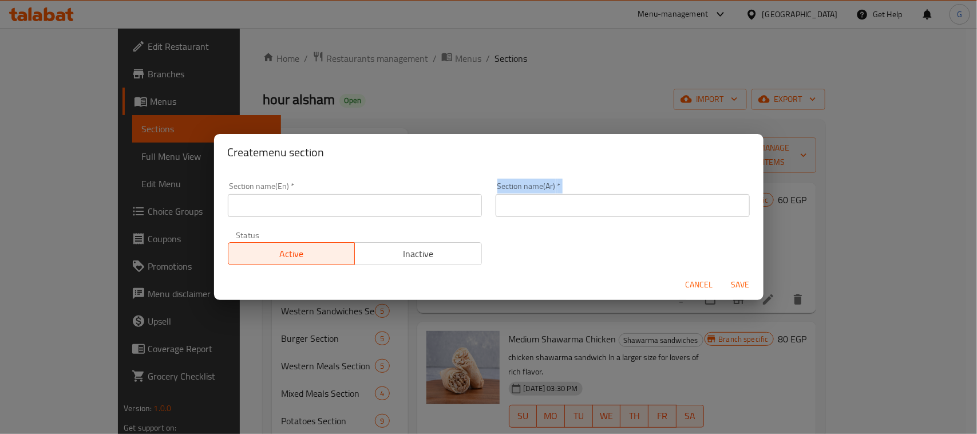
drag, startPoint x: 300, startPoint y: 224, endPoint x: 295, endPoint y: 213, distance: 11.5
click at [296, 216] on div "Section name(En)   * Section name(En) * Section name(Ar)   * Section name(Ar) *…" at bounding box center [489, 223] width 536 height 97
click at [293, 207] on input "text" at bounding box center [355, 205] width 254 height 23
paste input "International [DATE]"
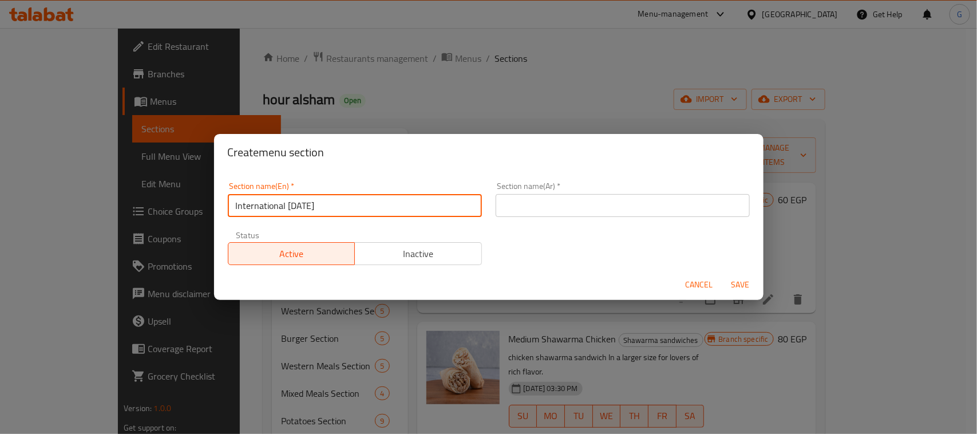
type input "International [DATE]"
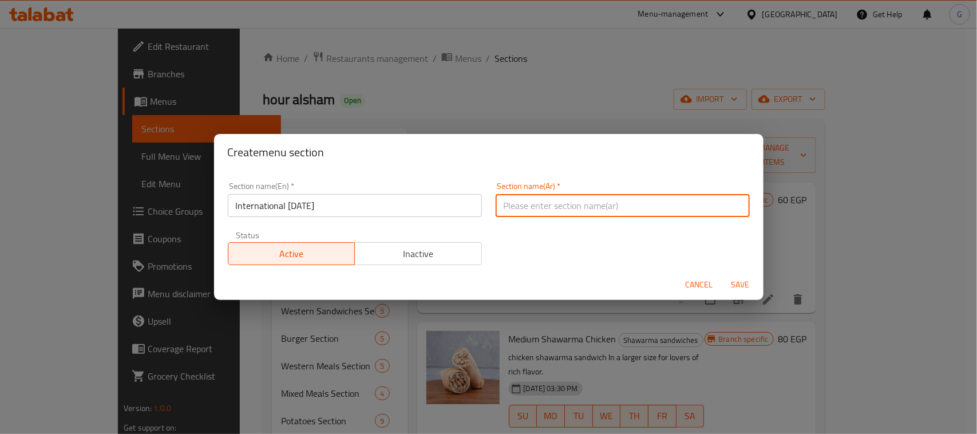
click at [571, 206] on input "text" at bounding box center [622, 205] width 254 height 23
paste input "اليوم العالمي للبطاطس"
type input "اليوم العالمي للبطاطس"
click at [727, 285] on span "Save" at bounding box center [740, 284] width 27 height 14
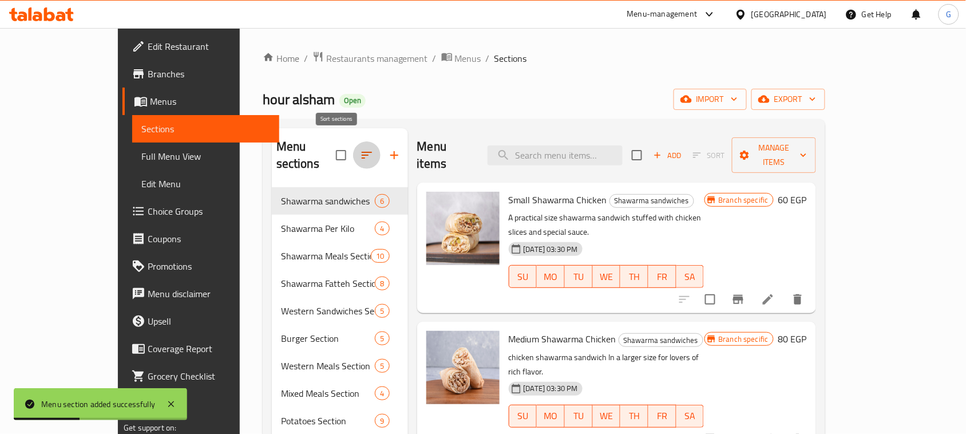
click at [360, 148] on icon "button" at bounding box center [367, 155] width 14 height 14
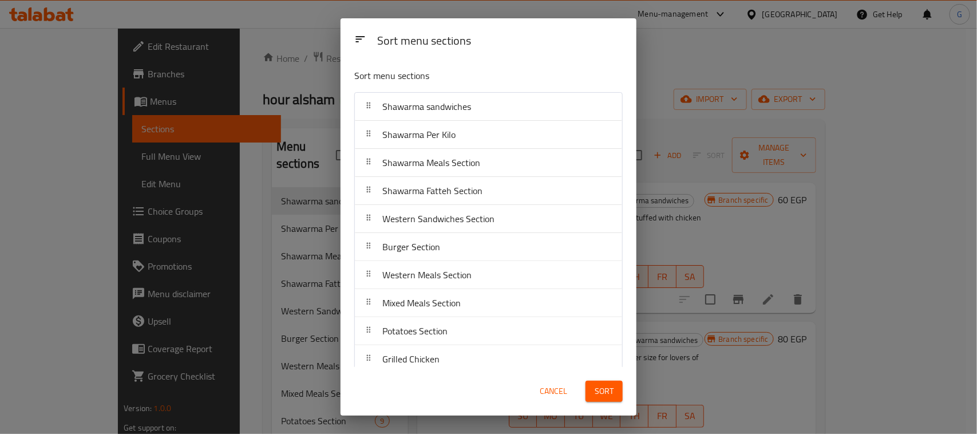
click at [724, 83] on div "Sort menu sections Sort menu sections Shawarma sandwiches Shawarma Per Kilo Sha…" at bounding box center [488, 217] width 977 height 434
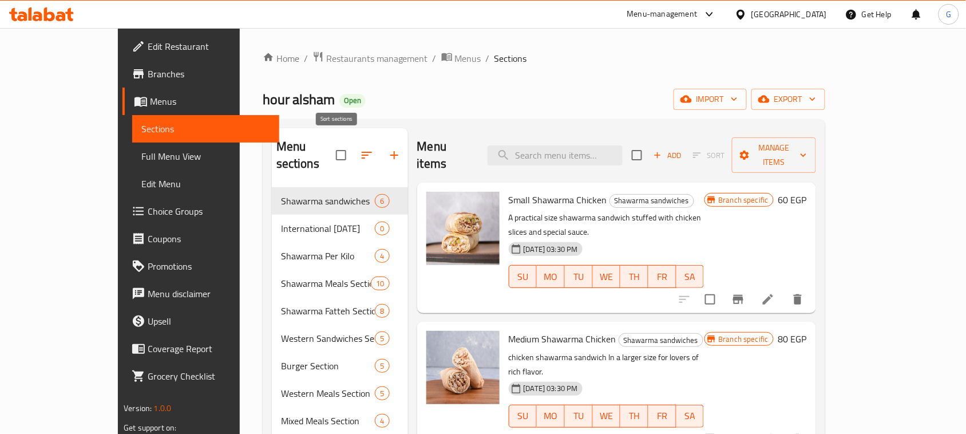
click at [360, 149] on icon "button" at bounding box center [367, 155] width 14 height 14
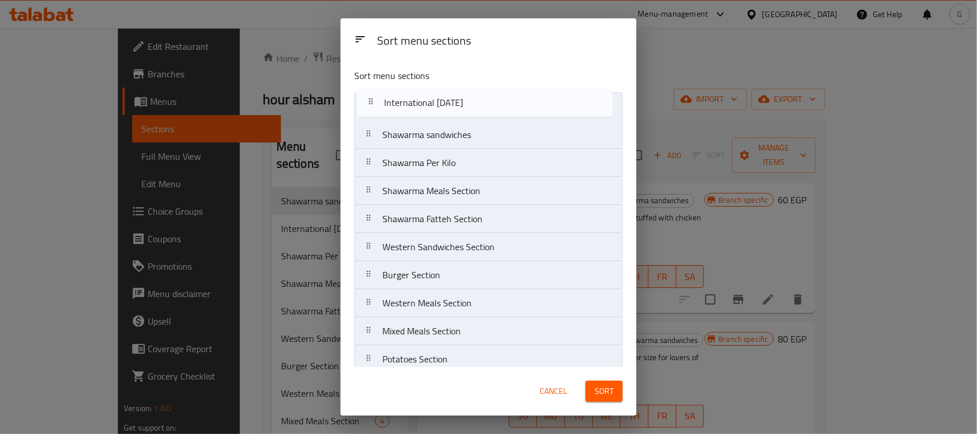
drag, startPoint x: 442, startPoint y: 141, endPoint x: 443, endPoint y: 104, distance: 37.8
click at [443, 104] on nav "Shawarma sandwiches International [DATE] Shawarma Per Kilo Shawarma Meals Secti…" at bounding box center [488, 275] width 268 height 366
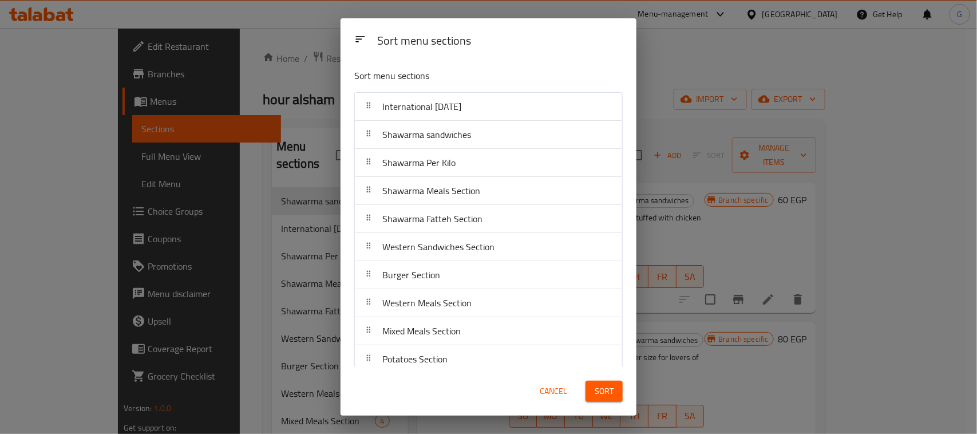
click at [598, 403] on div "Sort" at bounding box center [603, 391] width 51 height 35
click at [601, 395] on span "Sort" at bounding box center [603, 391] width 19 height 14
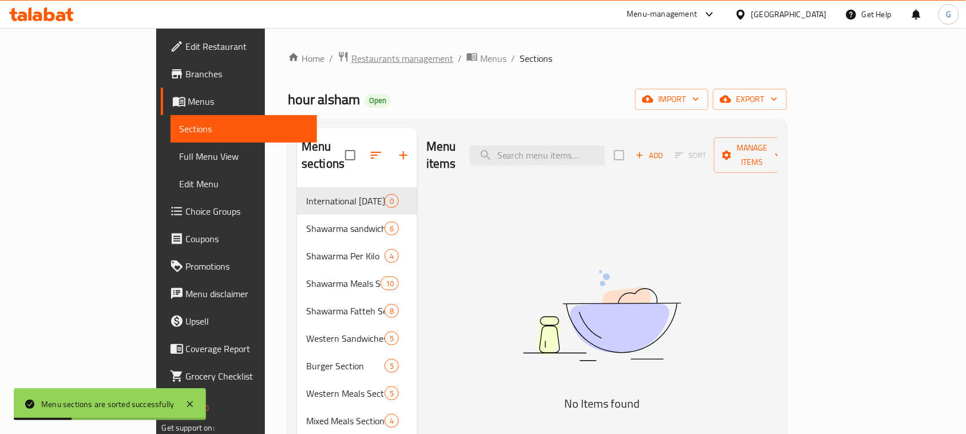
click at [351, 58] on span "Restaurants management" at bounding box center [402, 58] width 102 height 14
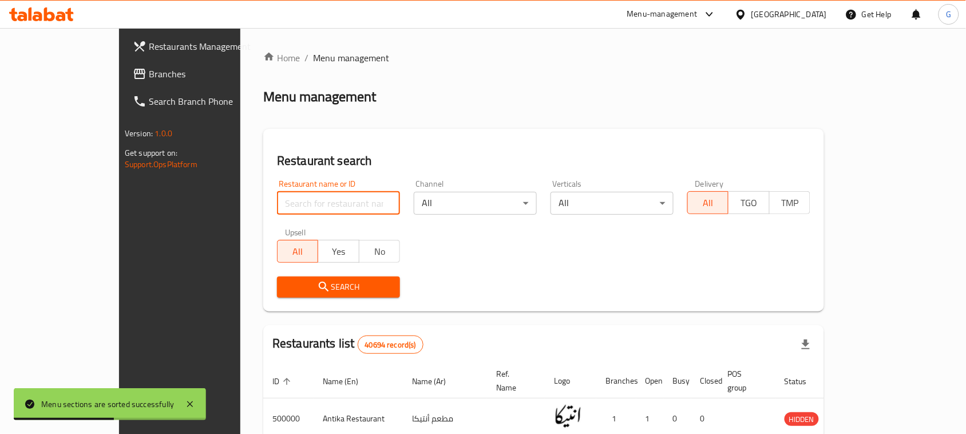
paste input "683036"
type input "683036"
click button "Search" at bounding box center [338, 286] width 123 height 21
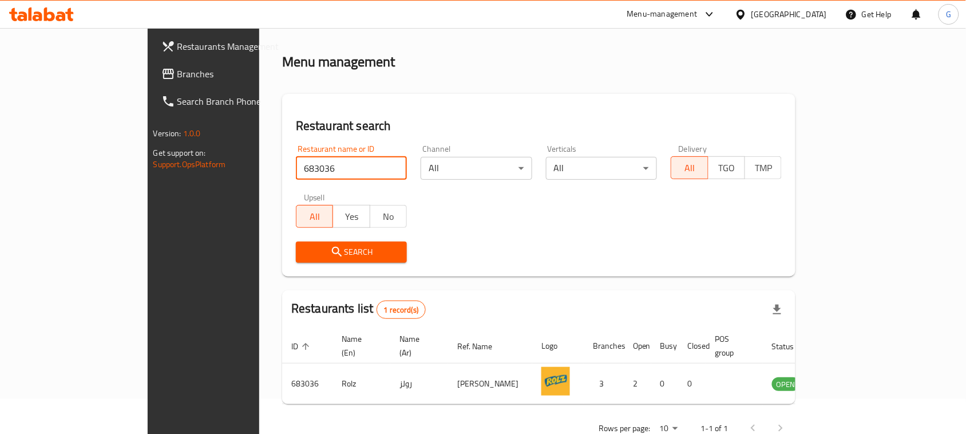
scroll to position [54, 0]
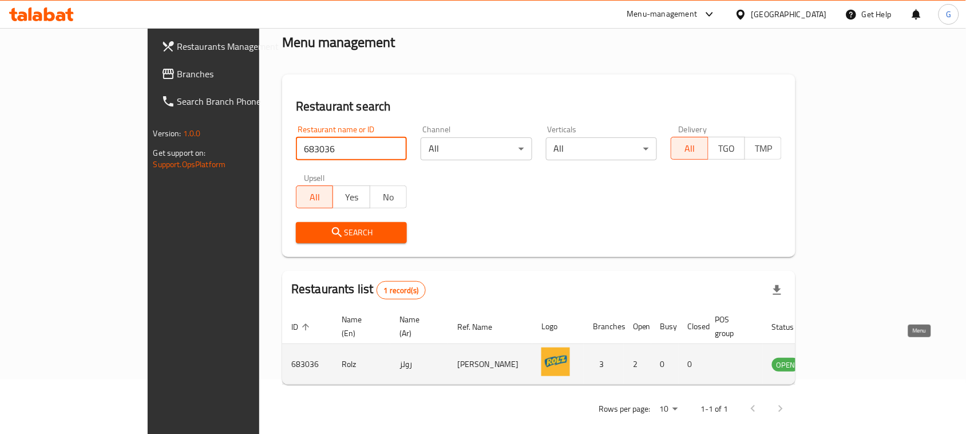
click at [846, 357] on icon "enhanced table" at bounding box center [839, 364] width 14 height 14
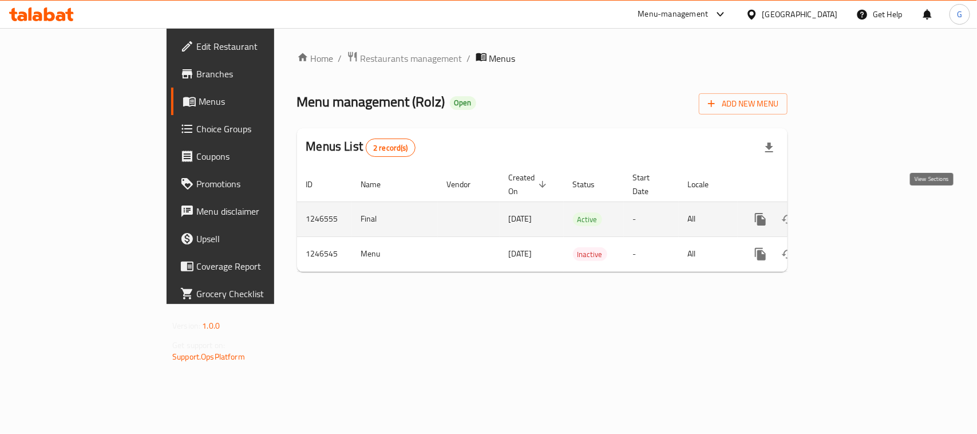
click at [850, 212] on icon "enhanced table" at bounding box center [843, 219] width 14 height 14
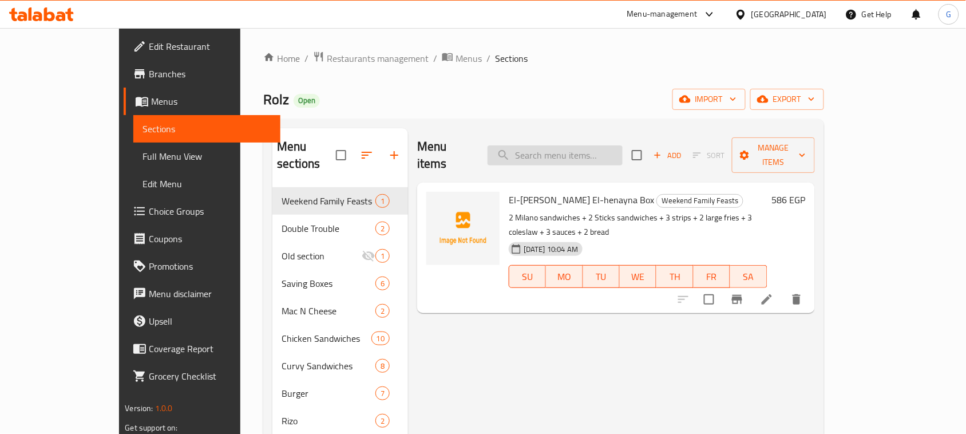
click at [564, 153] on input "search" at bounding box center [554, 155] width 135 height 20
click at [569, 150] on input "search" at bounding box center [554, 155] width 135 height 20
paste input "[PERSON_NAME]"
click at [553, 154] on input "[PERSON_NAME]" at bounding box center [554, 155] width 135 height 20
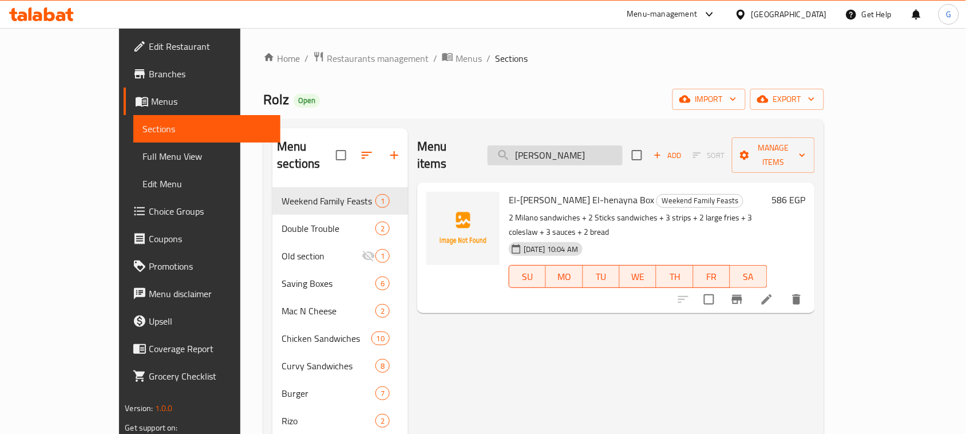
click at [570, 145] on input "[PERSON_NAME]" at bounding box center [554, 155] width 135 height 20
paste input "e7twa2"
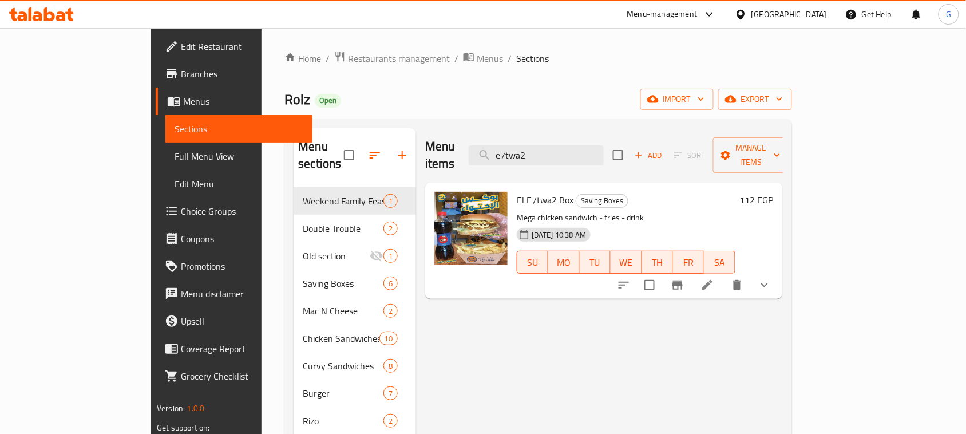
type input "e7twa2"
click at [388, 141] on button "button" at bounding box center [401, 154] width 27 height 27
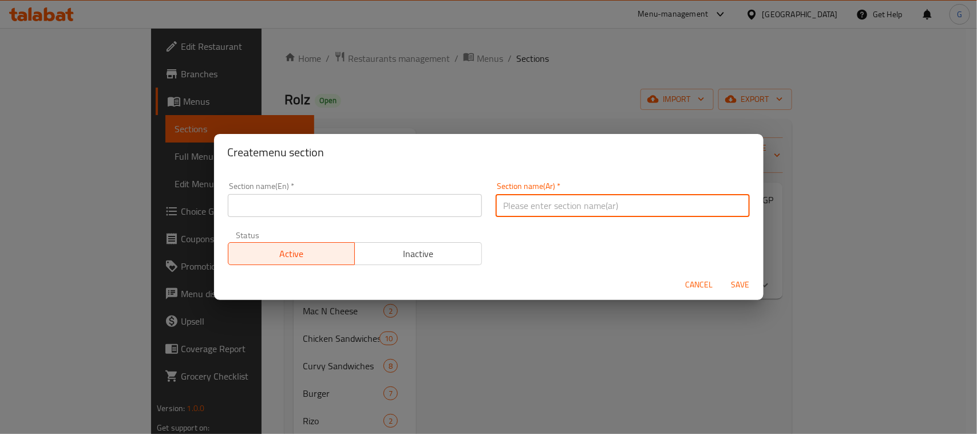
drag, startPoint x: 548, startPoint y: 196, endPoint x: 518, endPoint y: 199, distance: 29.9
click at [518, 199] on input "text" at bounding box center [622, 205] width 254 height 23
paste input "اليوم العالمي للبطاطس"
type input "اليوم العالمي للبطاطس"
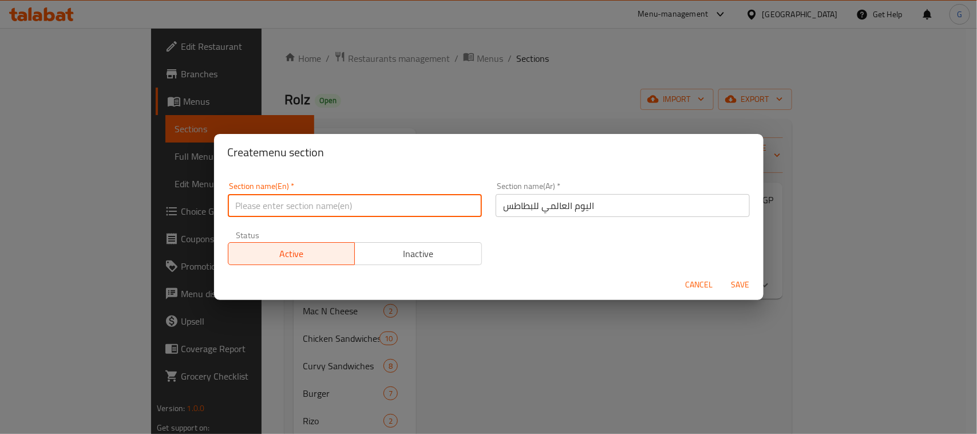
paste input "International [DATE]"
type input "International [DATE]"
click at [733, 277] on span "Save" at bounding box center [740, 284] width 27 height 14
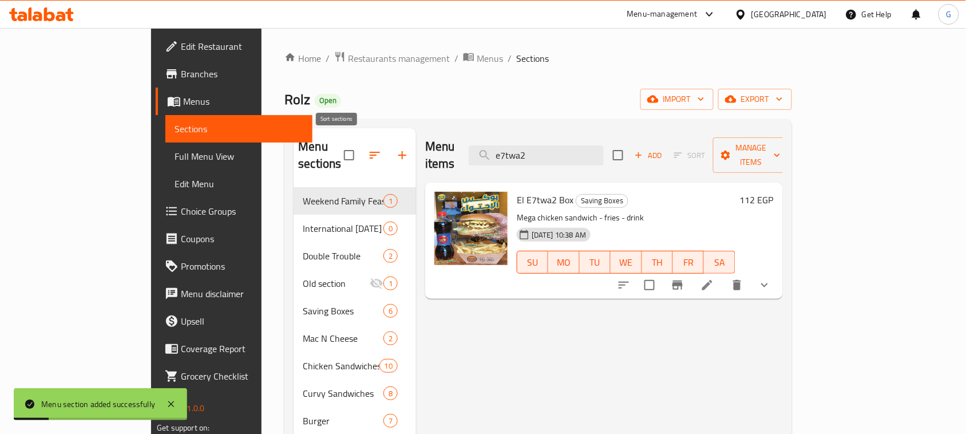
click at [368, 148] on icon "button" at bounding box center [375, 155] width 14 height 14
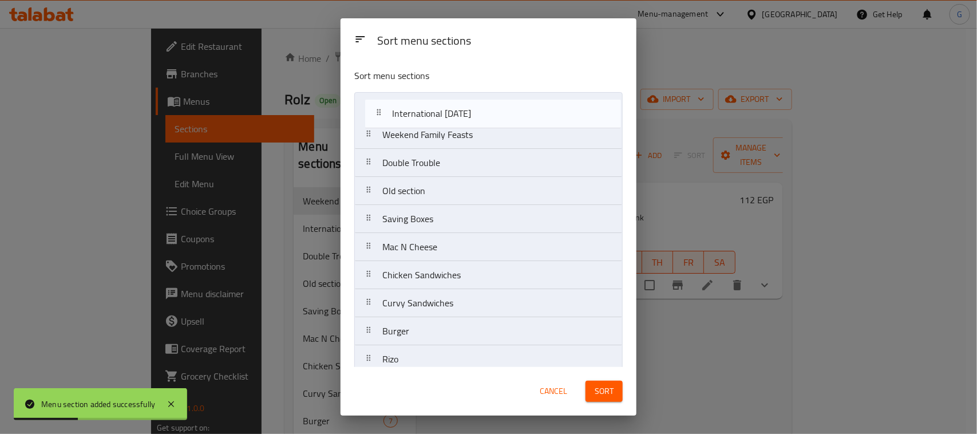
drag, startPoint x: 442, startPoint y: 146, endPoint x: 452, endPoint y: 122, distance: 26.5
click at [452, 122] on nav "Weekend Family Feasts International [DATE] Double Trouble Old section Saving Bo…" at bounding box center [488, 303] width 268 height 422
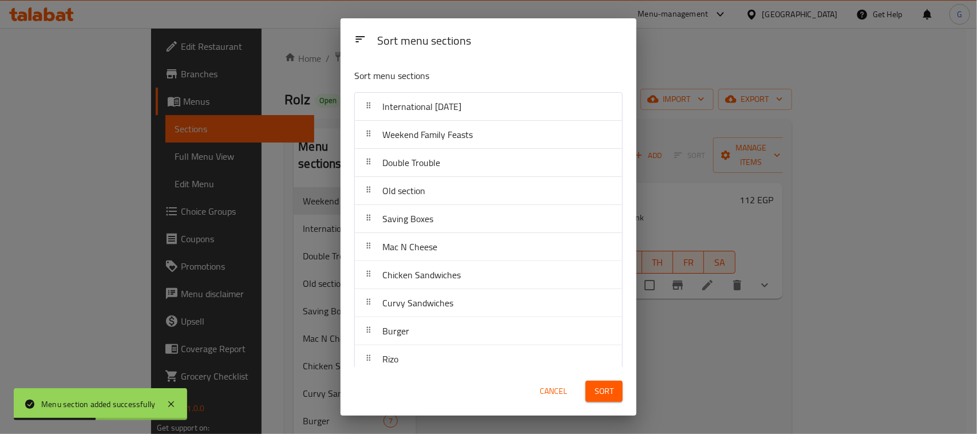
click at [609, 396] on span "Sort" at bounding box center [603, 391] width 19 height 14
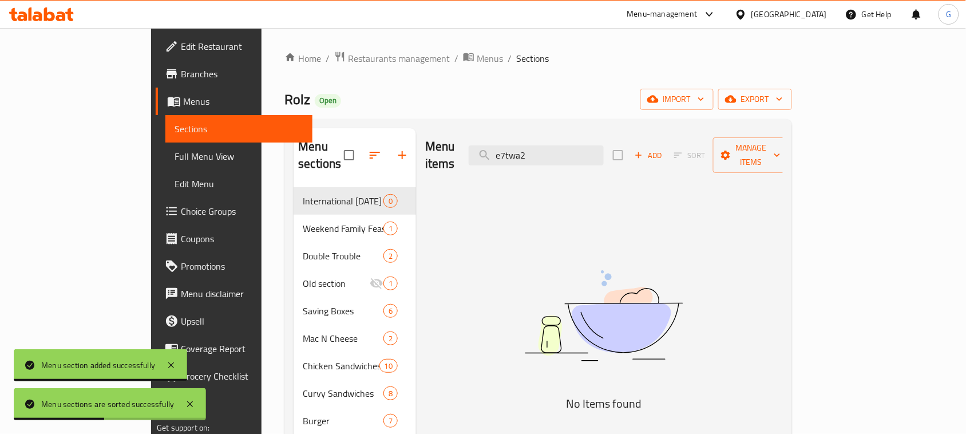
click at [302, 66] on div "Home / Restaurants management / Menus / Sections Rolz Open import export Menu s…" at bounding box center [537, 332] width 507 height 562
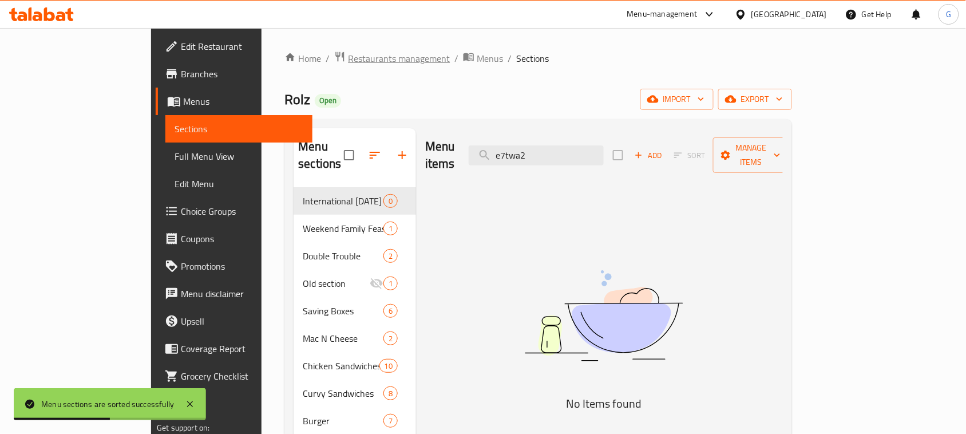
click at [348, 58] on span "Restaurants management" at bounding box center [399, 58] width 102 height 14
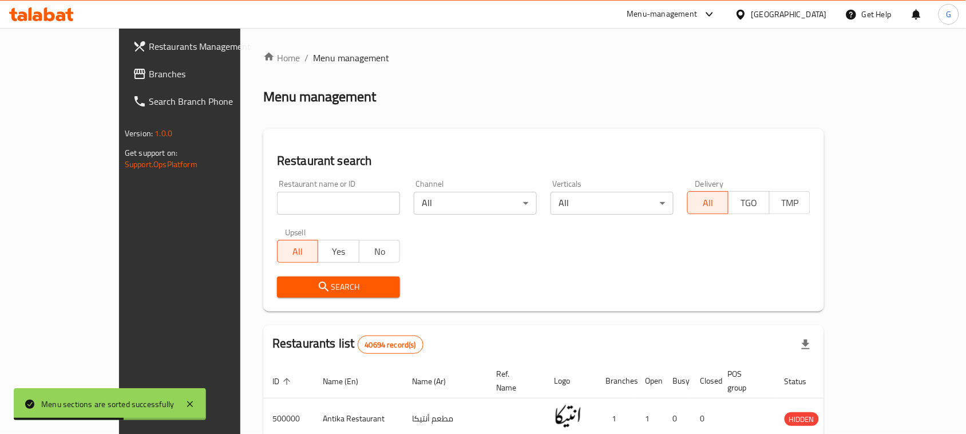
click at [342, 209] on input "search" at bounding box center [338, 203] width 123 height 23
paste input "673242"
type input "673242"
click button "Search" at bounding box center [338, 286] width 123 height 21
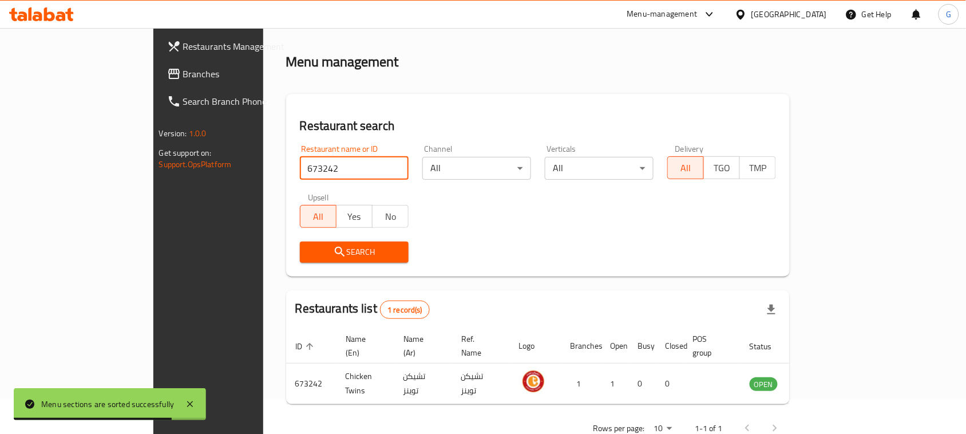
scroll to position [54, 0]
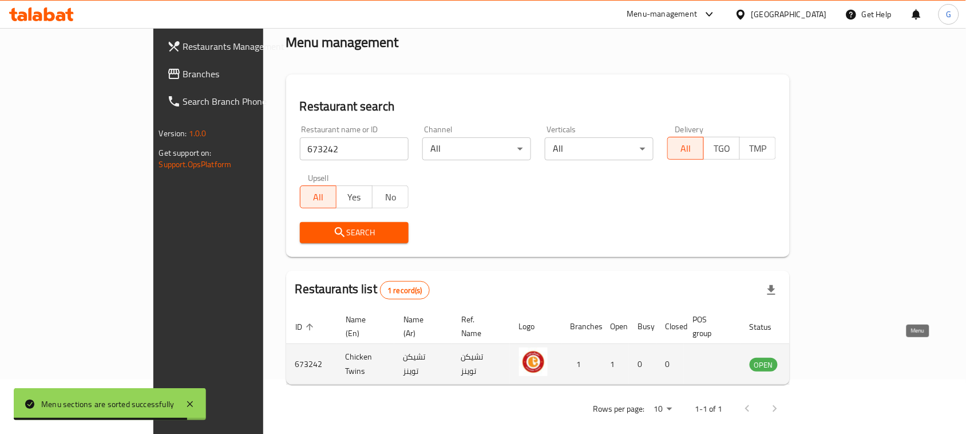
click at [821, 362] on icon "enhanced table" at bounding box center [819, 364] width 4 height 5
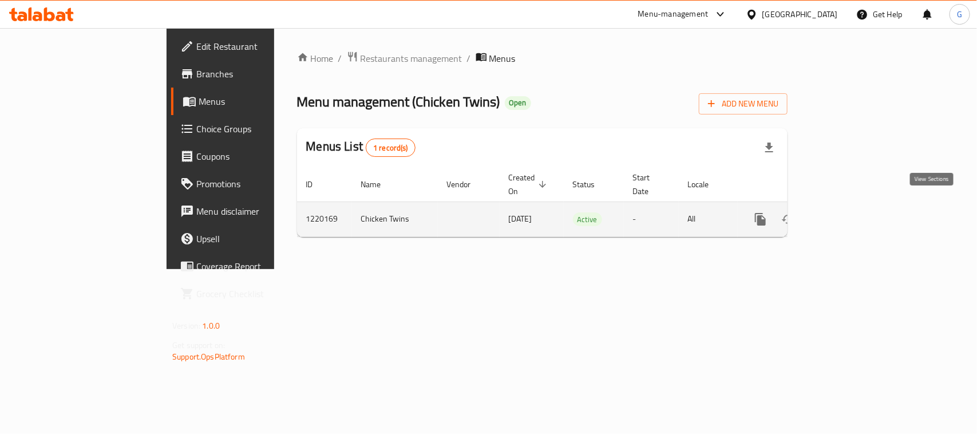
click at [848, 214] on icon "enhanced table" at bounding box center [843, 219] width 10 height 10
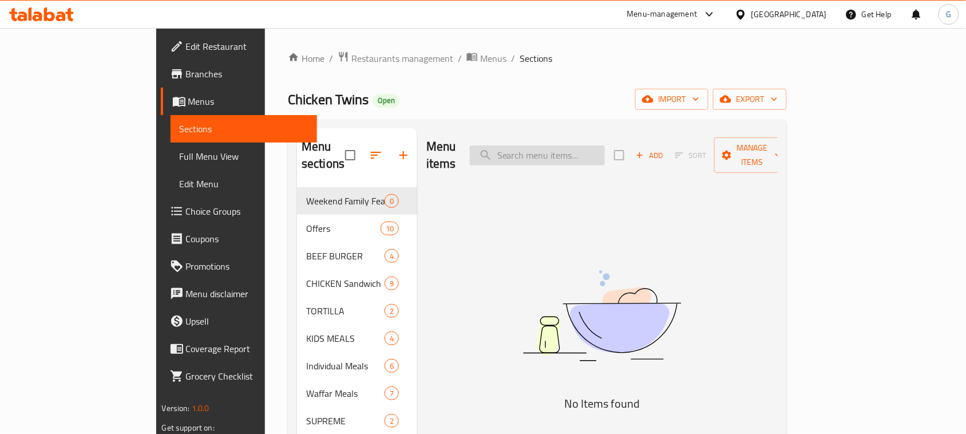
click at [570, 145] on input "search" at bounding box center [537, 155] width 135 height 20
paste input "BBQ Chicken&Combo"
drag, startPoint x: 607, startPoint y: 150, endPoint x: 707, endPoint y: 153, distance: 99.6
click at [707, 153] on div "Menu items BBQ Chicken&Combo Add Sort Manage items" at bounding box center [601, 155] width 351 height 54
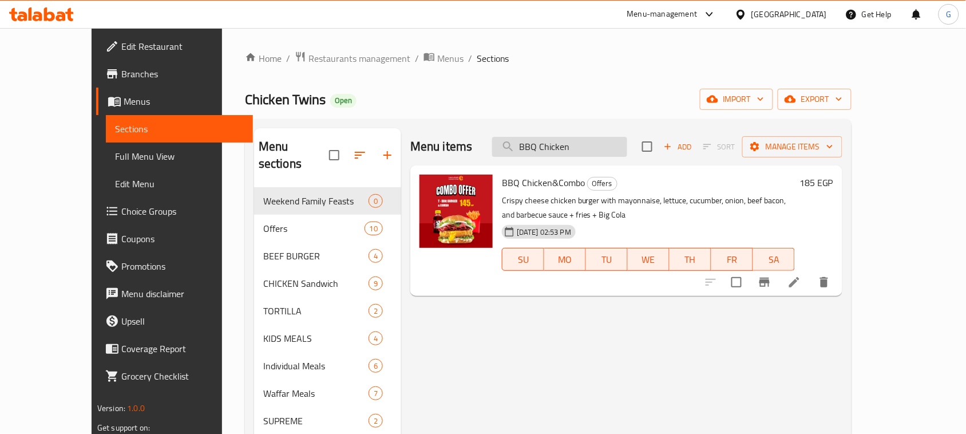
click at [581, 138] on input "BBQ Chicken" at bounding box center [559, 147] width 135 height 20
paste input "Ranch c"
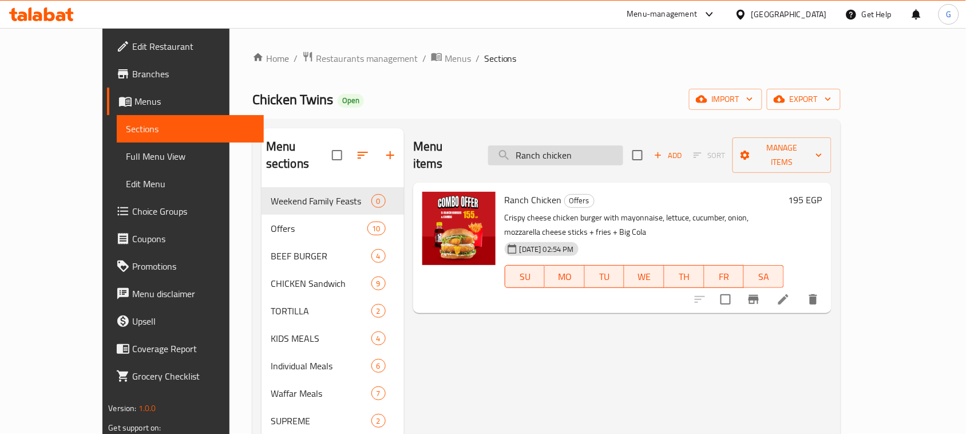
click at [564, 149] on input "Ranch chicken" at bounding box center [555, 155] width 135 height 20
paste input "Snack strips offer"
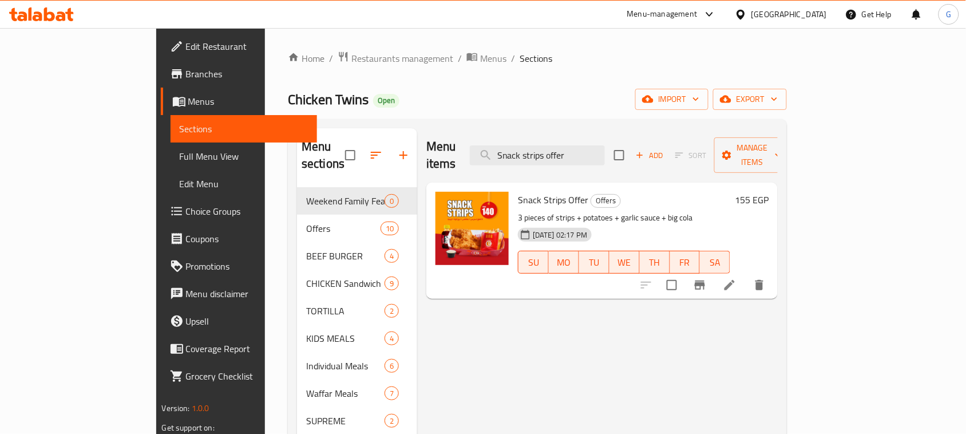
type input "Snack strips offer"
click at [308, 70] on div "Home / Restaurants management / Menus / Sections Chicken Twins Open import expo…" at bounding box center [537, 318] width 499 height 534
click at [351, 62] on span "Restaurants management" at bounding box center [402, 58] width 102 height 14
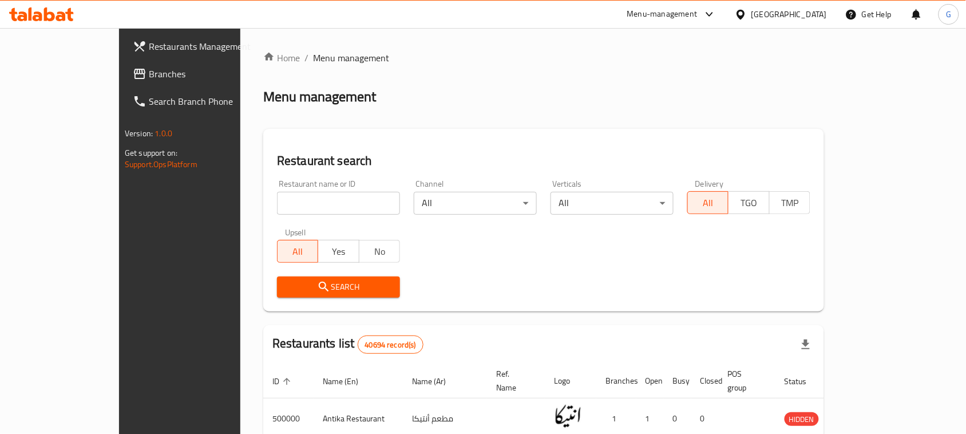
click at [322, 207] on input "search" at bounding box center [338, 203] width 123 height 23
click at [308, 200] on input "search" at bounding box center [338, 203] width 123 height 23
paste input "682524"
type input "682524"
click button "Search" at bounding box center [338, 286] width 123 height 21
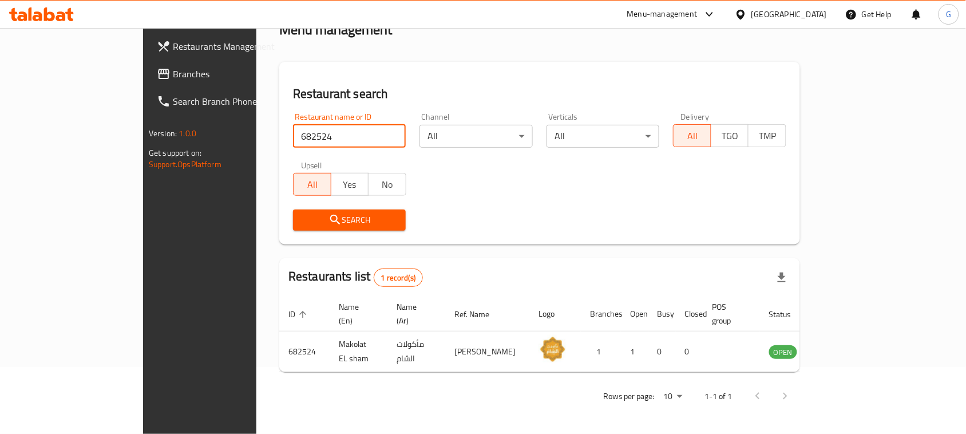
scroll to position [54, 0]
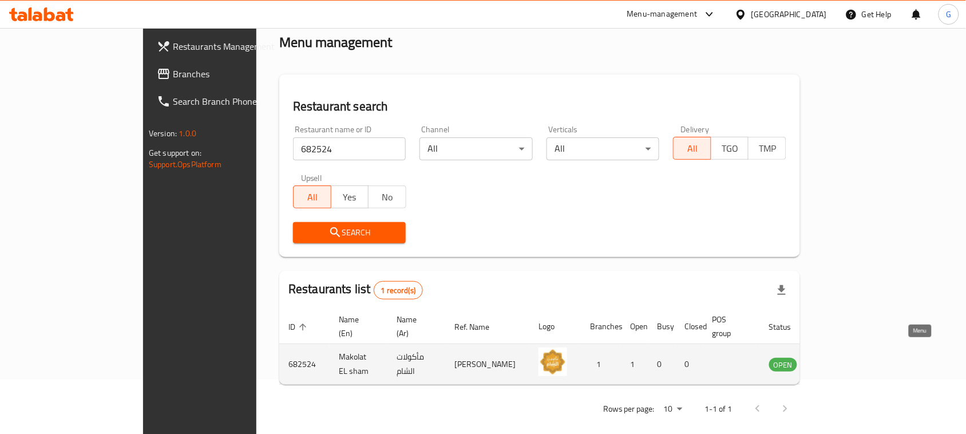
click at [843, 357] on icon "enhanced table" at bounding box center [836, 364] width 14 height 14
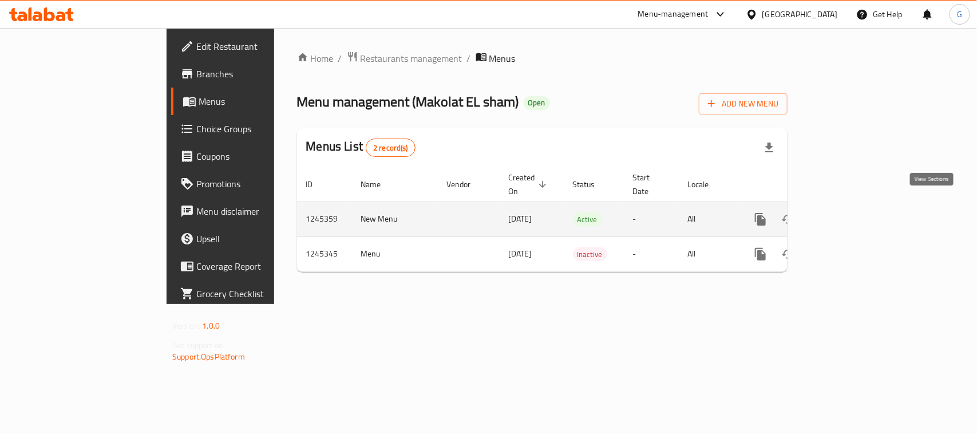
click at [850, 212] on icon "enhanced table" at bounding box center [843, 219] width 14 height 14
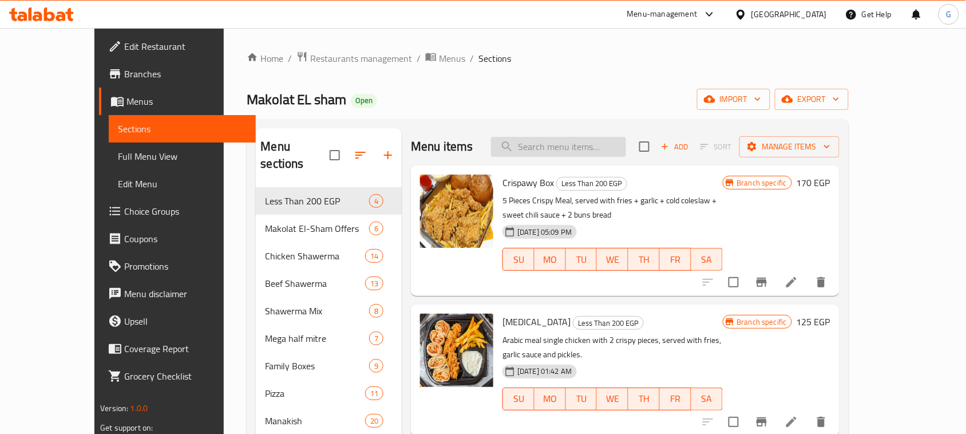
paste input "Crispawy Box"
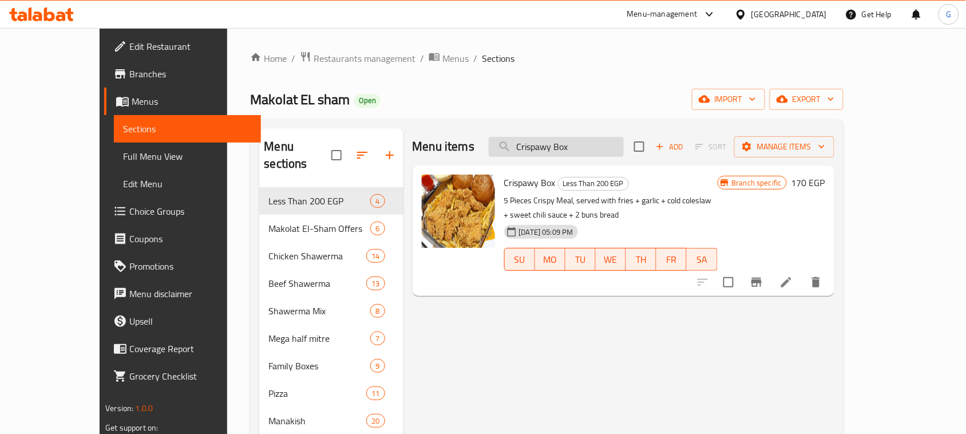
click at [587, 146] on input "Crispawy Box" at bounding box center [556, 147] width 135 height 20
paste input "[MEDICAL_DATA]"
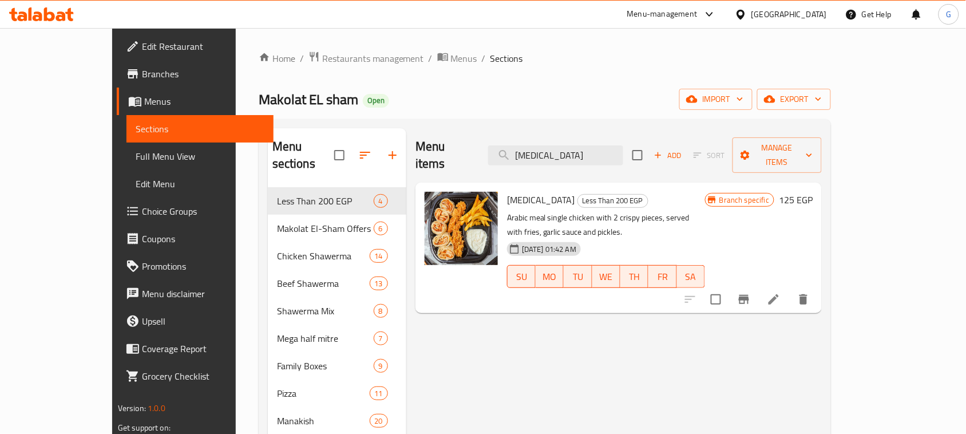
type input "[MEDICAL_DATA]"
click at [386, 148] on icon "button" at bounding box center [393, 155] width 14 height 14
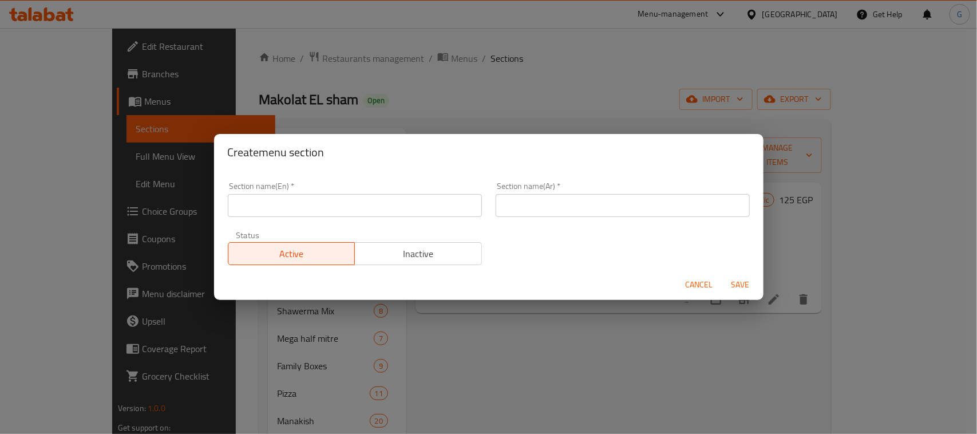
drag, startPoint x: 272, startPoint y: 191, endPoint x: 256, endPoint y: 198, distance: 17.1
click at [256, 198] on input "text" at bounding box center [355, 205] width 254 height 23
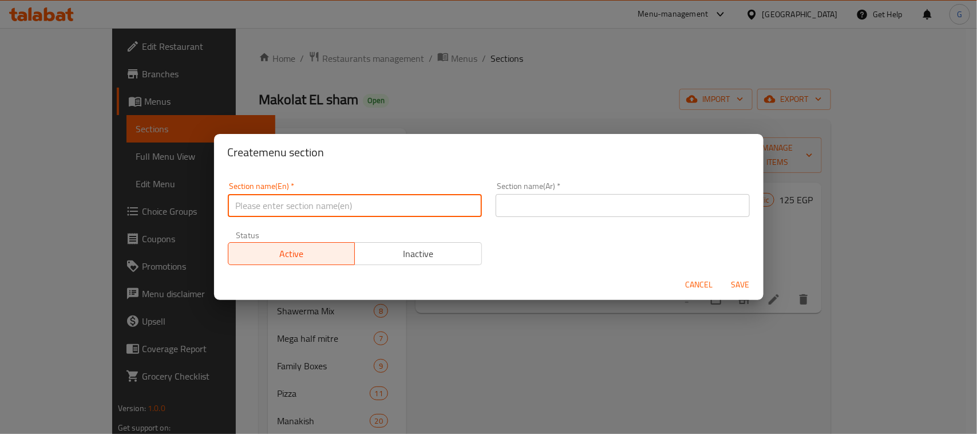
paste input "International [DATE]"
type input "International [DATE]"
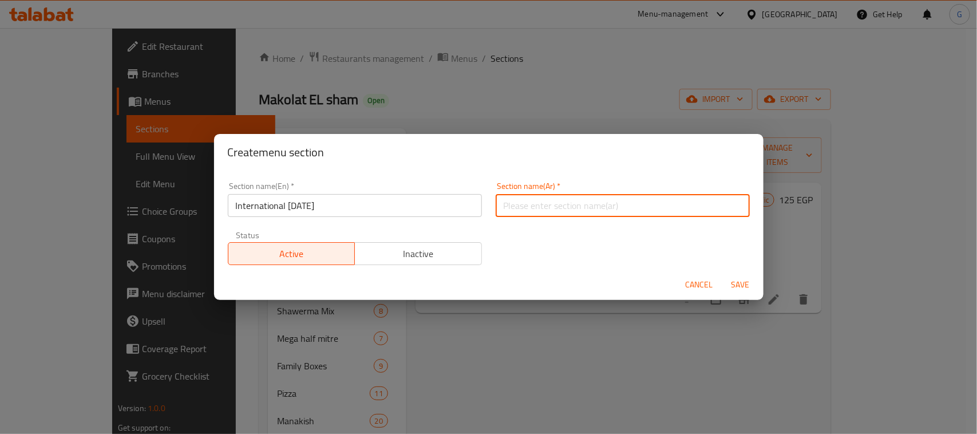
paste input "اليوم العالمي للبطاطس"
type input "اليوم العالمي للبطاطس"
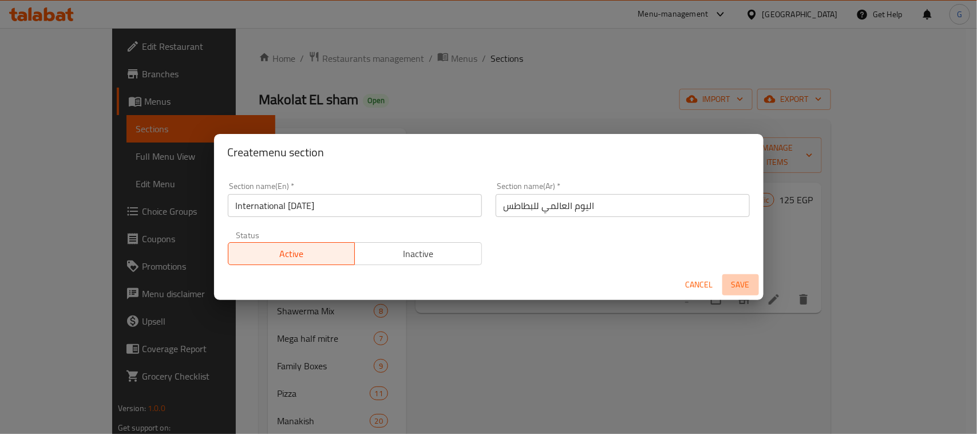
click at [741, 282] on span "Save" at bounding box center [740, 284] width 27 height 14
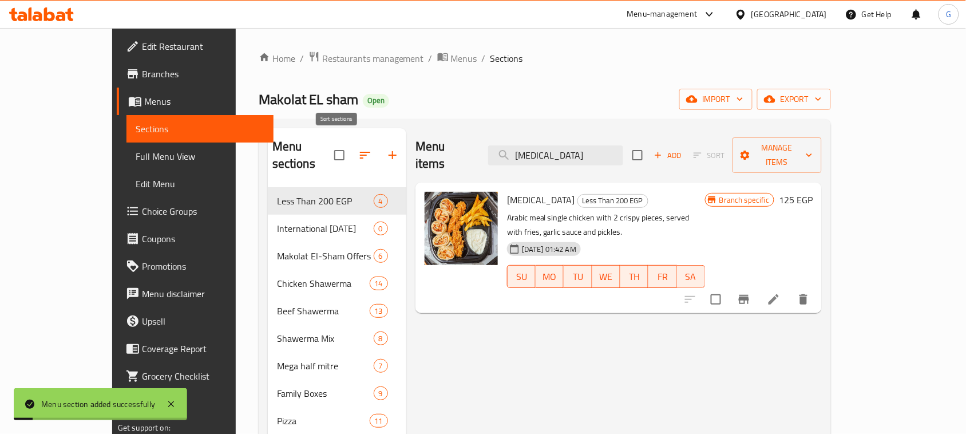
click at [351, 152] on button "button" at bounding box center [364, 154] width 27 height 27
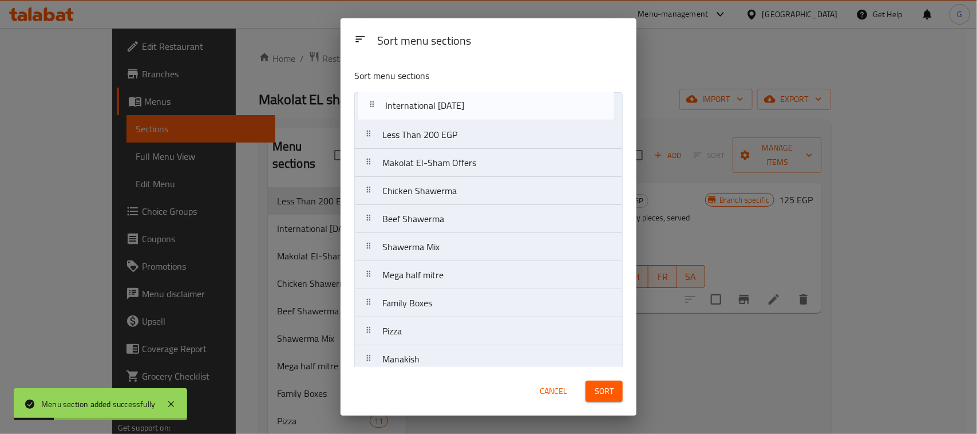
drag, startPoint x: 415, startPoint y: 140, endPoint x: 418, endPoint y: 103, distance: 37.3
click at [418, 103] on nav "Less Than 200 EGP International [DATE] Makolat El-Sham Offers Chicken Shawerma …" at bounding box center [488, 373] width 268 height 562
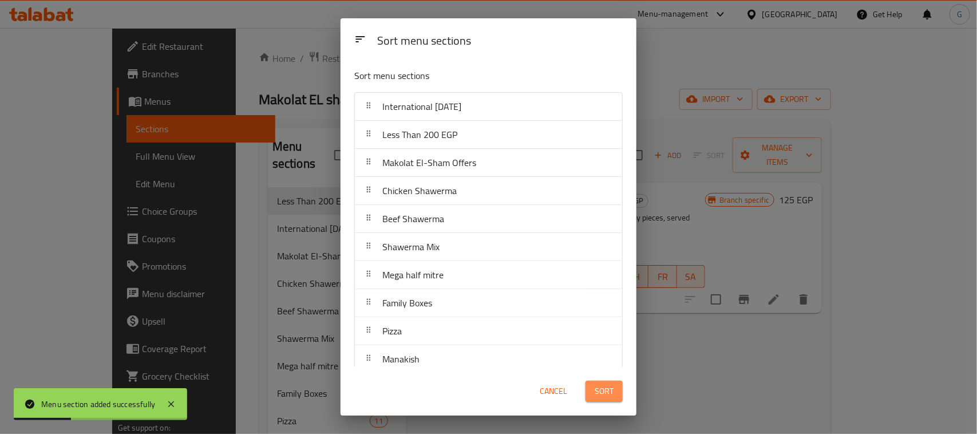
click at [606, 398] on span "Sort" at bounding box center [603, 391] width 19 height 14
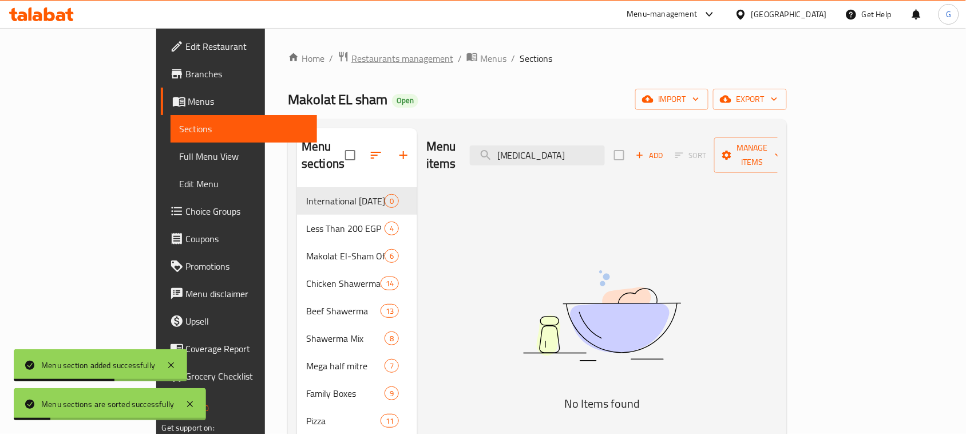
click at [351, 55] on span "Restaurants management" at bounding box center [402, 58] width 102 height 14
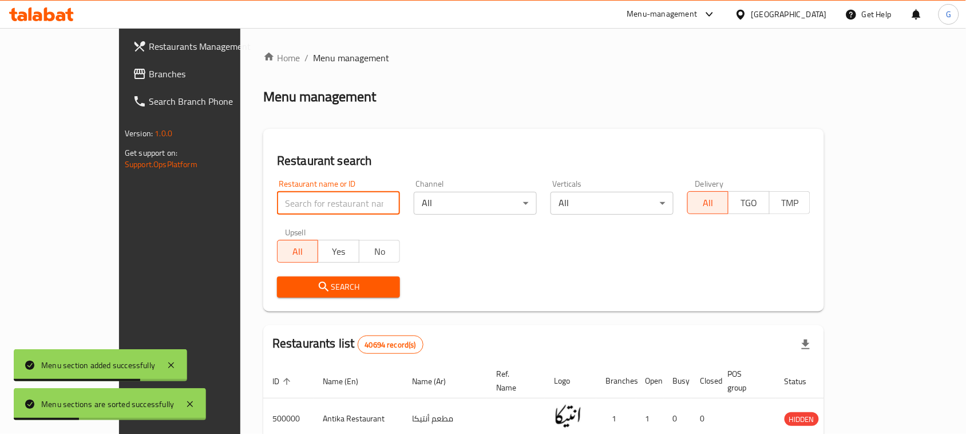
paste input "673242"
type input "673242"
click button "Search" at bounding box center [338, 286] width 123 height 21
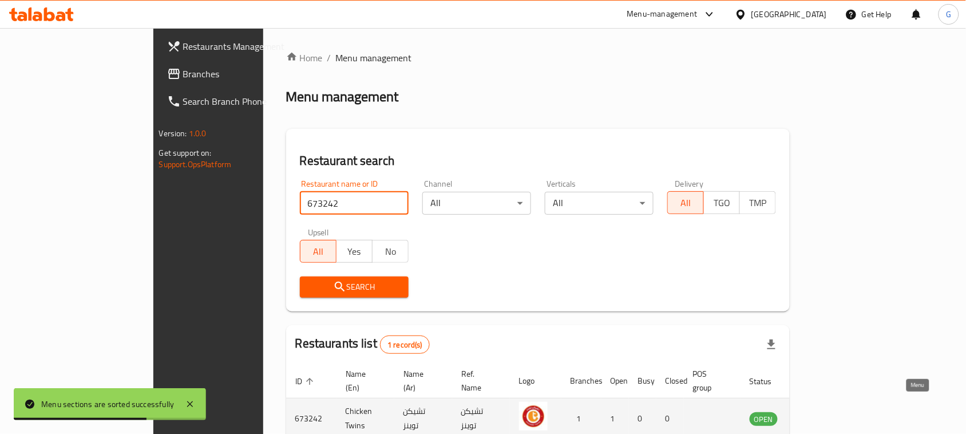
click at [823, 411] on icon "enhanced table" at bounding box center [817, 418] width 14 height 14
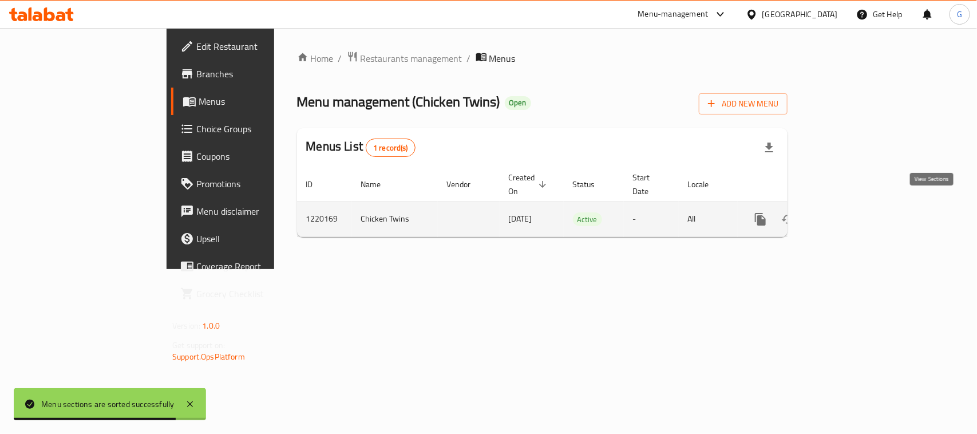
click at [848, 214] on icon "enhanced table" at bounding box center [843, 219] width 10 height 10
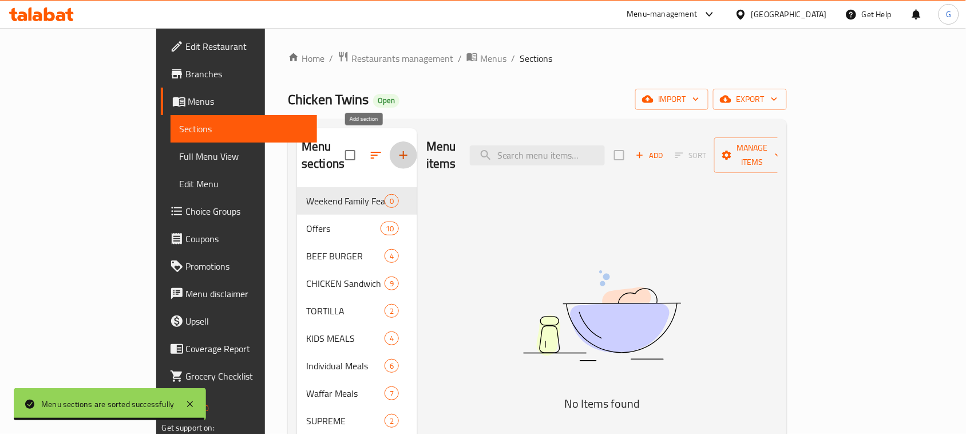
click at [396, 149] on icon "button" at bounding box center [403, 155] width 14 height 14
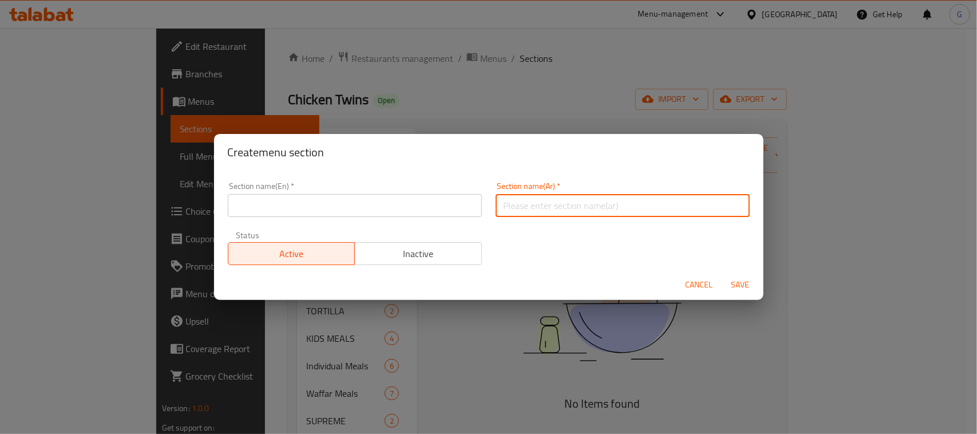
paste input "اليوم العالمي للبطاطس"
type input "اليوم العالمي للبطاطس"
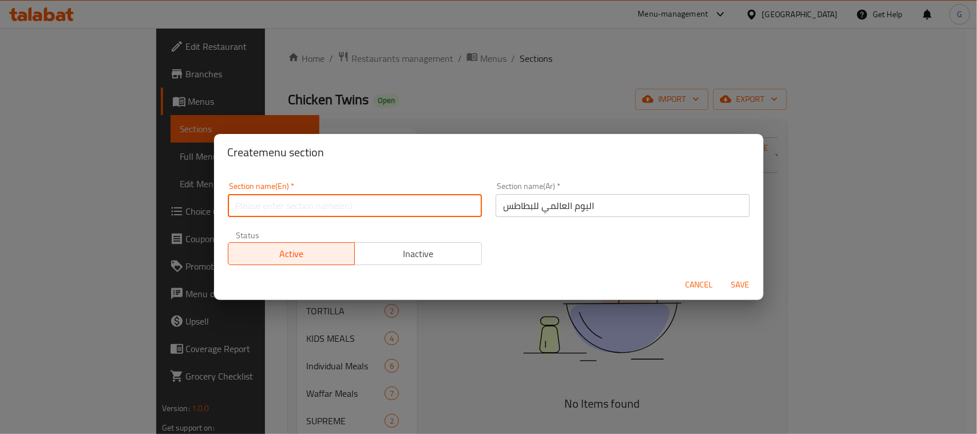
paste input "International [DATE]"
type input "International [DATE]"
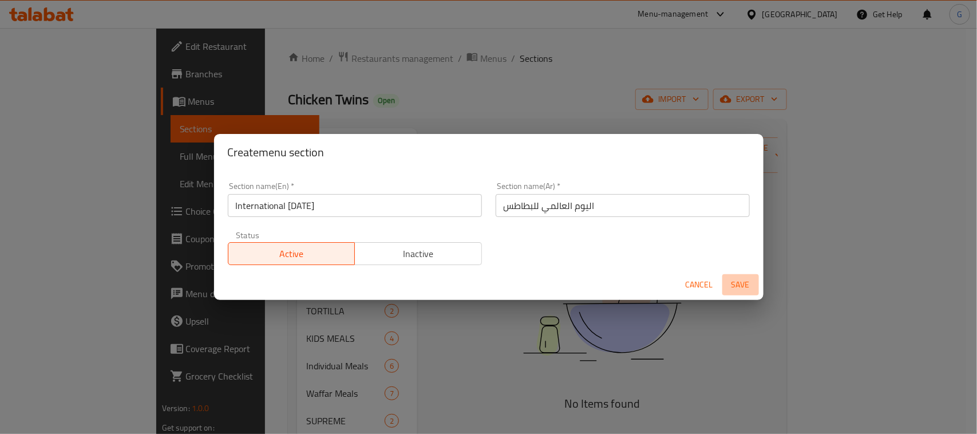
click at [753, 284] on span "Save" at bounding box center [740, 284] width 27 height 14
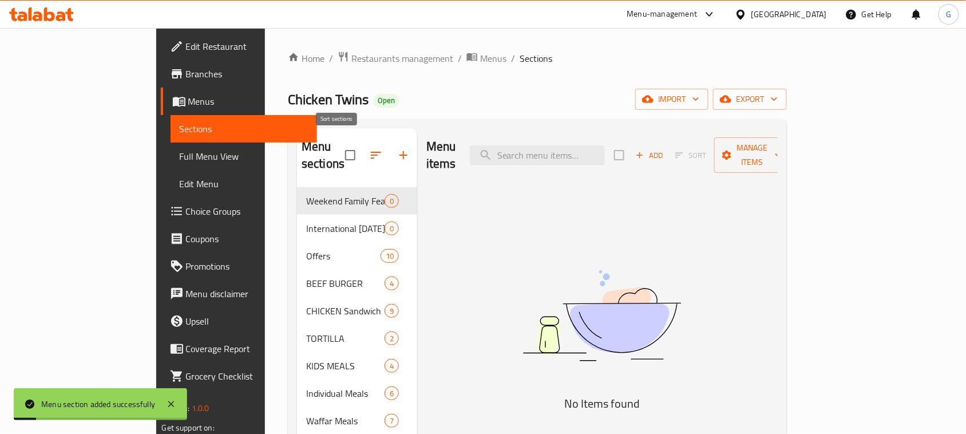
click at [369, 148] on icon "button" at bounding box center [376, 155] width 14 height 14
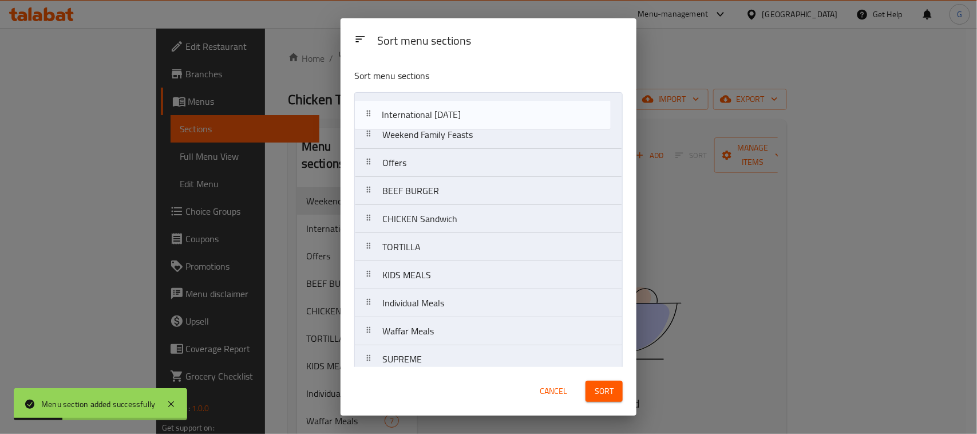
drag, startPoint x: 442, startPoint y: 142, endPoint x: 442, endPoint y: 110, distance: 31.5
click at [442, 110] on nav "Weekend Family Feasts International [DATE] Offers BEEF BURGER CHICKEN Sandwich …" at bounding box center [488, 303] width 268 height 422
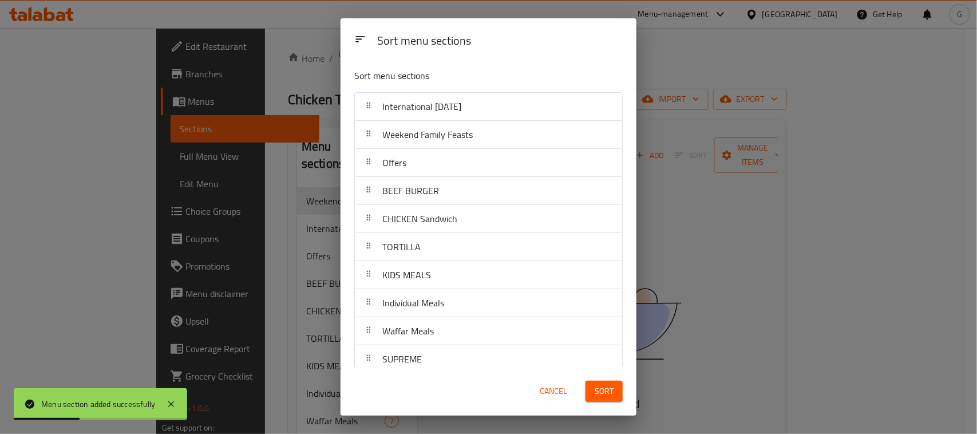
click at [601, 398] on span "Sort" at bounding box center [603, 391] width 19 height 14
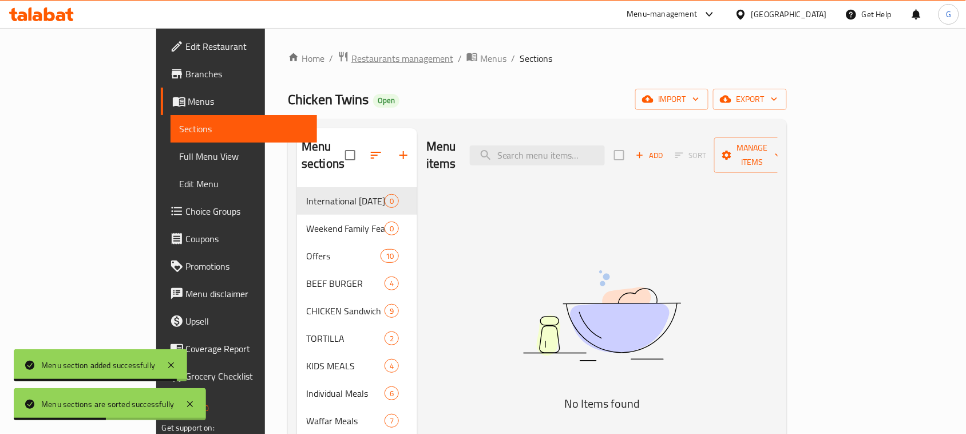
click at [351, 55] on span "Restaurants management" at bounding box center [402, 58] width 102 height 14
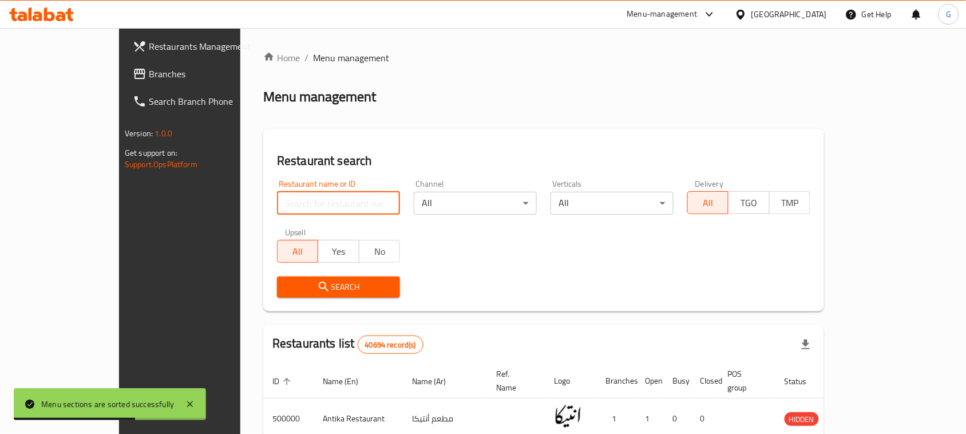
paste input "686681"
type input "686681"
click button "Search" at bounding box center [338, 286] width 123 height 21
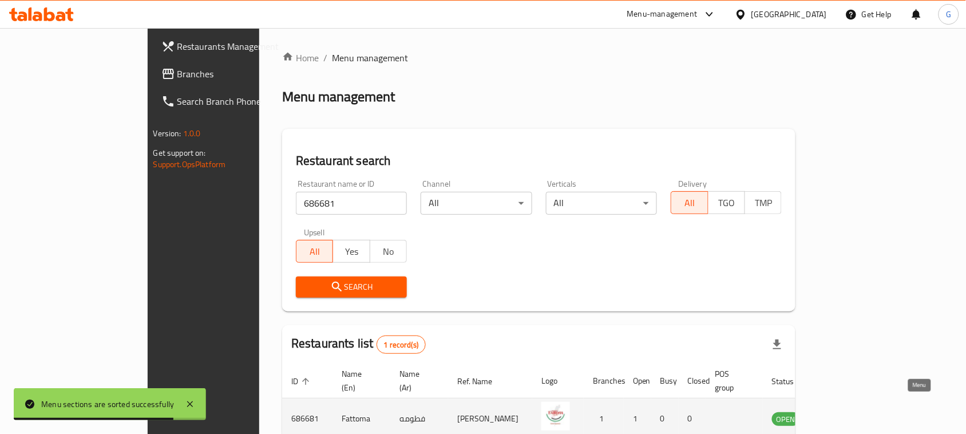
click at [853, 411] on link "enhanced table" at bounding box center [842, 418] width 21 height 14
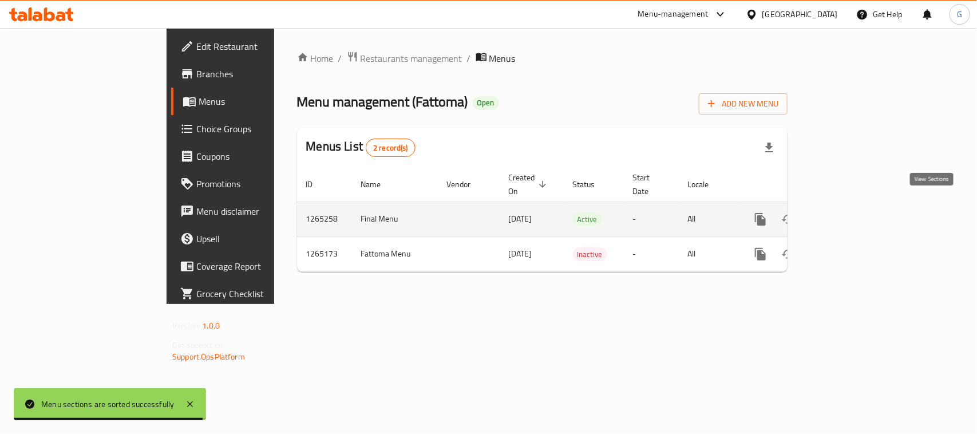
click at [856, 205] on link "enhanced table" at bounding box center [842, 218] width 27 height 27
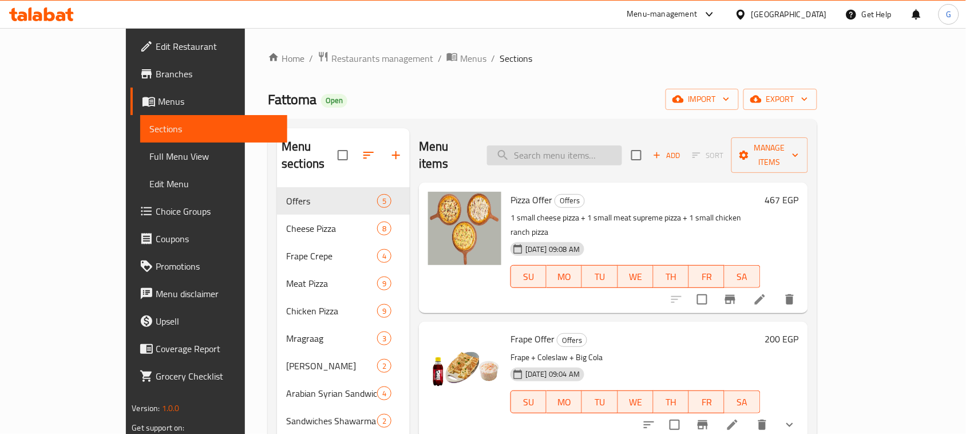
paste input "Burger Offer"
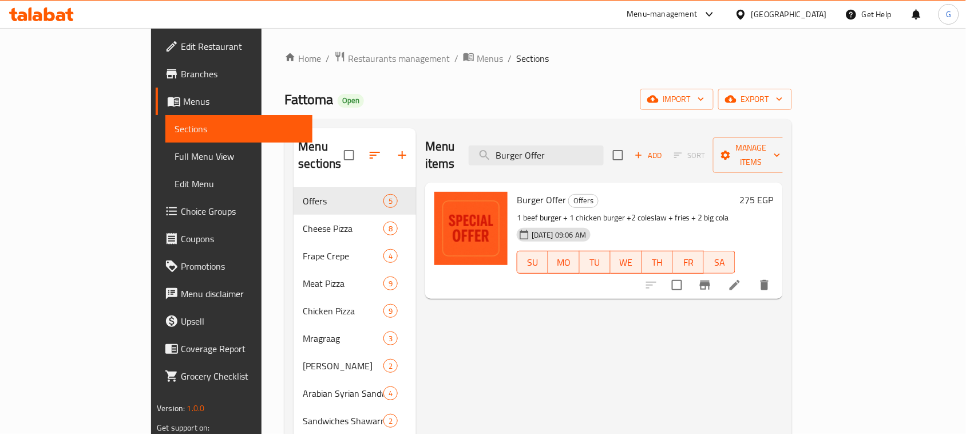
type input "Burger Offer"
click at [348, 57] on span "Restaurants management" at bounding box center [399, 58] width 102 height 14
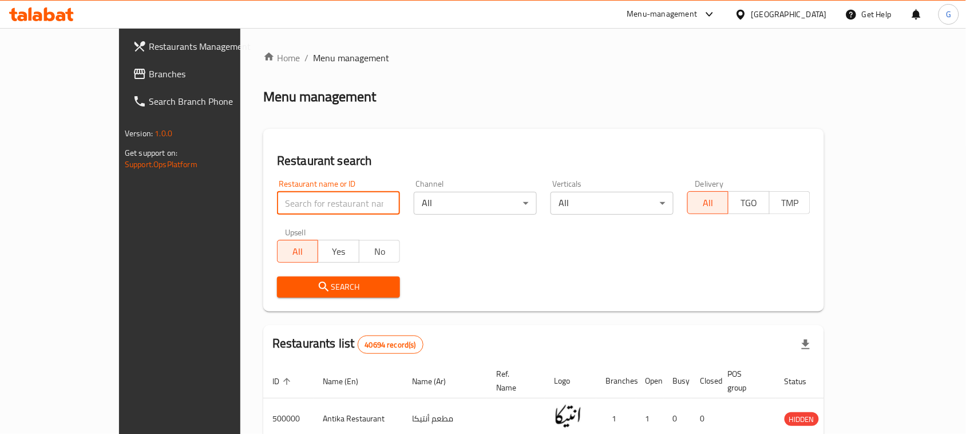
paste input "690371"
type input "690371"
click button "Search" at bounding box center [338, 286] width 123 height 21
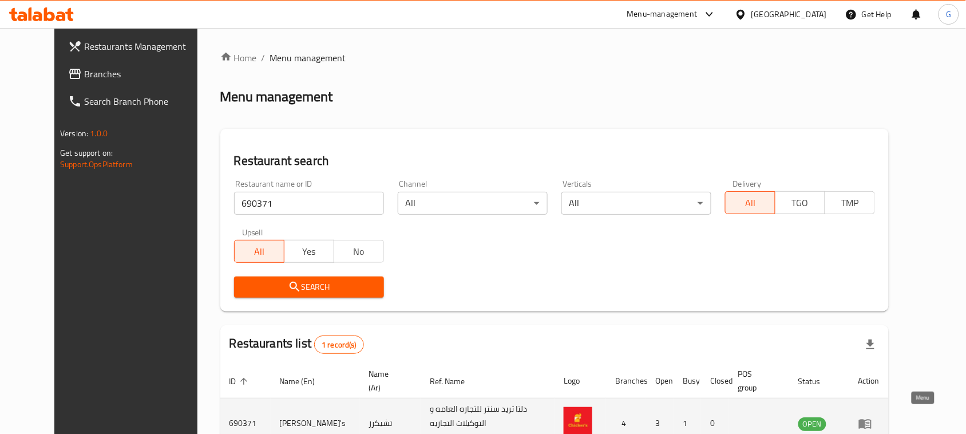
click at [871, 419] on icon "enhanced table" at bounding box center [865, 424] width 13 height 10
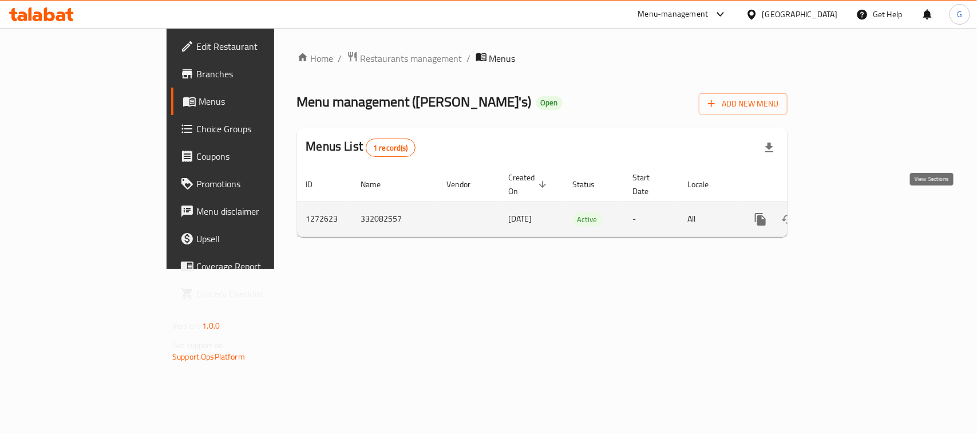
click at [850, 212] on icon "enhanced table" at bounding box center [843, 219] width 14 height 14
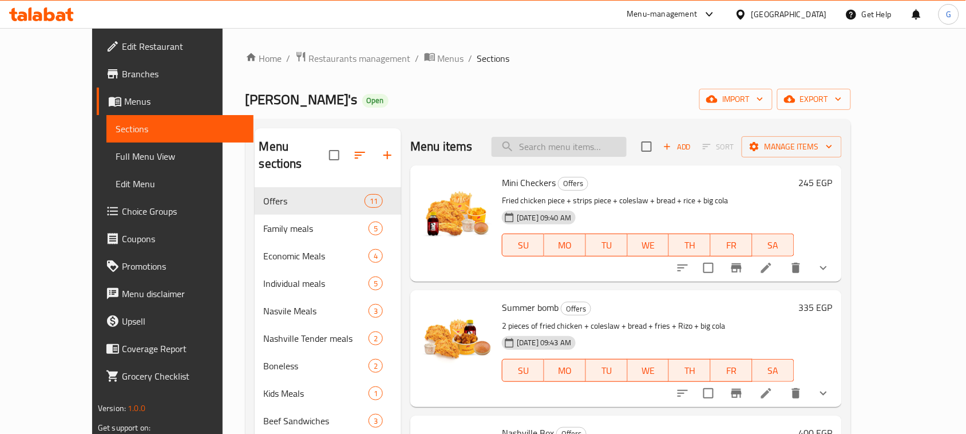
click at [600, 139] on input "search" at bounding box center [558, 147] width 135 height 20
paste input "Summer bomb"
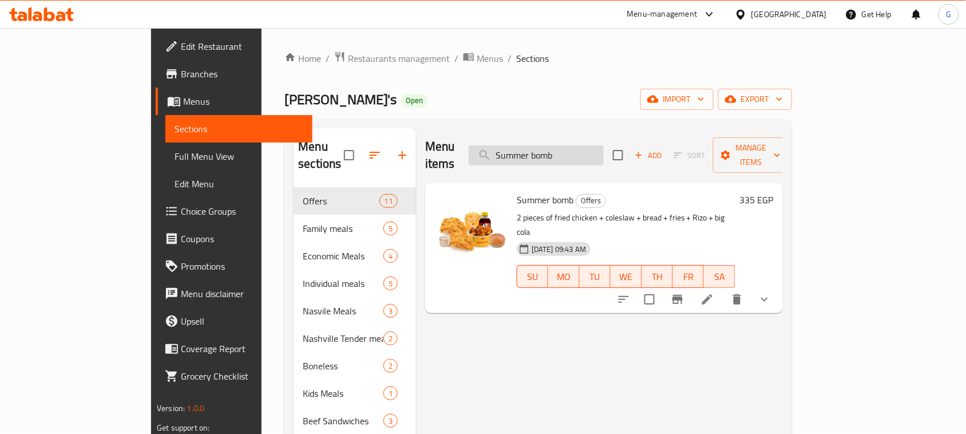
click at [593, 145] on input "Summer bomb" at bounding box center [536, 155] width 135 height 20
paste input "Evening"
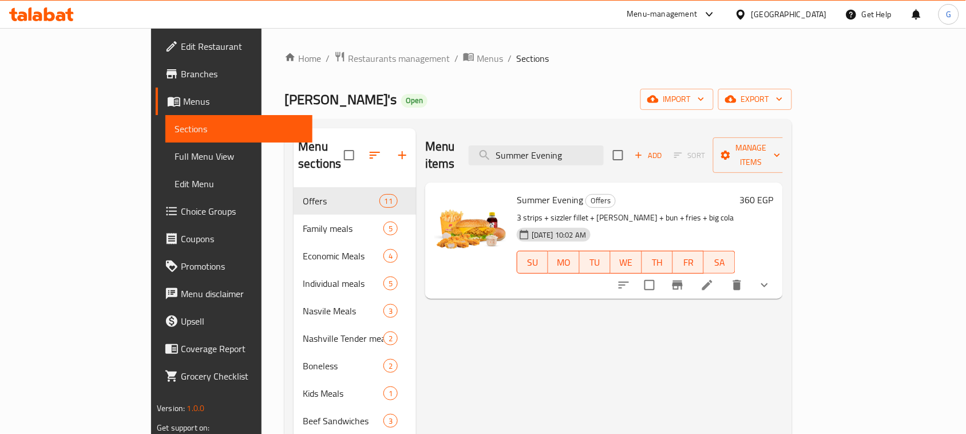
type input "Summer Evening"
click at [388, 156] on button "button" at bounding box center [401, 154] width 27 height 27
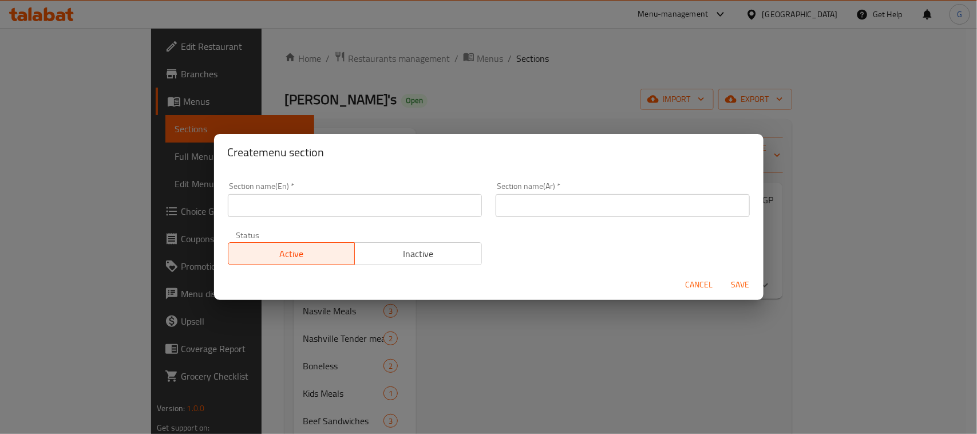
click at [541, 219] on div "Section name(Ar)   * Section name(Ar) *" at bounding box center [623, 199] width 268 height 49
paste input "اليوم العالمي للبطاطس"
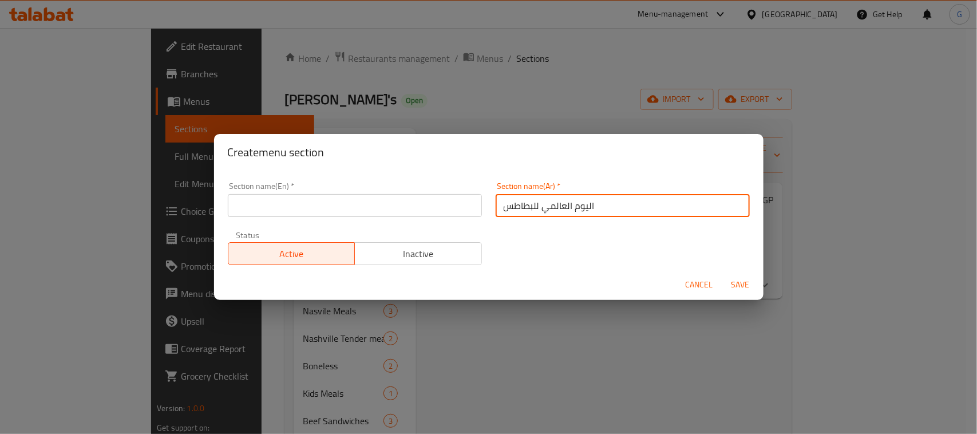
type input "اليوم العالمي للبطاطس"
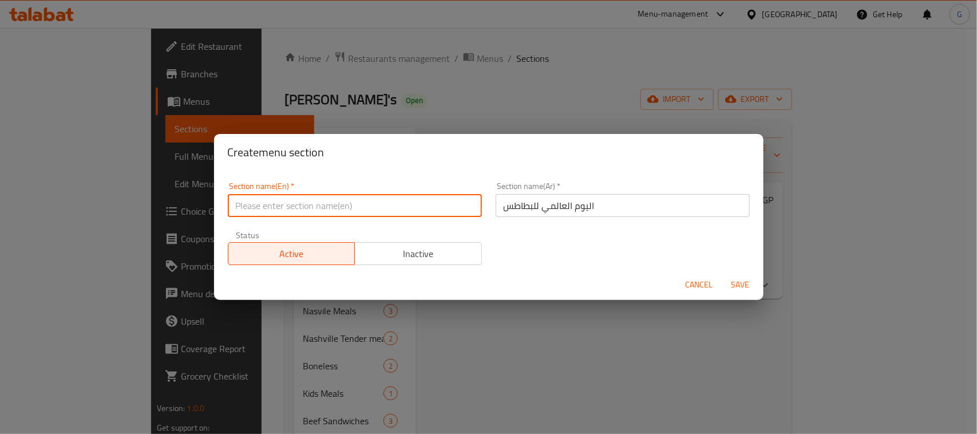
paste input "International [DATE]"
type input "International [DATE]"
click at [744, 281] on span "Save" at bounding box center [740, 284] width 27 height 14
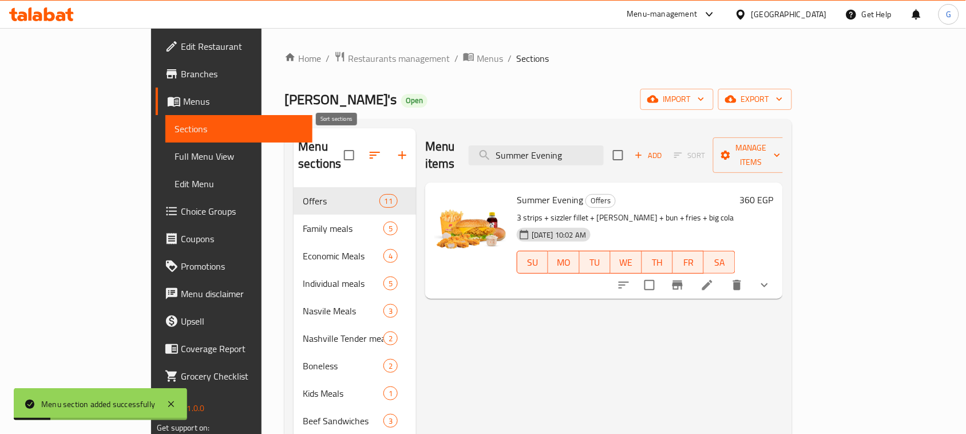
click at [368, 148] on icon "button" at bounding box center [375, 155] width 14 height 14
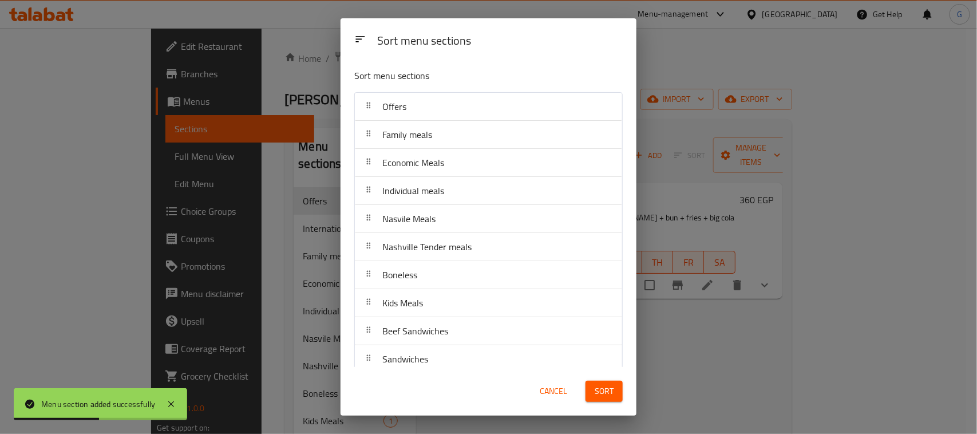
click at [545, 396] on span "Cancel" at bounding box center [553, 391] width 27 height 14
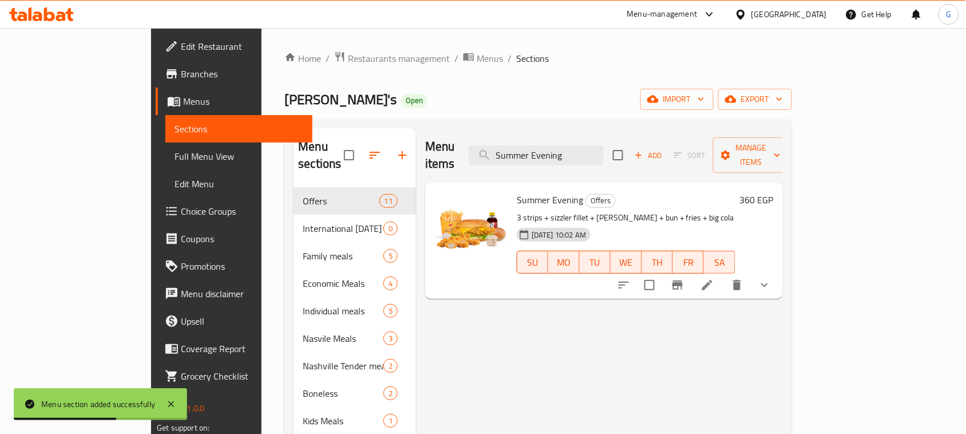
click at [361, 141] on button "button" at bounding box center [374, 154] width 27 height 27
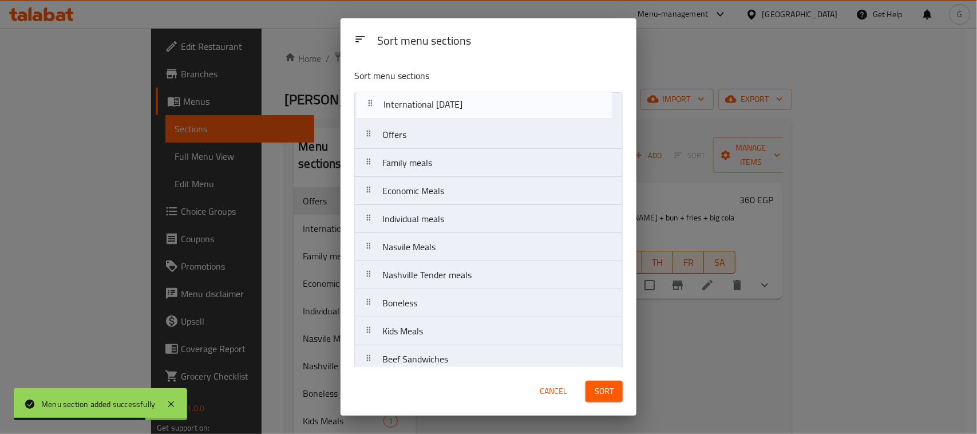
drag, startPoint x: 442, startPoint y: 133, endPoint x: 443, endPoint y: 110, distance: 22.3
click at [443, 110] on nav "Offers International [DATE] Family meals Economic Meals Individual meals Nasvil…" at bounding box center [488, 317] width 268 height 450
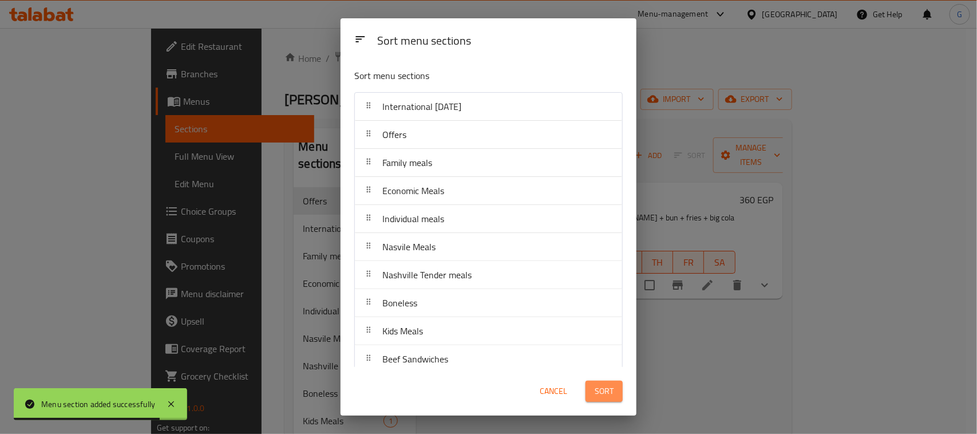
click at [602, 394] on span "Sort" at bounding box center [603, 391] width 19 height 14
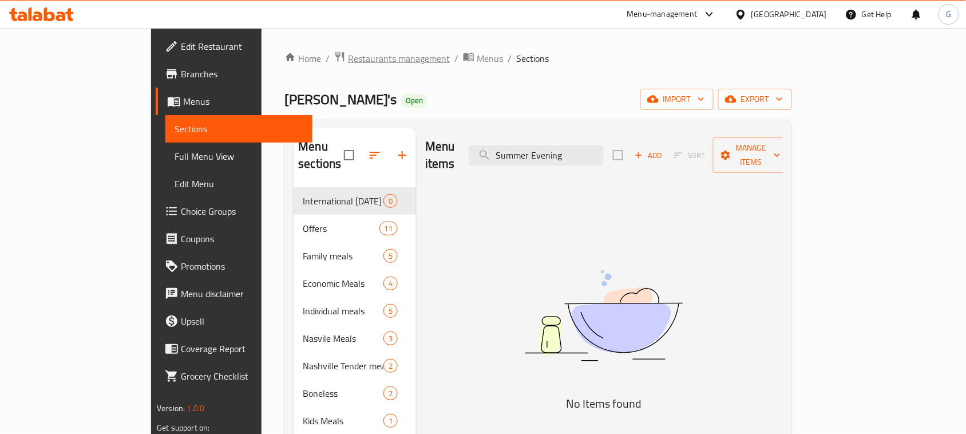
click at [348, 56] on span "Restaurants management" at bounding box center [399, 58] width 102 height 14
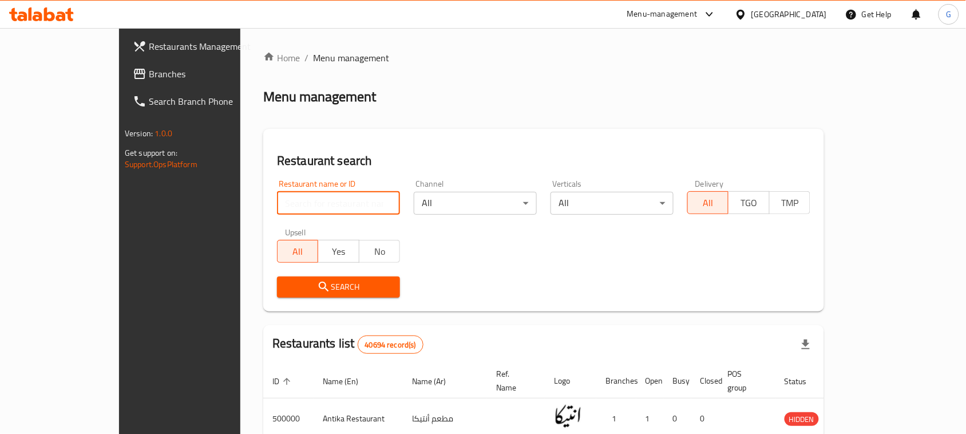
paste input "621203"
type input "621203"
click button "Search" at bounding box center [338, 286] width 123 height 21
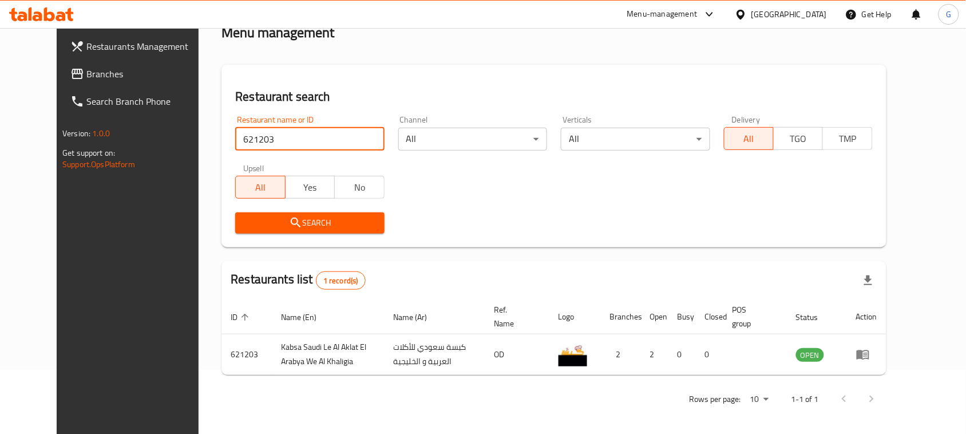
scroll to position [67, 0]
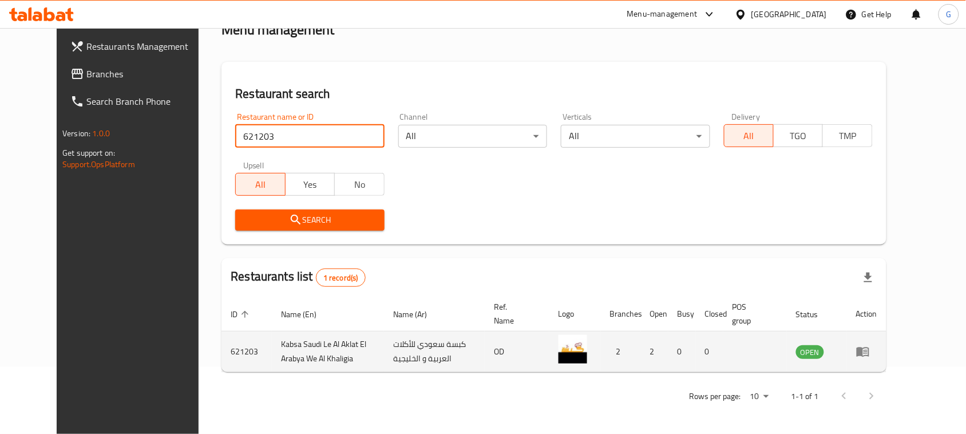
click at [870, 351] on icon "enhanced table" at bounding box center [863, 351] width 14 height 14
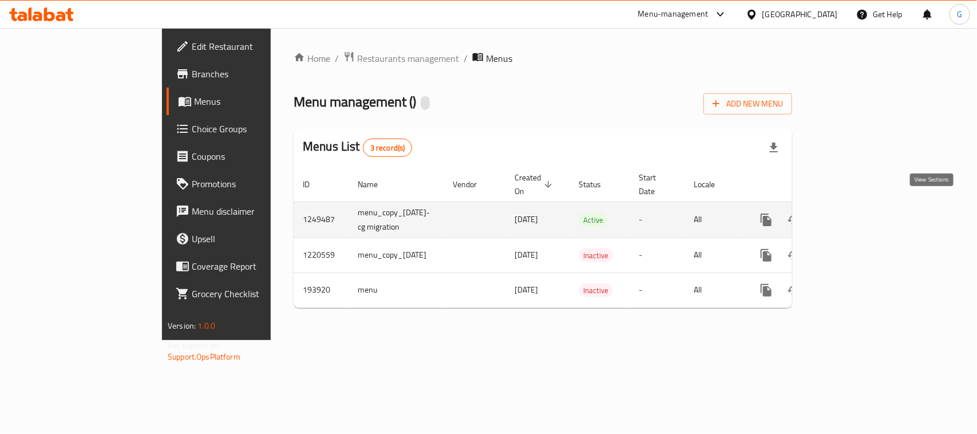
click at [855, 213] on icon "enhanced table" at bounding box center [849, 220] width 14 height 14
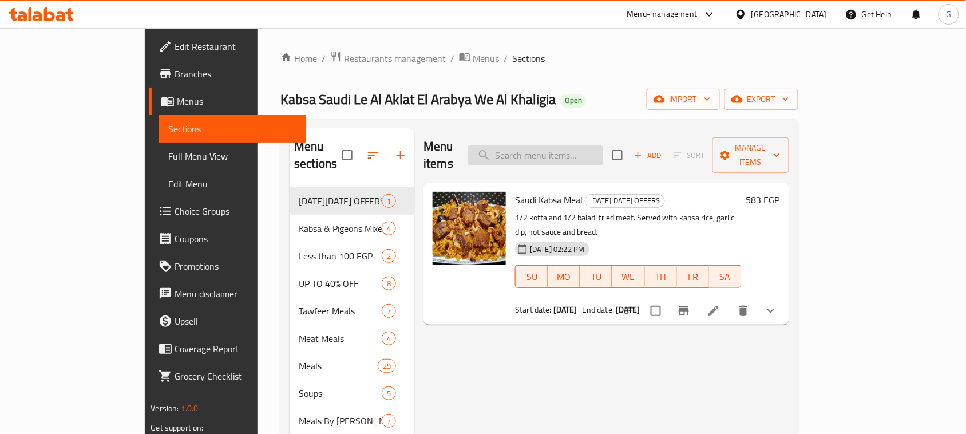
click at [567, 145] on input "search" at bounding box center [535, 155] width 135 height 20
paste input "Kofta Offer"
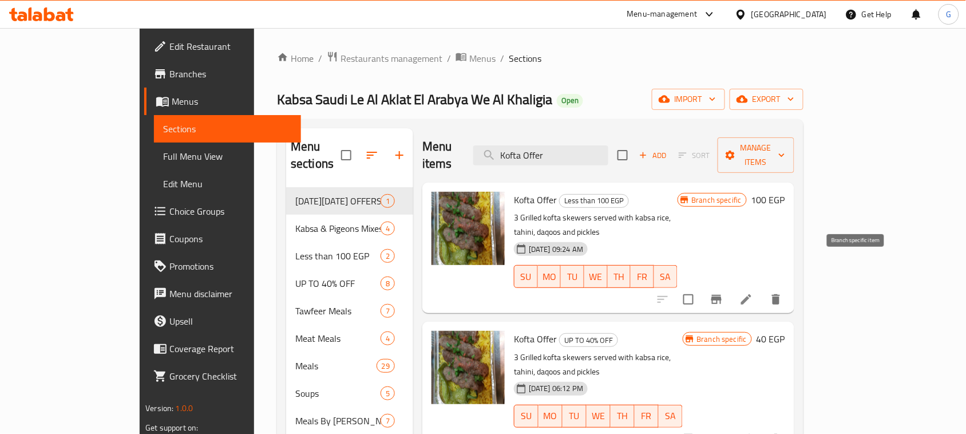
click at [730, 285] on button "Branch-specific-item" at bounding box center [716, 298] width 27 height 27
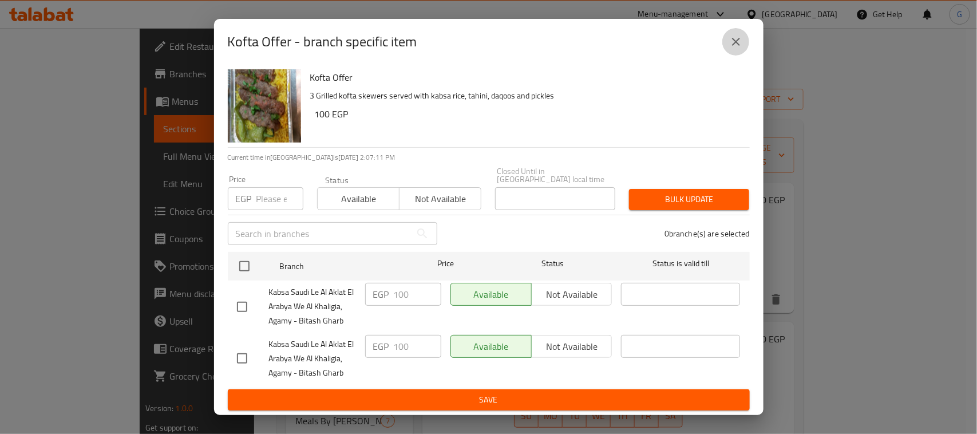
click at [736, 47] on icon "close" at bounding box center [736, 42] width 14 height 14
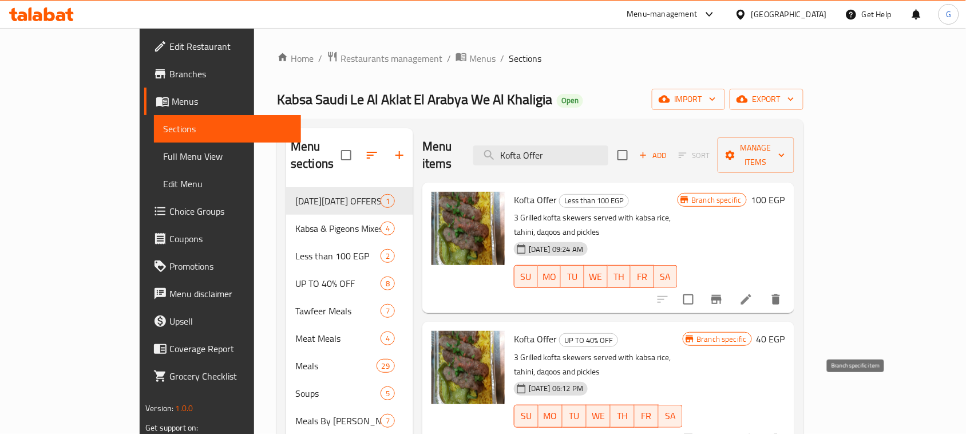
click at [721, 433] on icon "Branch-specific-item" at bounding box center [716, 438] width 10 height 9
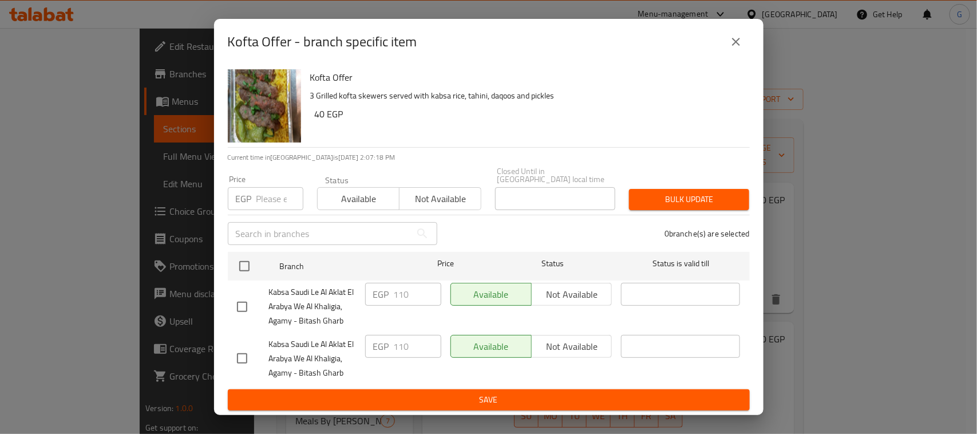
click at [724, 44] on button "close" at bounding box center [735, 41] width 27 height 27
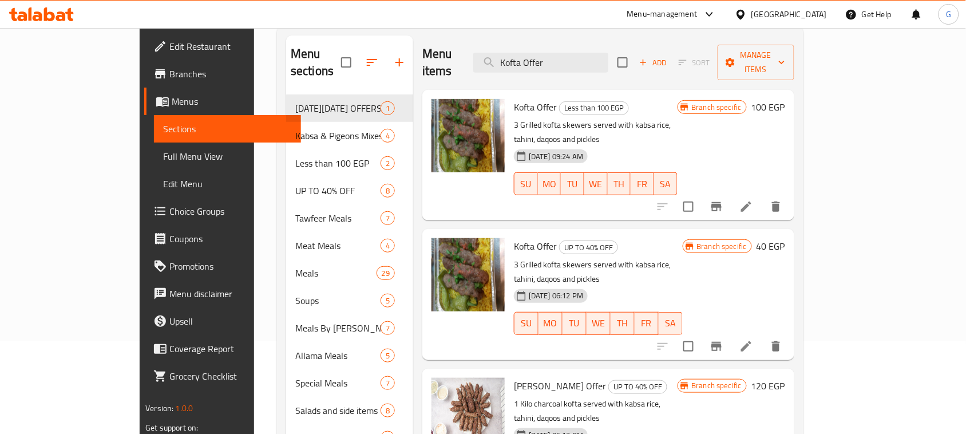
scroll to position [72, 0]
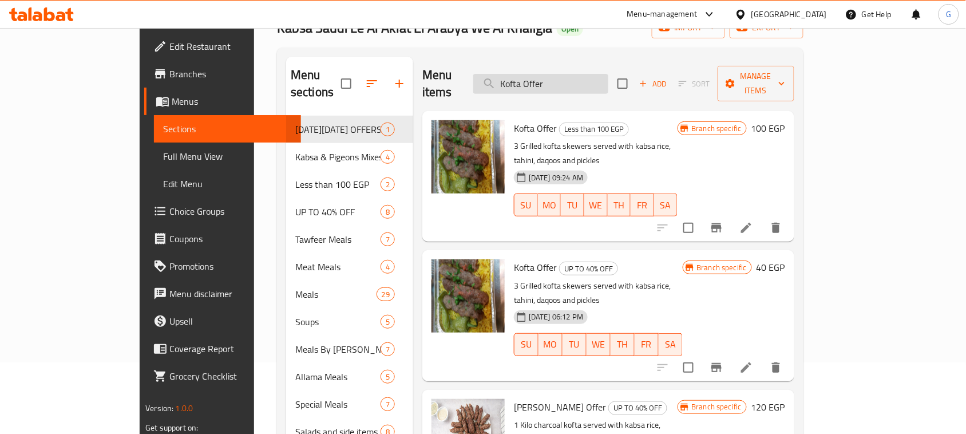
click at [590, 78] on input "Kofta Offer" at bounding box center [540, 84] width 135 height 20
paste input "Quarter Chicken Thigh Offer + free fries"
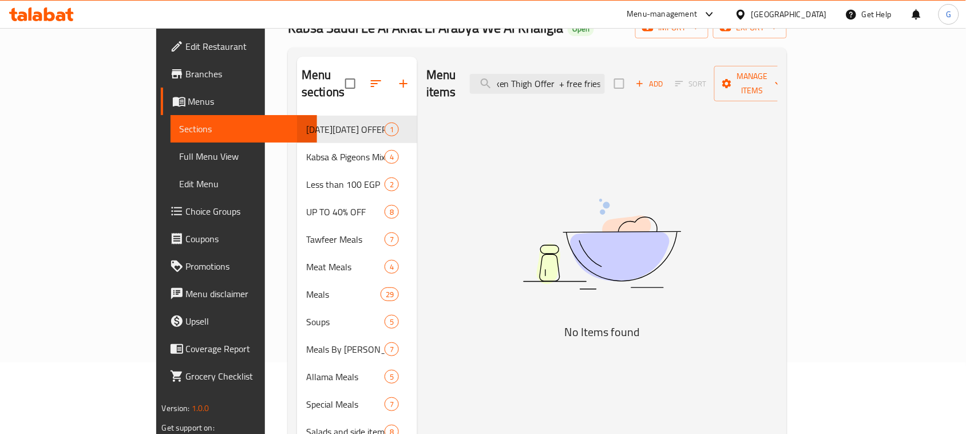
drag, startPoint x: 701, startPoint y: 76, endPoint x: 811, endPoint y: 72, distance: 110.5
click at [778, 72] on div "Menu items Quarter Chicken Thigh Offer + free fries Add Sort Manage items" at bounding box center [601, 84] width 351 height 54
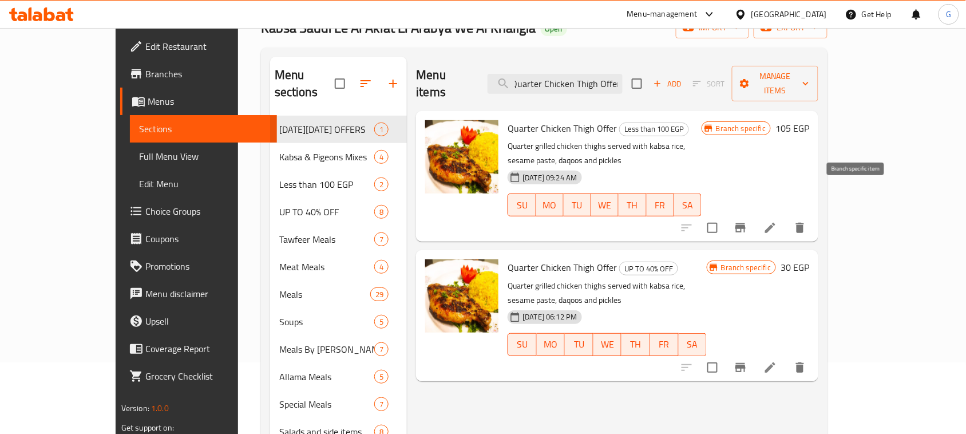
type input "Quarter Chicken Thigh Offer"
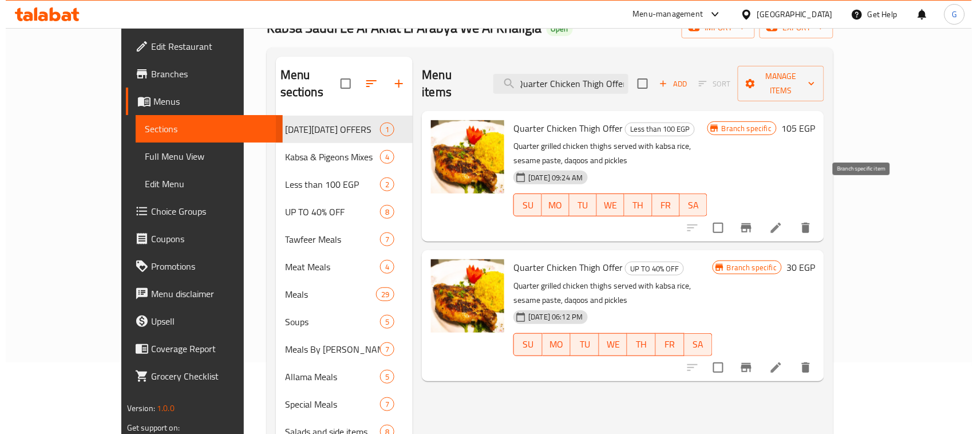
scroll to position [0, 0]
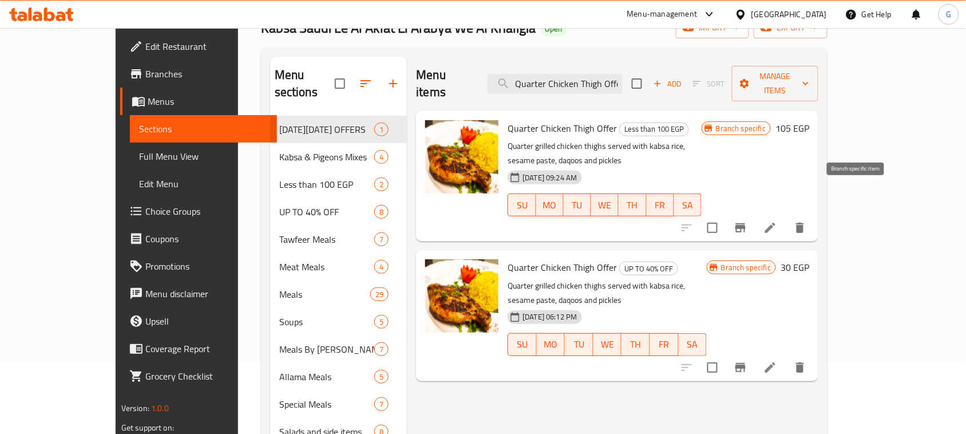
click at [754, 214] on button "Branch-specific-item" at bounding box center [740, 227] width 27 height 27
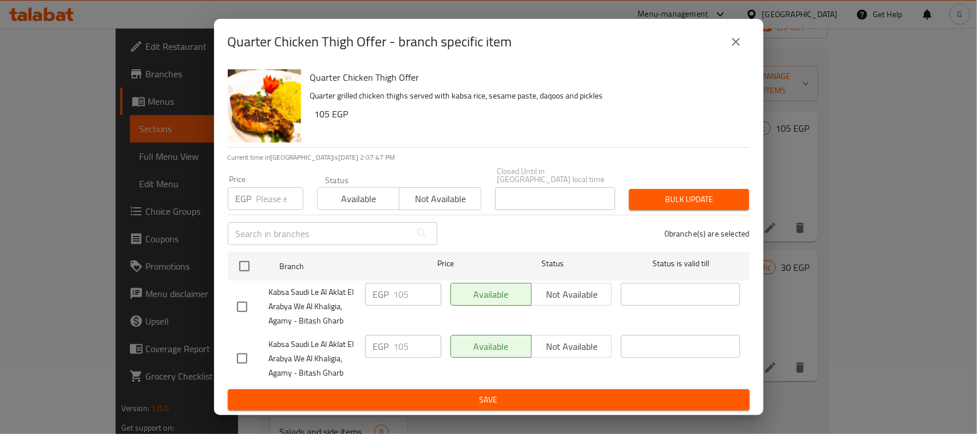
click at [729, 41] on icon "close" at bounding box center [736, 42] width 14 height 14
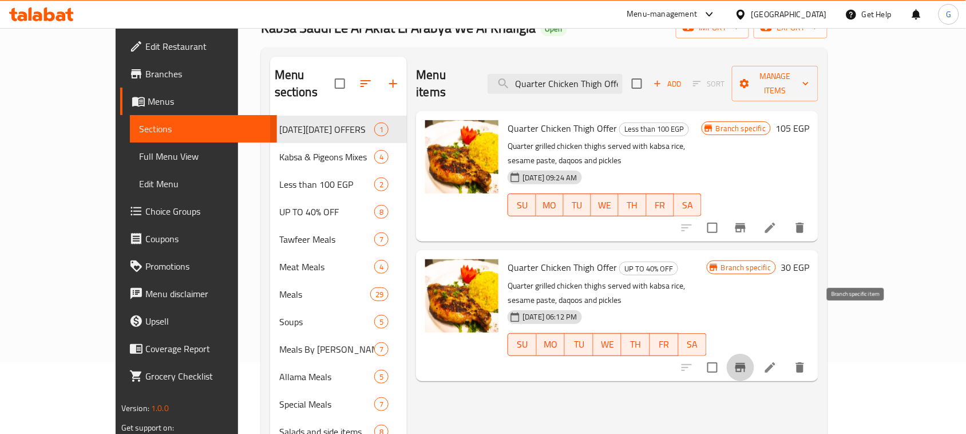
click at [754, 354] on button "Branch-specific-item" at bounding box center [740, 367] width 27 height 27
